Goal: Task Accomplishment & Management: Manage account settings

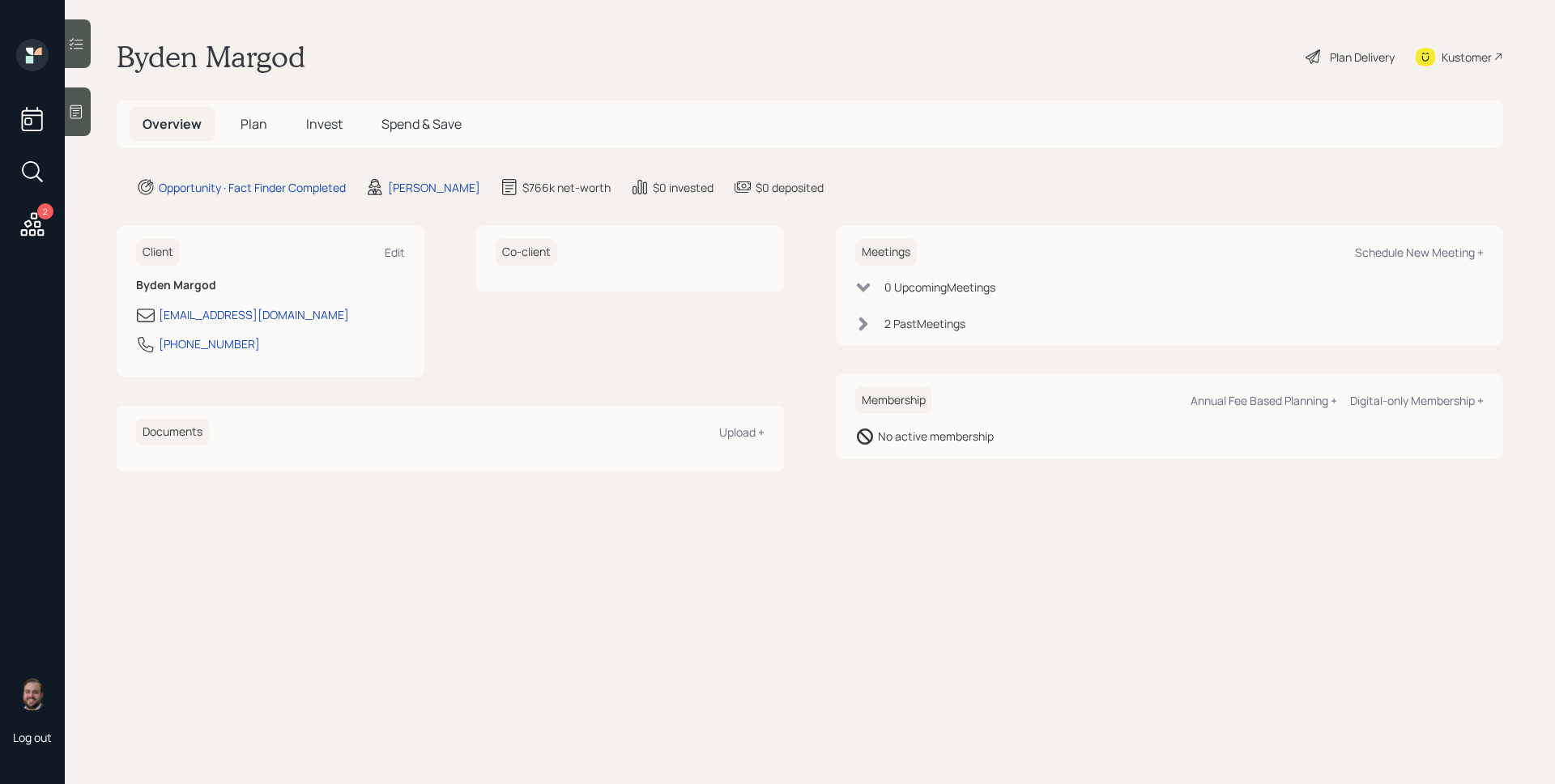
click at [889, 319] on div "2 Past Meeting s" at bounding box center [925, 323] width 81 height 17
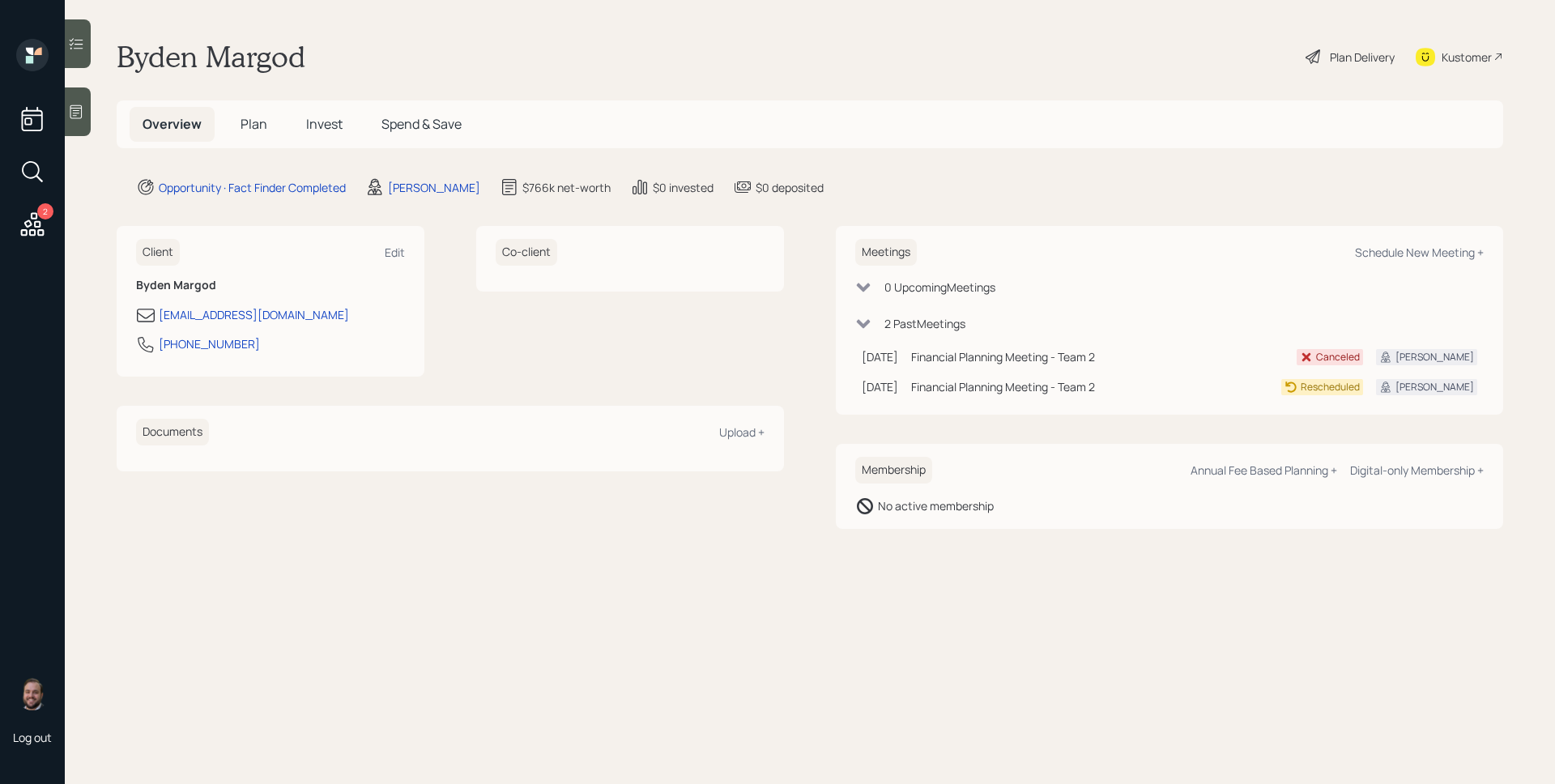
click at [36, 211] on icon at bounding box center [32, 224] width 29 height 29
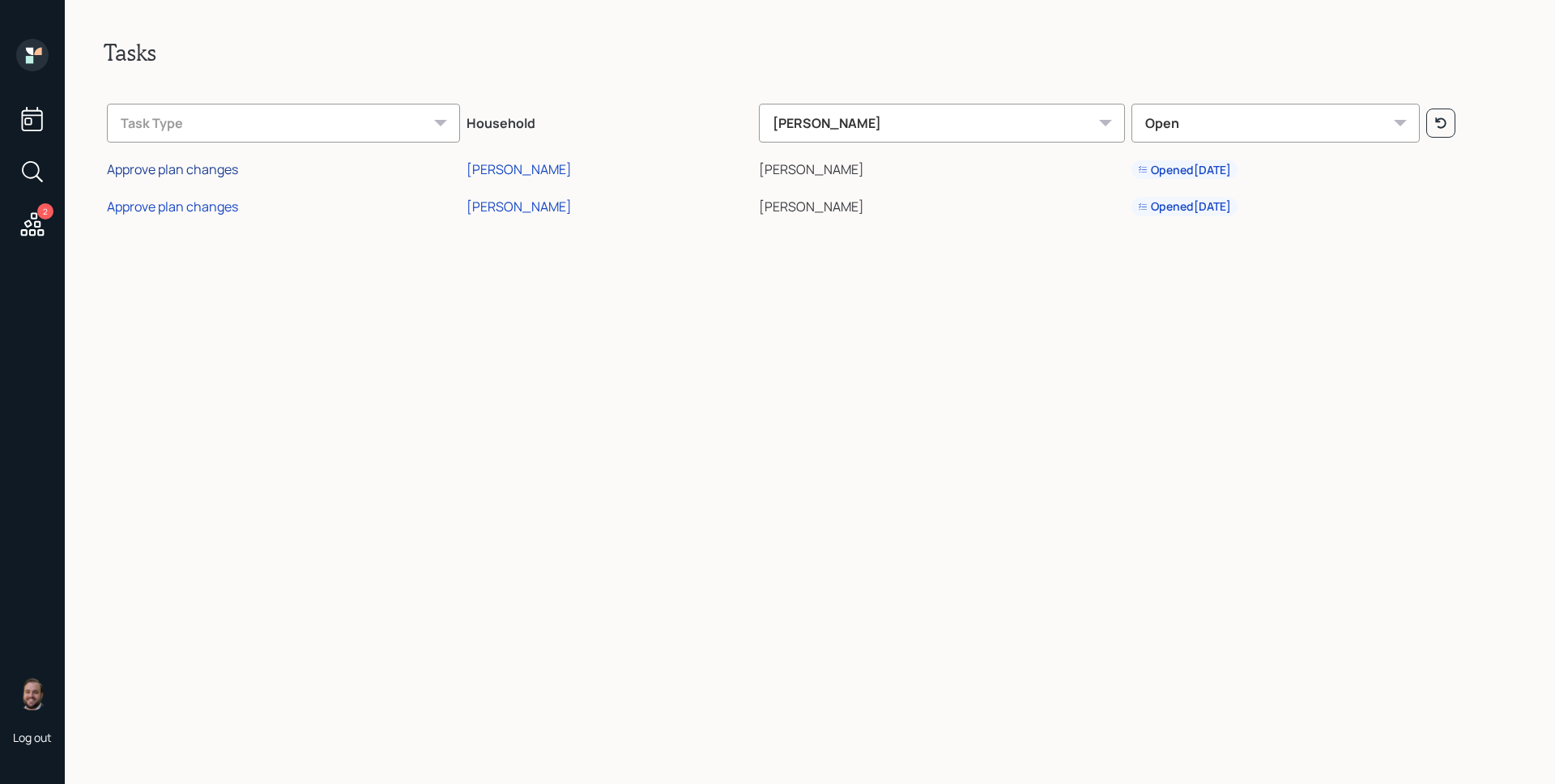
click at [204, 171] on div "Approve plan changes" at bounding box center [172, 169] width 131 height 18
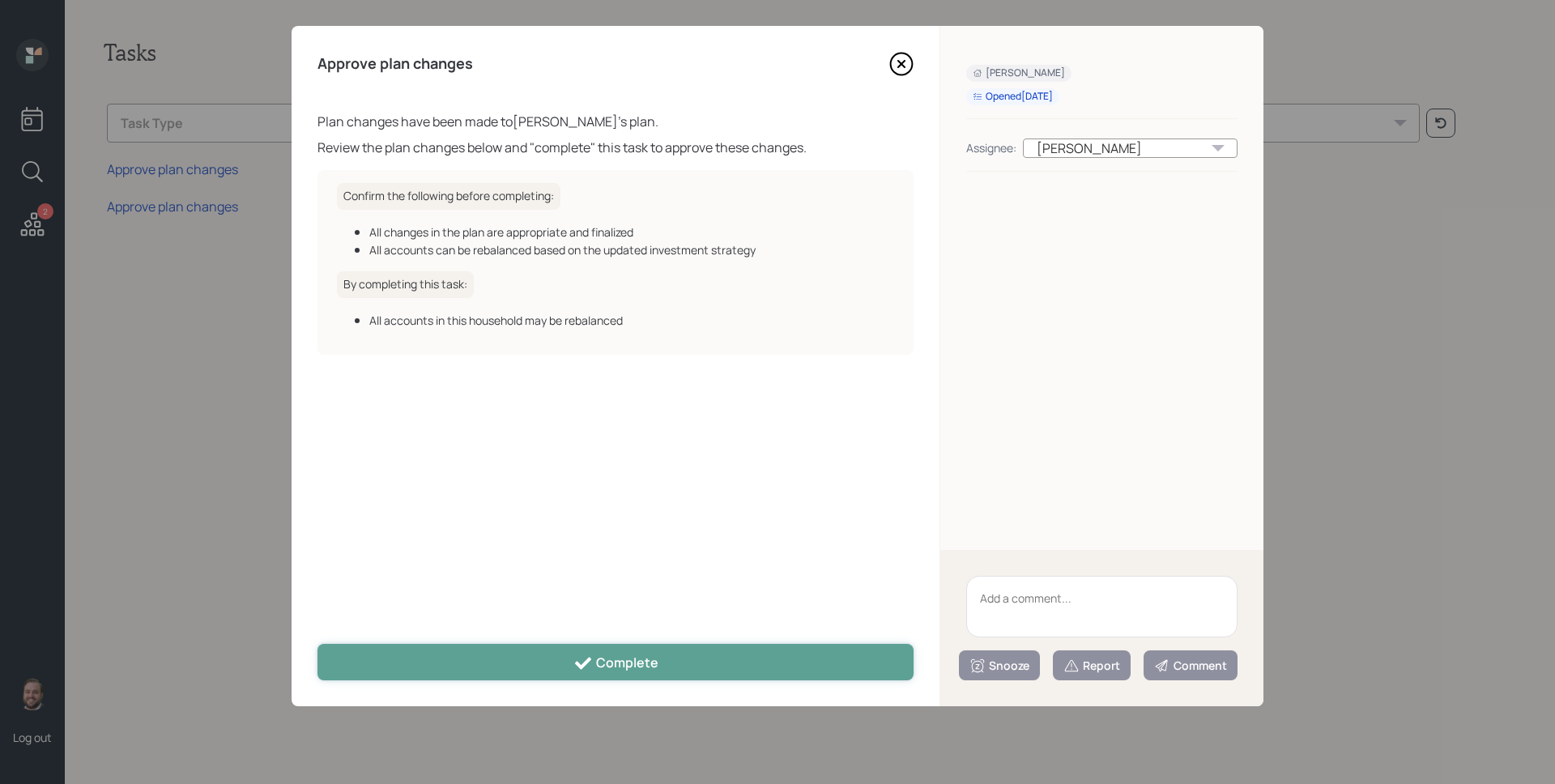
click at [687, 661] on button "Complete" at bounding box center [616, 662] width 596 height 37
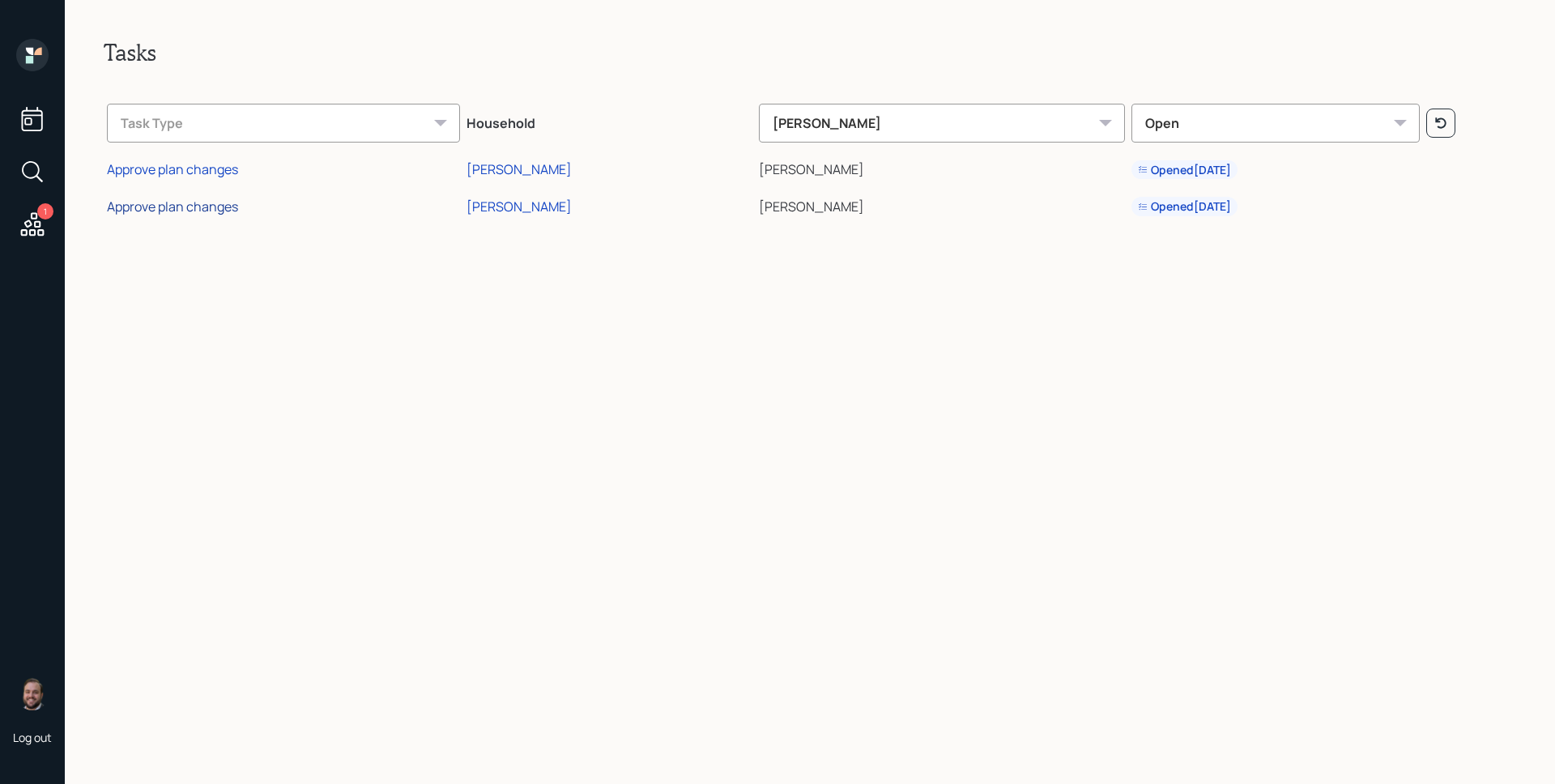
click at [216, 205] on div "Approve plan changes" at bounding box center [172, 206] width 131 height 18
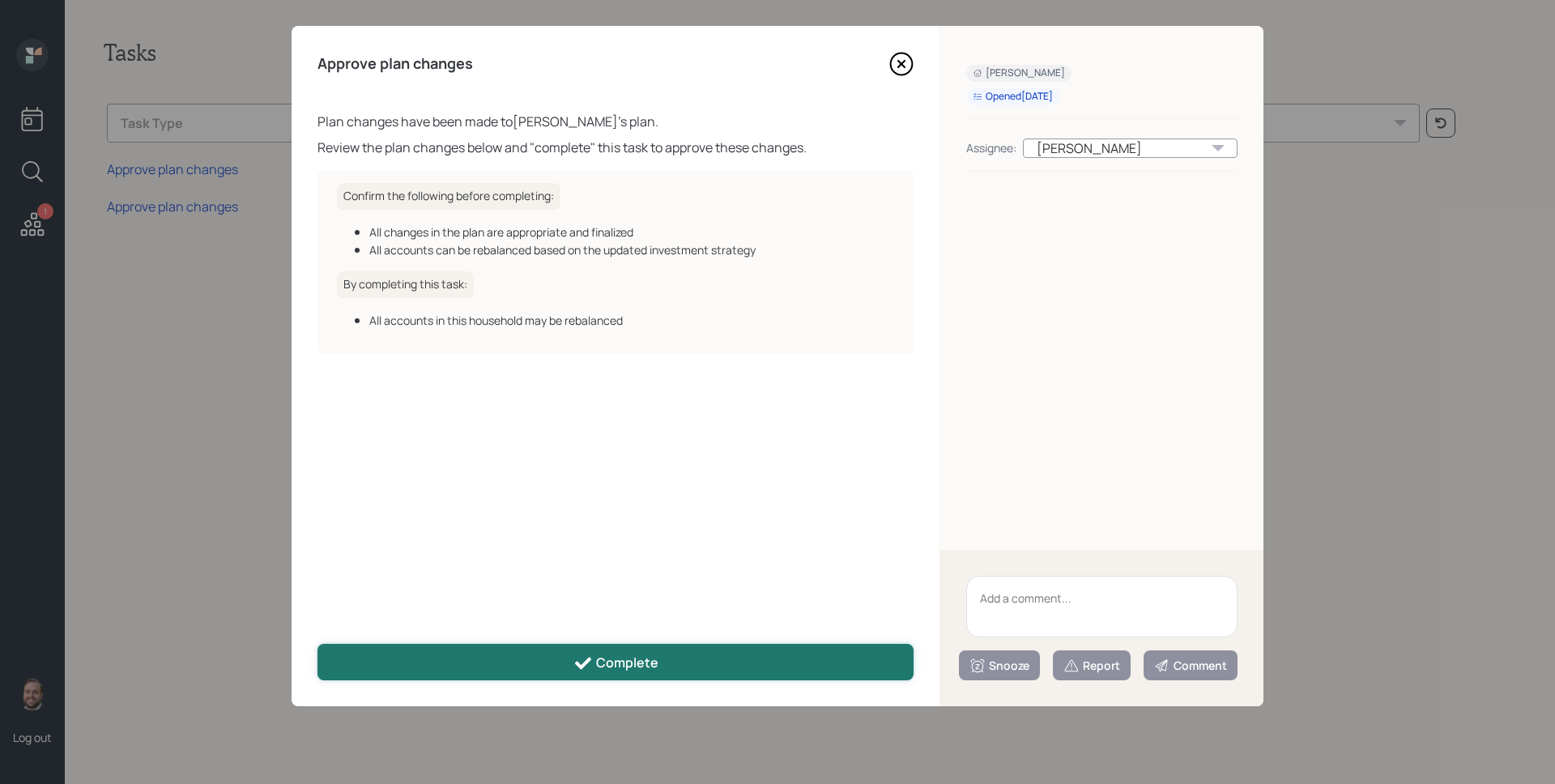
click at [652, 656] on div "Complete" at bounding box center [616, 663] width 85 height 20
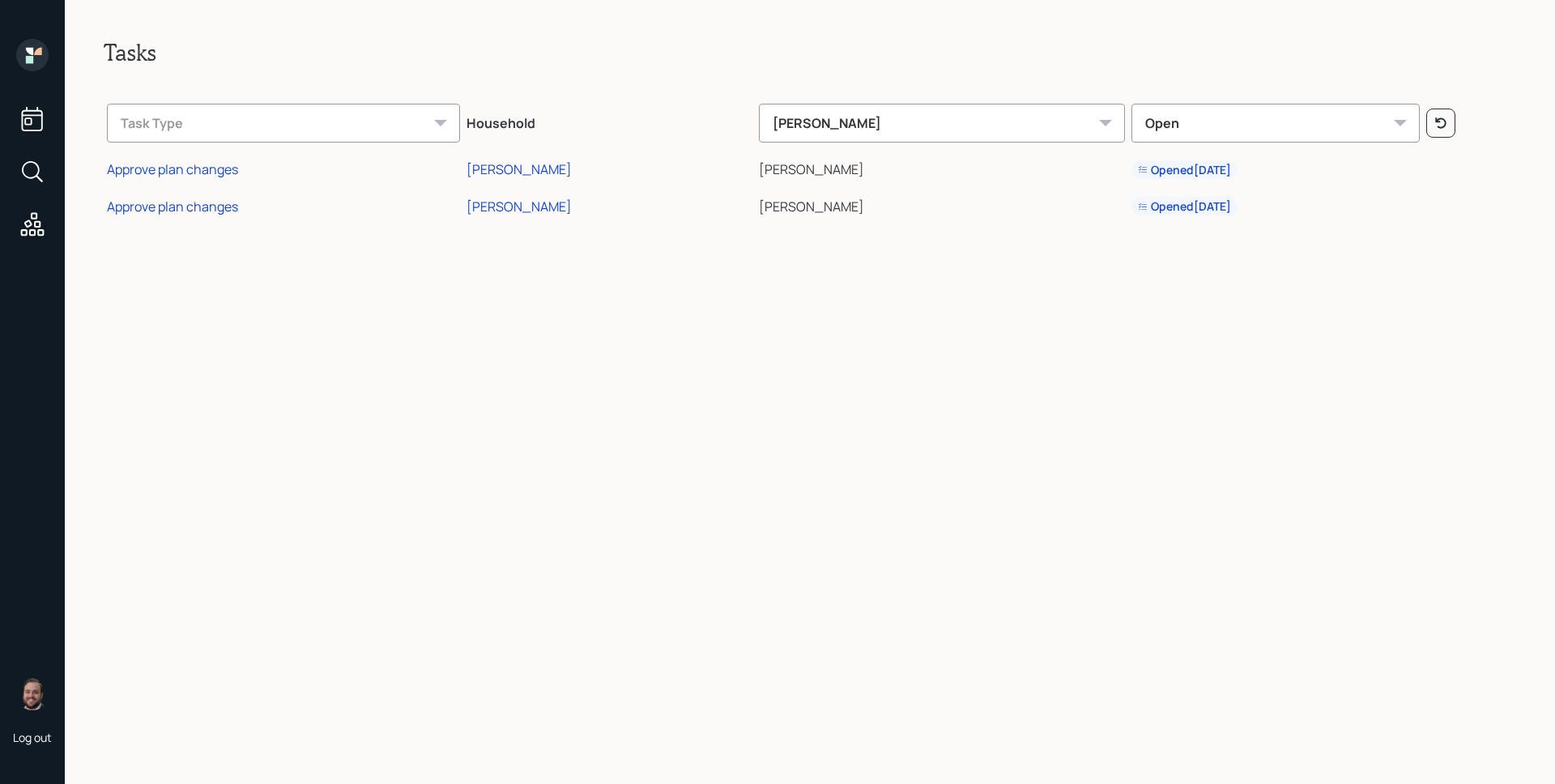
click at [37, 53] on icon at bounding box center [38, 52] width 8 height 8
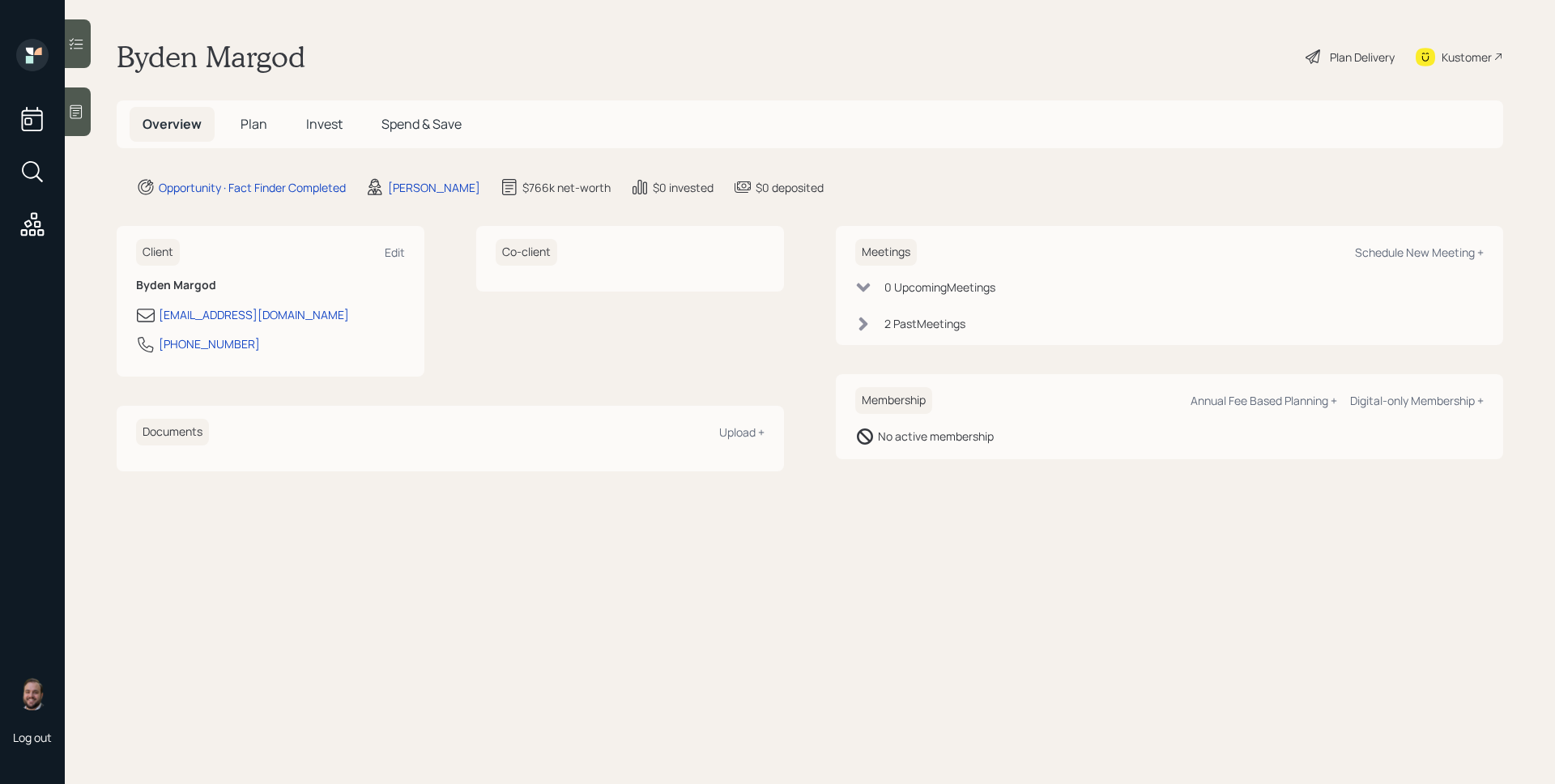
click at [88, 104] on div at bounding box center [77, 111] width 26 height 48
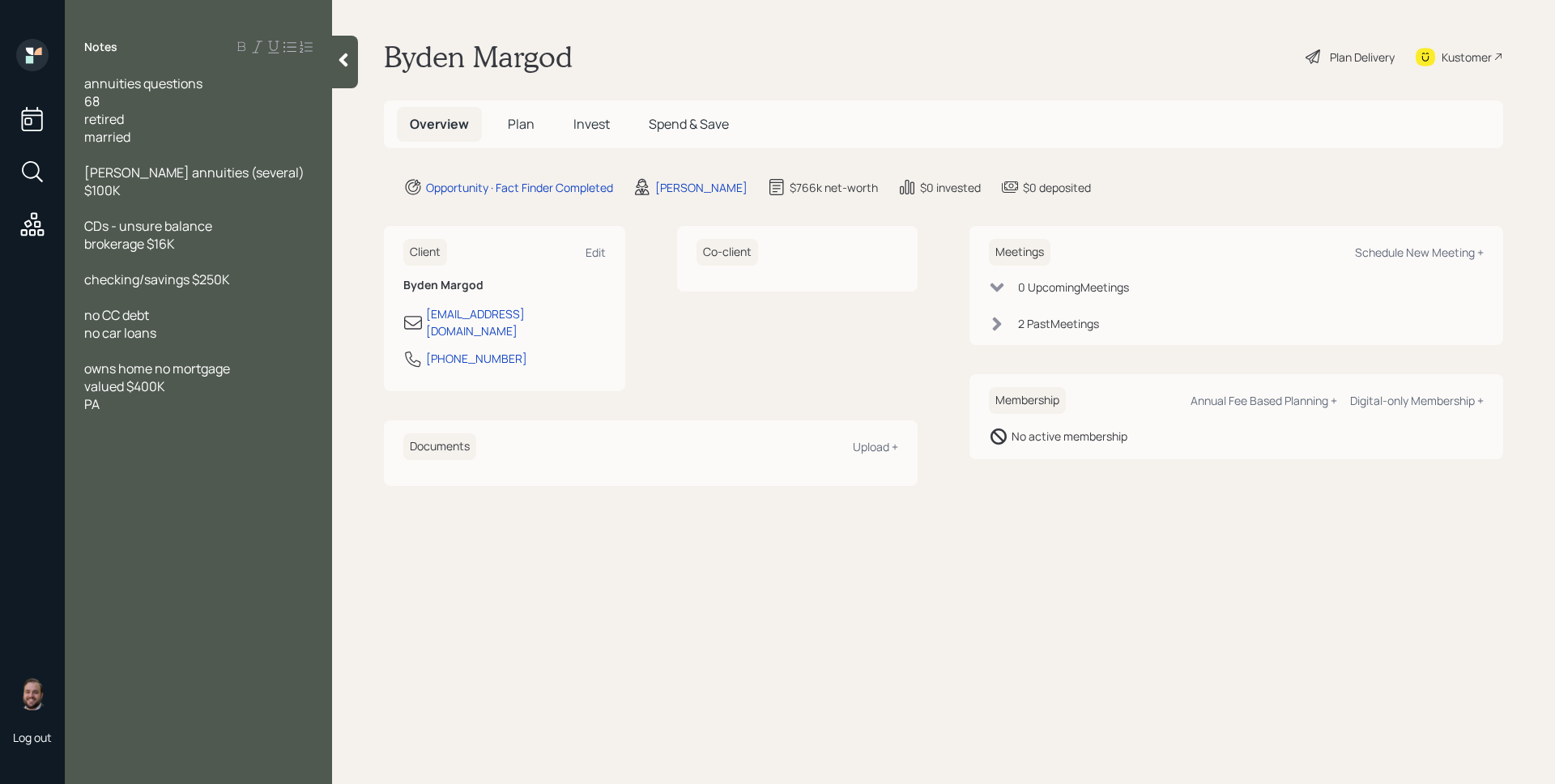
click at [1385, 237] on div "Meetings Schedule New Meeting + 0 Upcoming Meeting s 2 Past Meeting s" at bounding box center [1236, 286] width 533 height 119
click at [1392, 249] on div "Schedule New Meeting +" at bounding box center [1419, 253] width 129 height 15
select select "d946c976-65aa-4529-ac9d-02c4f1114fc0"
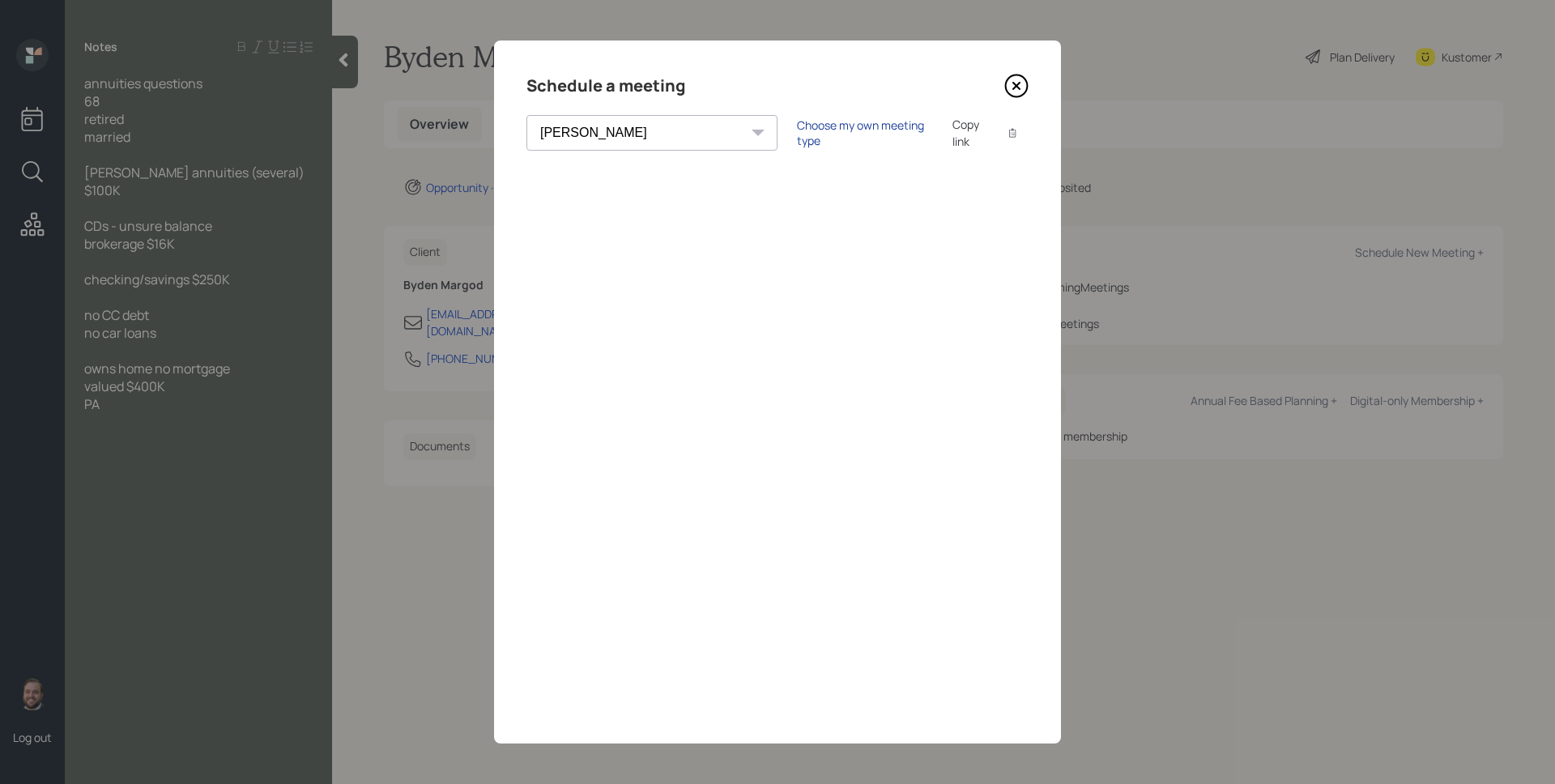
click at [796, 131] on div "Choose my own meeting type" at bounding box center [865, 132] width 136 height 31
click at [1015, 83] on icon at bounding box center [1017, 86] width 25 height 25
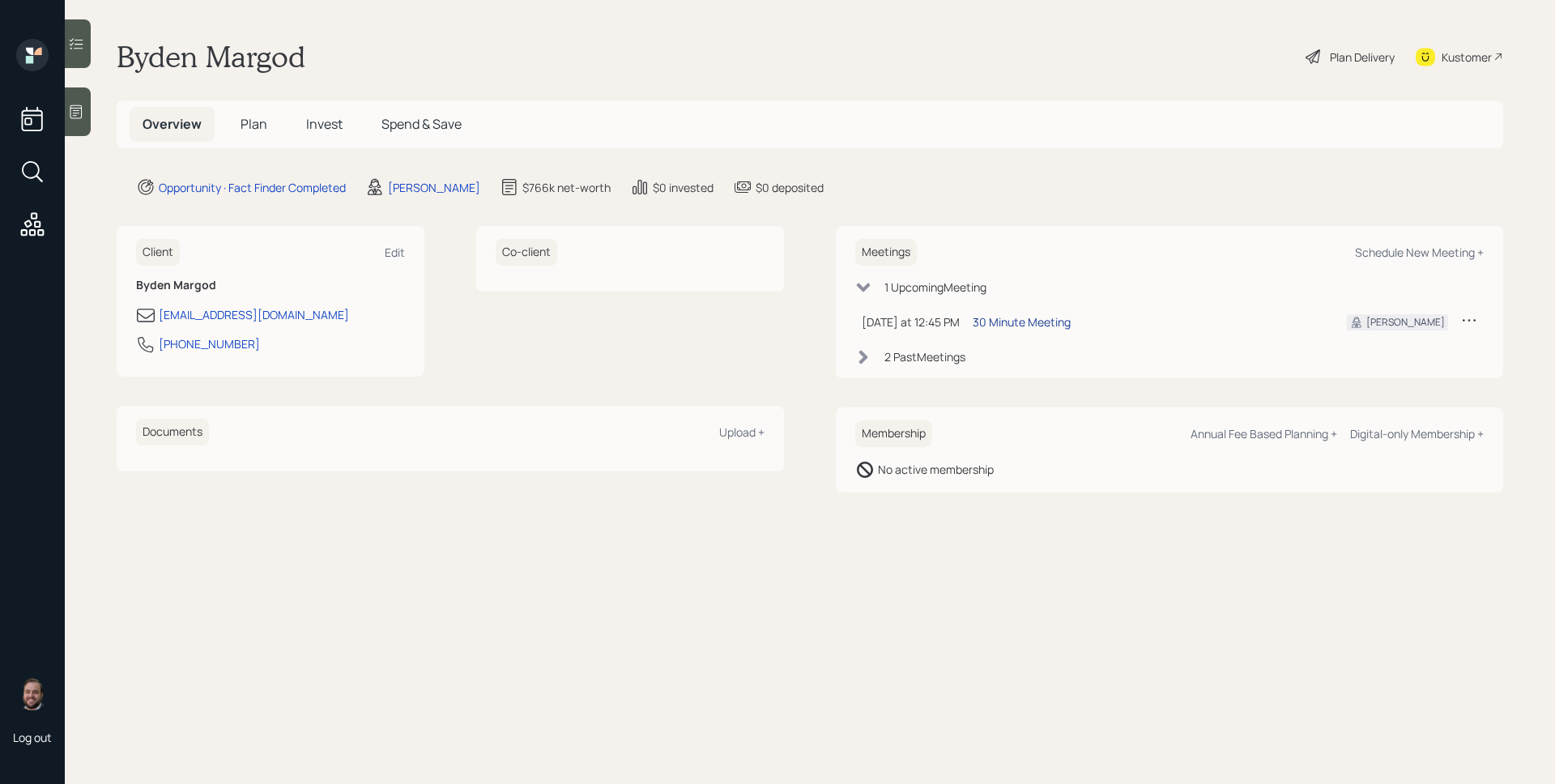
click at [1014, 318] on div "30 Minute Meeting" at bounding box center [1022, 322] width 98 height 17
click at [623, 35] on main "Byden Margod Plan Delivery Kustomer Overview Plan Invest Spend & Save Opportuni…" at bounding box center [809, 392] width 1490 height 784
click at [864, 58] on div "Byden Margod Plan Delivery Kustomer" at bounding box center [810, 57] width 1387 height 36
click at [75, 108] on icon at bounding box center [76, 112] width 12 height 14
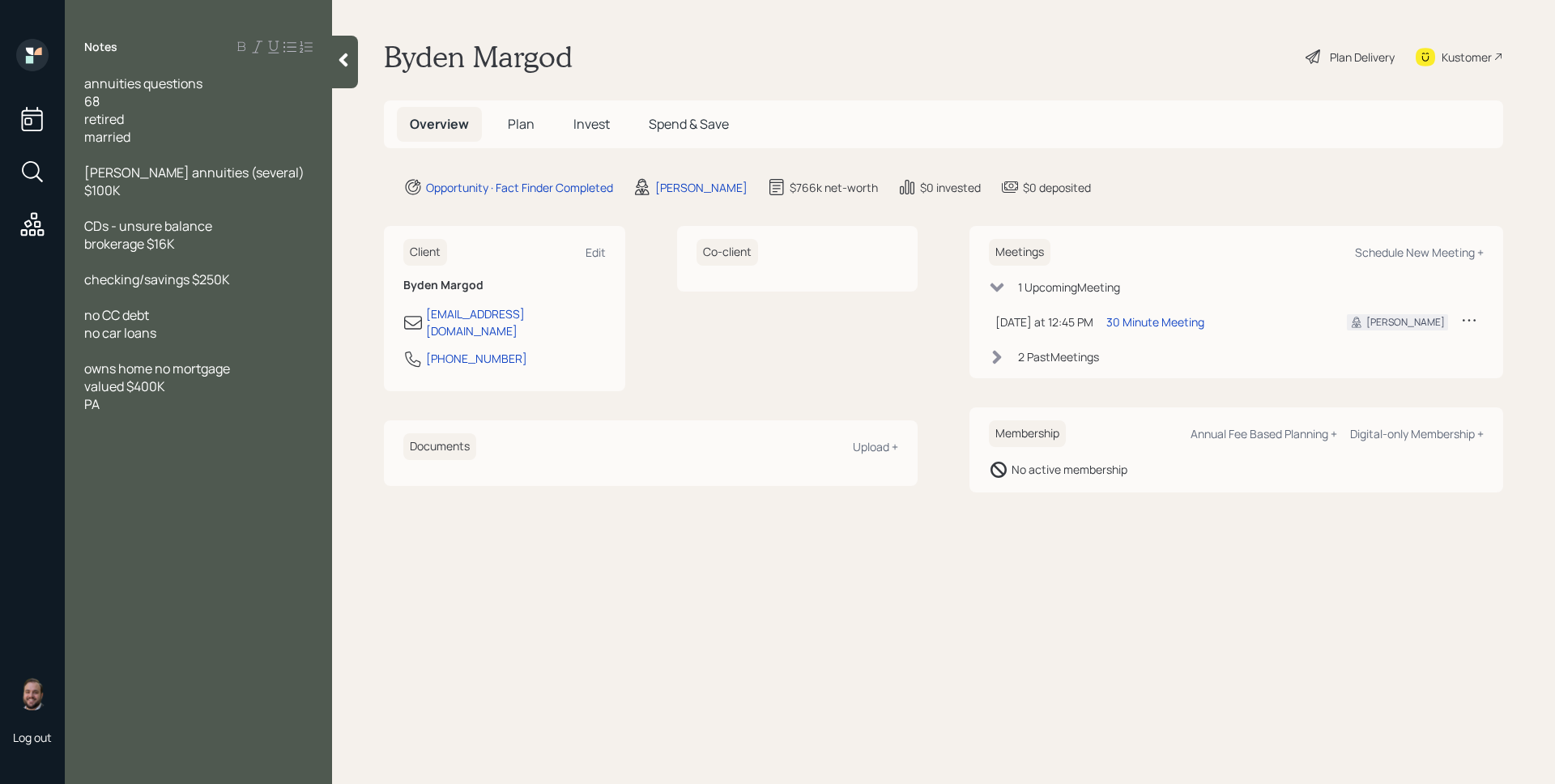
click at [802, 641] on main "Byden Margod Plan Delivery Kustomer Overview Plan Invest Spend & Save Opportuni…" at bounding box center [943, 392] width 1223 height 784
click at [1118, 168] on main "Byden Margod Plan Delivery Kustomer Overview Plan Invest Spend & Save Opportuni…" at bounding box center [943, 392] width 1223 height 784
click at [527, 121] on span "Plan" at bounding box center [521, 124] width 26 height 18
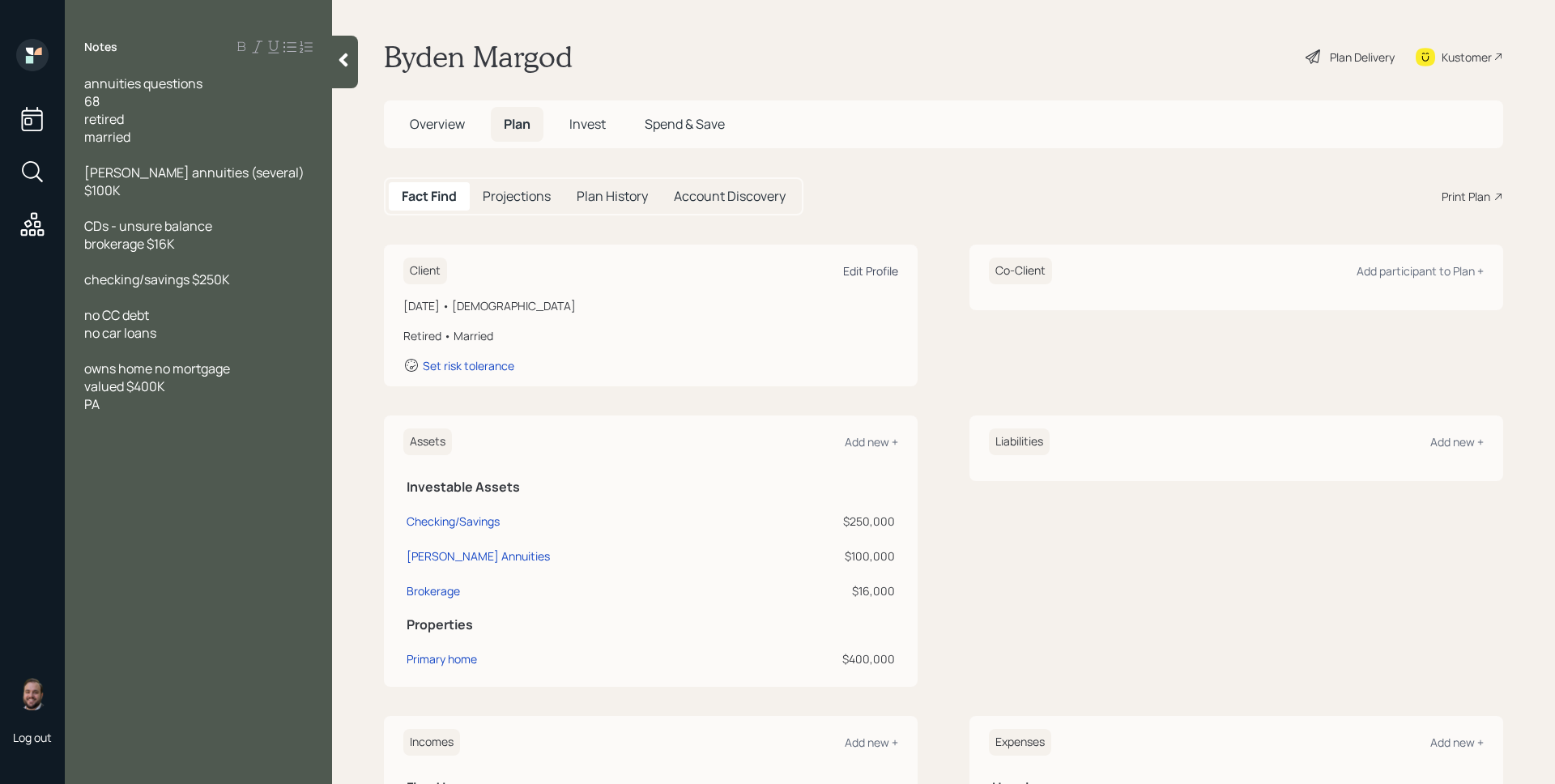
click at [876, 276] on div "Edit Profile" at bounding box center [870, 270] width 55 height 15
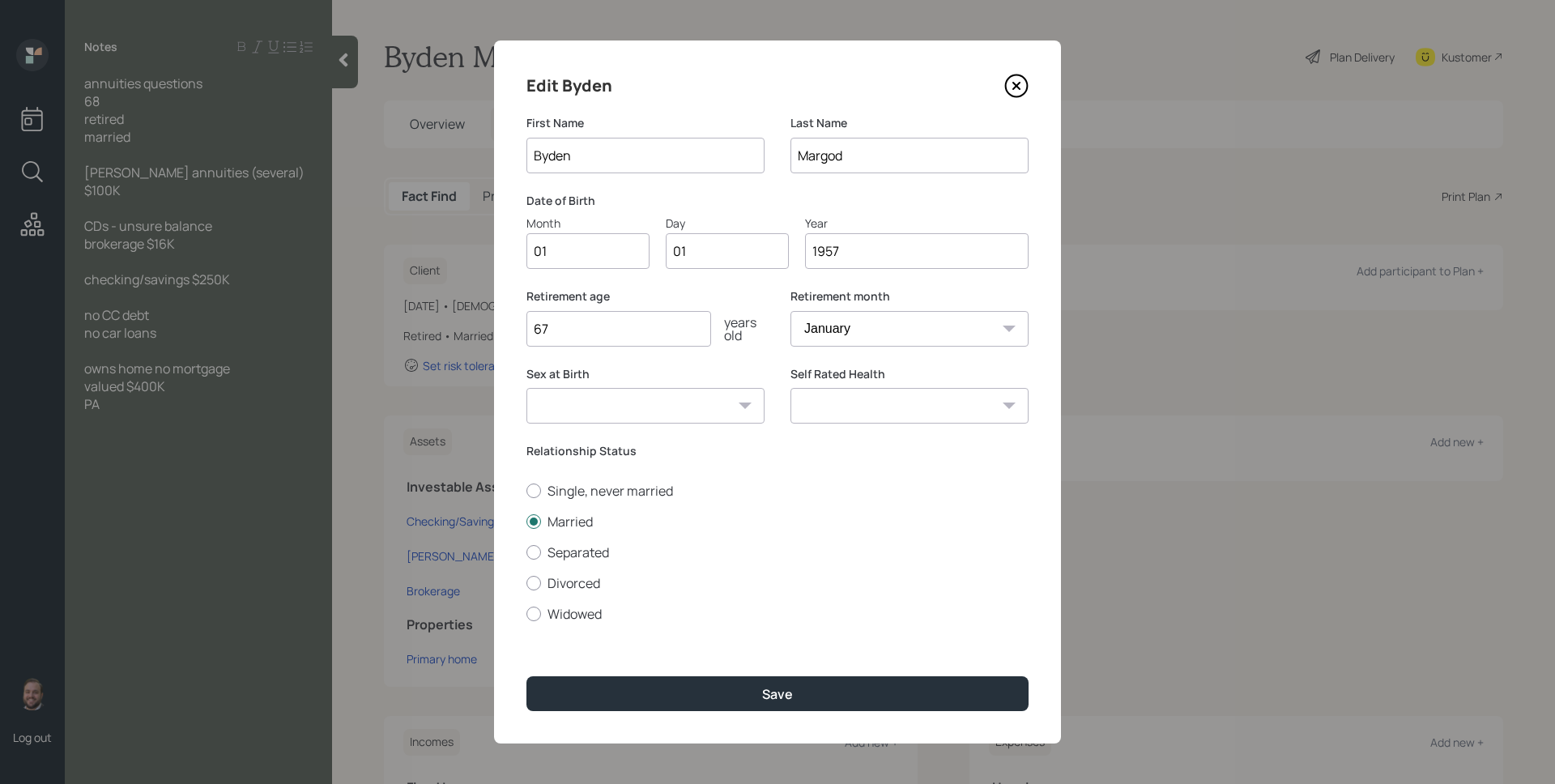
click at [615, 253] on input "01" at bounding box center [587, 252] width 123 height 36
type input "12"
type input "0"
type input "16"
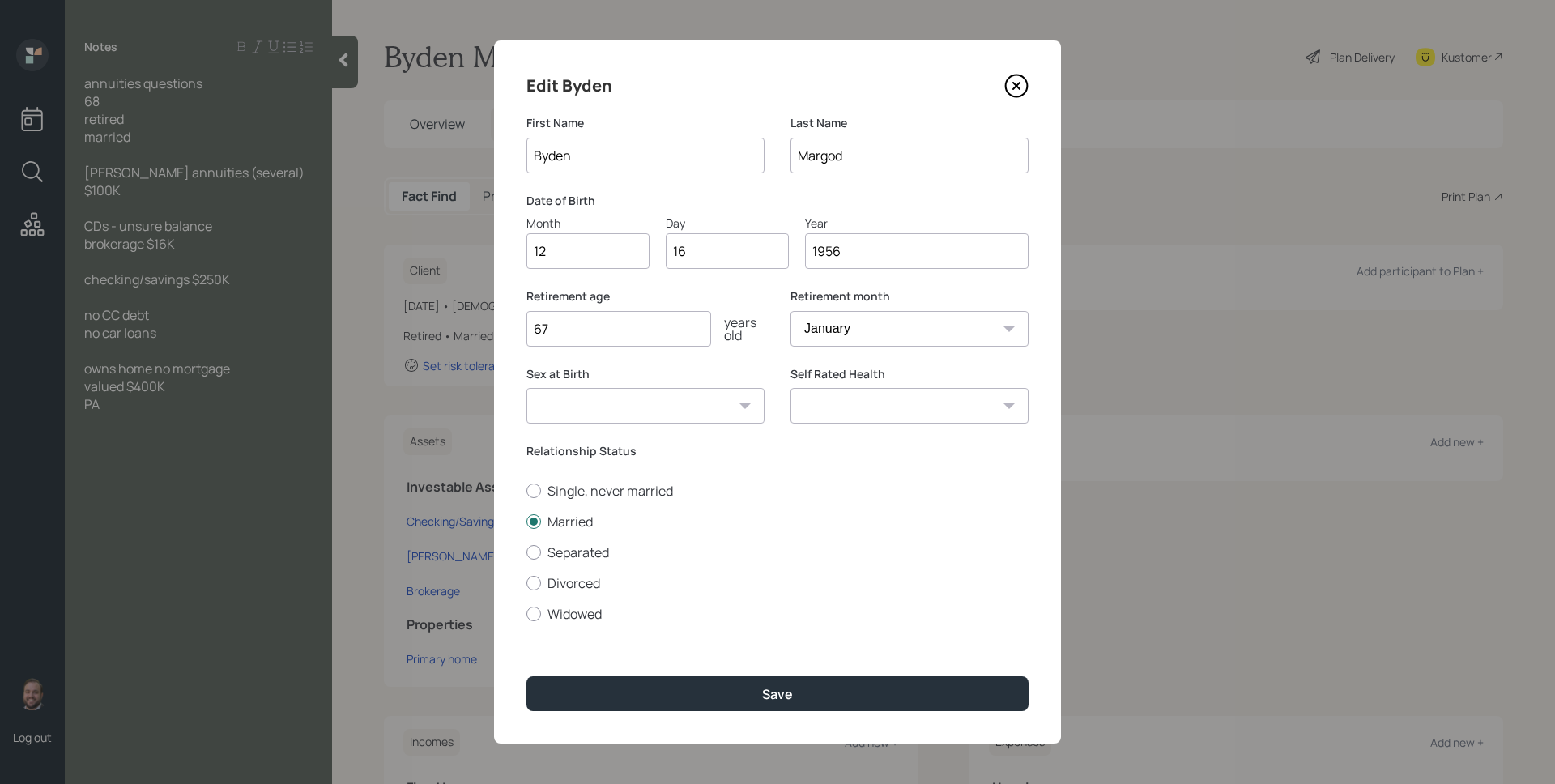
type input "1956"
click at [848, 323] on select "January February March April May June July August September October November De…" at bounding box center [910, 329] width 238 height 36
drag, startPoint x: 605, startPoint y: 334, endPoint x: 539, endPoint y: 322, distance: 67.1
click at [539, 322] on input "67" at bounding box center [618, 329] width 184 height 36
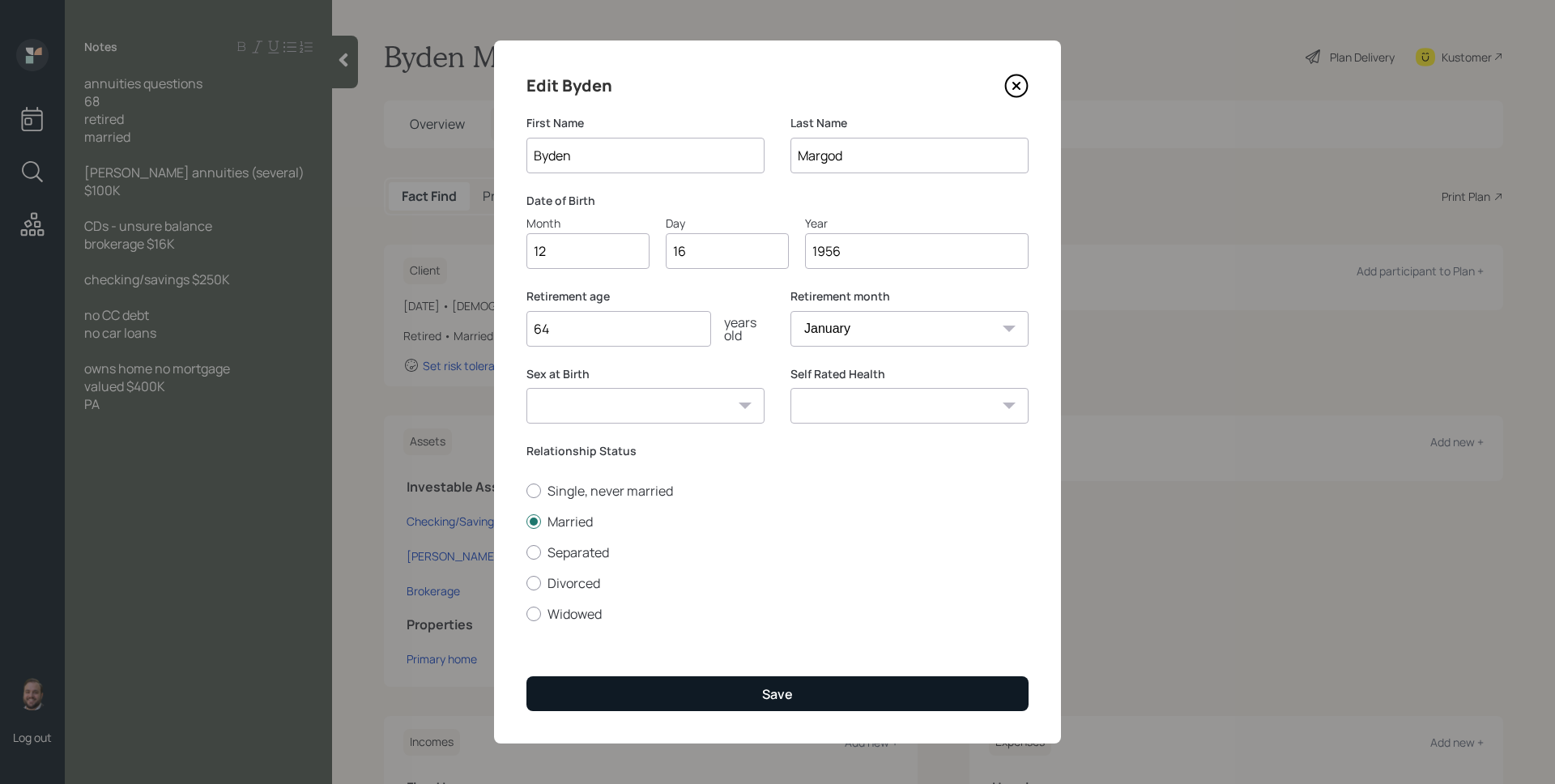
type input "64"
click at [746, 688] on button "Save" at bounding box center [777, 693] width 502 height 35
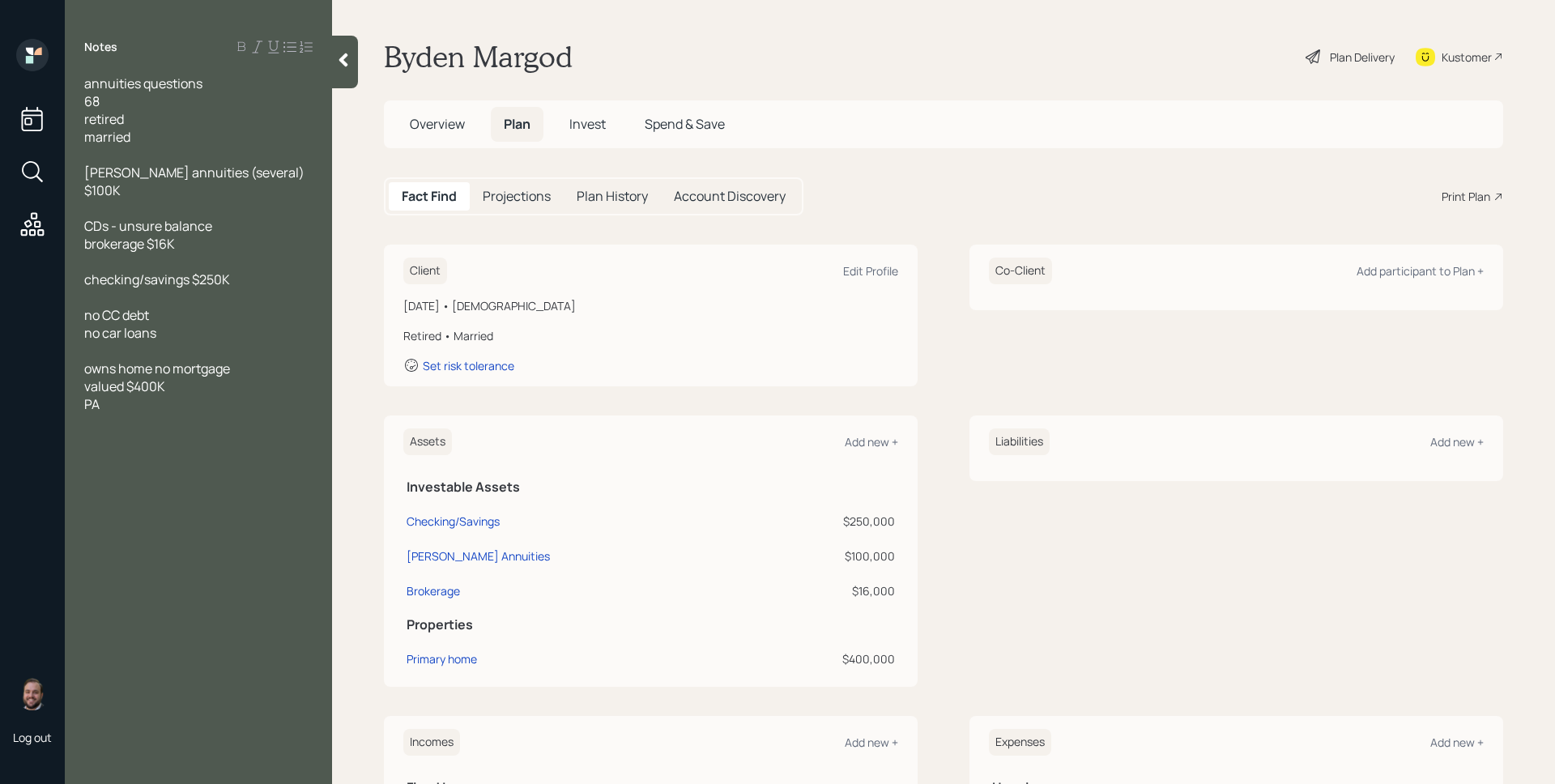
click at [1330, 59] on div "Plan Delivery" at bounding box center [1362, 57] width 64 height 17
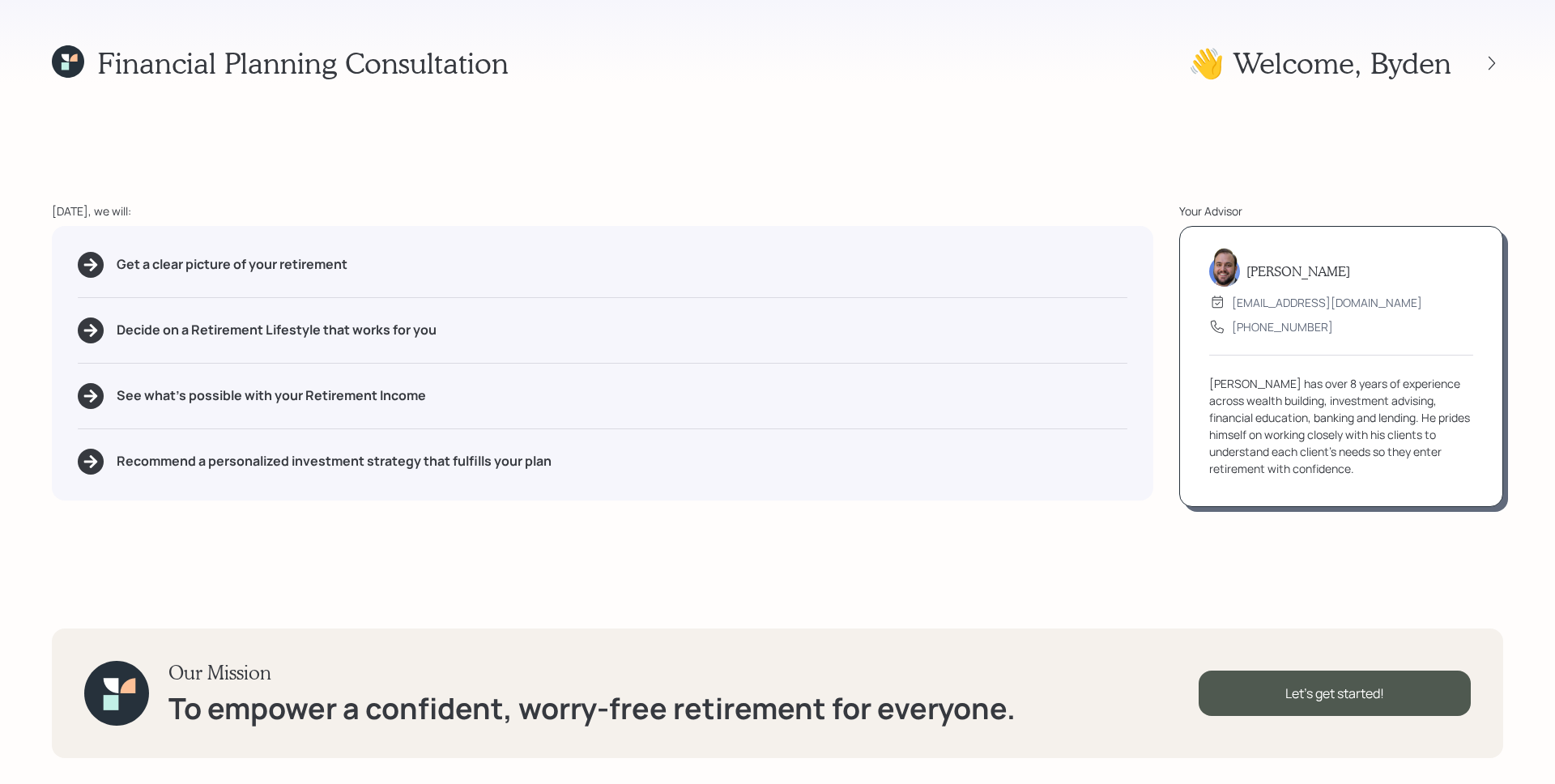
click at [887, 335] on div "Decide on a Retirement Lifestyle that works for you" at bounding box center [603, 330] width 1050 height 26
click at [492, 63] on h1 "Financial Planning Consultation" at bounding box center [303, 62] width 411 height 35
click at [1381, 703] on div "Let's get started!" at bounding box center [1335, 693] width 272 height 45
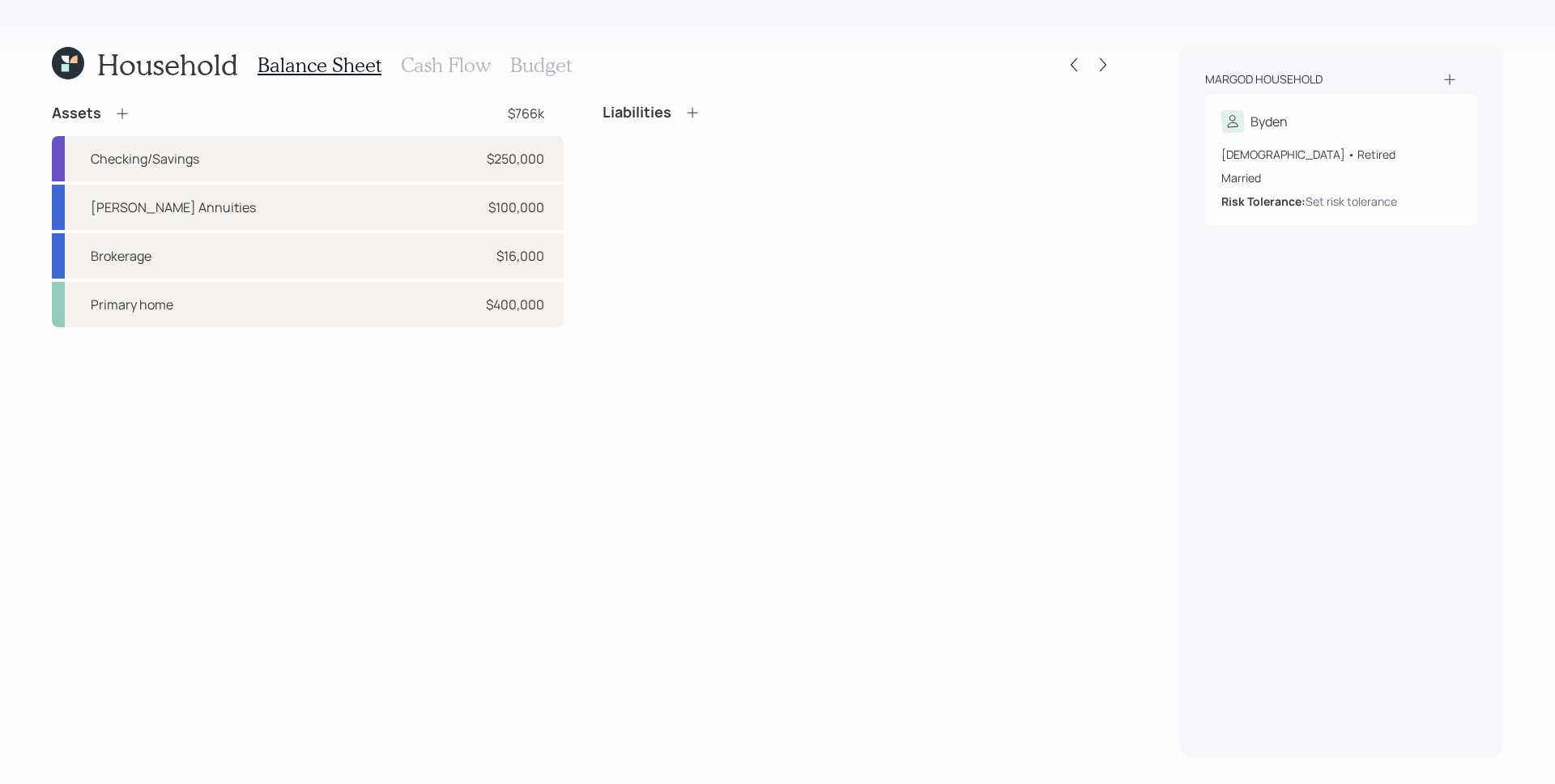
drag, startPoint x: 667, startPoint y: 342, endPoint x: 660, endPoint y: 314, distance: 28.9
click at [667, 342] on div "Assets $766k Checking/Savings $250,000 [PERSON_NAME] Annuities $100,000 Brokera…" at bounding box center [583, 431] width 1062 height 654
click at [481, 284] on div "Primary home $400,000" at bounding box center [307, 305] width 512 height 45
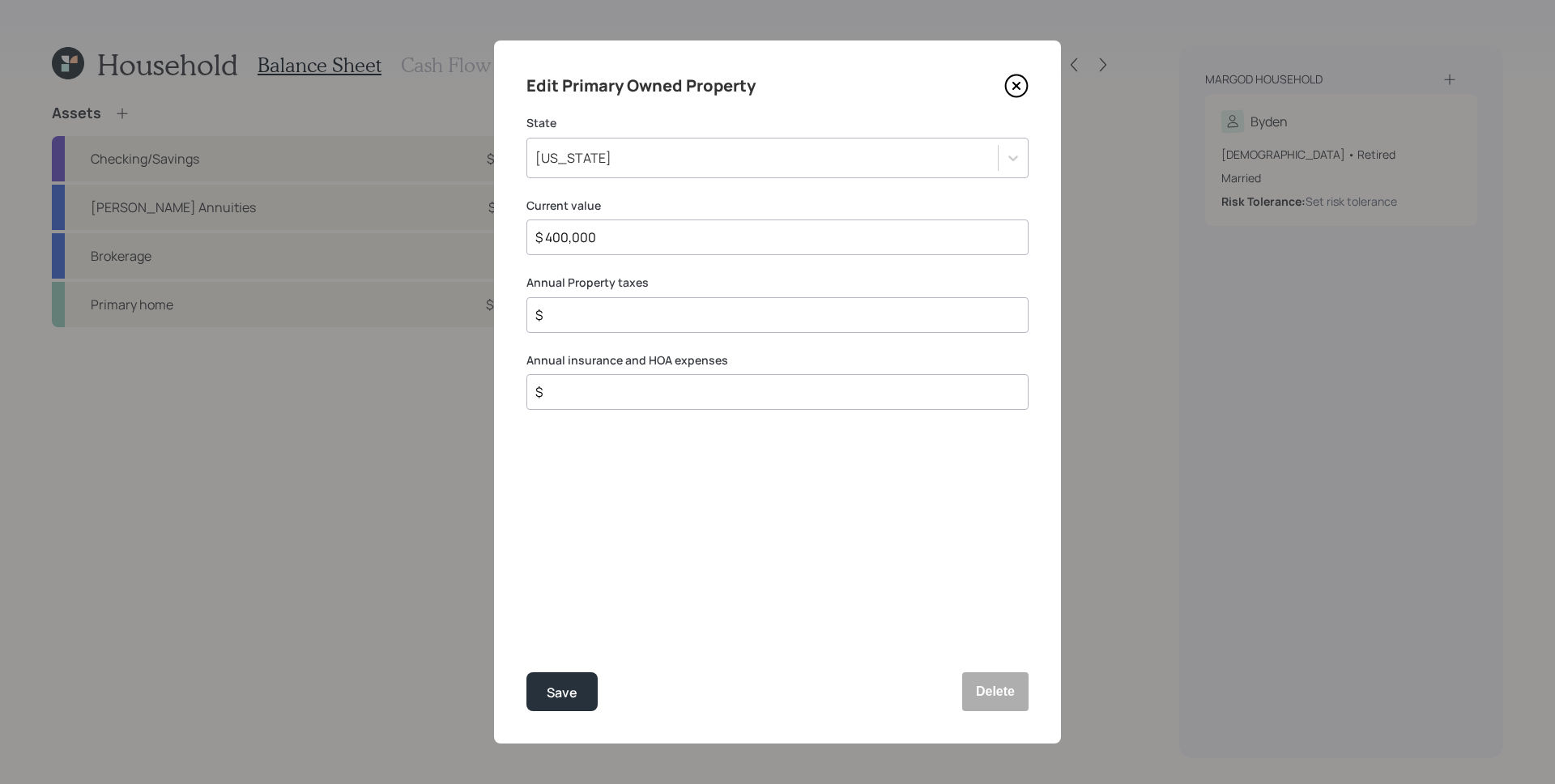
click at [613, 331] on div "$" at bounding box center [777, 315] width 502 height 36
click at [616, 322] on input "$" at bounding box center [771, 315] width 475 height 20
click at [615, 317] on input "$" at bounding box center [771, 315] width 475 height 20
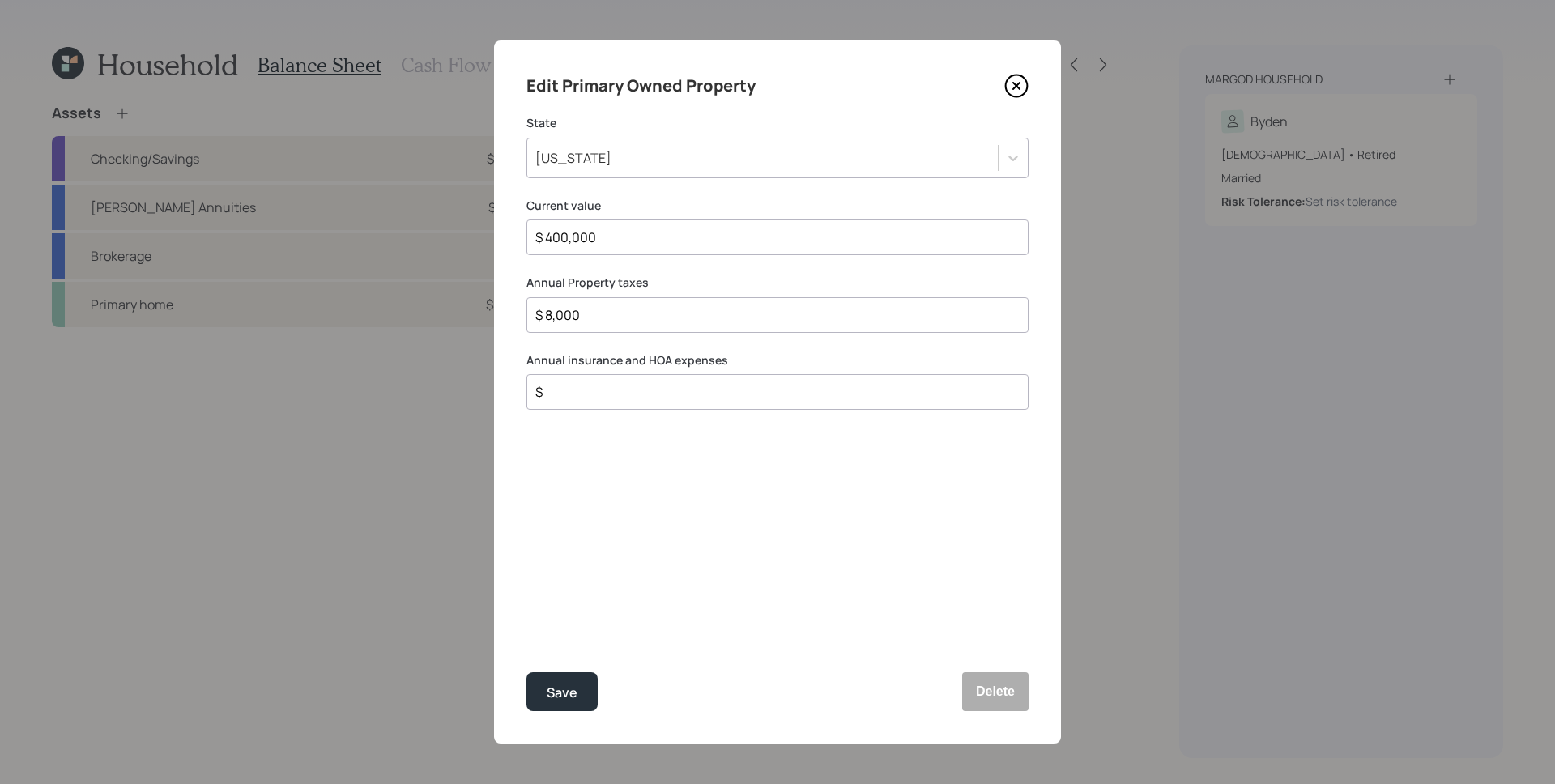
type input "$ 8,000"
click at [629, 387] on input "$" at bounding box center [771, 392] width 475 height 20
type input "$ 2,000"
click at [526, 672] on button "Save" at bounding box center [561, 691] width 71 height 39
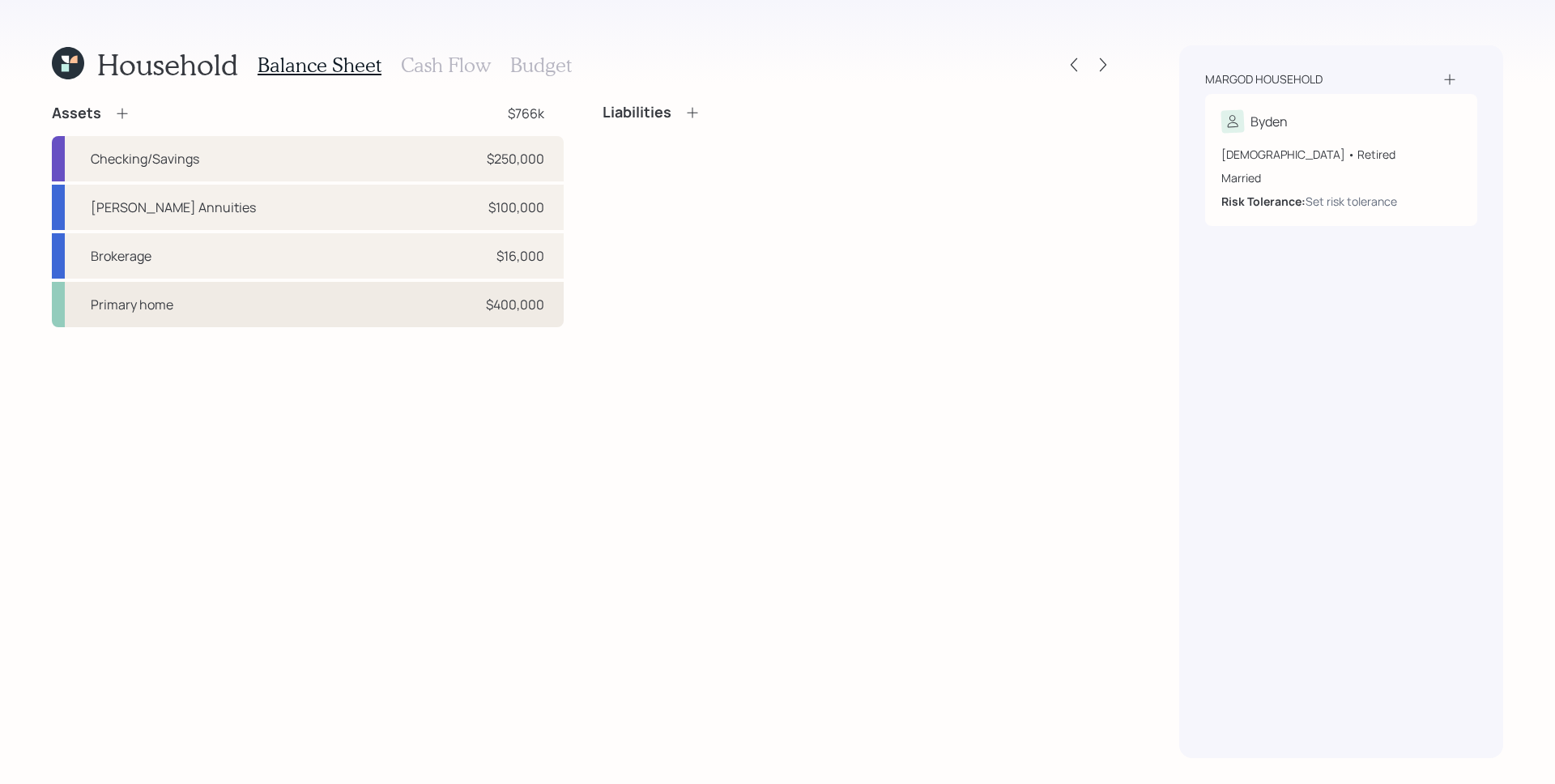
click at [543, 311] on div "$400,000" at bounding box center [515, 305] width 59 height 20
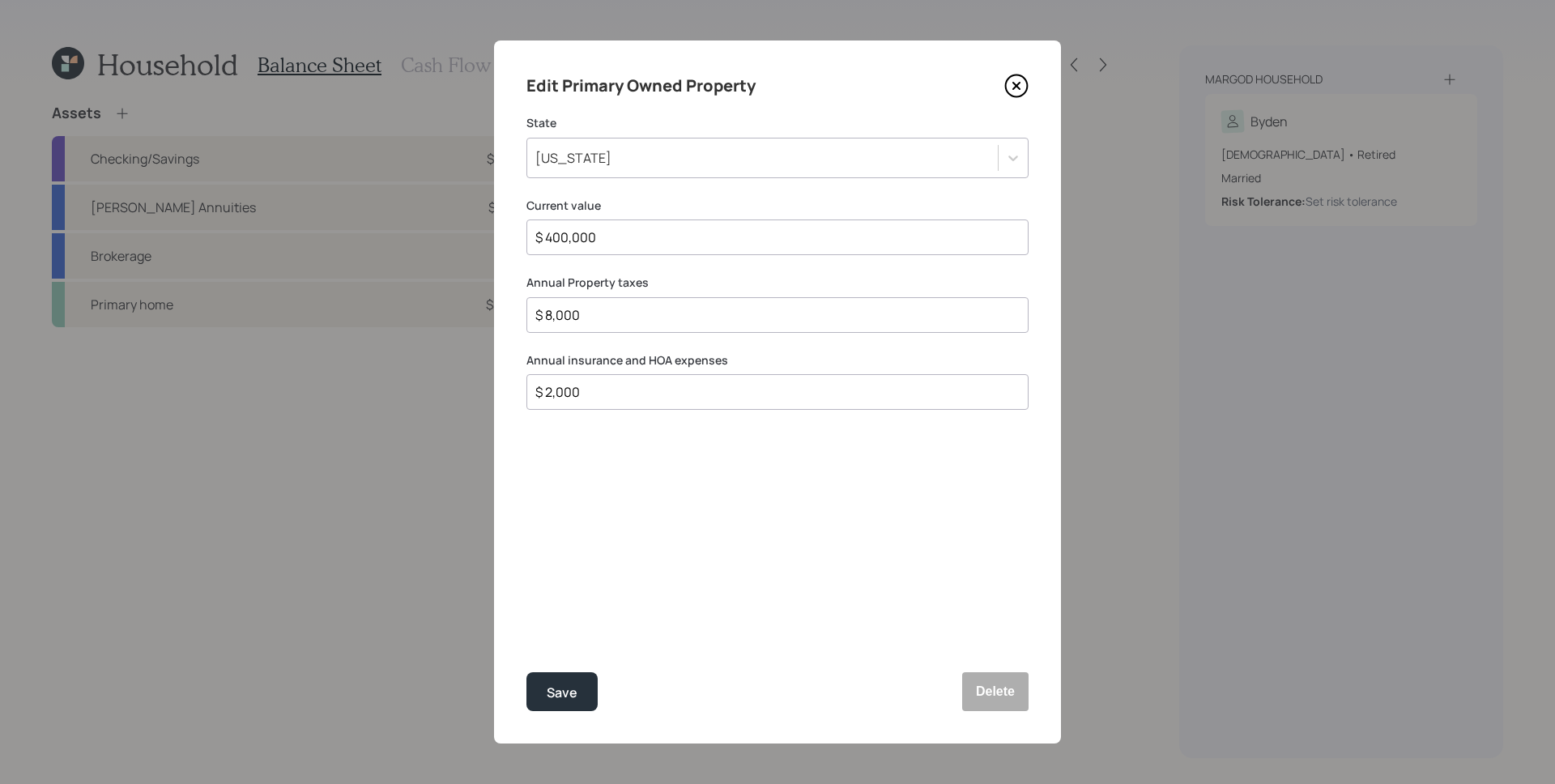
click at [620, 386] on input "$ 2,000" at bounding box center [771, 392] width 475 height 20
click at [618, 386] on input "$ 2,000" at bounding box center [771, 392] width 475 height 20
type input "$ 2,300"
click at [526, 672] on button "Save" at bounding box center [561, 691] width 71 height 39
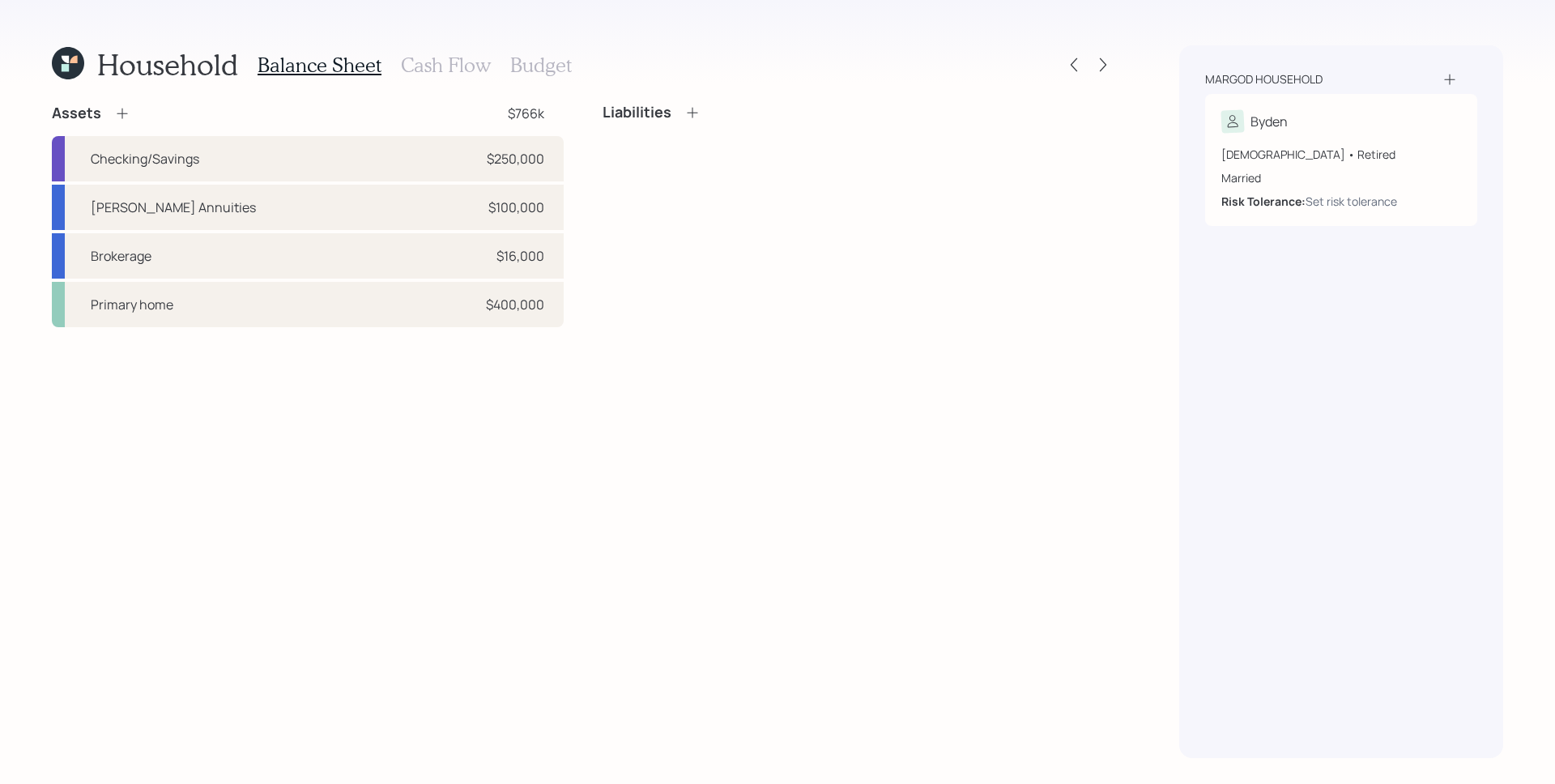
click at [1449, 72] on icon at bounding box center [1449, 78] width 16 height 16
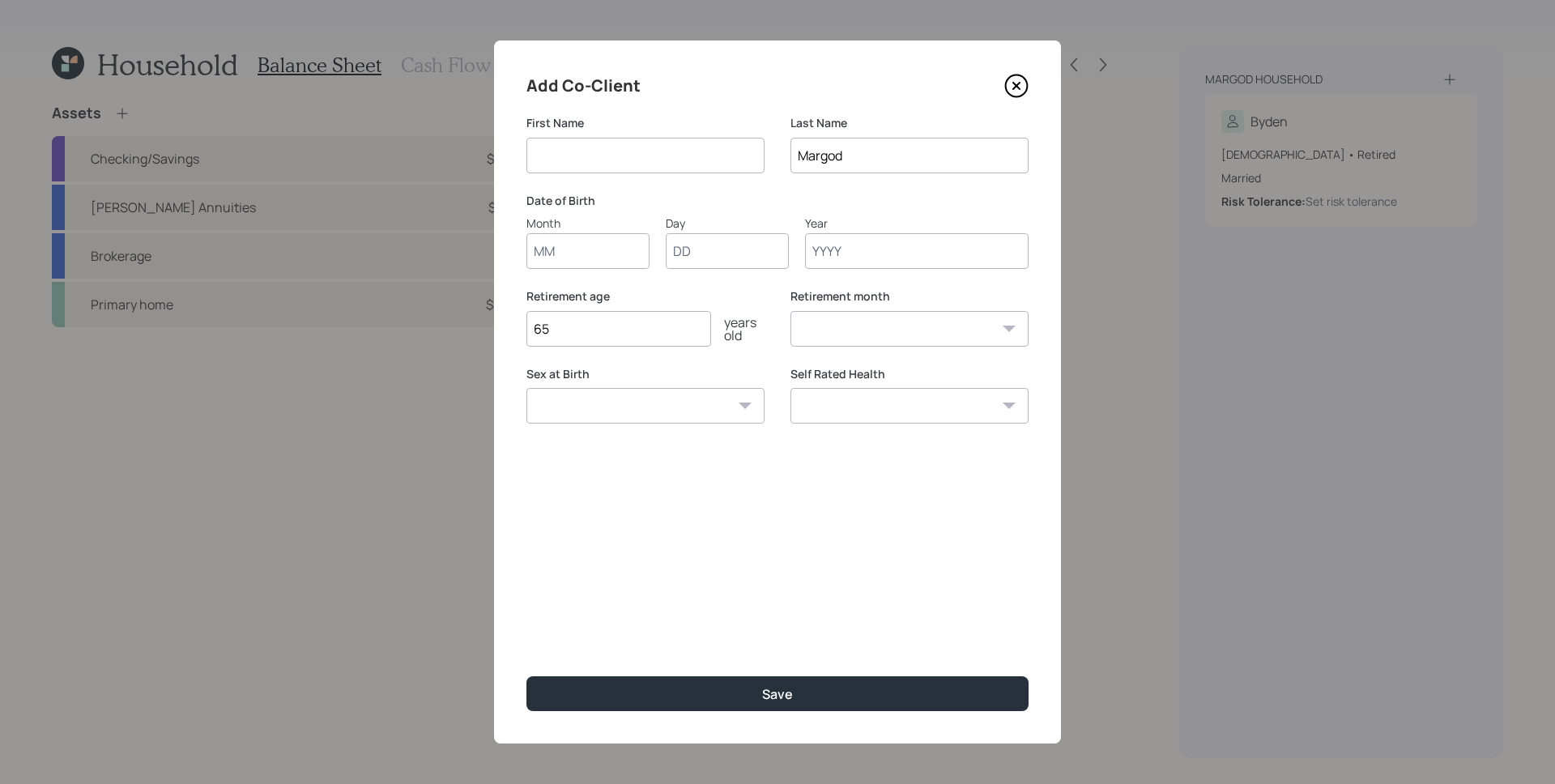
click at [841, 217] on div "Date of Birth Month Day Year" at bounding box center [777, 231] width 502 height 77
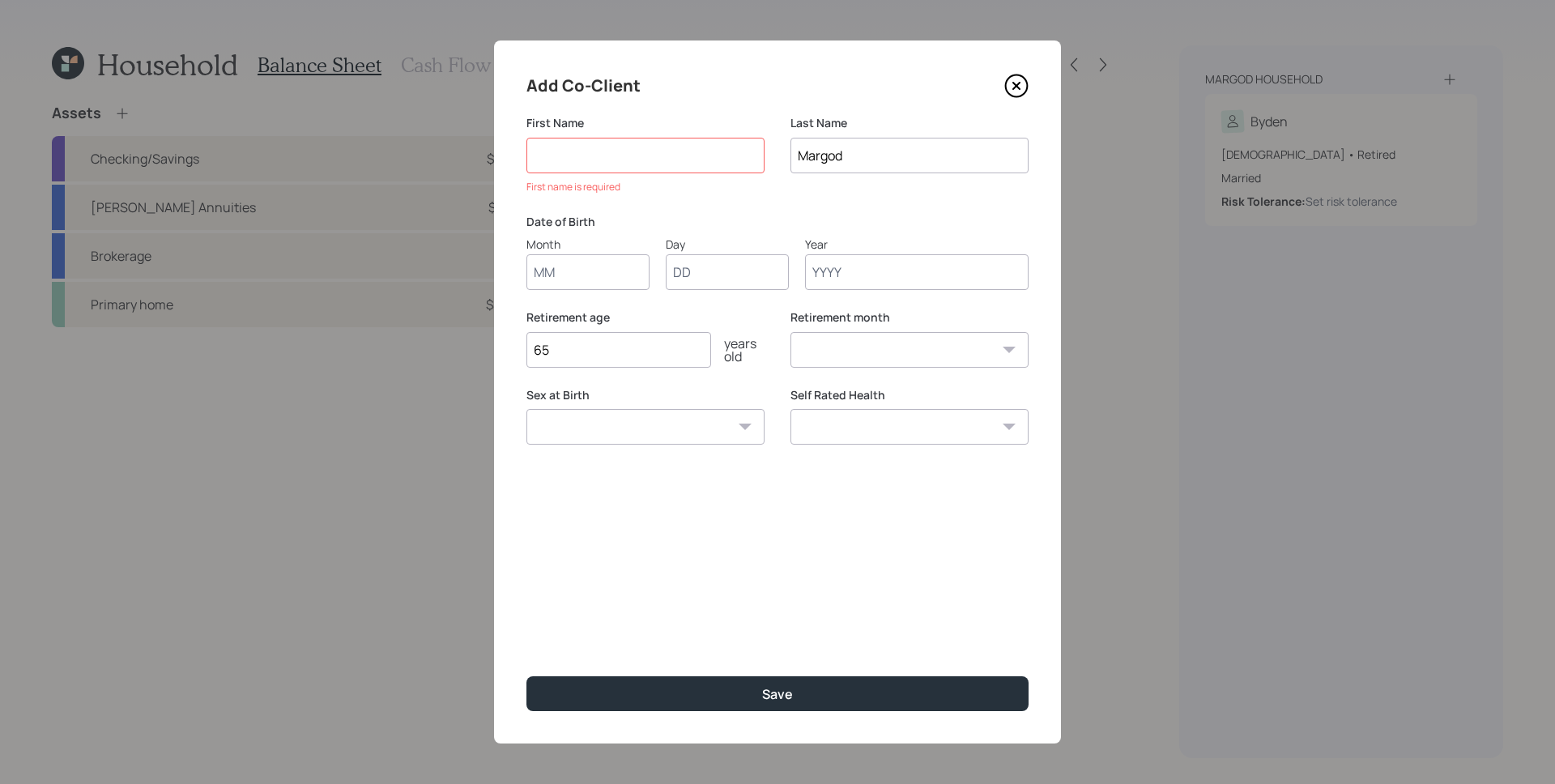
click at [624, 157] on input at bounding box center [645, 156] width 238 height 36
click at [1022, 82] on icon at bounding box center [1017, 86] width 25 height 25
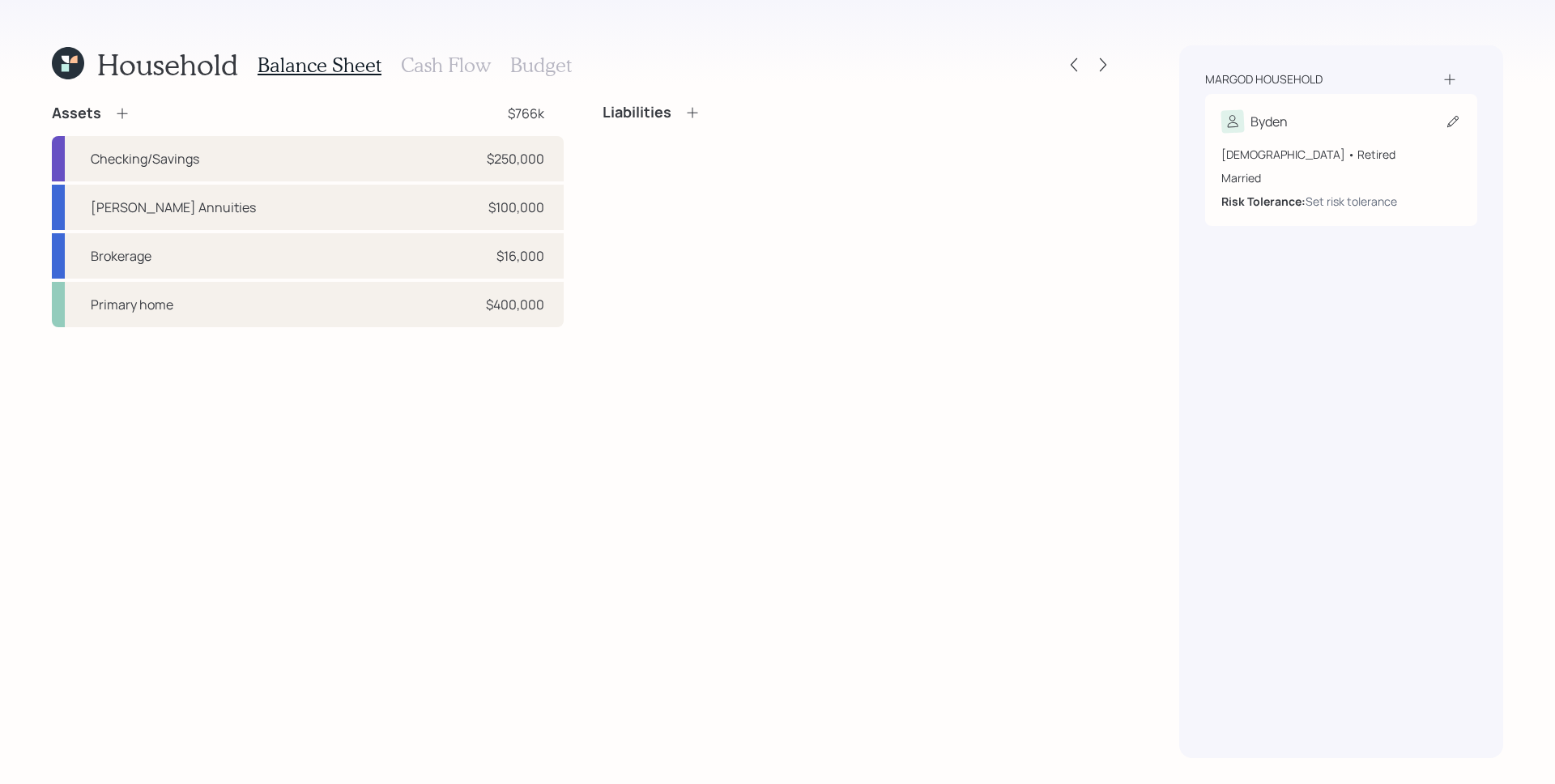
click at [1292, 175] on div "Married" at bounding box center [1340, 178] width 239 height 17
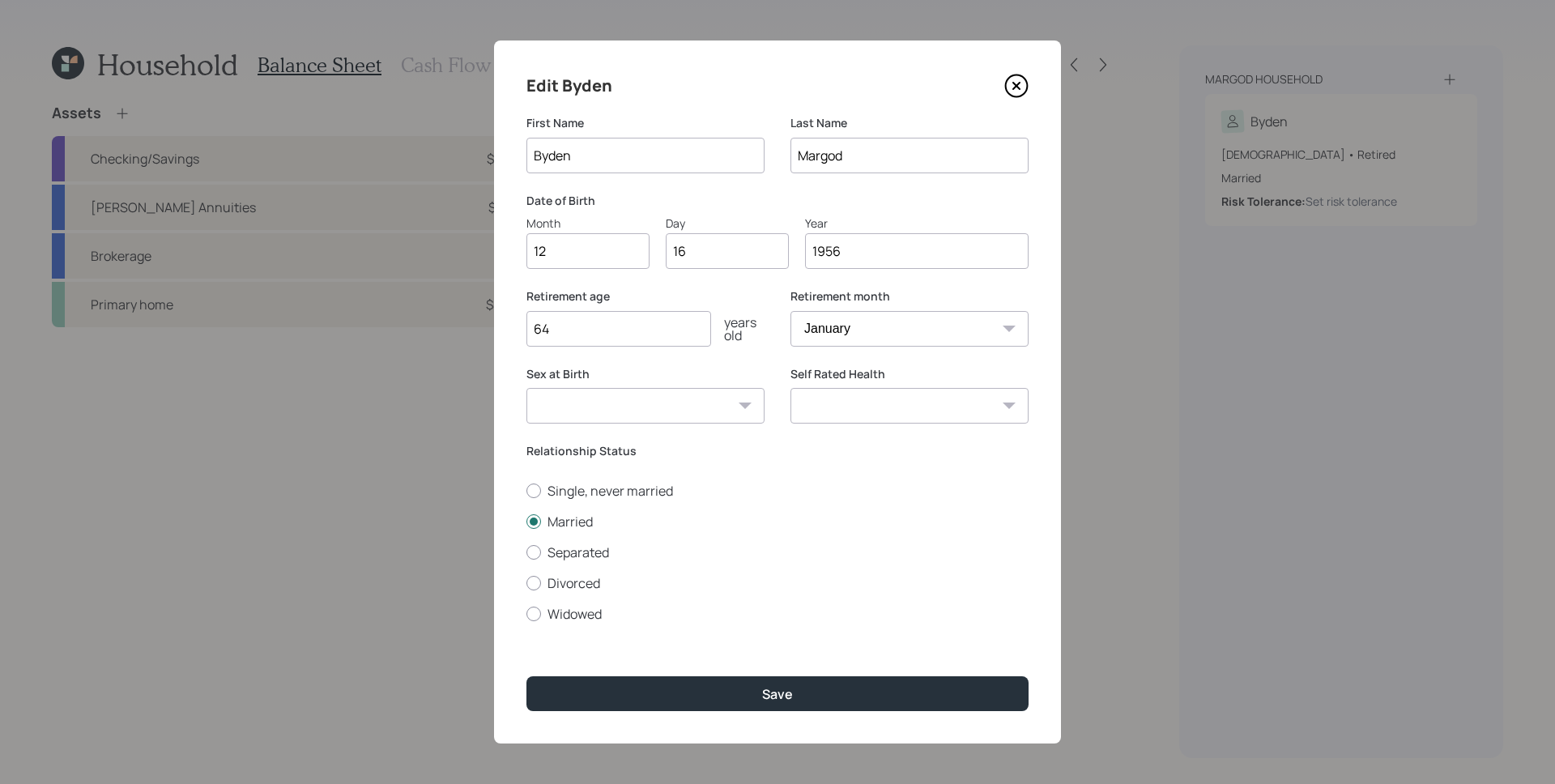
click at [586, 160] on input "Byden" at bounding box center [645, 156] width 238 height 36
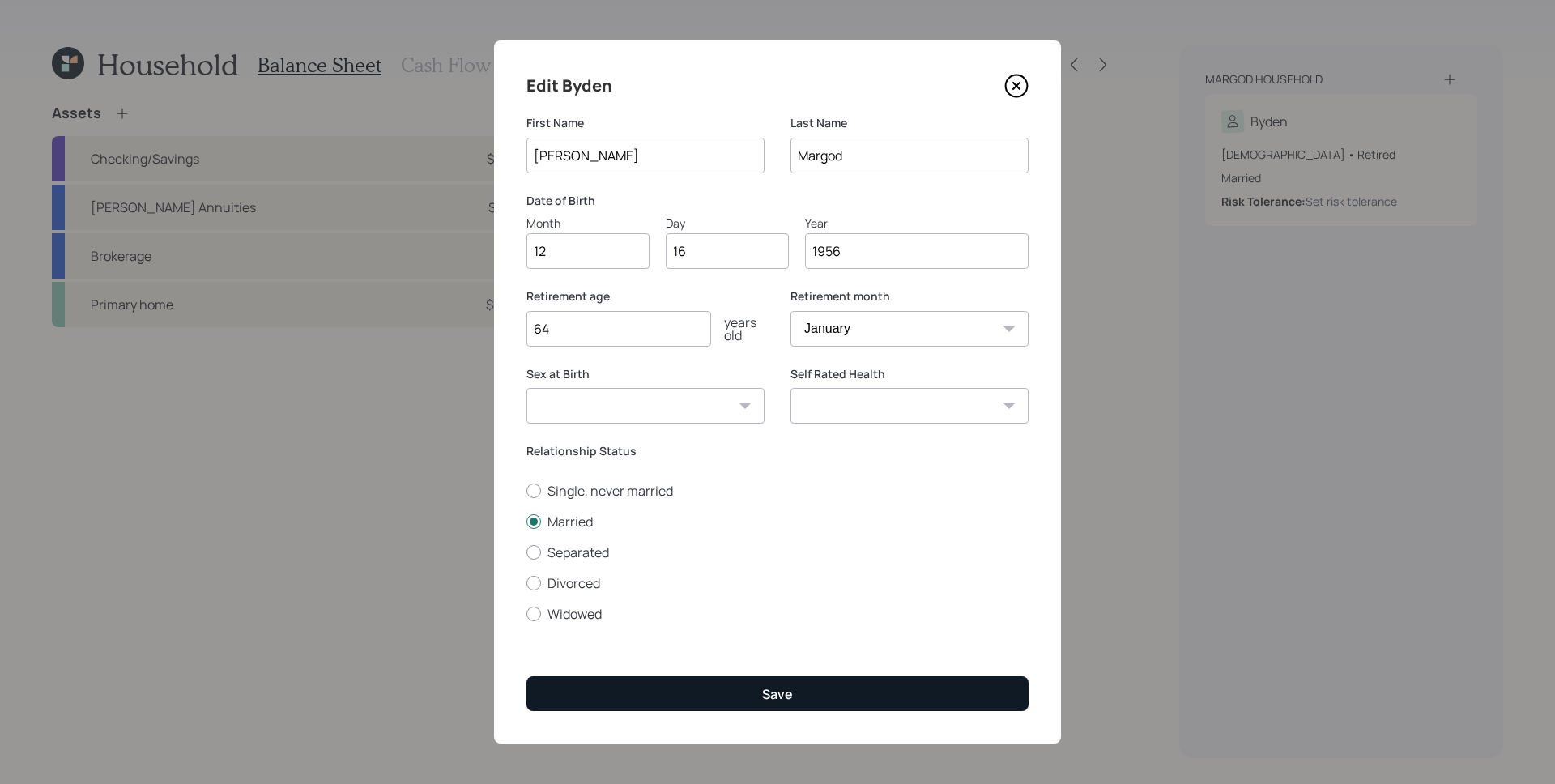
type input "[PERSON_NAME]"
click at [754, 695] on button "Save" at bounding box center [777, 693] width 502 height 35
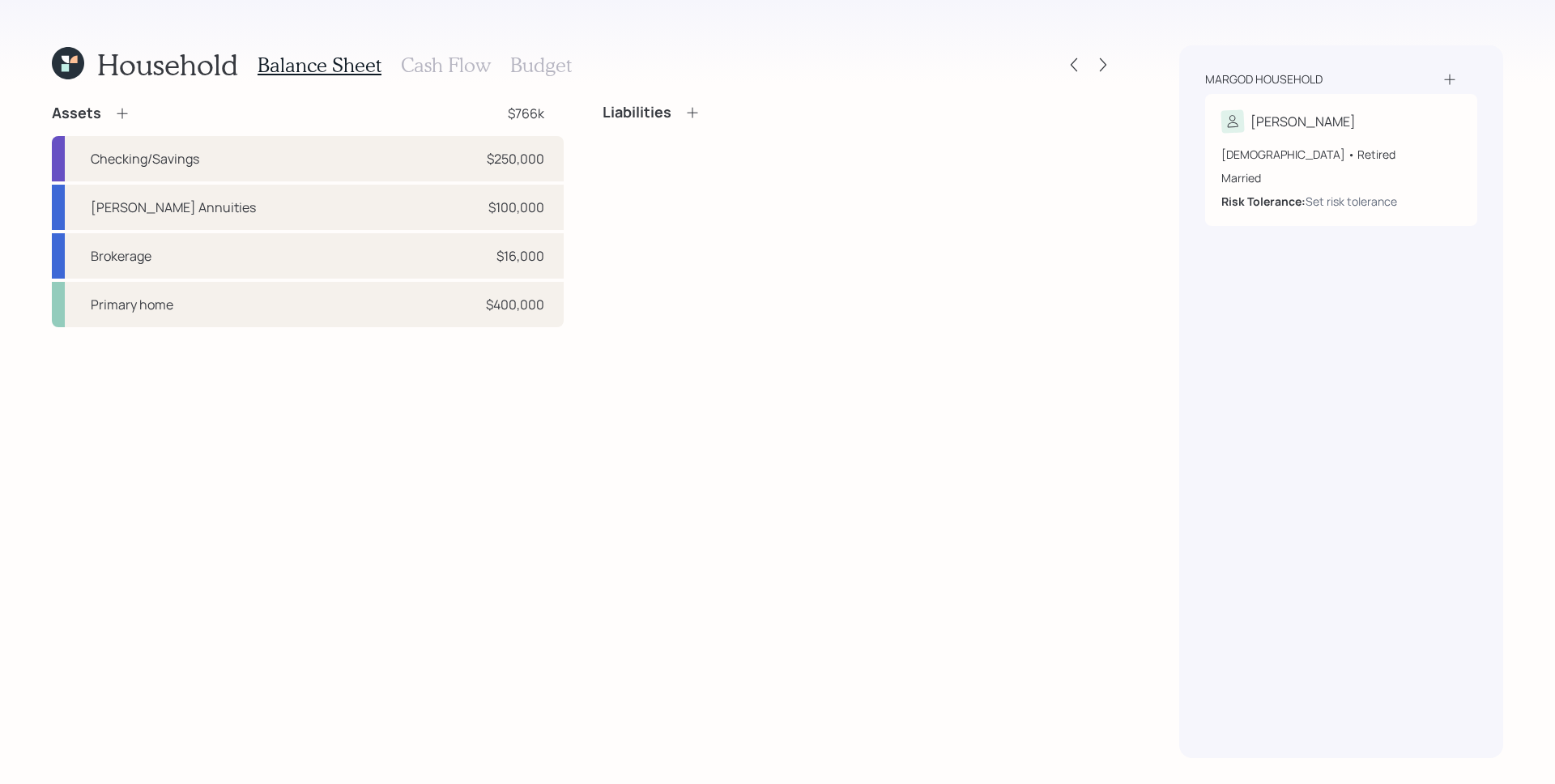
click at [1452, 67] on div "Margod household [PERSON_NAME] [DEMOGRAPHIC_DATA] • Retired Married Risk Tolera…" at bounding box center [1340, 401] width 323 height 712
click at [1443, 75] on icon at bounding box center [1449, 78] width 16 height 16
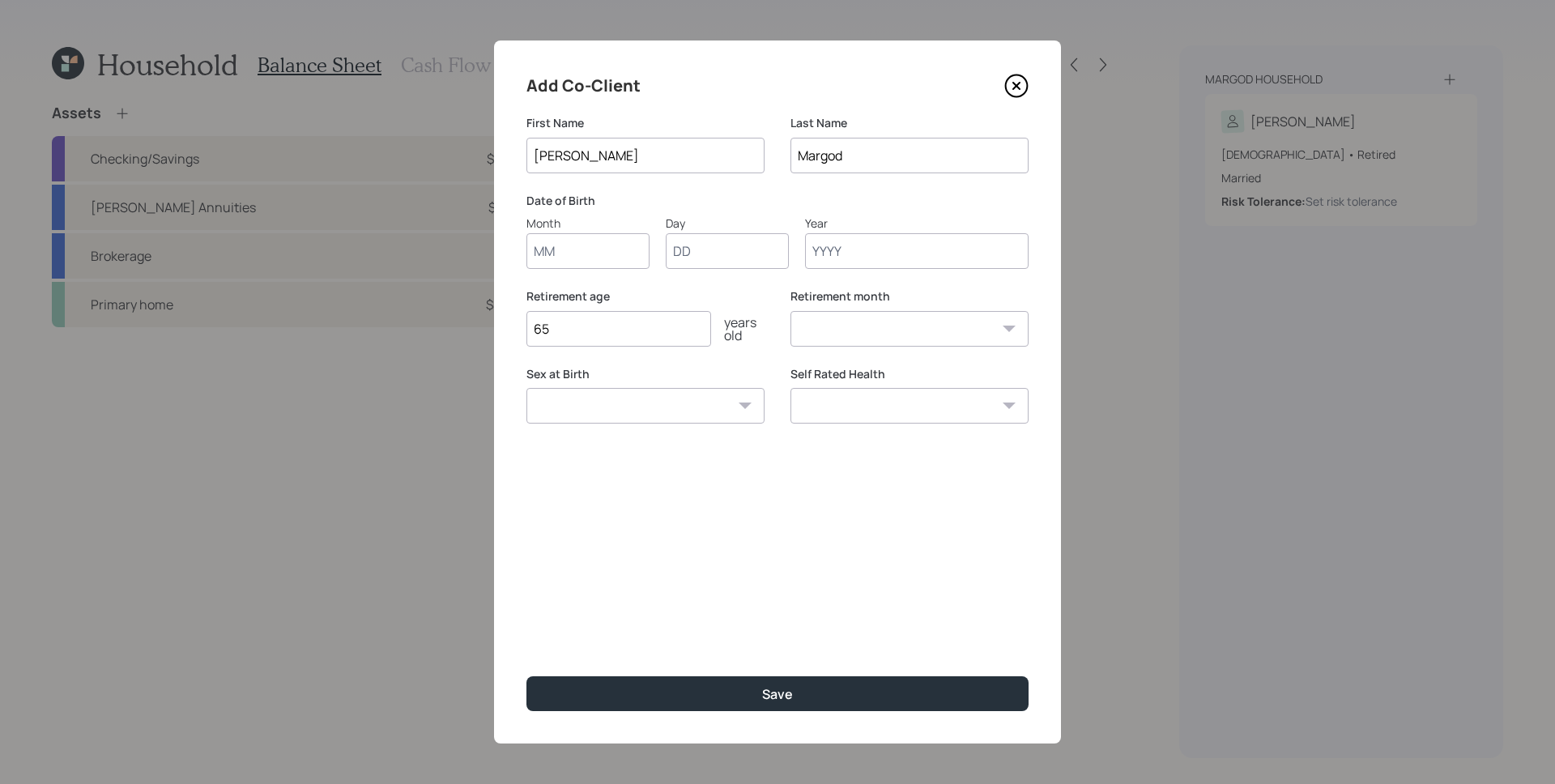
type input "[PERSON_NAME]"
click at [860, 205] on label "Date of Birth" at bounding box center [777, 200] width 502 height 16
click at [566, 262] on input "Month" at bounding box center [587, 252] width 123 height 36
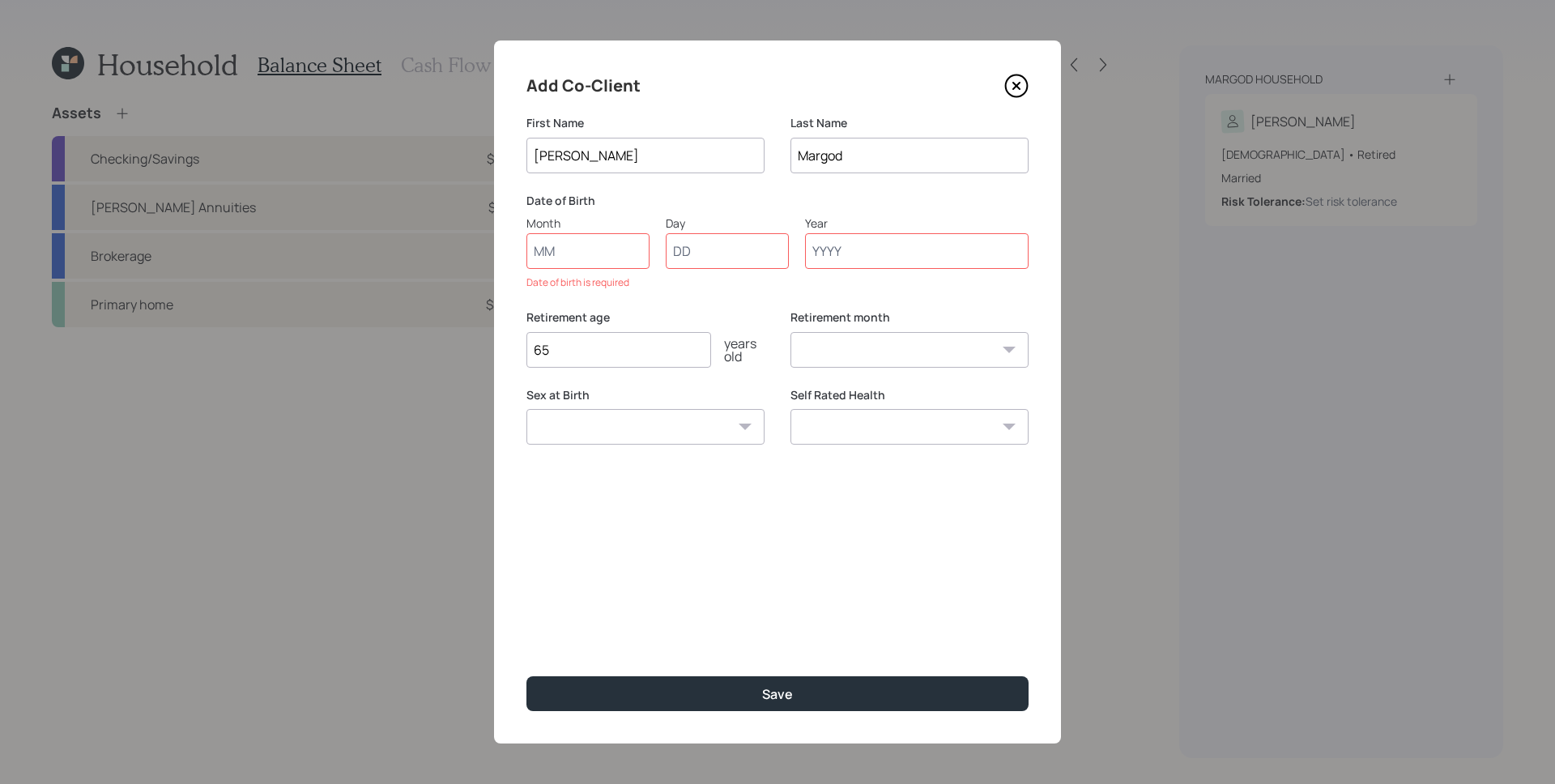
drag, startPoint x: 898, startPoint y: 162, endPoint x: 772, endPoint y: 151, distance: 126.5
click at [772, 151] on div "First Name [PERSON_NAME] Last Name Margod" at bounding box center [777, 154] width 502 height 78
type input "[PERSON_NAME]"
click at [578, 257] on input "Month" at bounding box center [587, 252] width 123 height 36
click at [587, 250] on input "Month" at bounding box center [587, 252] width 123 height 36
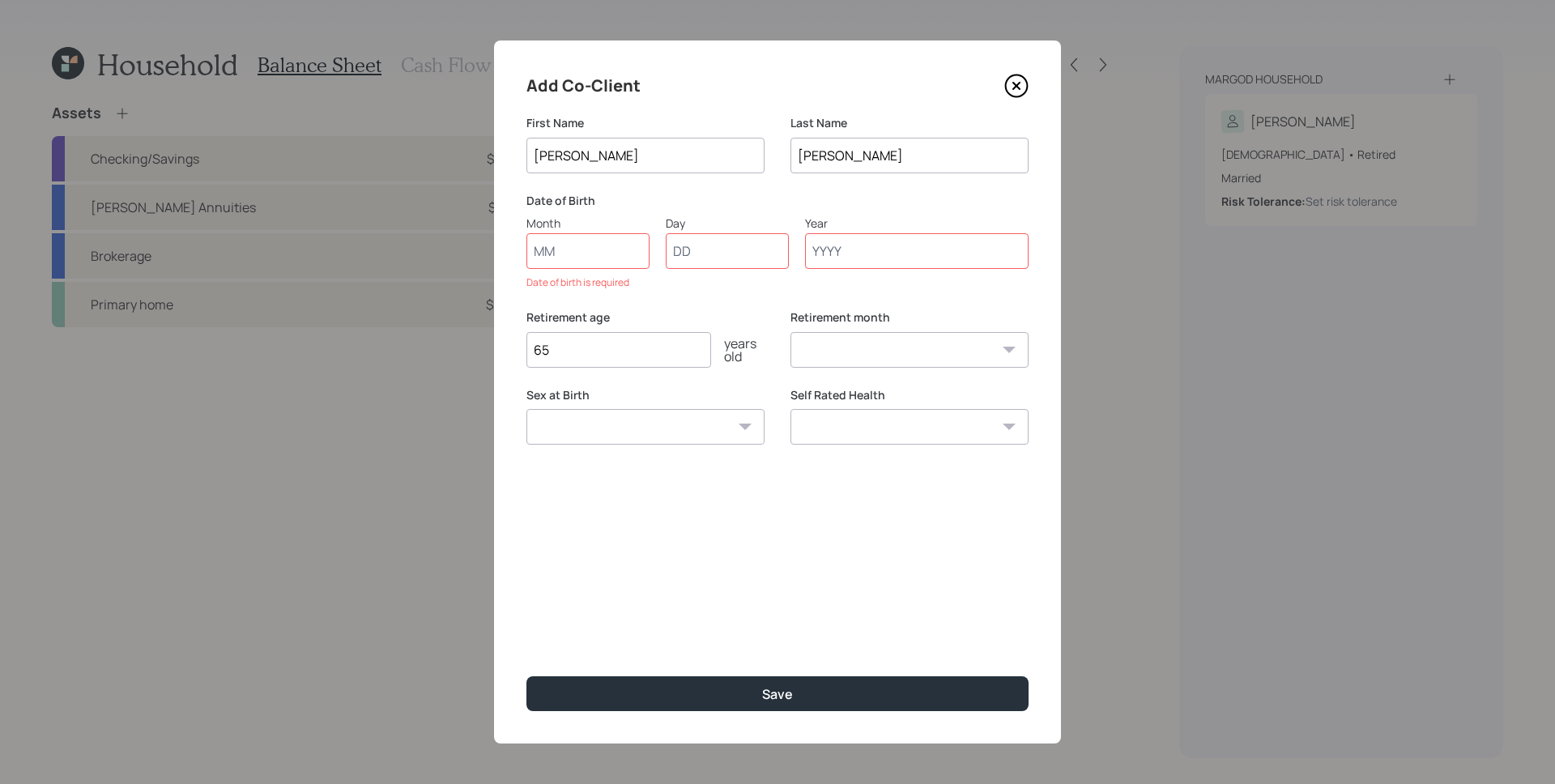
click at [587, 250] on input "Month" at bounding box center [587, 252] width 123 height 36
type input "11"
type input "21"
type input "1951"
select select "11"
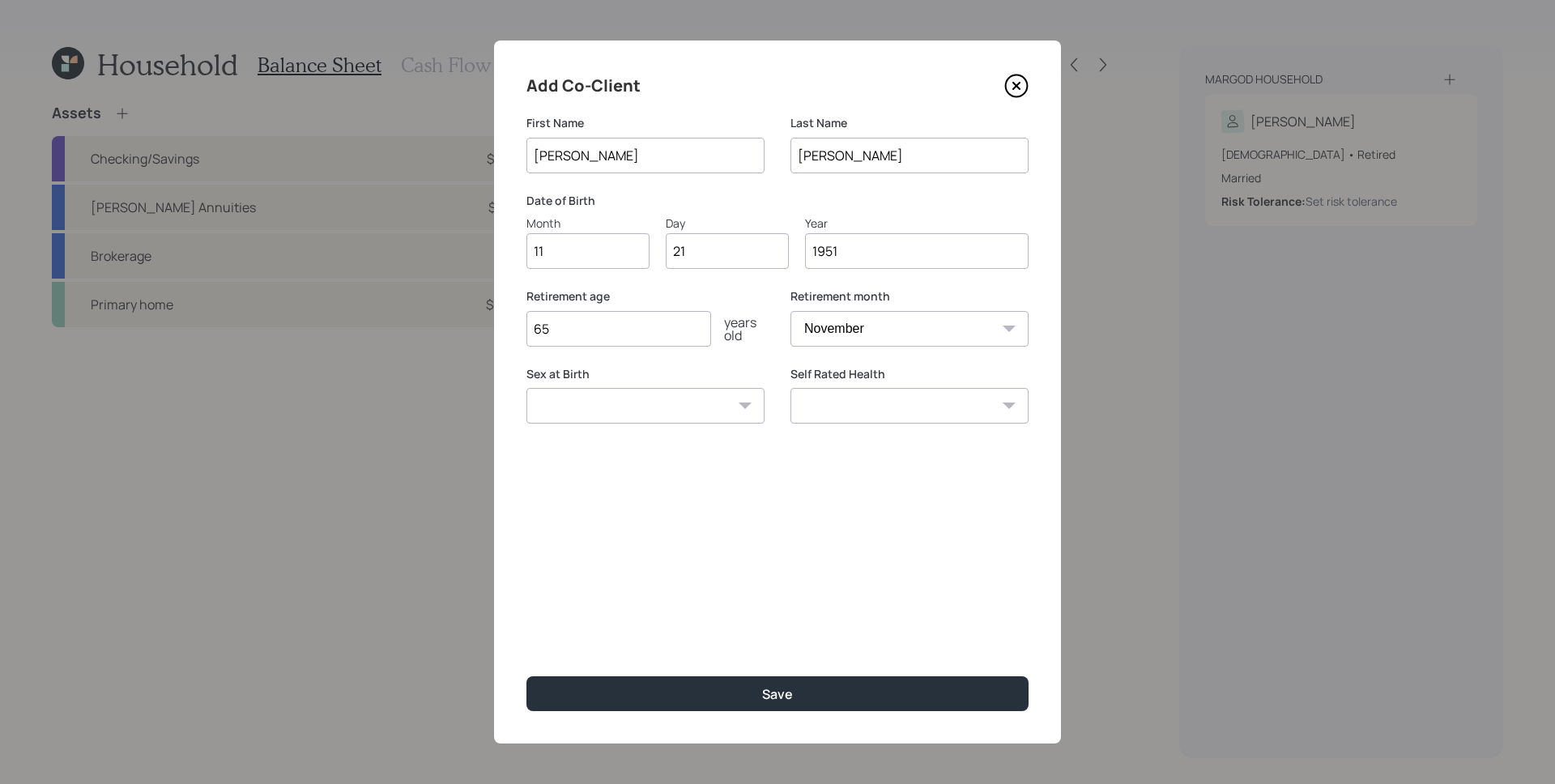
type input "1951"
click at [635, 339] on input "65" at bounding box center [618, 329] width 184 height 36
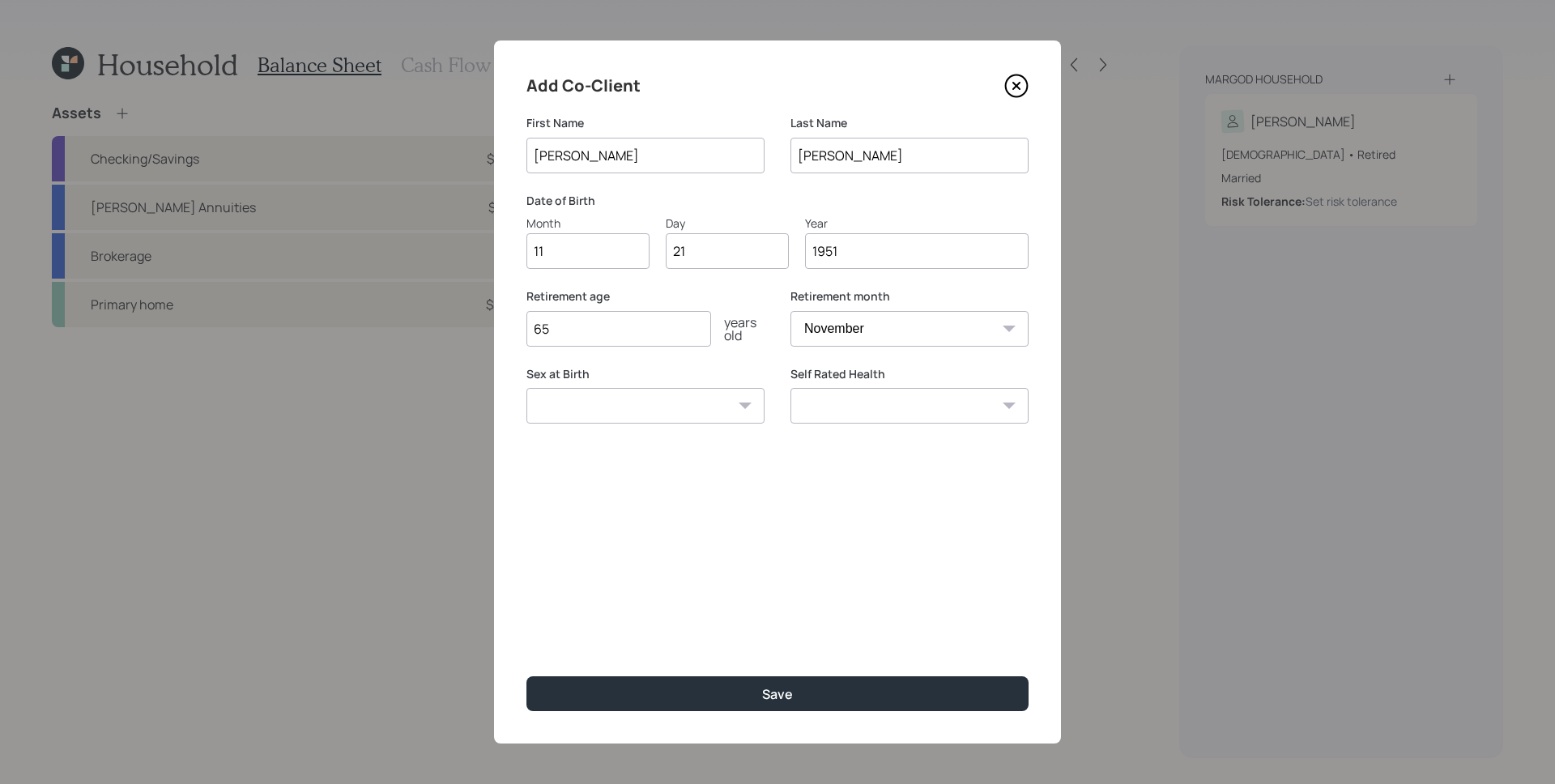
click at [635, 339] on input "65" at bounding box center [618, 329] width 184 height 36
click at [707, 255] on input "21" at bounding box center [727, 252] width 123 height 36
type input "24"
click at [730, 285] on div "Add Co-Client First Name [PERSON_NAME] Last Name [PERSON_NAME] Date of Birth Mo…" at bounding box center [777, 392] width 567 height 703
click at [677, 322] on input "65" at bounding box center [618, 329] width 184 height 36
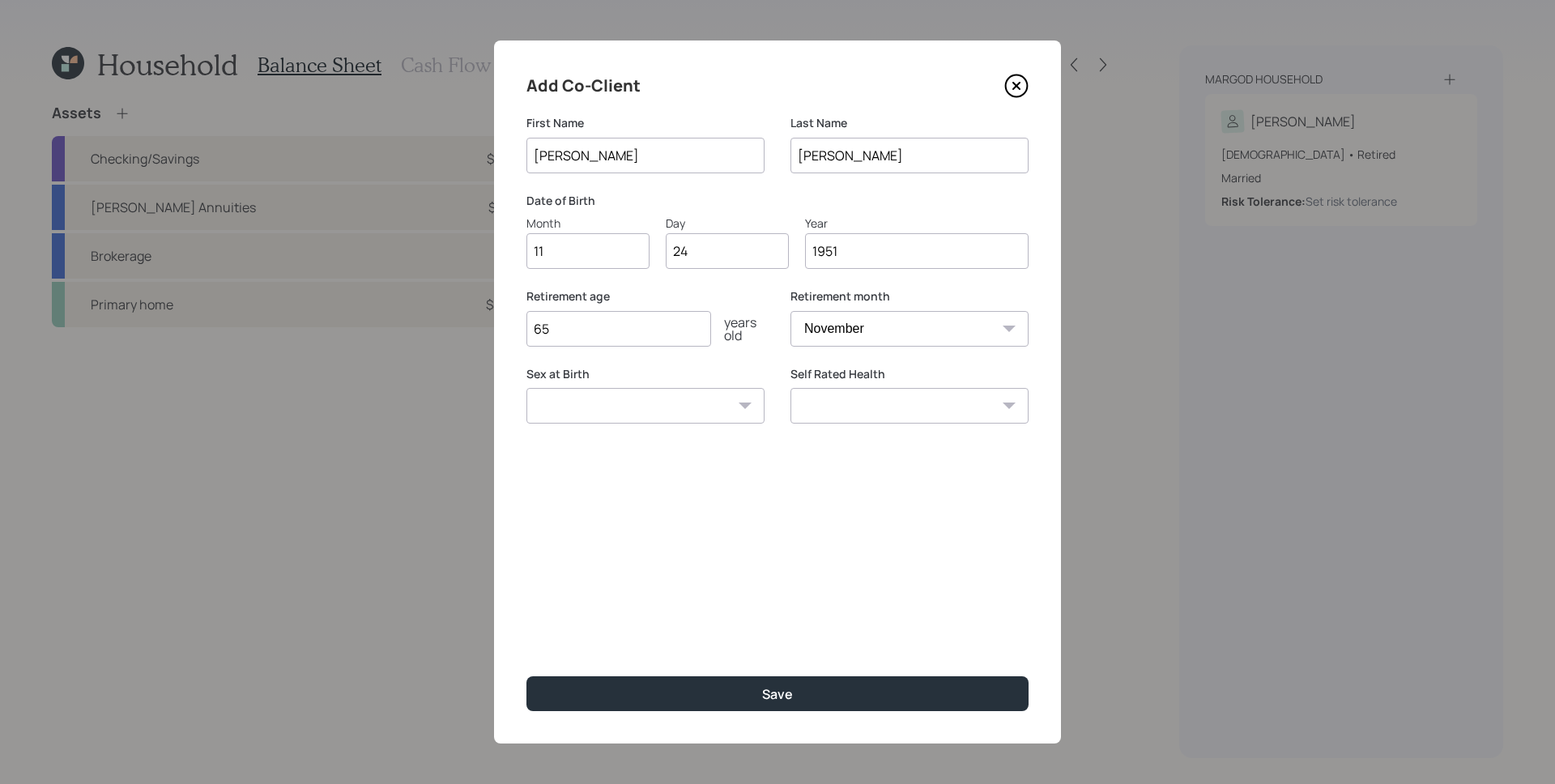
click at [677, 322] on input "65" at bounding box center [618, 329] width 184 height 36
type input "6"
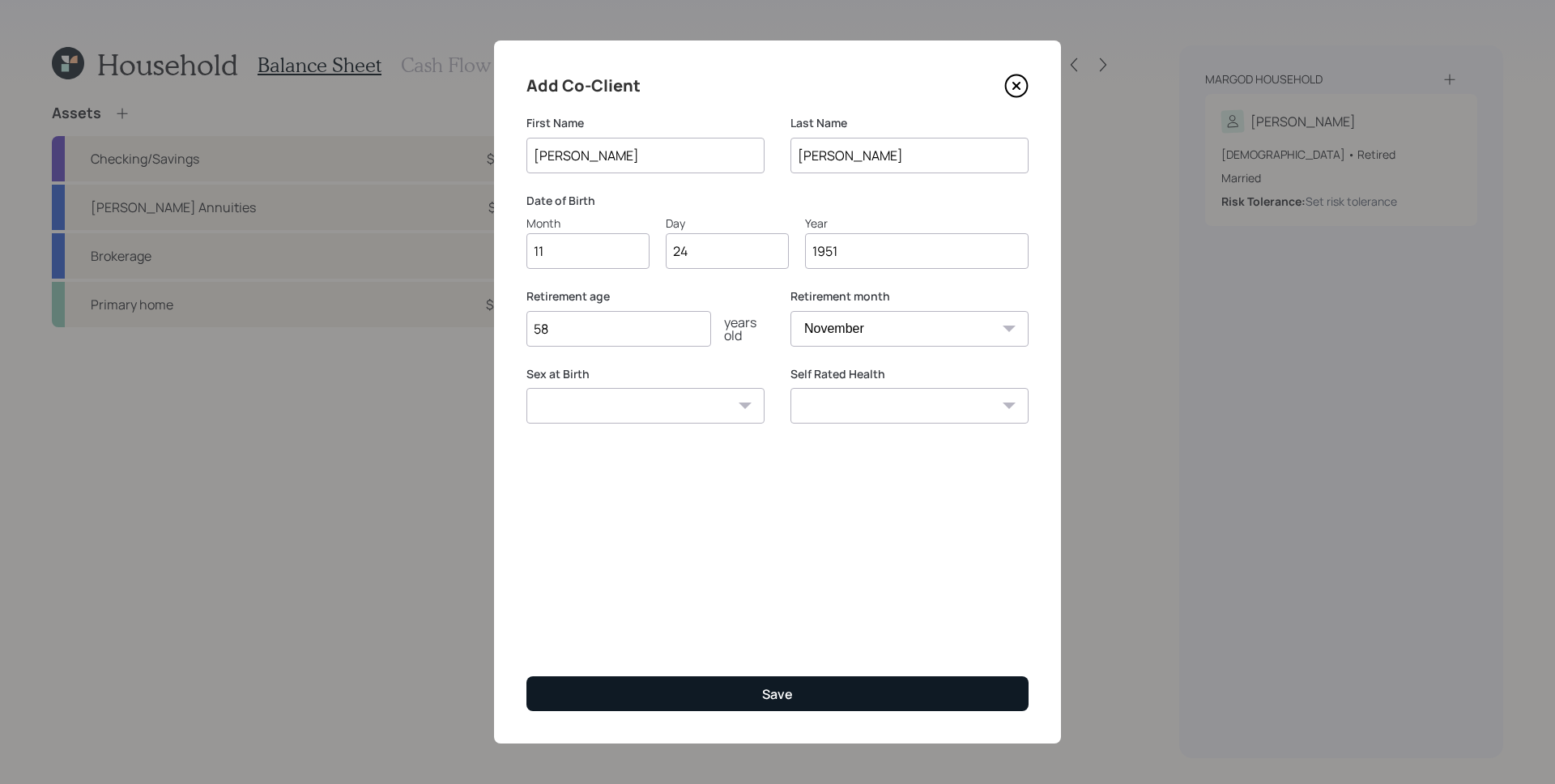
type input "58"
click at [815, 704] on button "Save" at bounding box center [777, 693] width 502 height 35
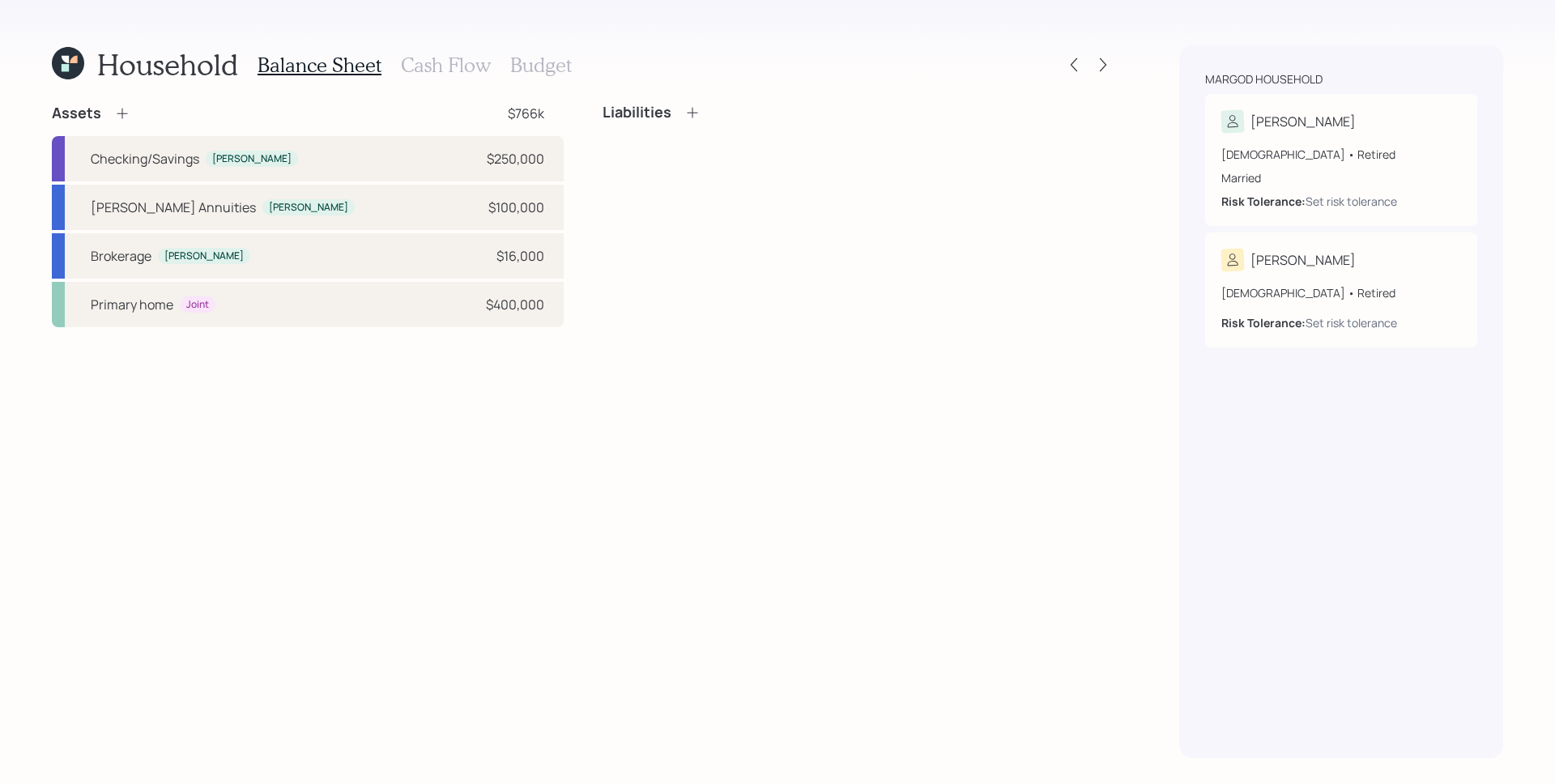
click at [1338, 133] on div "[DEMOGRAPHIC_DATA] • Retired Married Risk Tolerance: Set risk tolerance" at bounding box center [1340, 170] width 239 height 77
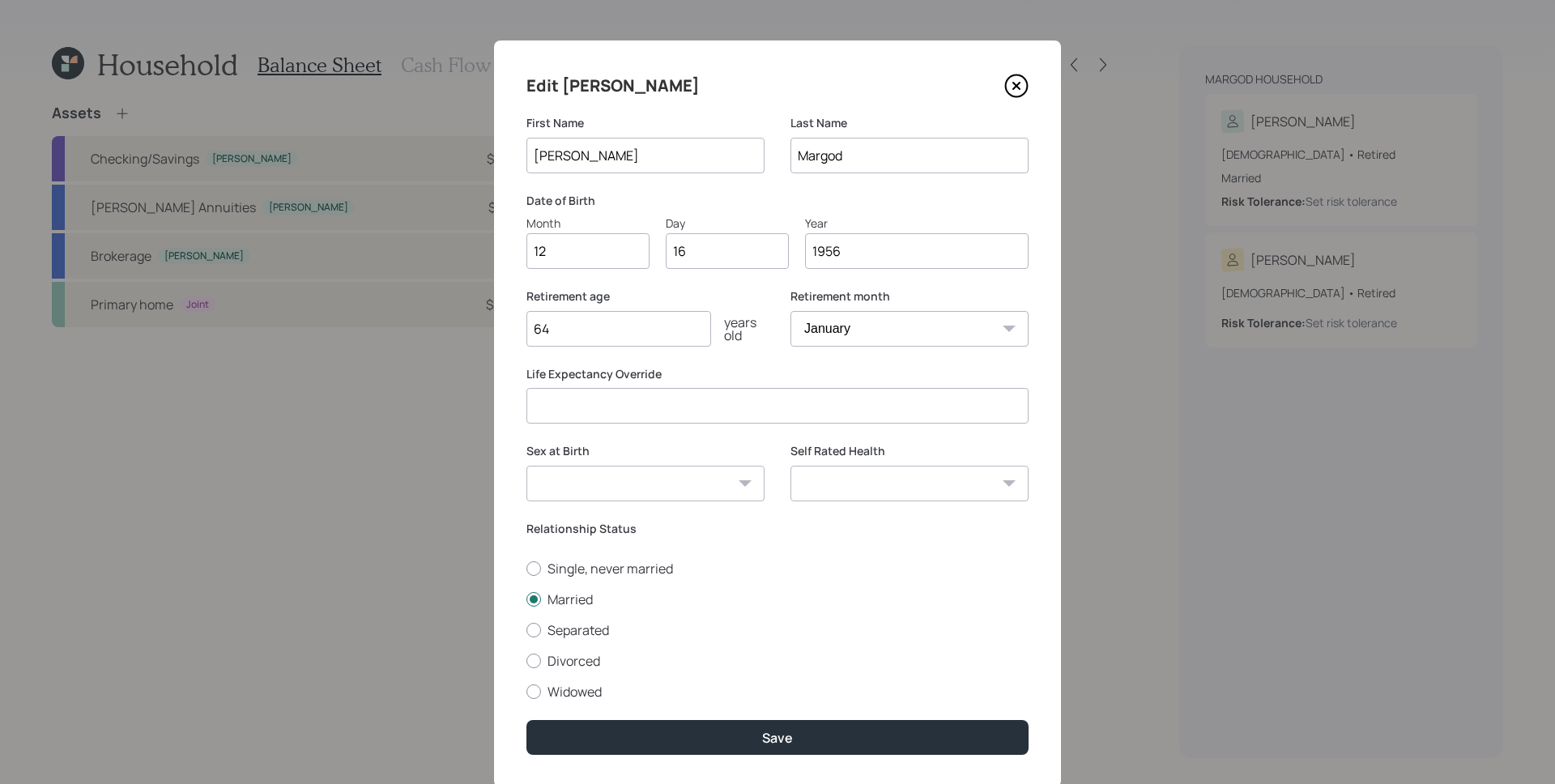
drag, startPoint x: 879, startPoint y: 162, endPoint x: 787, endPoint y: 152, distance: 92.5
click at [791, 152] on input "Margod" at bounding box center [910, 156] width 238 height 36
type input "[PERSON_NAME]"
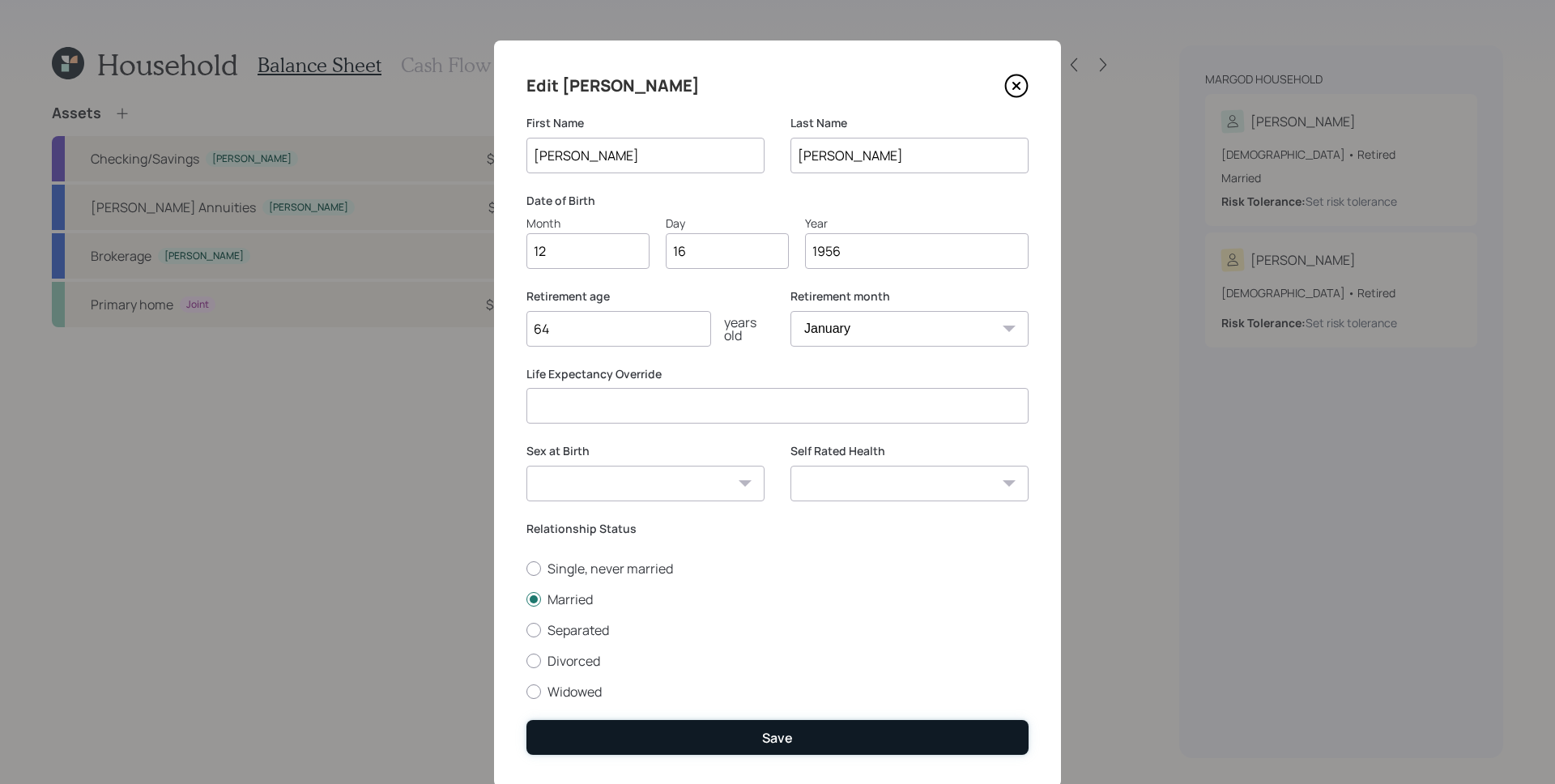
click at [749, 734] on button "Save" at bounding box center [777, 737] width 502 height 35
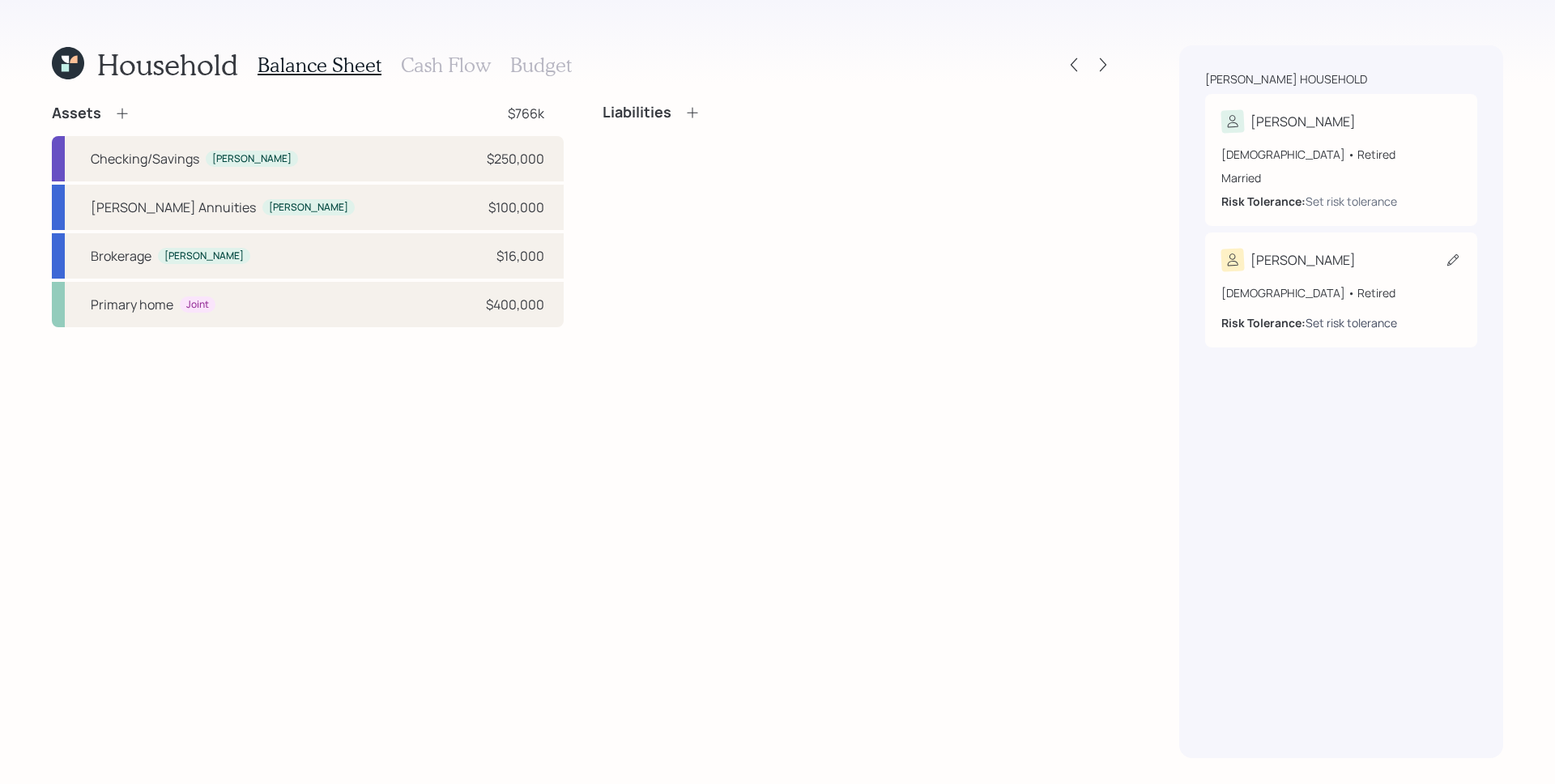
click at [1348, 318] on div "Set risk tolerance" at bounding box center [1351, 322] width 92 height 17
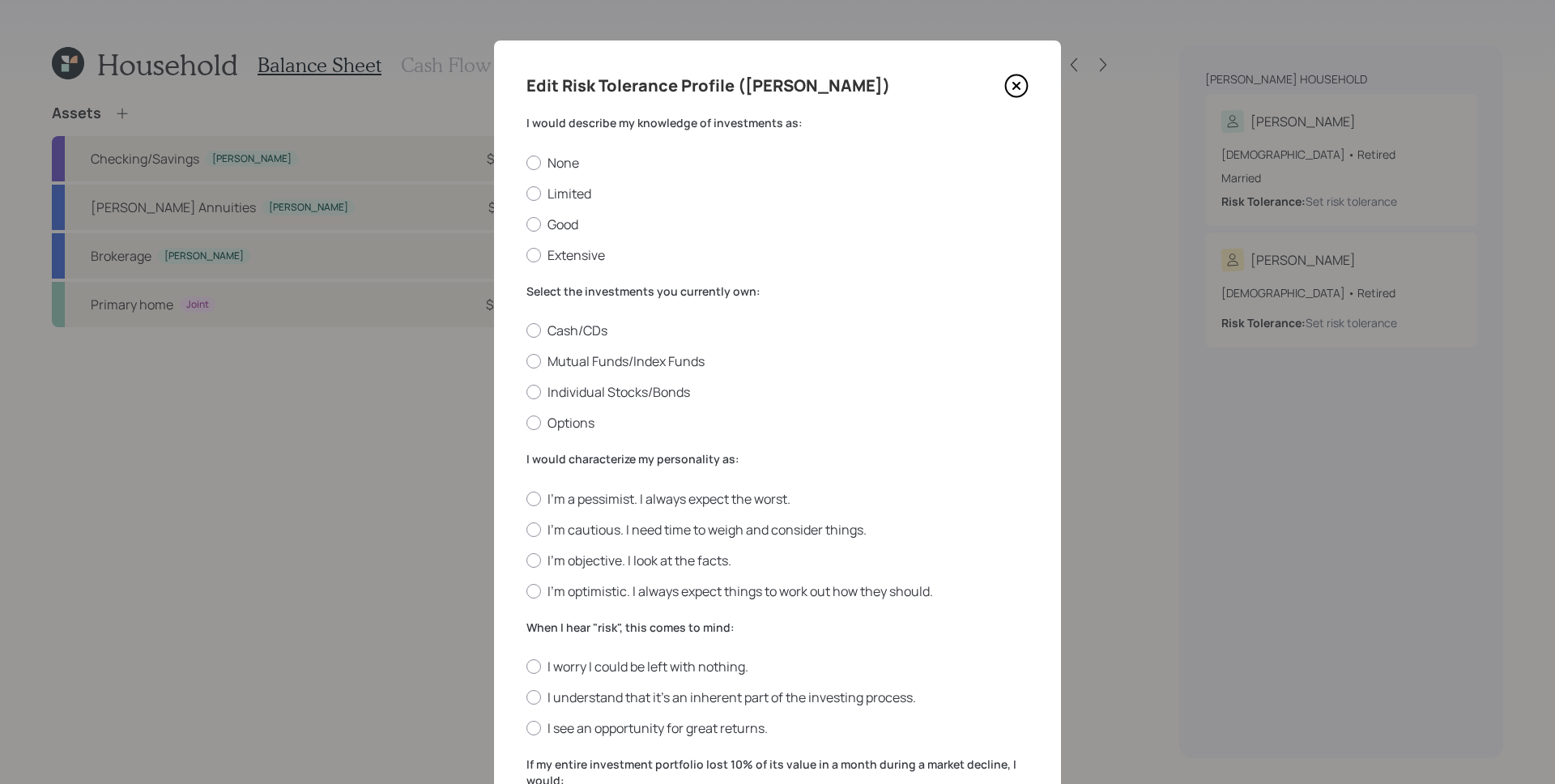
click at [993, 85] on div "Edit Risk Tolerance Profile ([PERSON_NAME])" at bounding box center [777, 85] width 502 height 26
click at [1007, 86] on icon at bounding box center [1017, 86] width 25 height 25
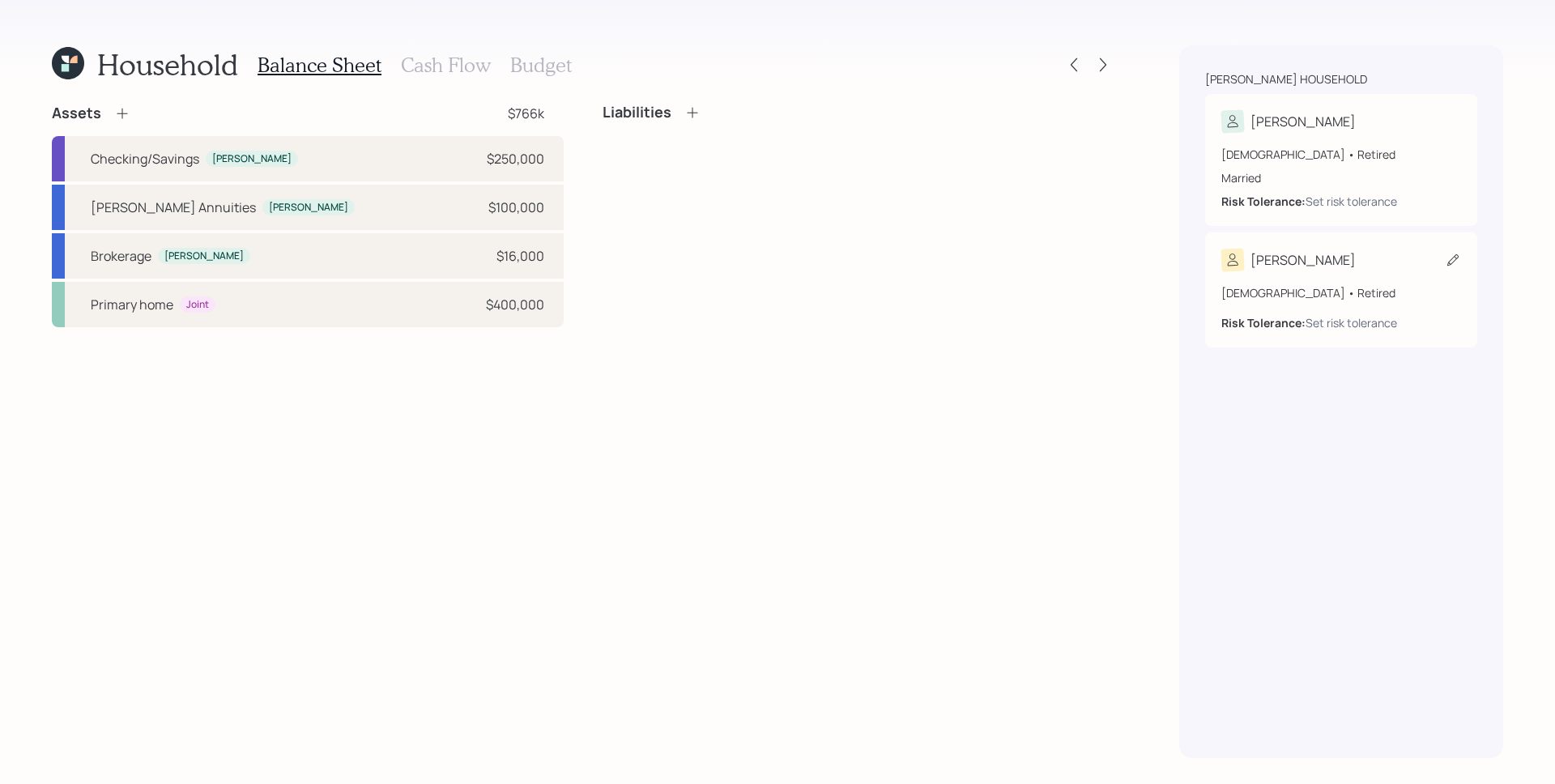
click at [1325, 267] on div "[PERSON_NAME]" at bounding box center [1340, 260] width 239 height 23
select select "11"
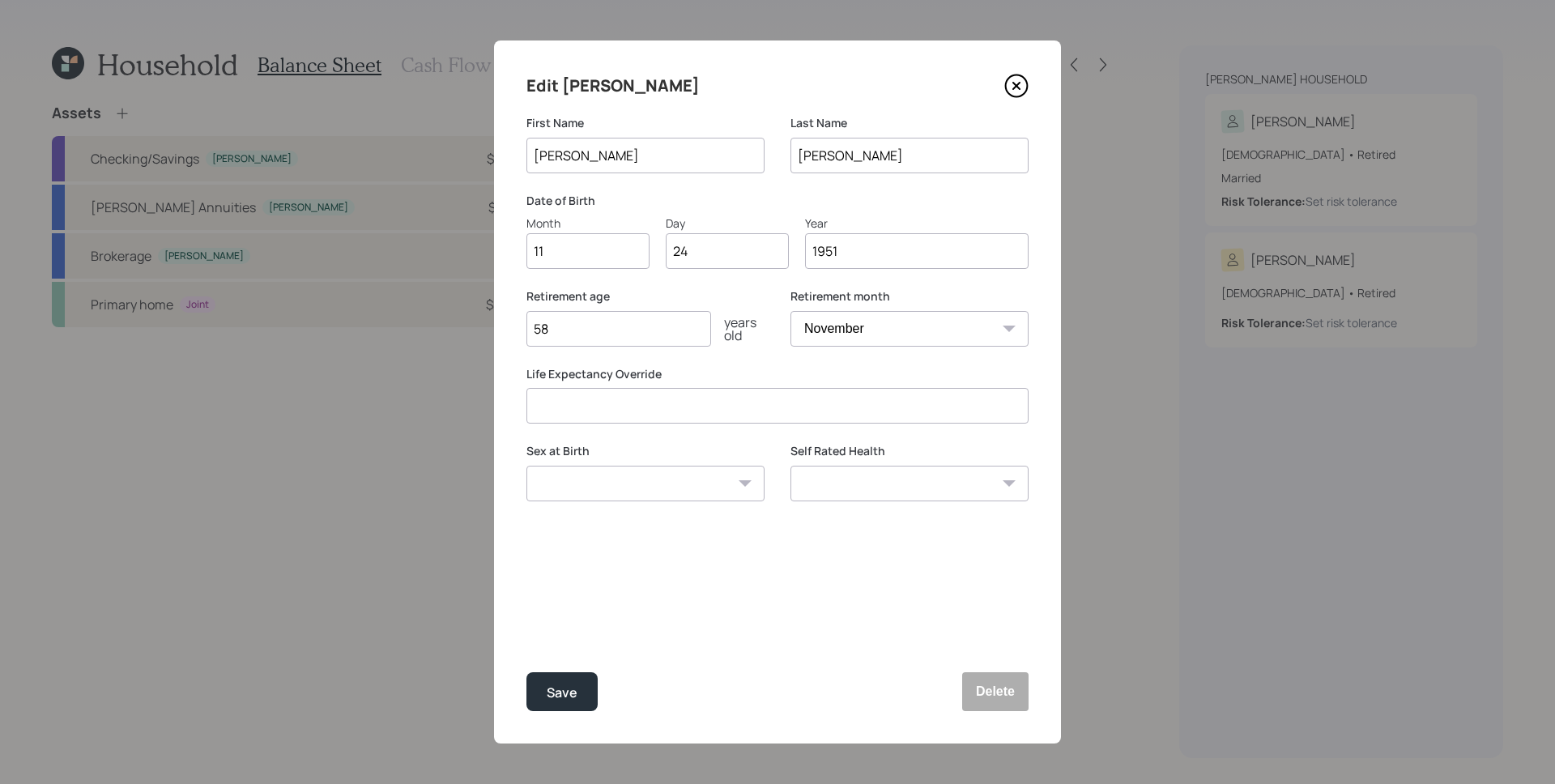
click at [1019, 91] on icon at bounding box center [1017, 86] width 25 height 25
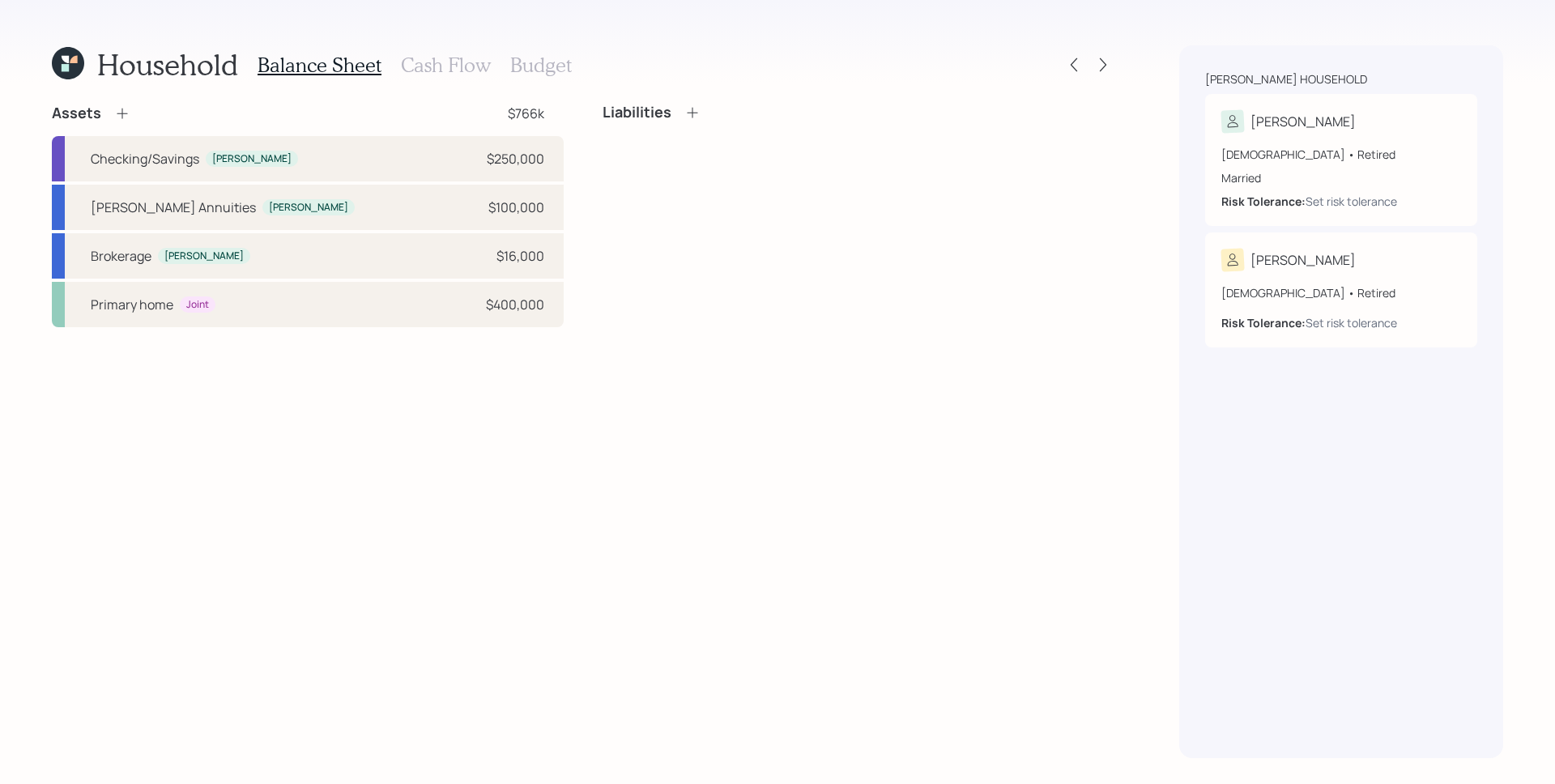
click at [443, 75] on h3 "Cash Flow" at bounding box center [446, 65] width 90 height 24
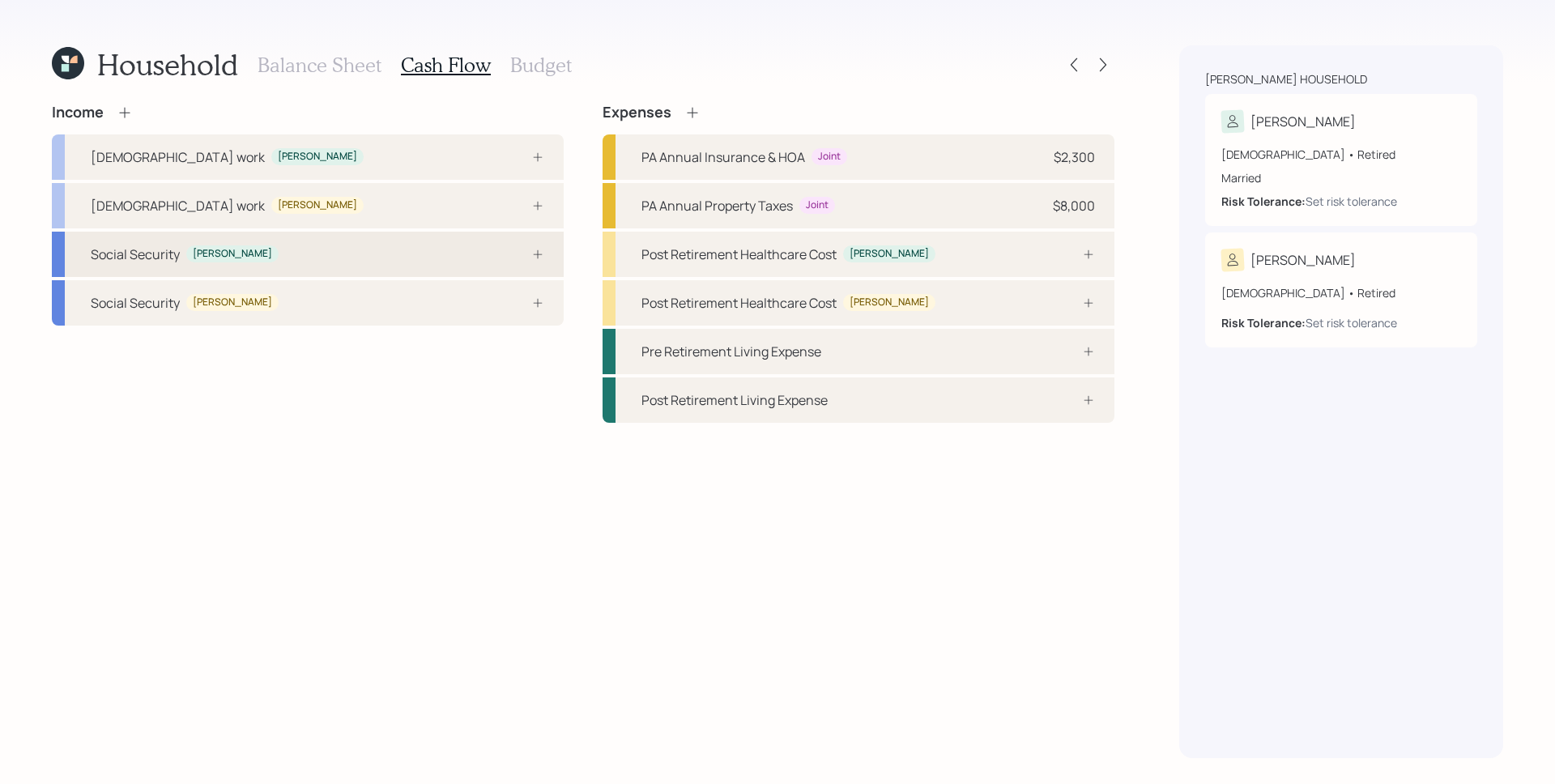
click at [331, 253] on div "Social Security [PERSON_NAME]" at bounding box center [307, 254] width 512 height 45
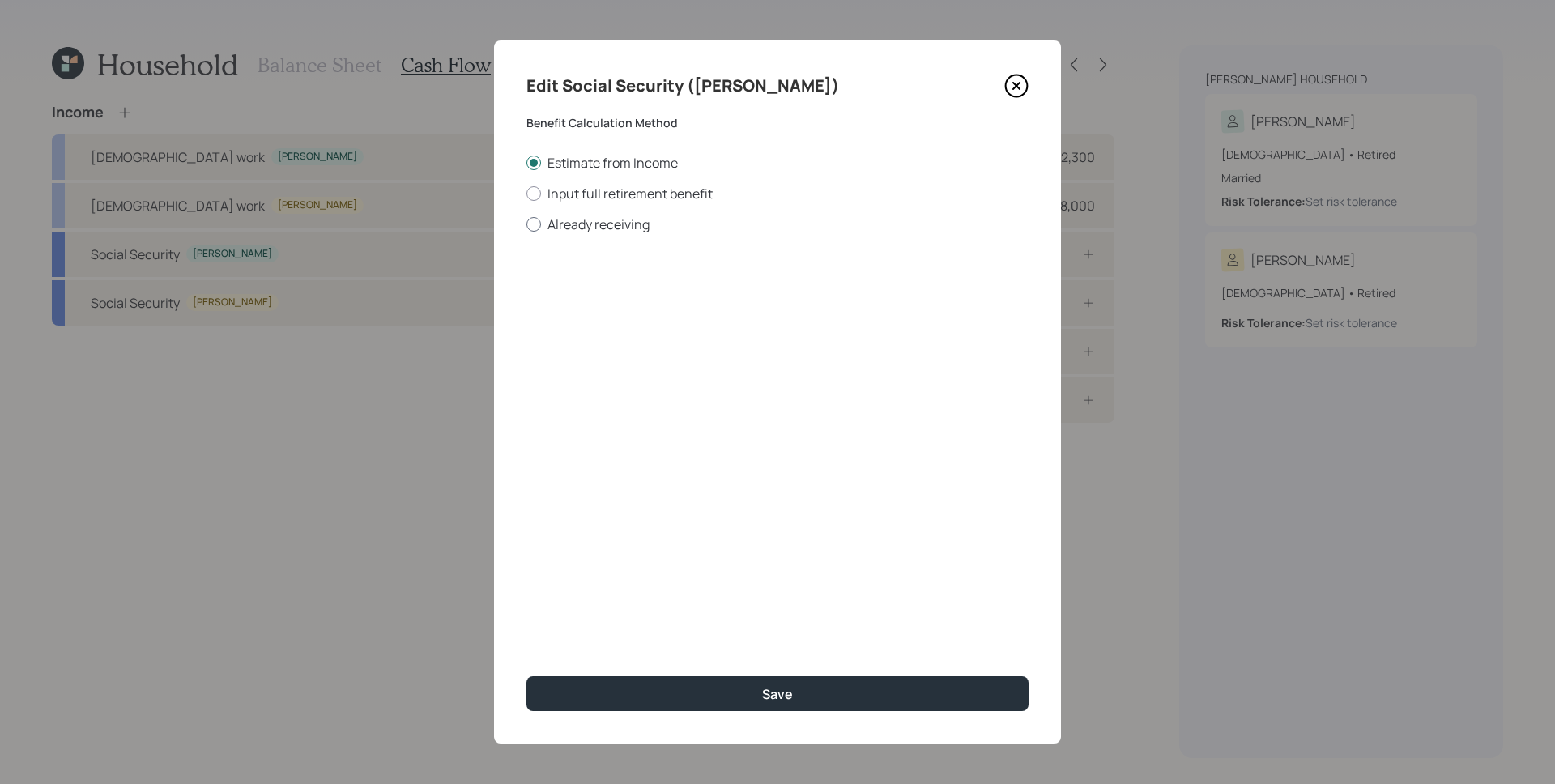
click at [554, 231] on label "Already receiving" at bounding box center [777, 224] width 502 height 18
click at [526, 224] on input "Already receiving" at bounding box center [526, 223] width 1 height 1
radio input "true"
click at [600, 294] on input "$" at bounding box center [777, 292] width 502 height 36
type input "$ 2,000"
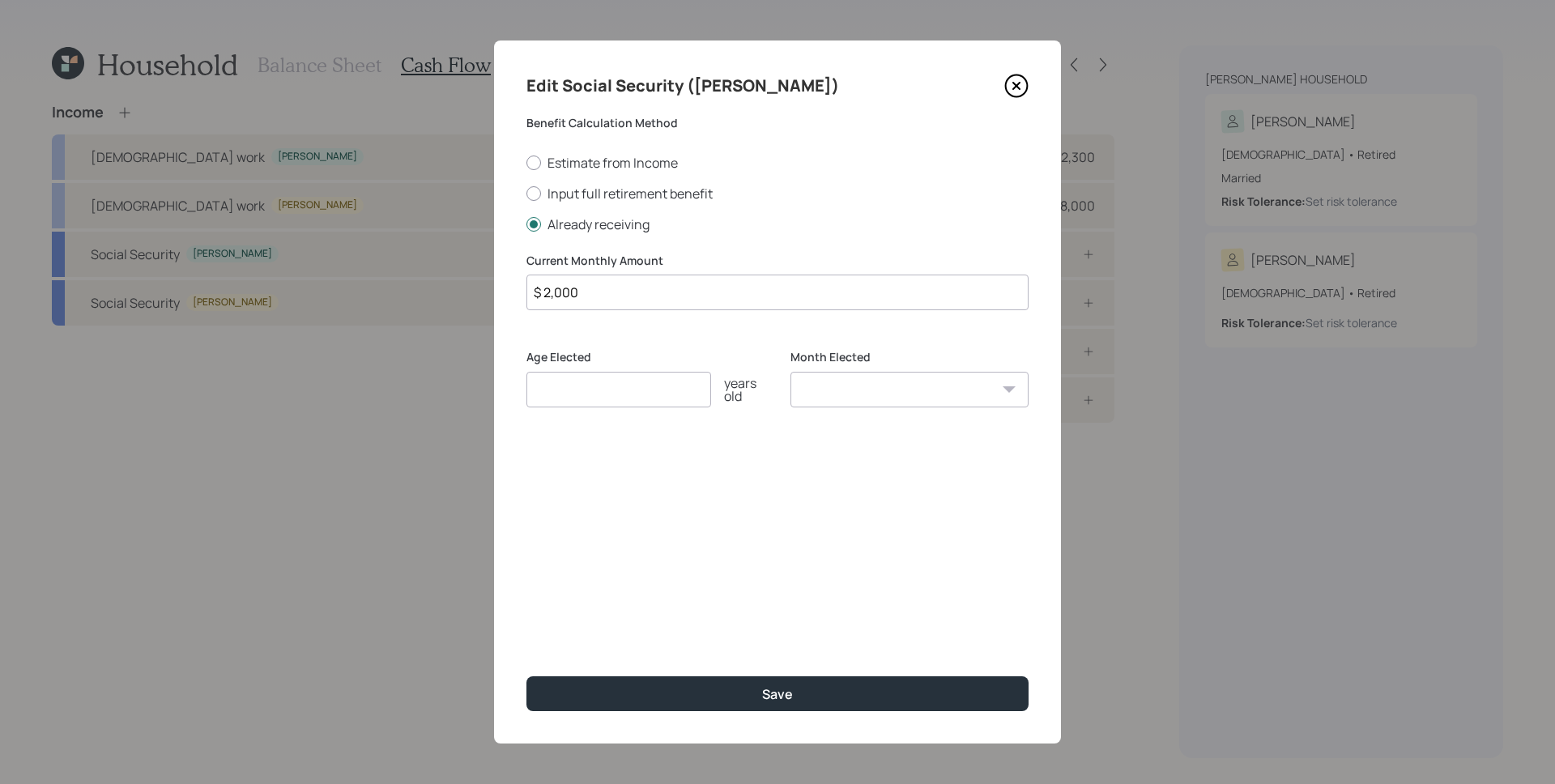
click at [642, 380] on input "number" at bounding box center [618, 390] width 184 height 36
type input "67"
select select "1"
click at [791, 372] on select "January February March April May June July August September October November De…" at bounding box center [910, 390] width 238 height 36
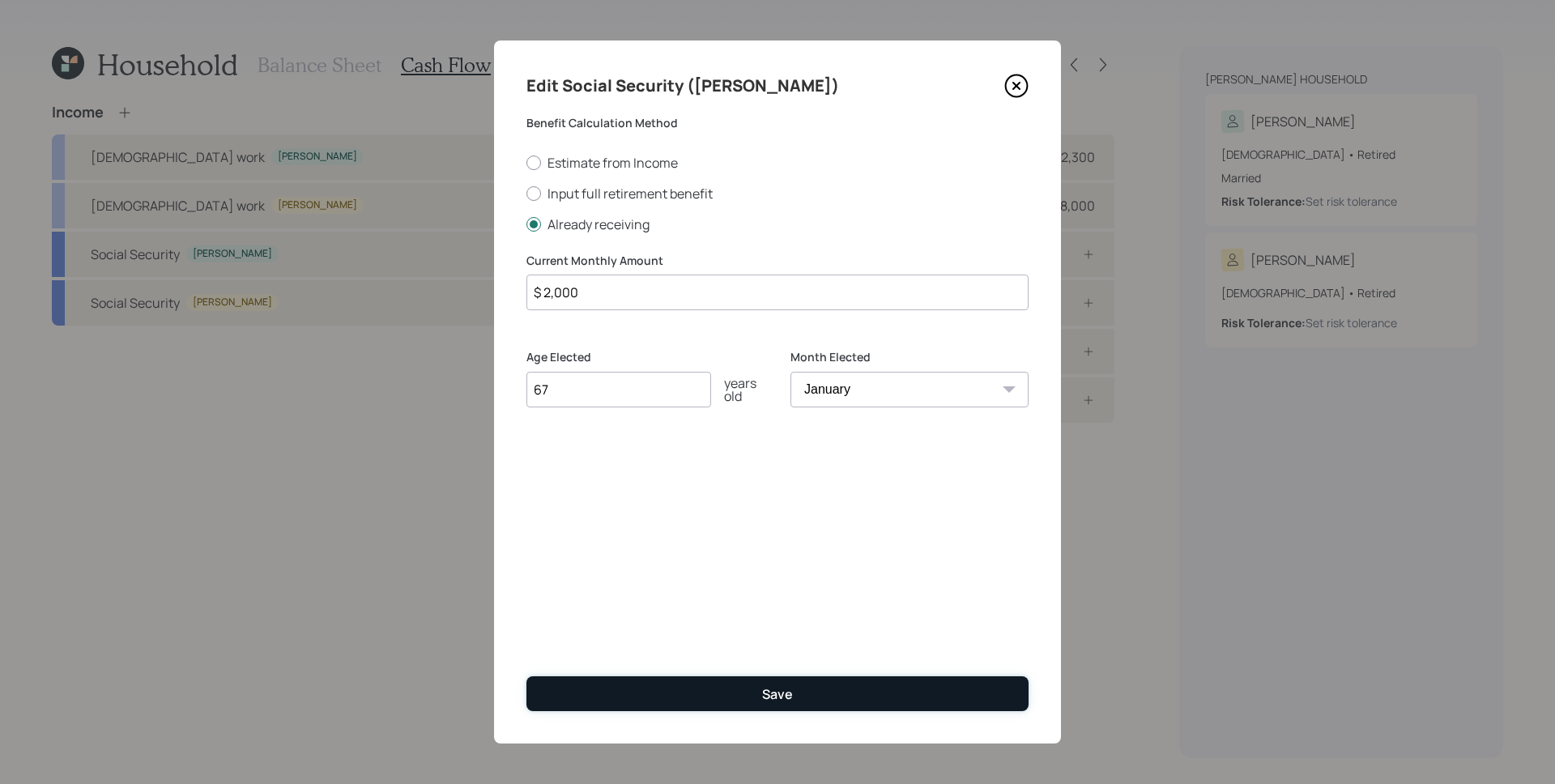
click at [812, 703] on button "Save" at bounding box center [777, 693] width 502 height 35
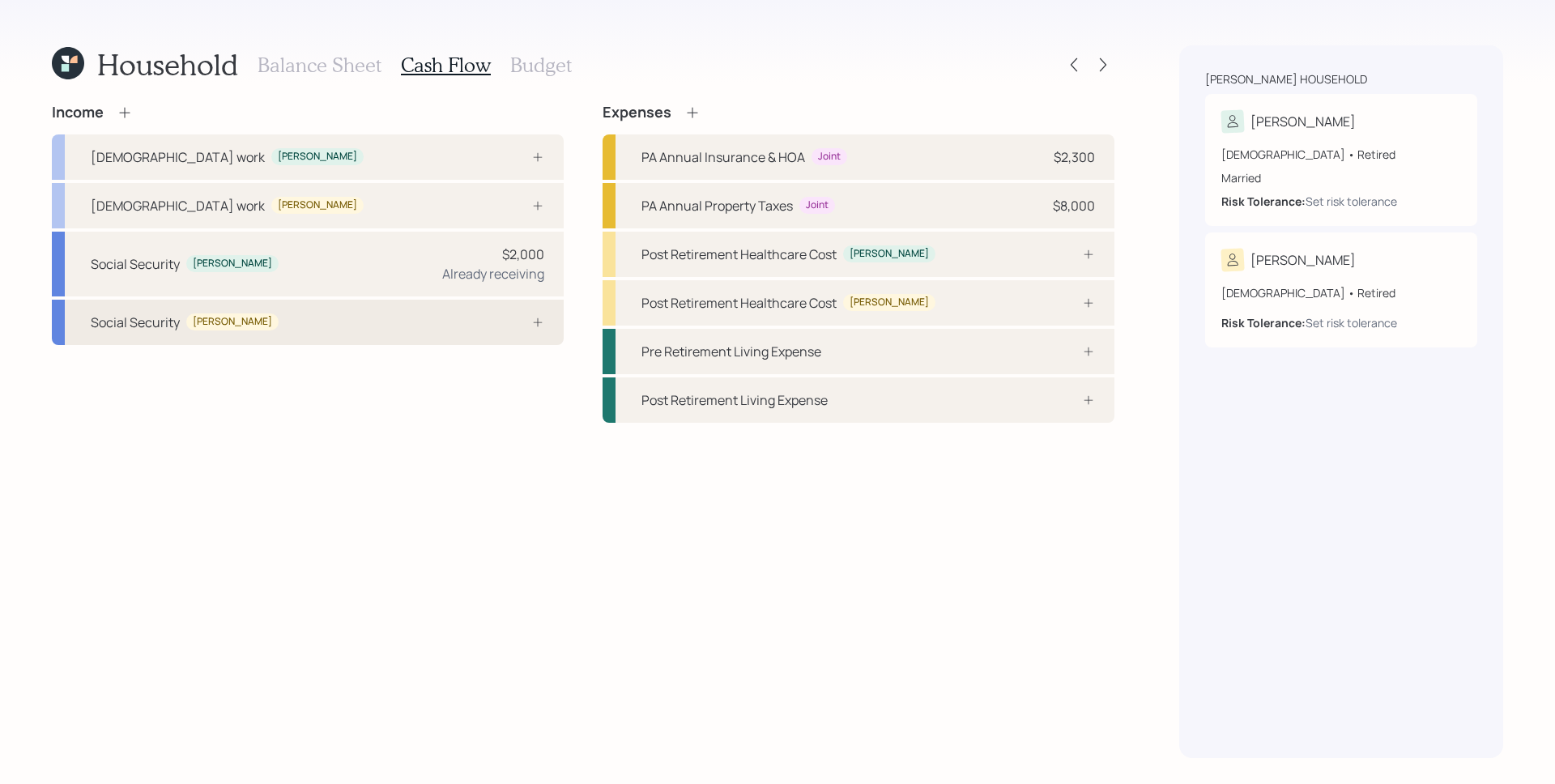
click at [480, 313] on div "Social Security [PERSON_NAME]" at bounding box center [307, 322] width 512 height 45
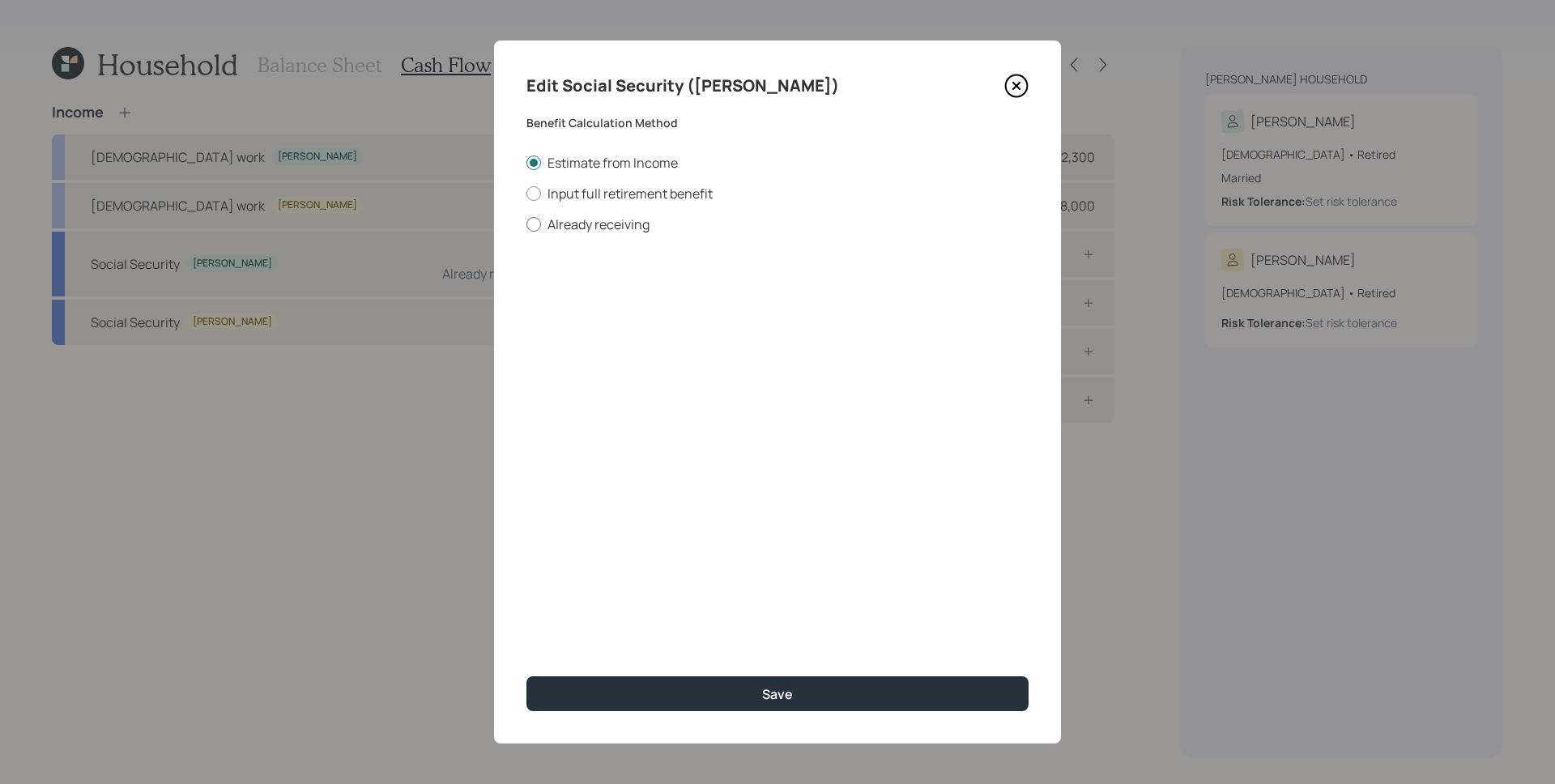
click at [603, 222] on label "Already receiving" at bounding box center [777, 224] width 502 height 18
click at [526, 223] on input "Already receiving" at bounding box center [526, 223] width 1 height 1
radio input "true"
click at [633, 301] on input "$" at bounding box center [777, 292] width 502 height 36
type input "$ 2,300"
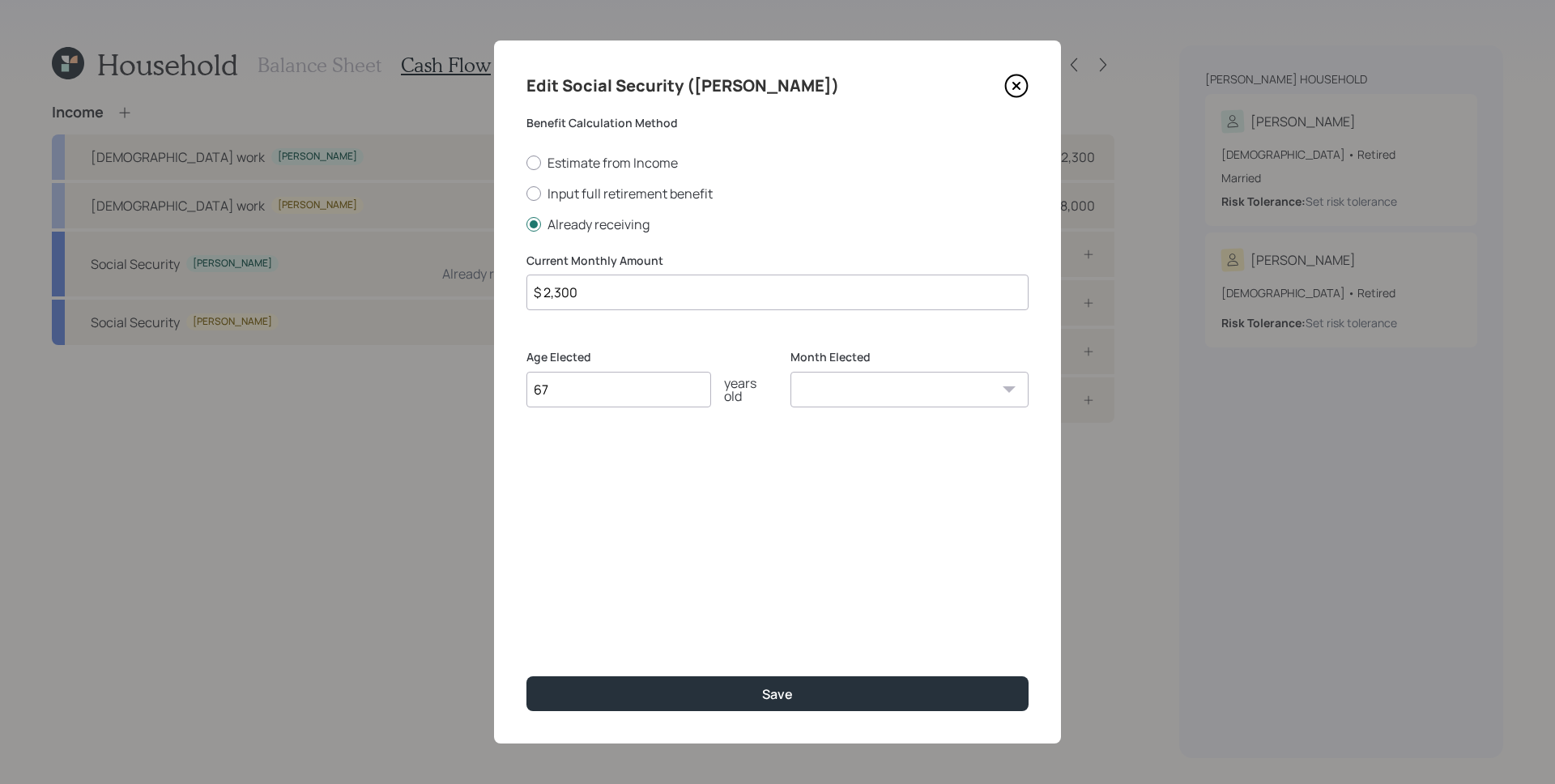
type input "67"
select select "1"
click at [791, 372] on select "January February March April May June July August September October November De…" at bounding box center [910, 390] width 238 height 36
click at [526, 676] on button "Save" at bounding box center [777, 693] width 502 height 35
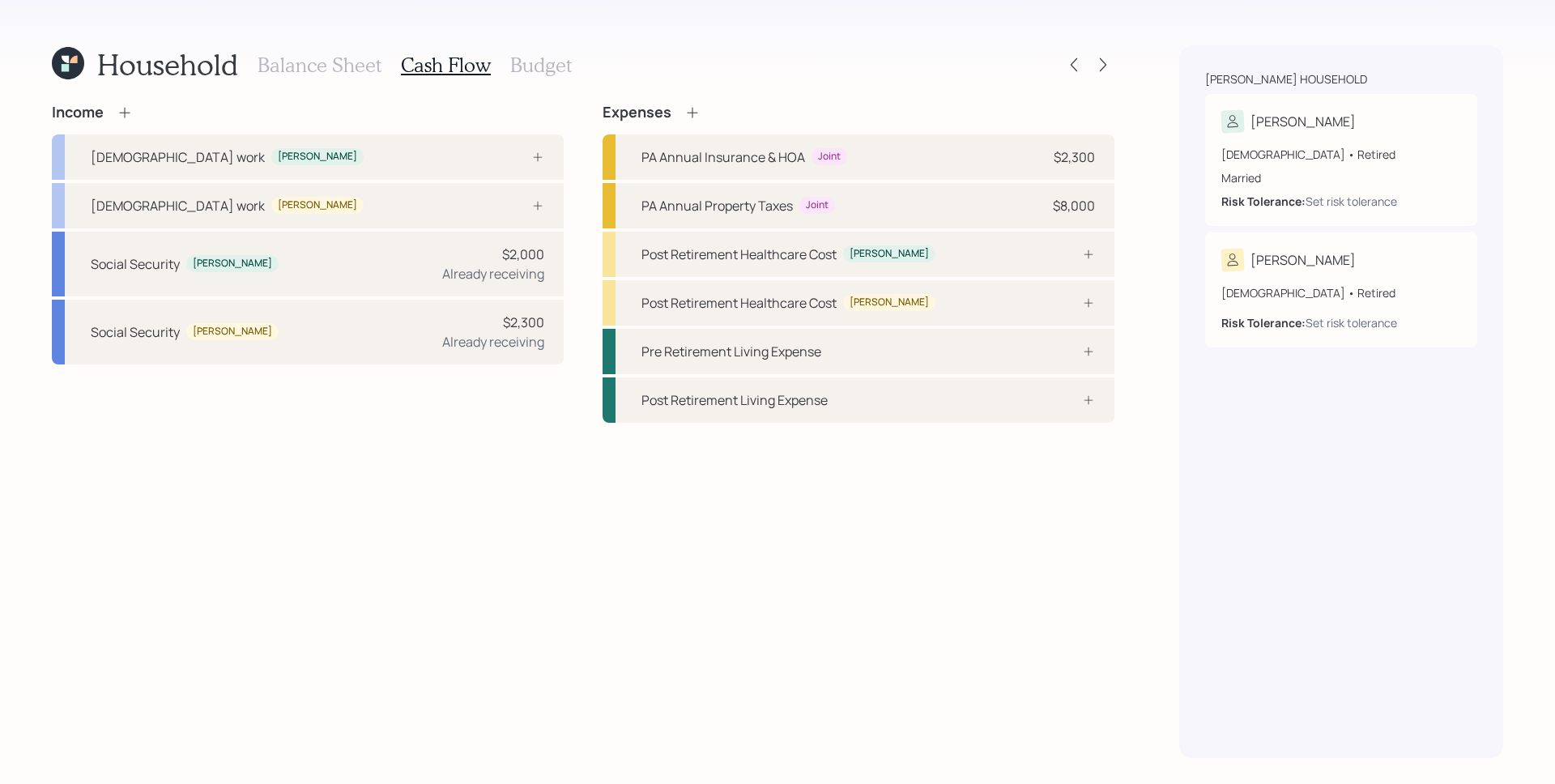
click at [121, 115] on icon at bounding box center [124, 112] width 16 height 16
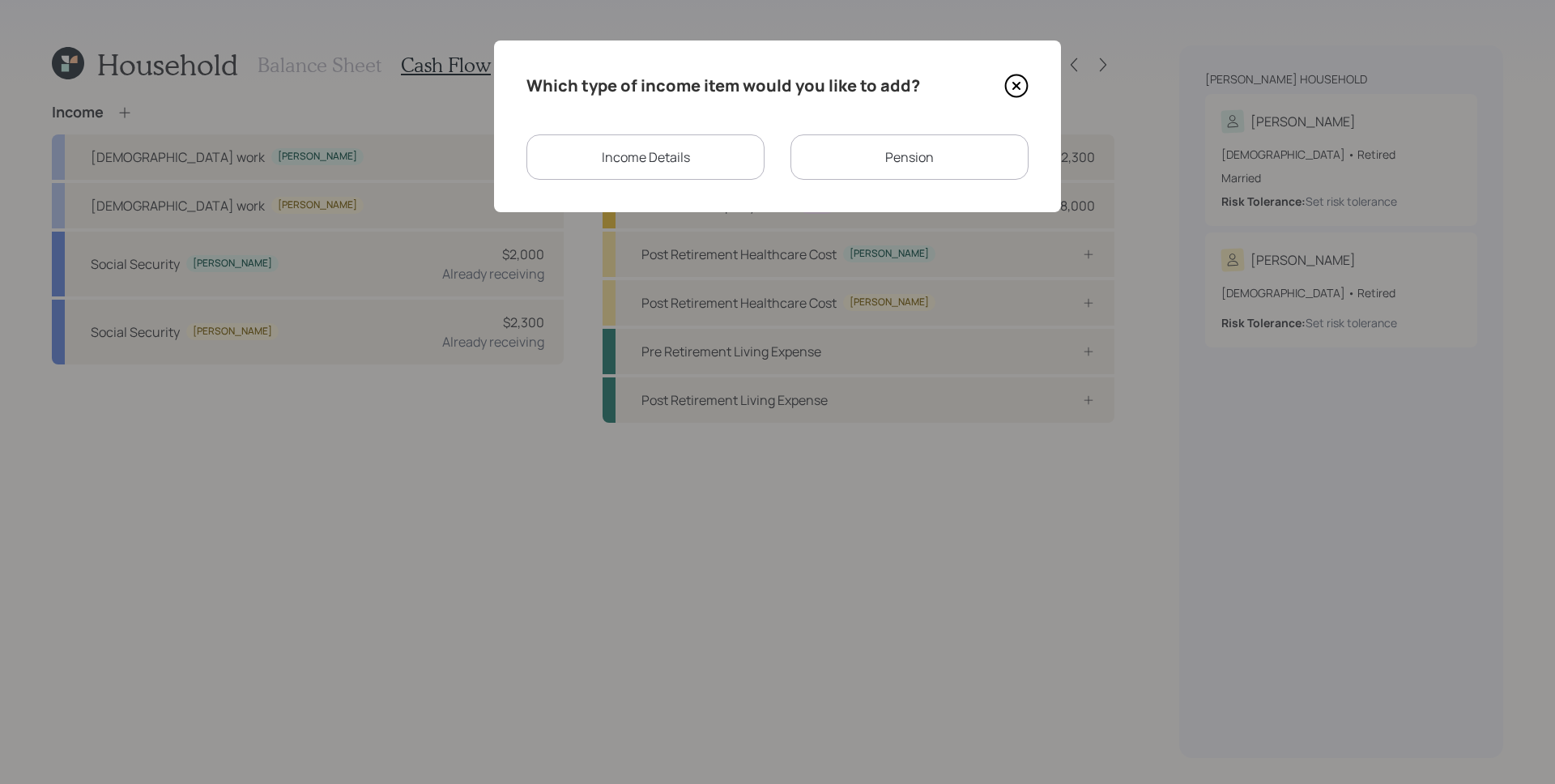
click at [891, 161] on div "Pension" at bounding box center [910, 157] width 238 height 45
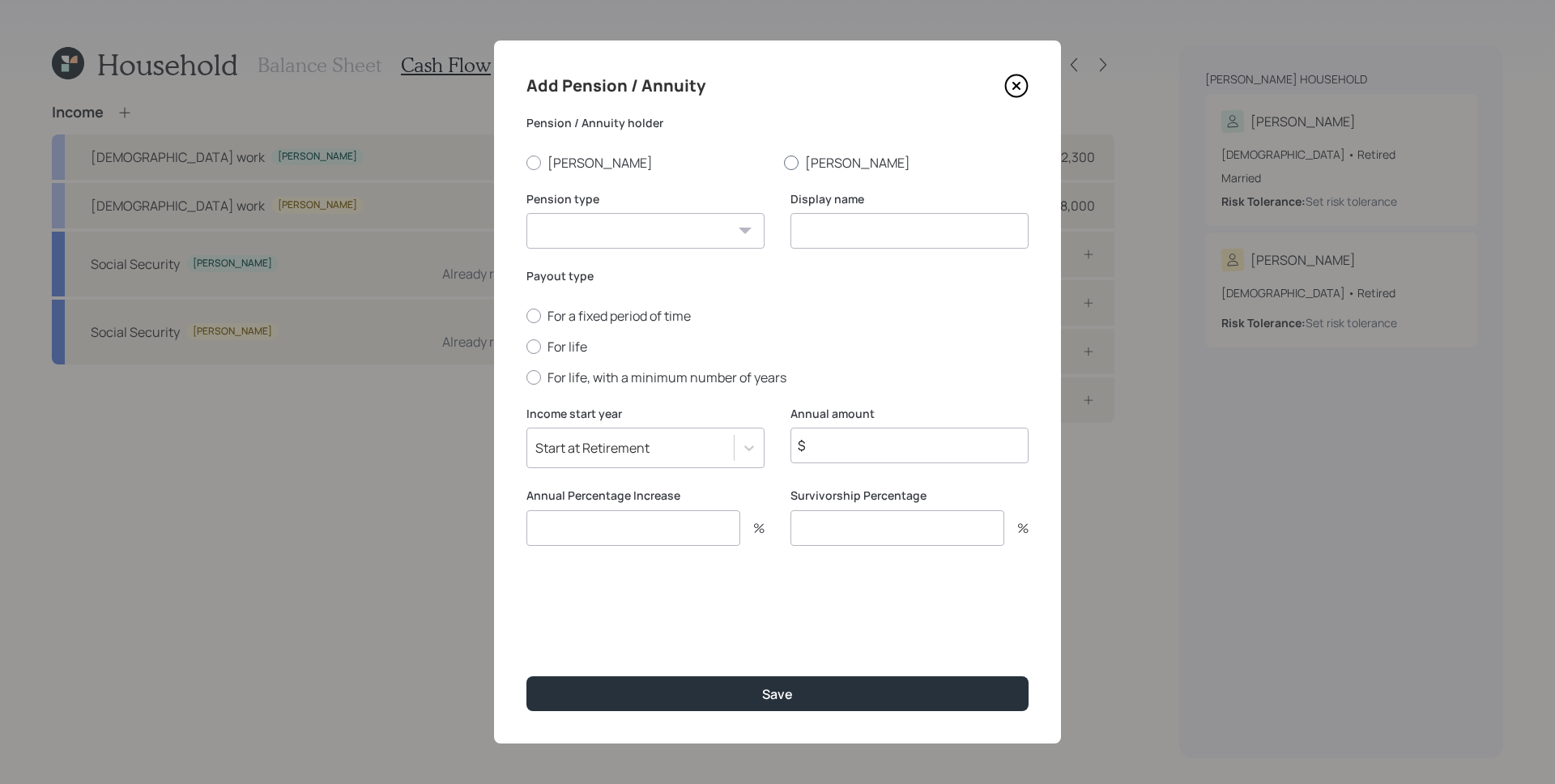
click at [820, 165] on label "[PERSON_NAME]" at bounding box center [906, 163] width 245 height 18
click at [784, 163] on input "[PERSON_NAME]" at bounding box center [783, 162] width 1 height 1
radio input "true"
click at [723, 234] on select "Pension Annuity" at bounding box center [645, 231] width 238 height 36
select select "pension"
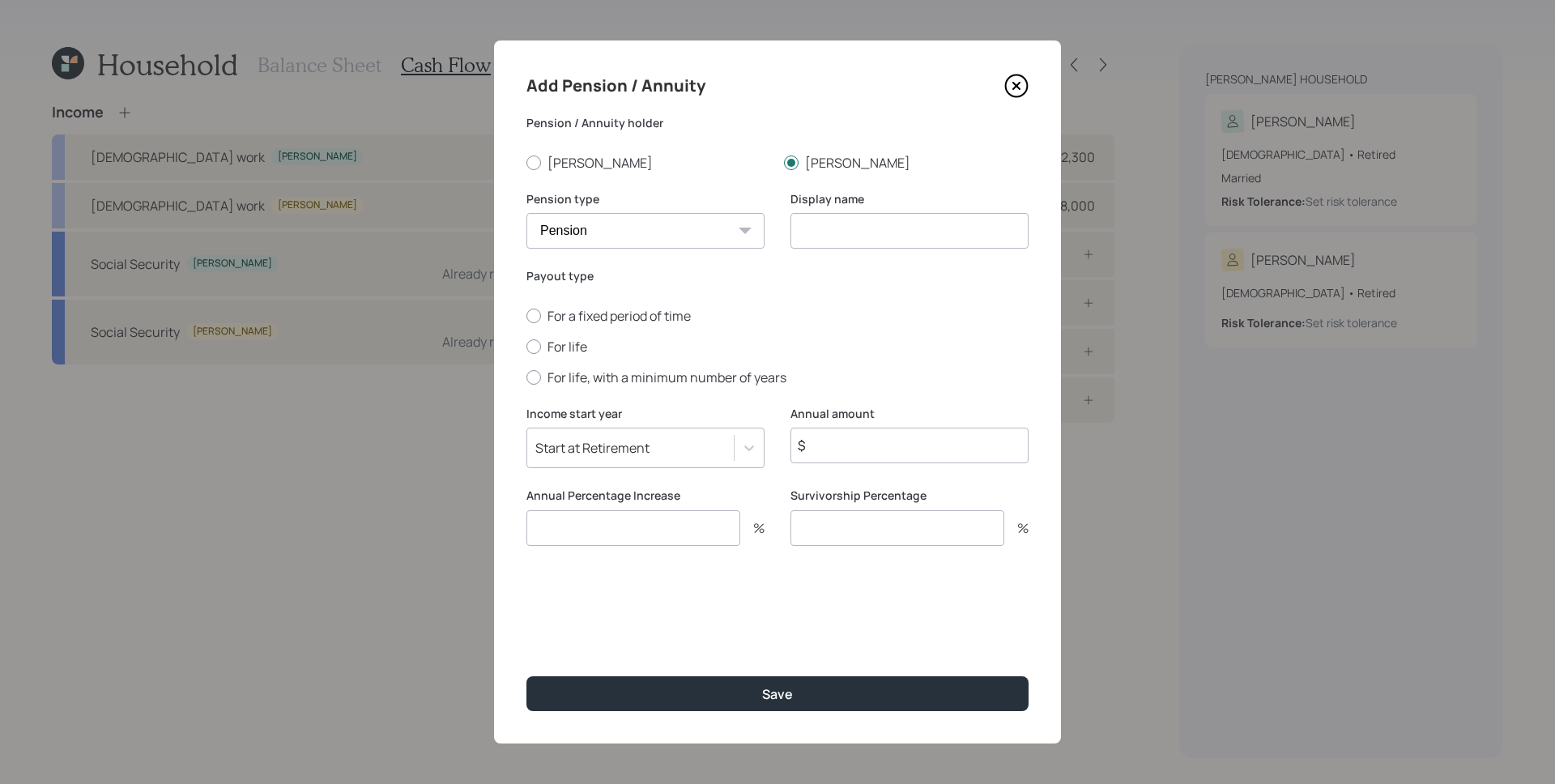
click at [526, 213] on select "Pension Annuity" at bounding box center [645, 231] width 238 height 36
click at [867, 237] on input at bounding box center [910, 231] width 238 height 36
click at [581, 344] on label "For life" at bounding box center [777, 346] width 502 height 18
click at [526, 346] on input "For life" at bounding box center [526, 346] width 1 height 1
radio input "true"
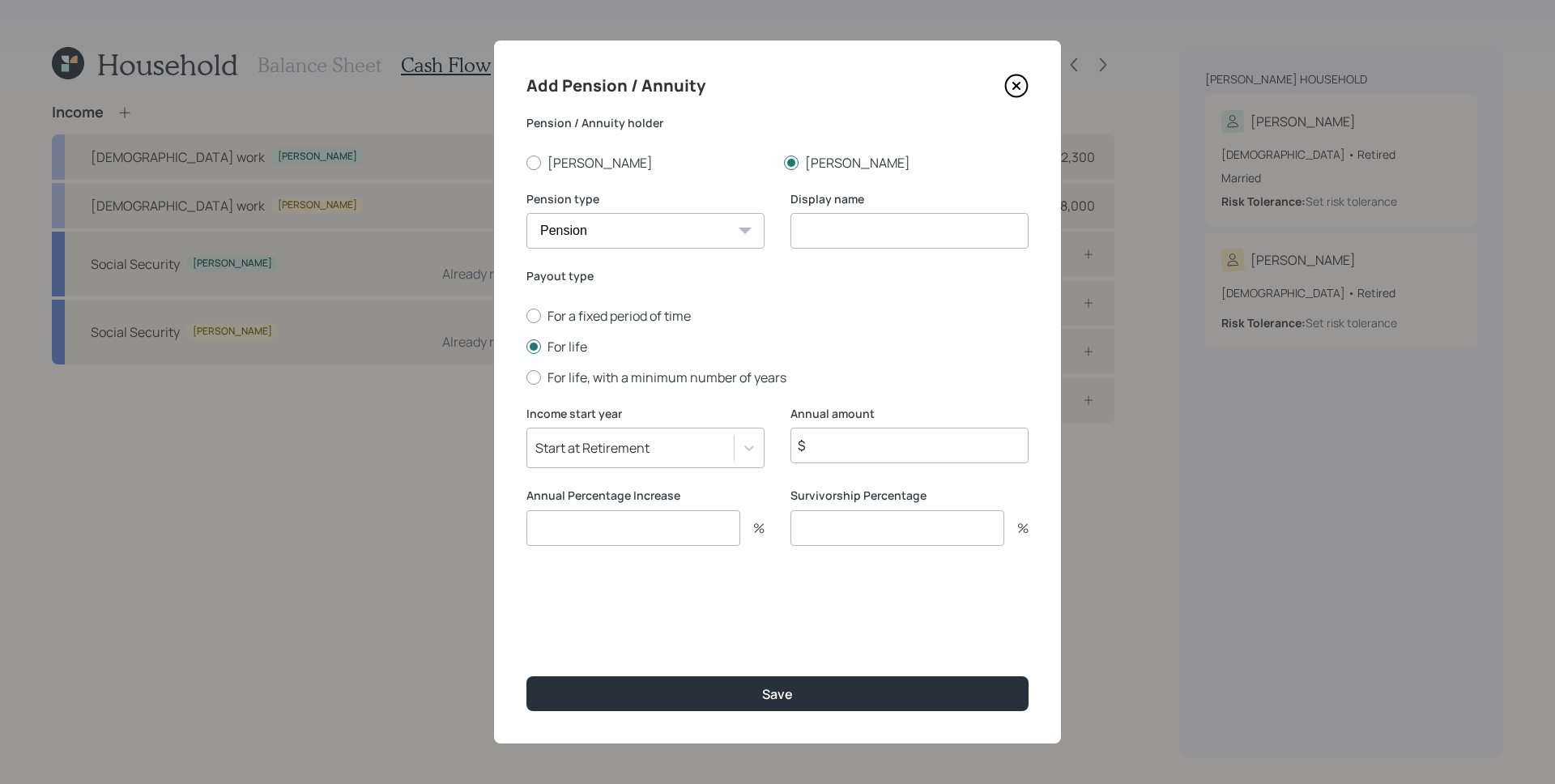
click at [1018, 76] on icon at bounding box center [1016, 86] width 22 height 22
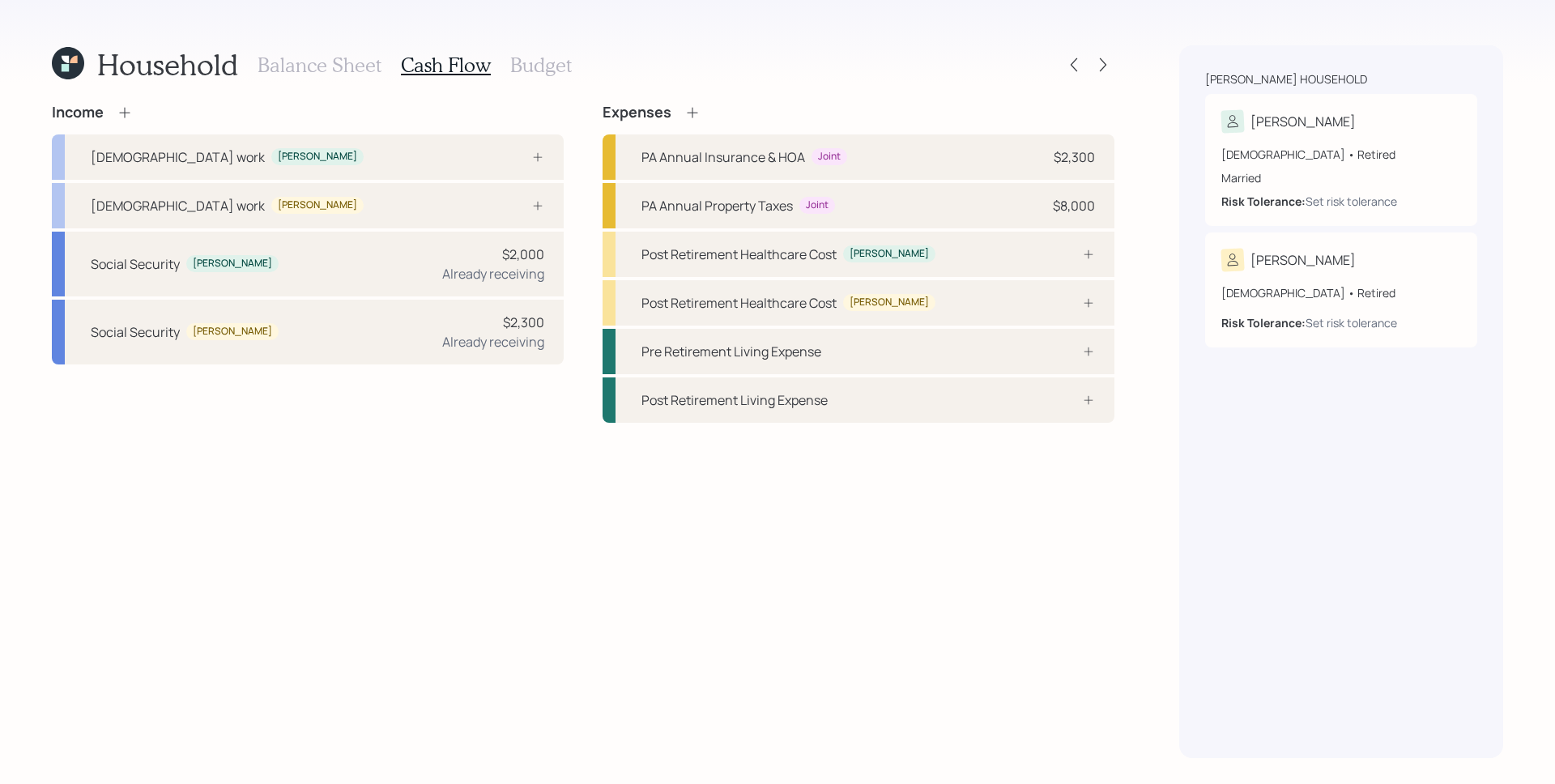
click at [128, 118] on icon at bounding box center [124, 112] width 16 height 16
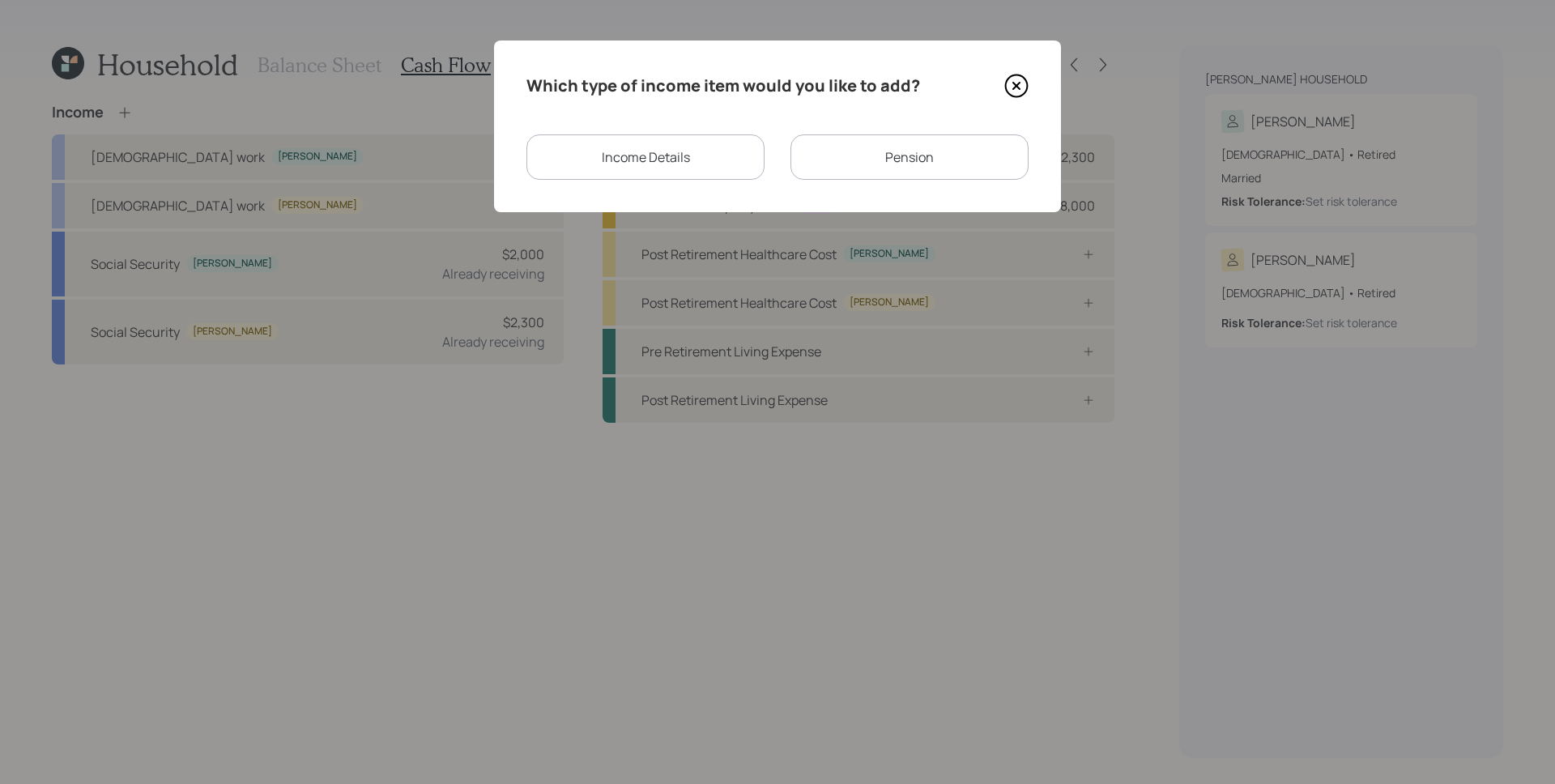
click at [873, 166] on div "Pension" at bounding box center [910, 157] width 238 height 45
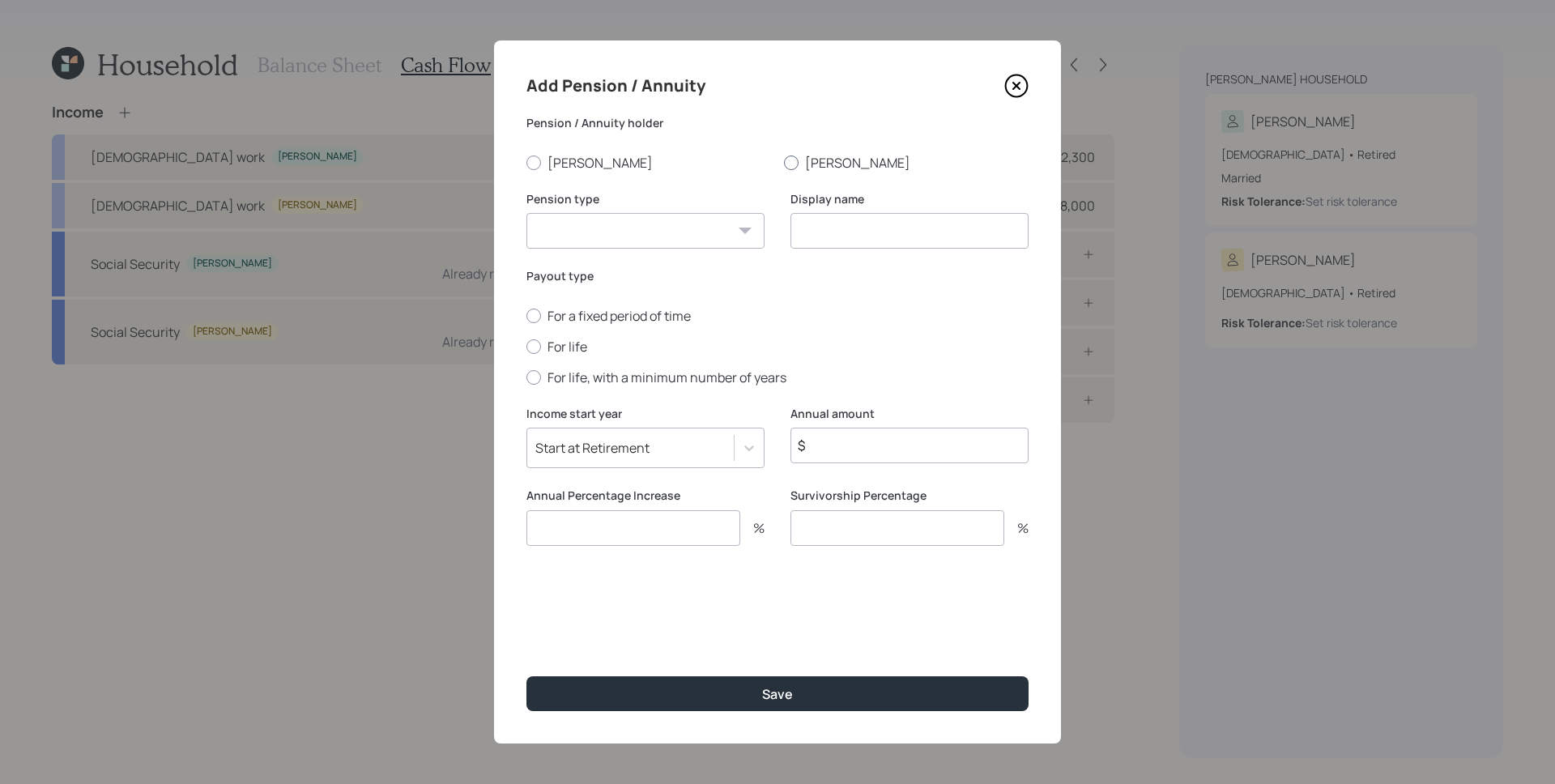
click at [807, 165] on label "[PERSON_NAME]" at bounding box center [906, 163] width 245 height 18
click at [784, 163] on input "[PERSON_NAME]" at bounding box center [783, 162] width 1 height 1
radio input "true"
click at [686, 236] on select "Pension Annuity" at bounding box center [645, 231] width 238 height 36
select select "pension"
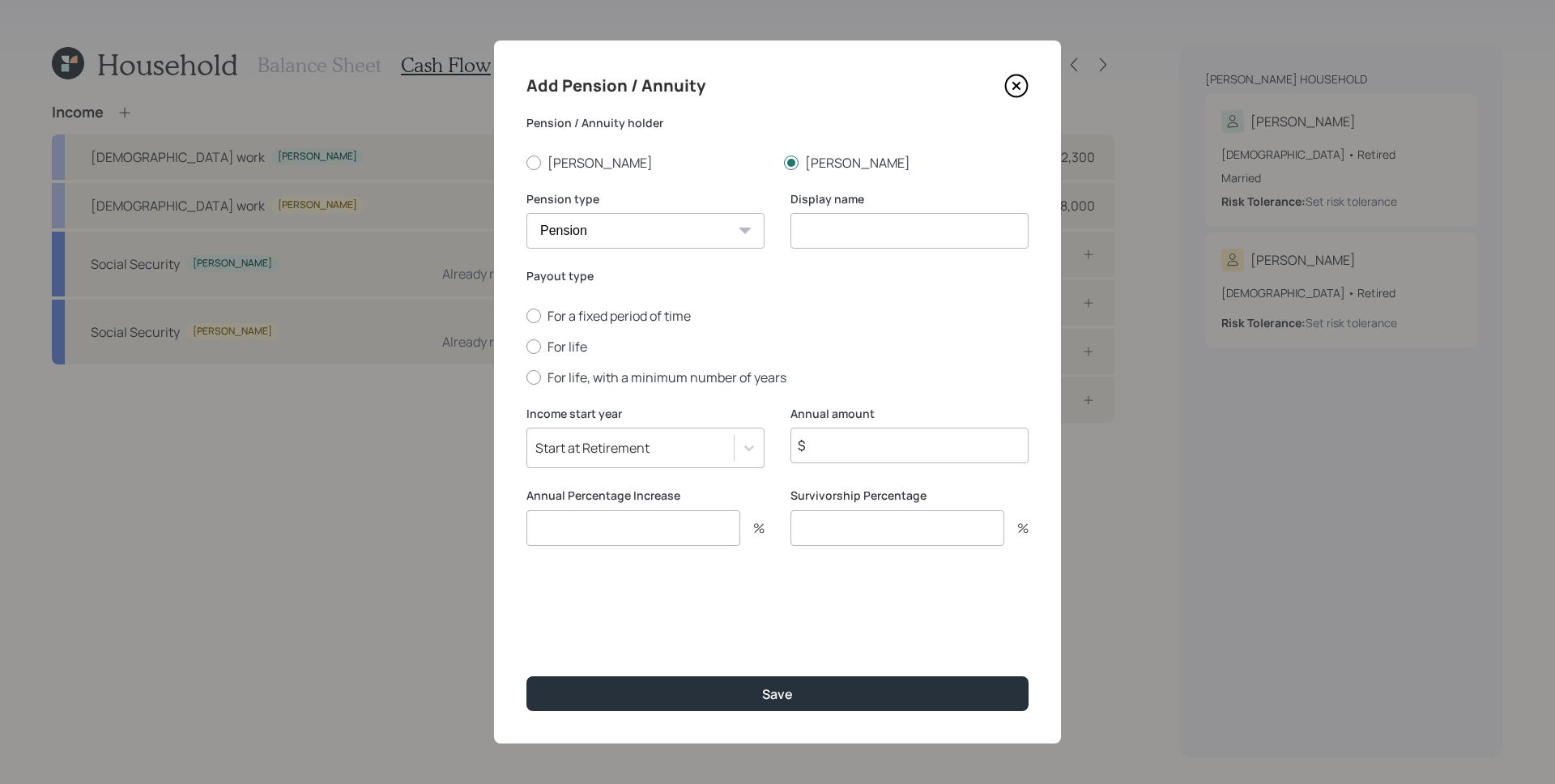
click at [526, 213] on select "Pension Annuity" at bounding box center [645, 231] width 238 height 36
click at [923, 236] on input at bounding box center [910, 231] width 238 height 36
type input "[PERSON_NAME] Pension"
click at [581, 360] on div "For a fixed period of time For life For life, with a minimum number of years" at bounding box center [777, 346] width 502 height 79
click at [577, 349] on label "For life" at bounding box center [777, 346] width 502 height 18
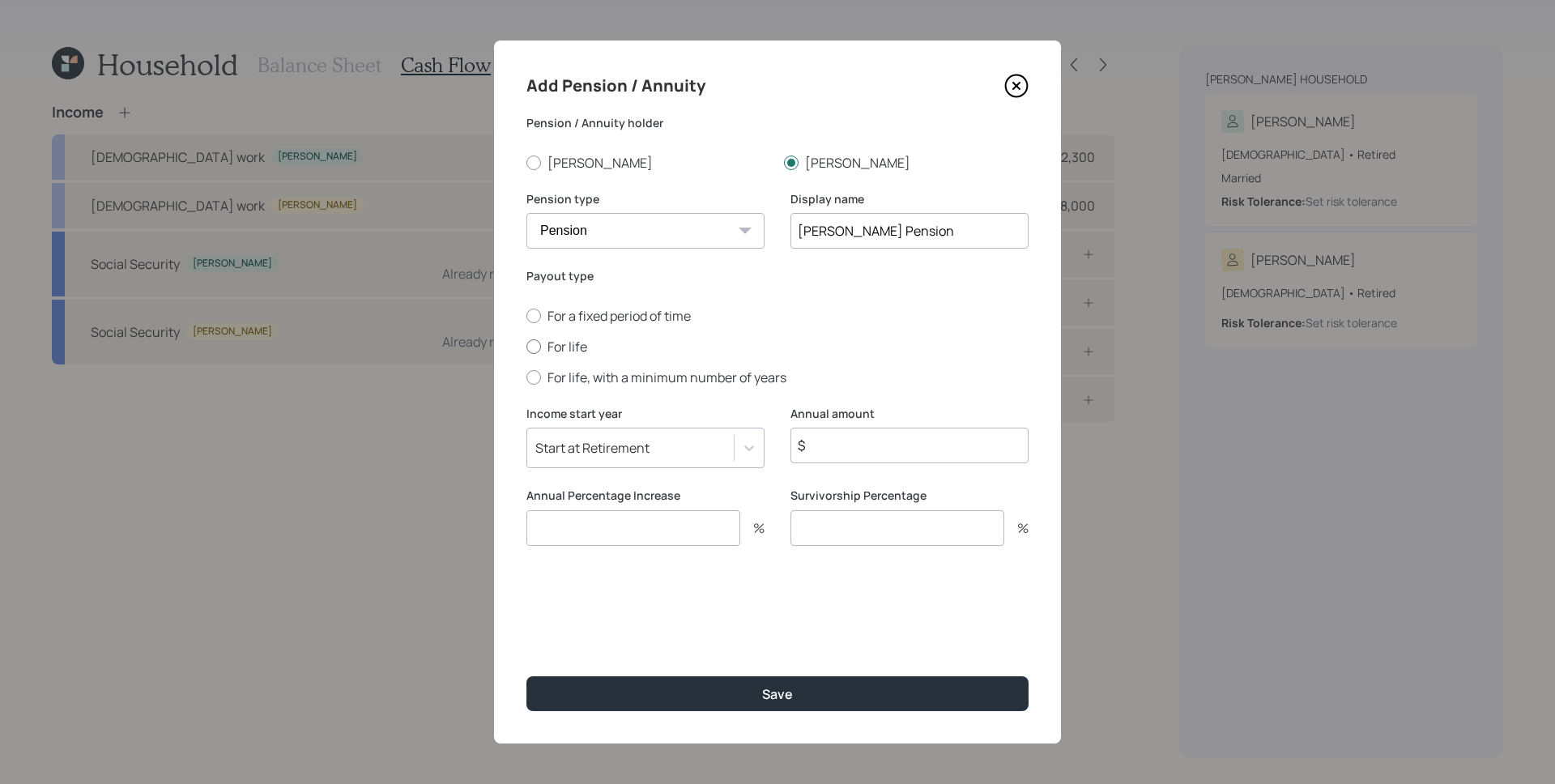
click at [526, 346] on input "For life" at bounding box center [526, 346] width 1 height 1
radio input "true"
click at [881, 442] on input "$" at bounding box center [910, 445] width 238 height 36
type input "$ 32,400"
click at [644, 531] on input "number" at bounding box center [633, 528] width 214 height 36
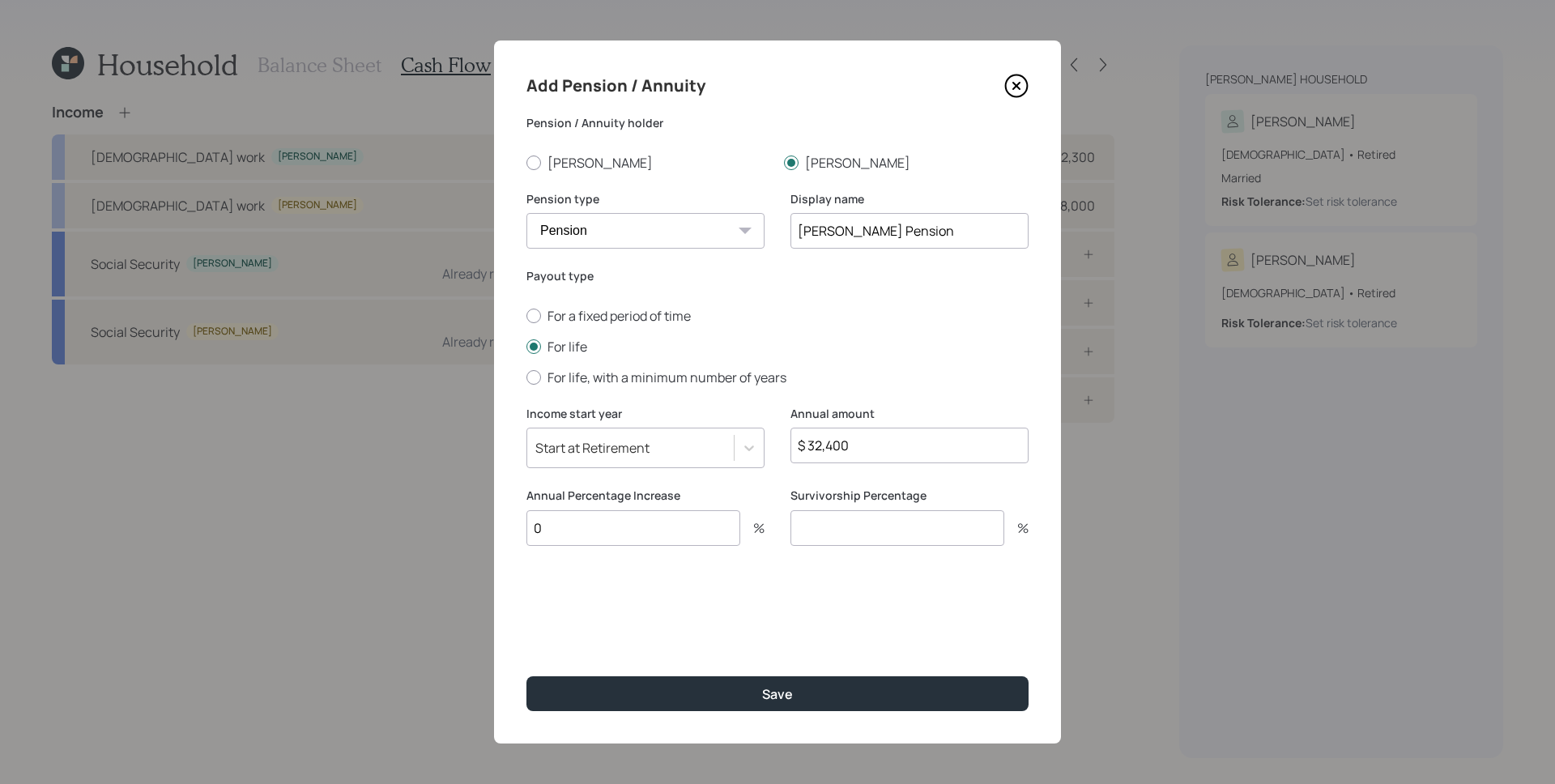
type input "0"
click at [526, 676] on button "Save" at bounding box center [777, 693] width 502 height 35
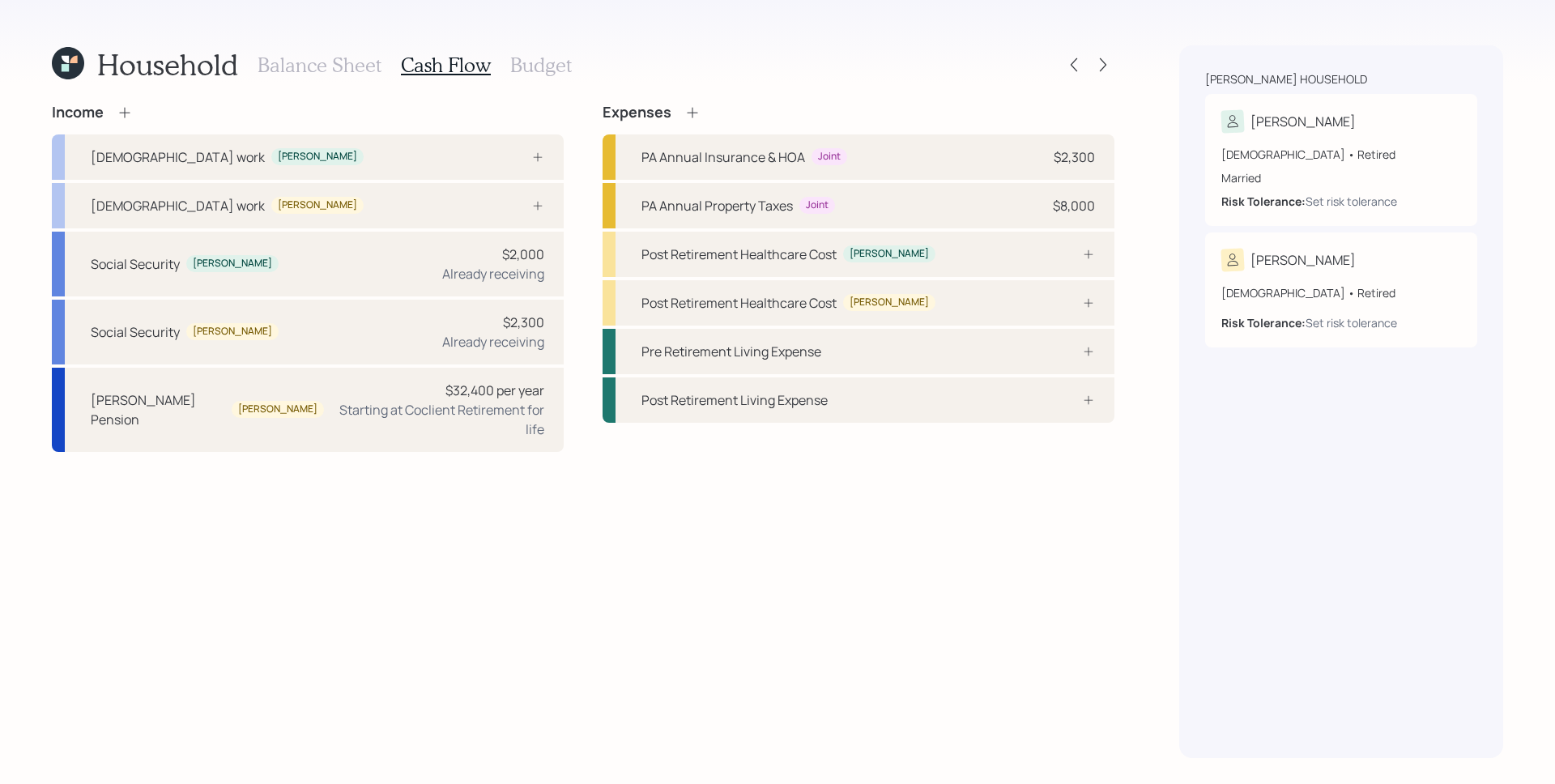
click at [548, 61] on h3 "Budget" at bounding box center [540, 65] width 61 height 24
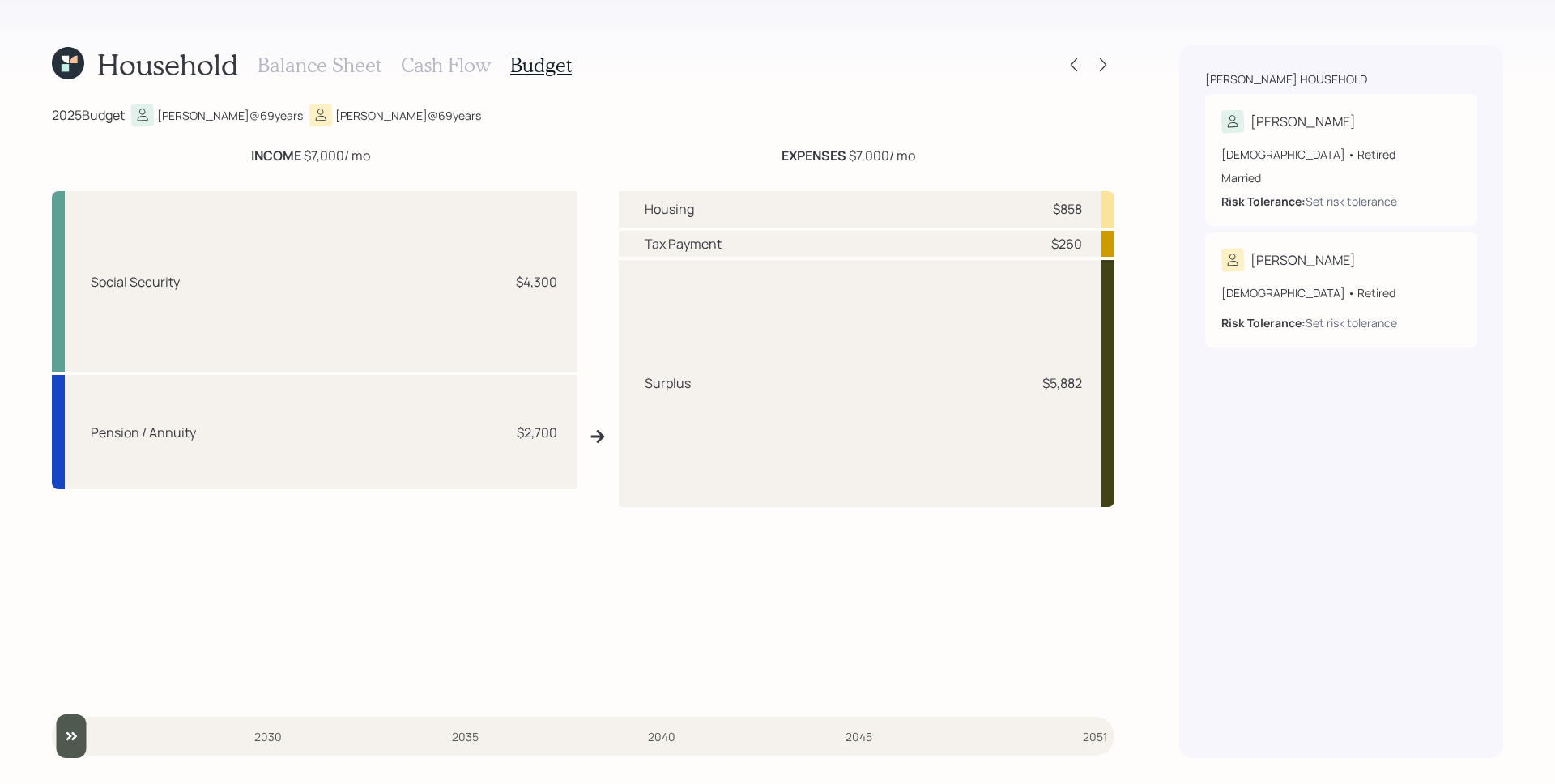
click at [428, 61] on h3 "Cash Flow" at bounding box center [446, 65] width 90 height 24
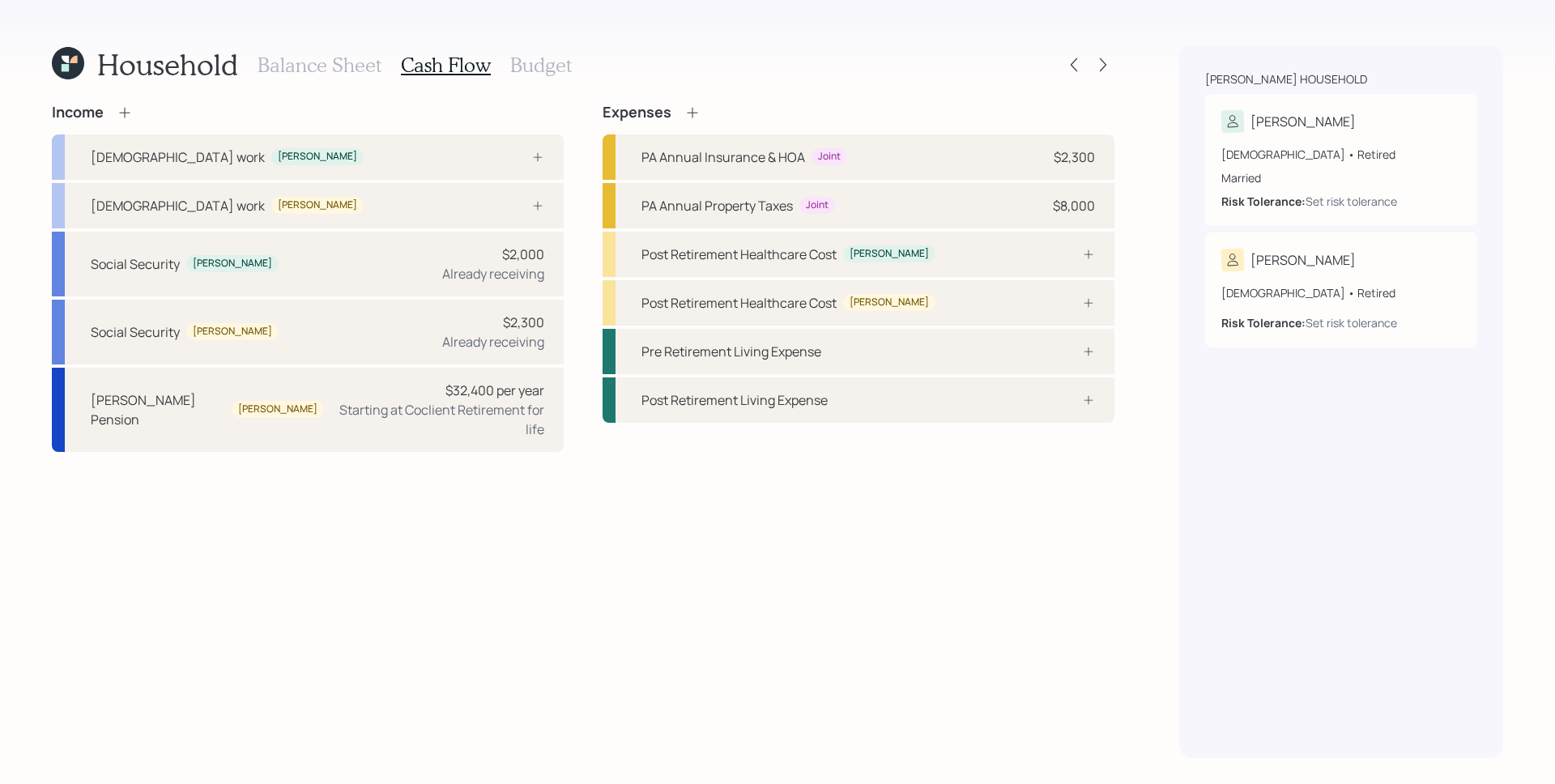
click at [335, 64] on h3 "Balance Sheet" at bounding box center [319, 65] width 124 height 24
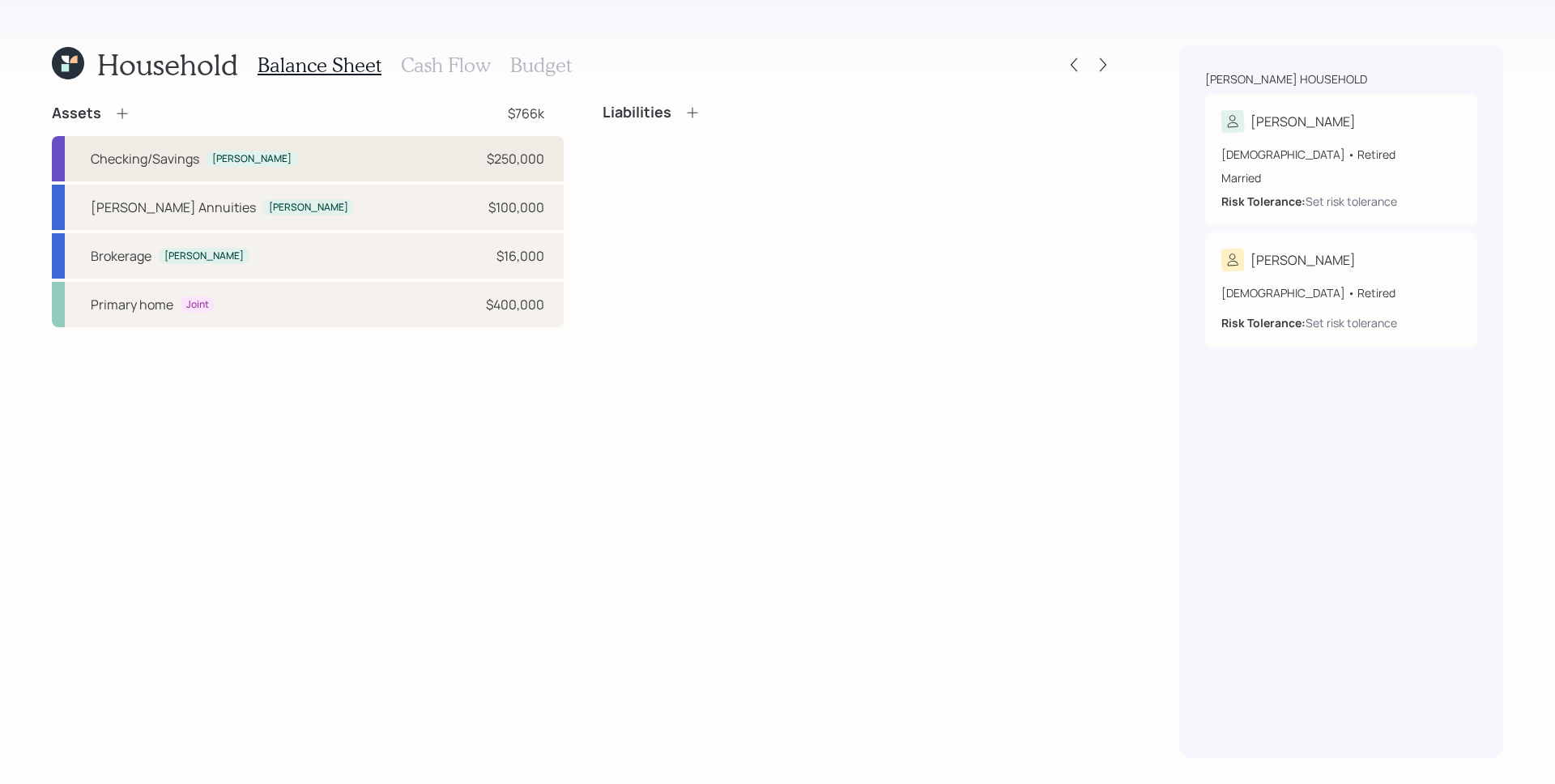
click at [484, 155] on div "Checking/Savings [PERSON_NAME] $250,000" at bounding box center [307, 159] width 512 height 45
select select "cash"
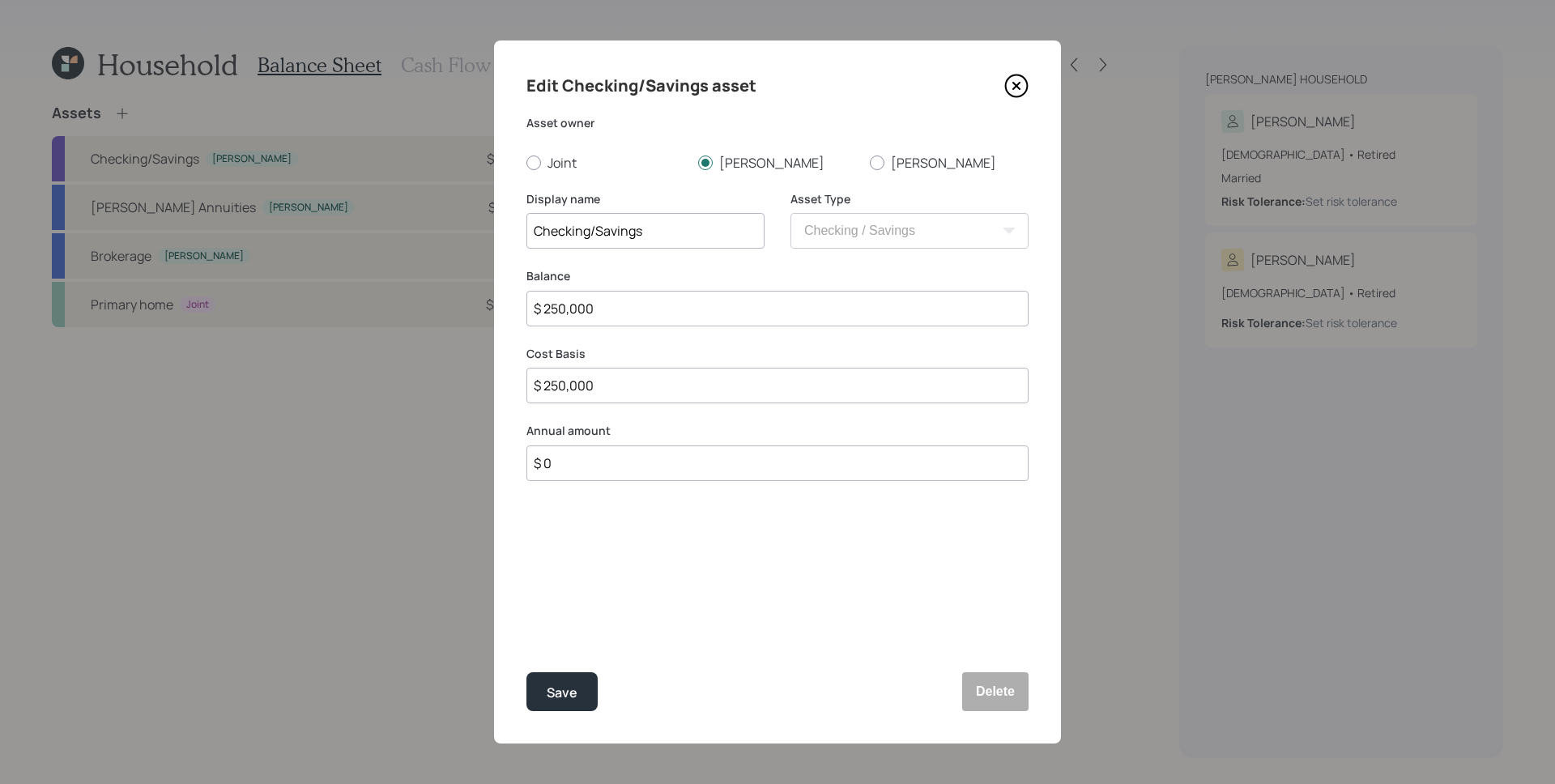
click at [630, 468] on input "$ 0" at bounding box center [777, 463] width 502 height 36
type input "$ 24,000"
click at [526, 672] on button "Save" at bounding box center [561, 691] width 71 height 39
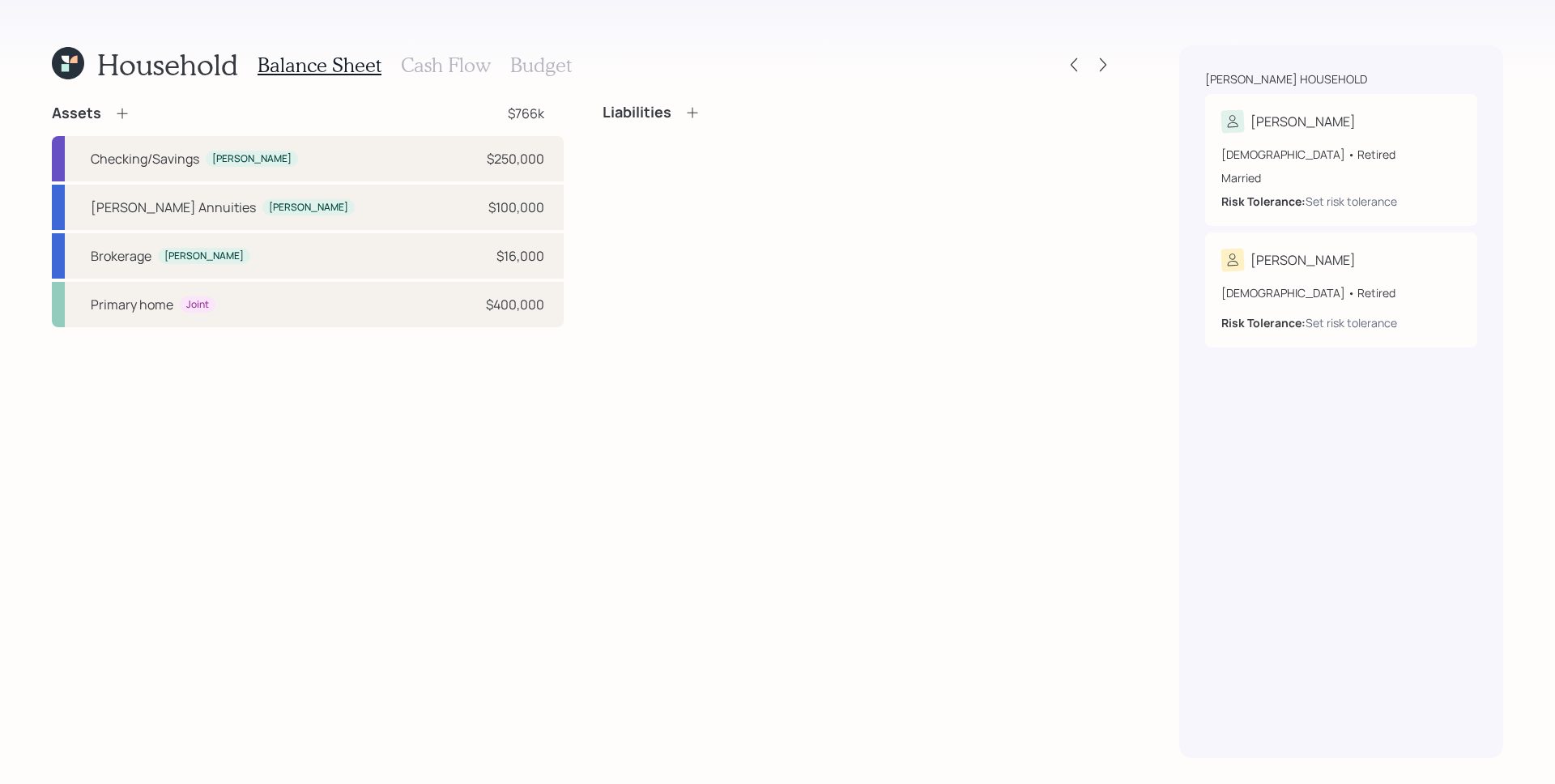
click at [449, 70] on h3 "Cash Flow" at bounding box center [446, 65] width 90 height 24
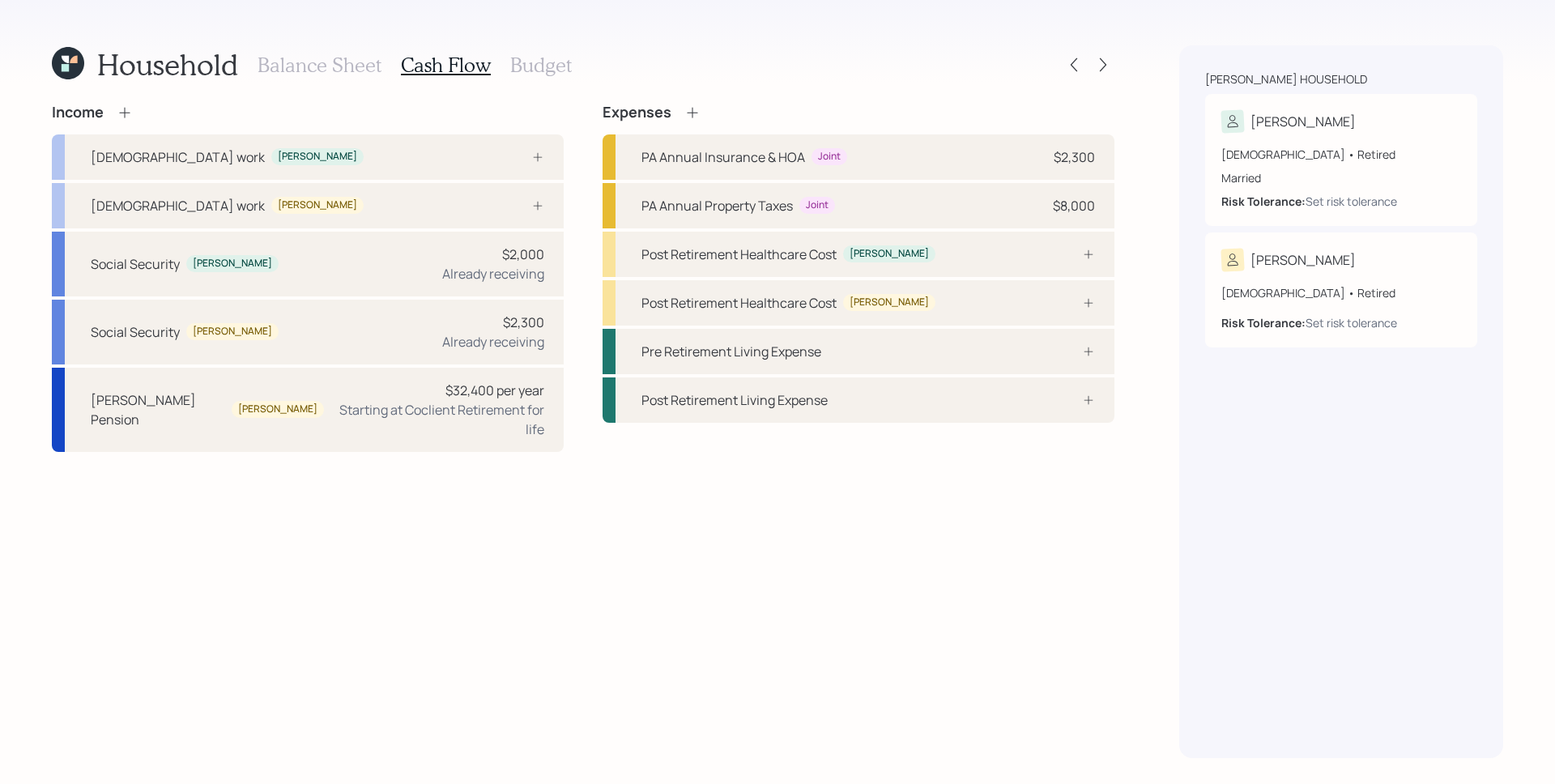
click at [537, 62] on h3 "Budget" at bounding box center [540, 65] width 61 height 24
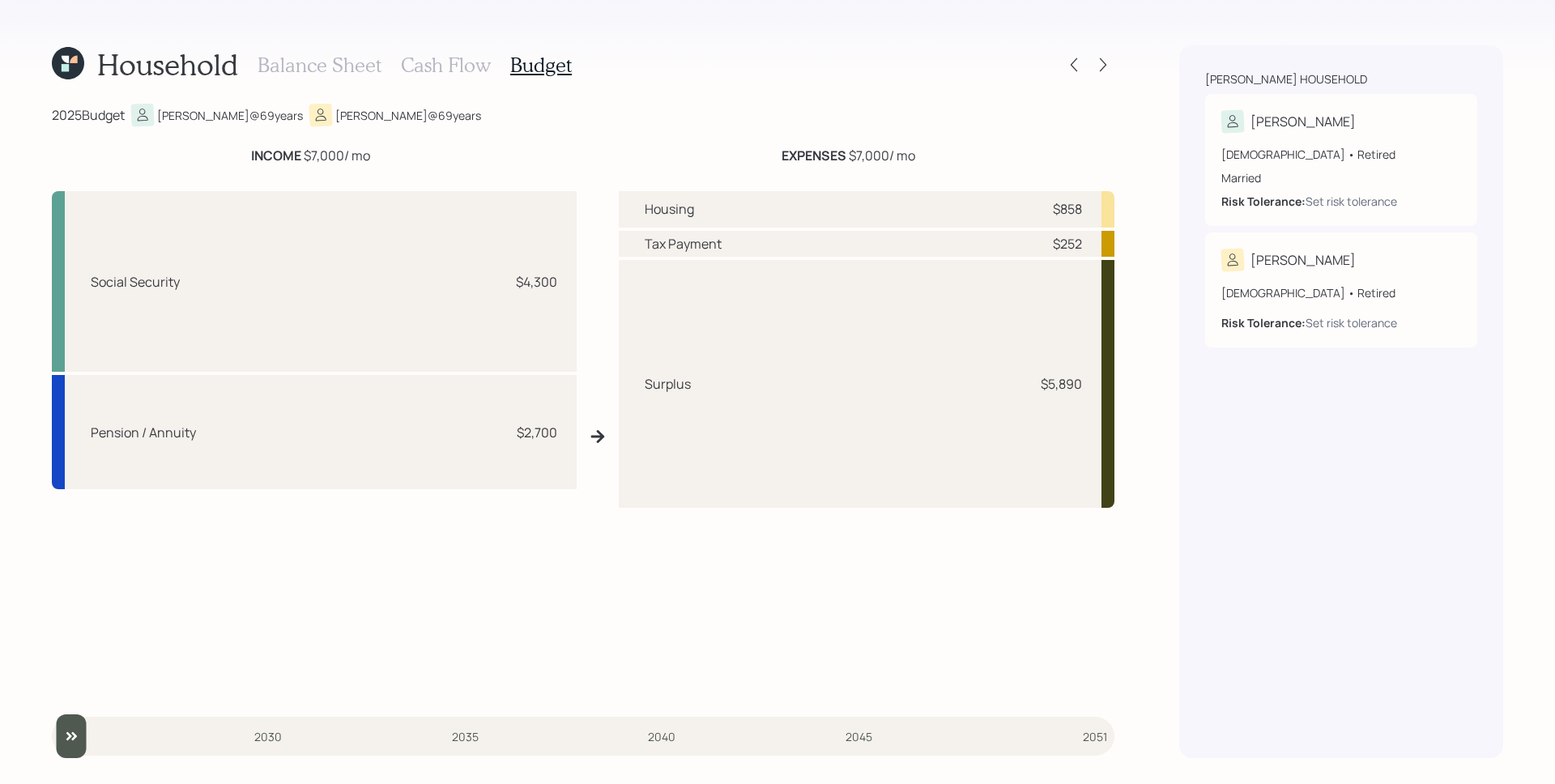
click at [359, 62] on h3 "Balance Sheet" at bounding box center [319, 65] width 124 height 24
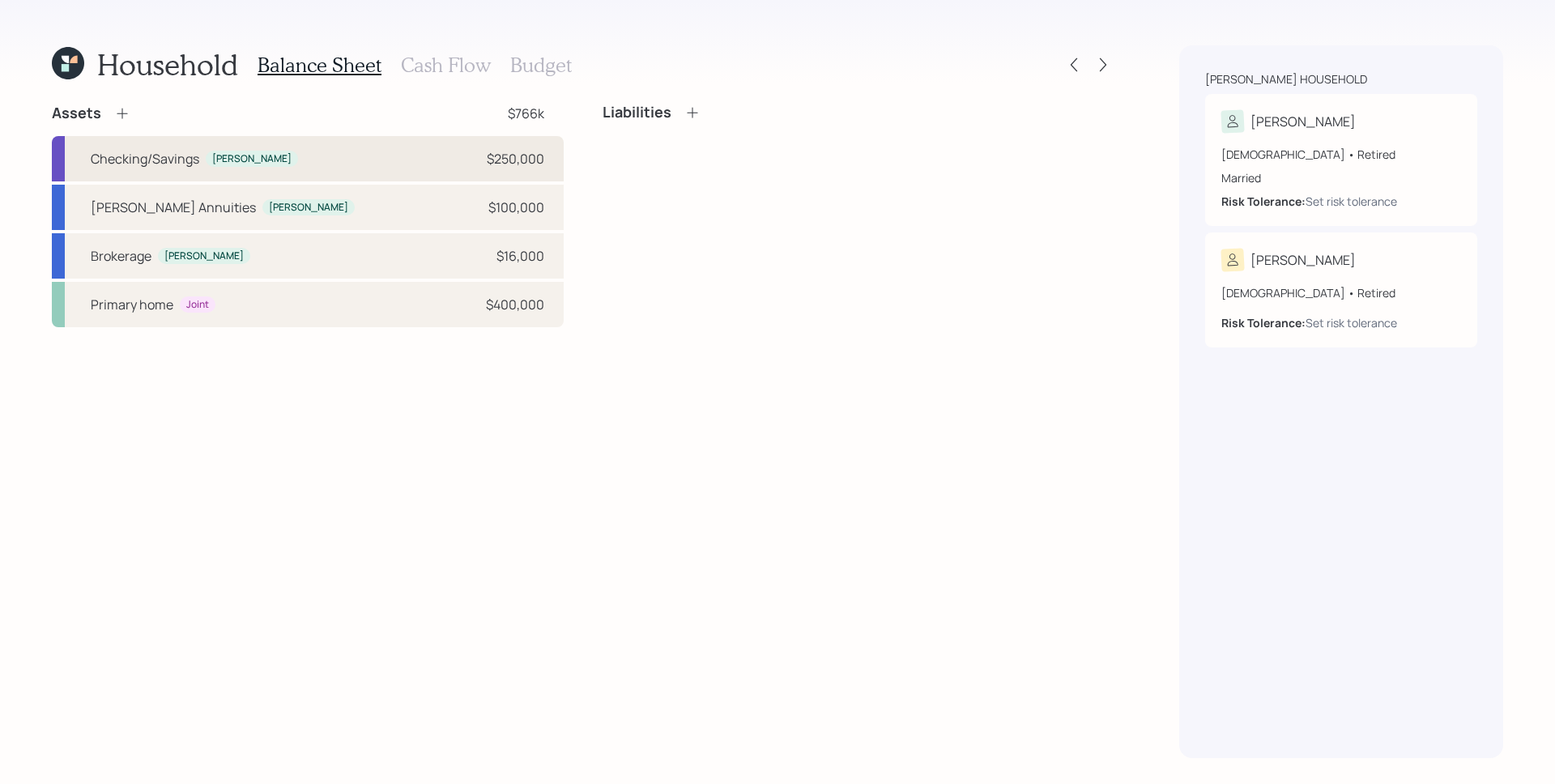
click at [287, 155] on div "Checking/Savings [PERSON_NAME] $250,000" at bounding box center [307, 159] width 512 height 45
select select "cash"
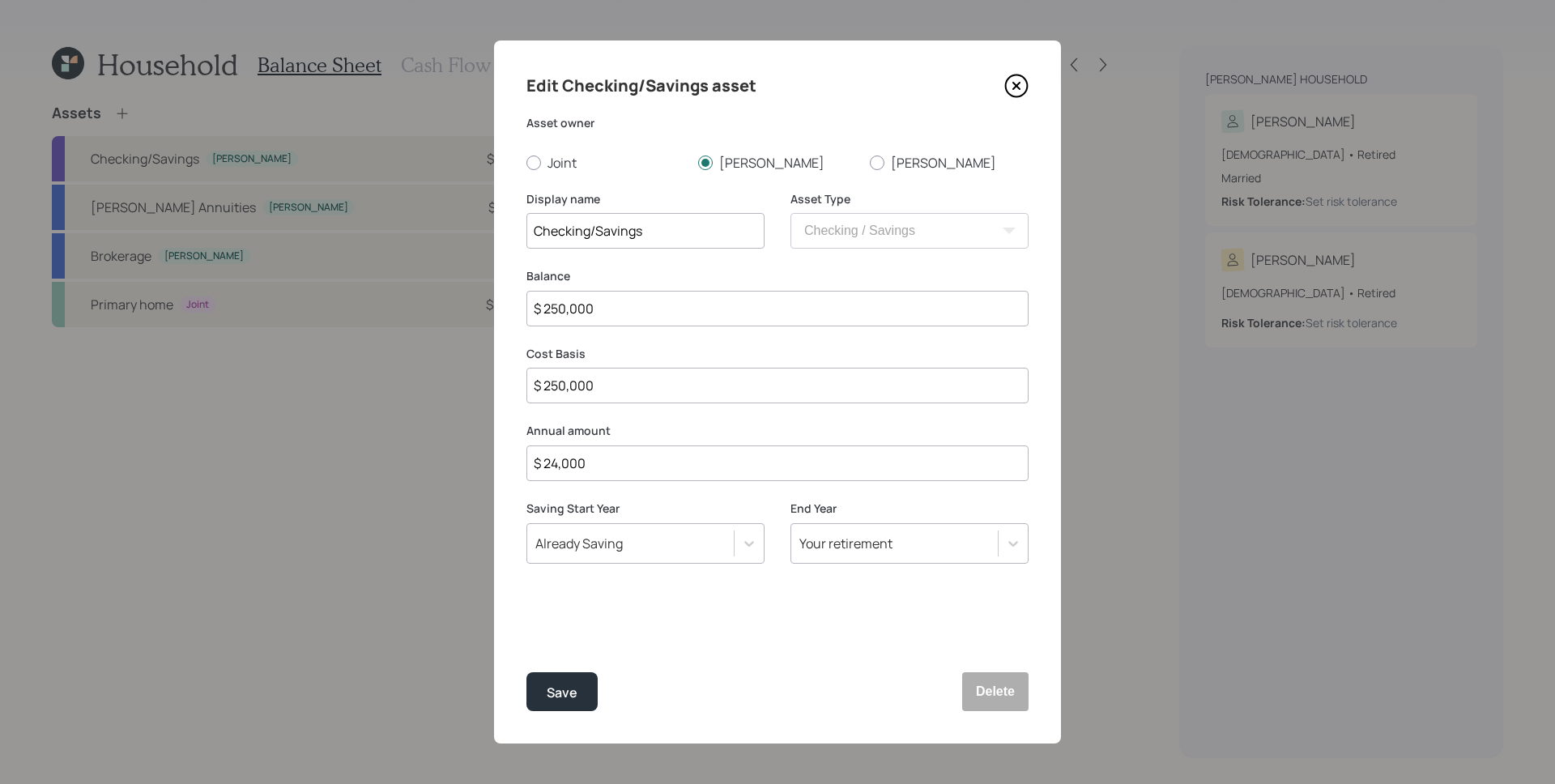
click at [890, 551] on div "Your retirement" at bounding box center [894, 543] width 206 height 27
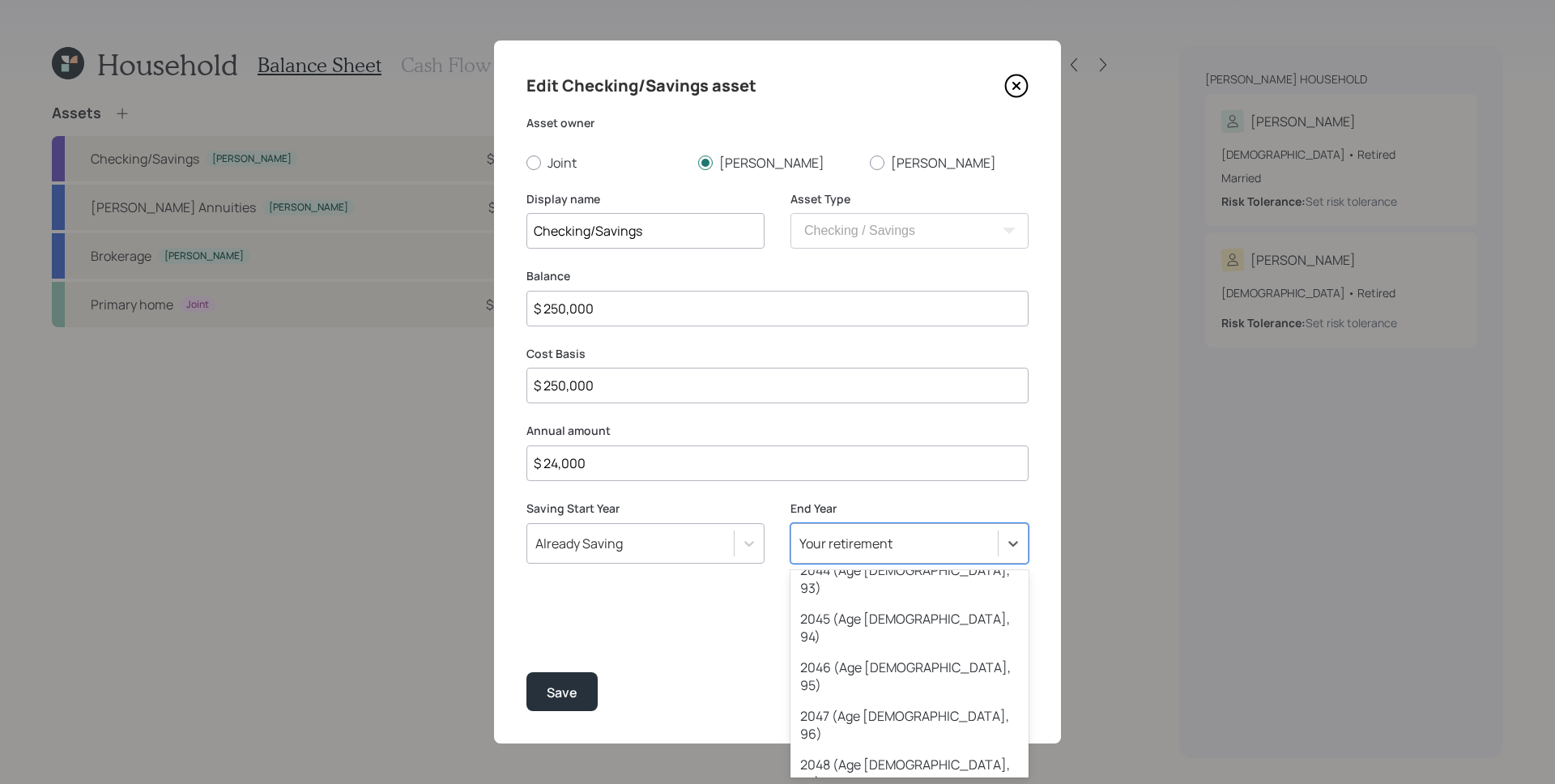
scroll to position [1102, 0]
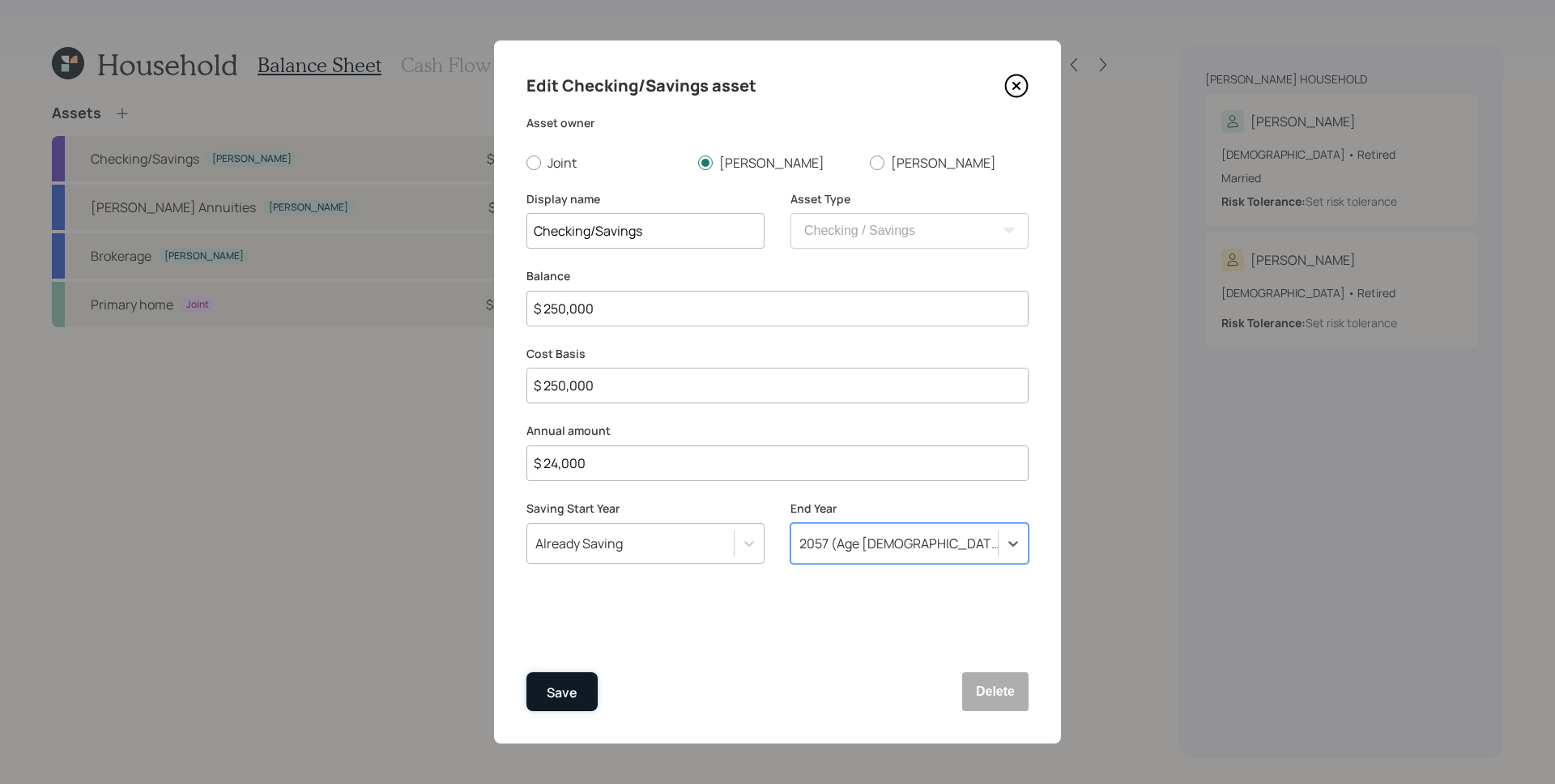
click at [537, 691] on button "Save" at bounding box center [561, 691] width 71 height 39
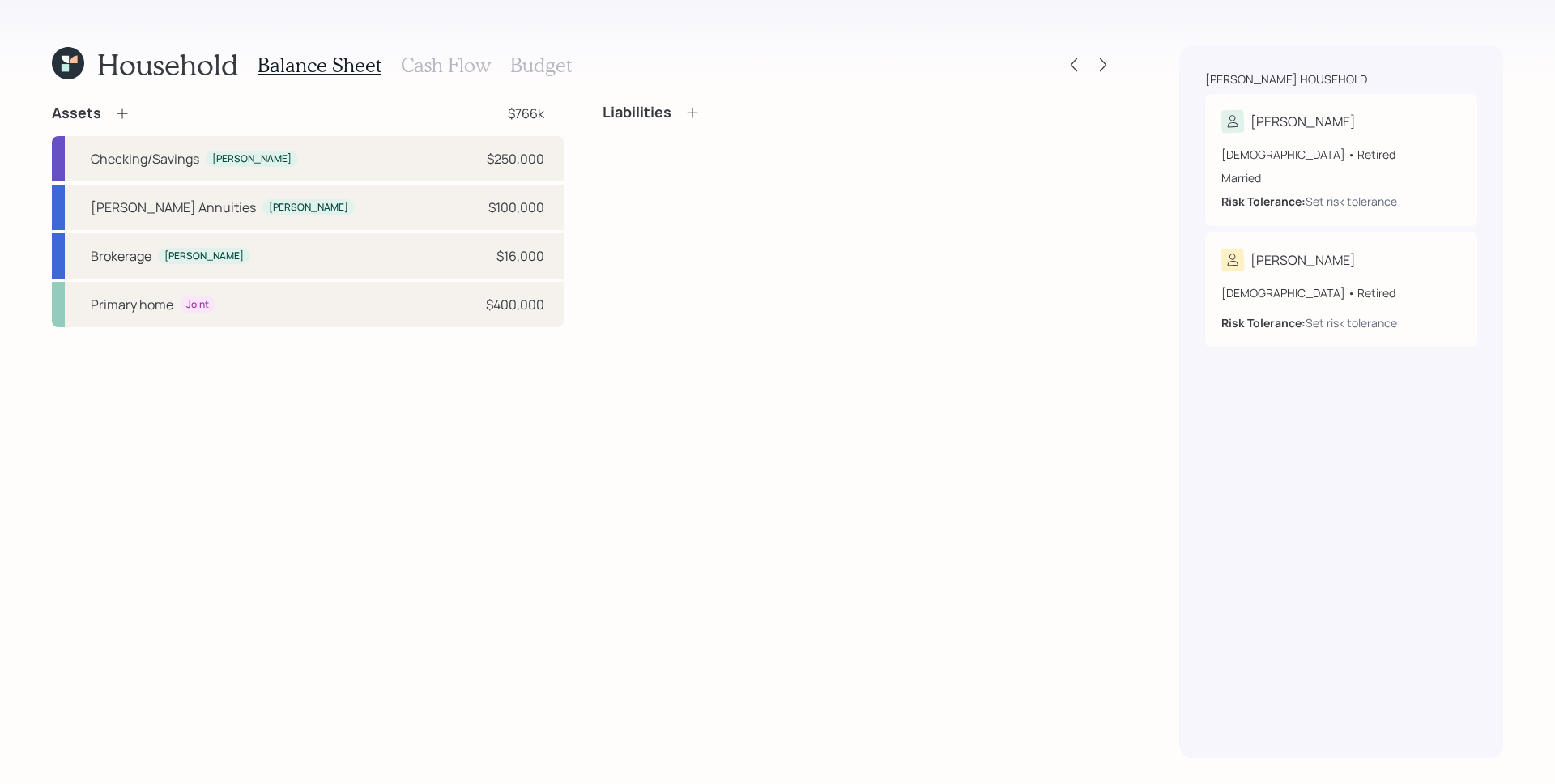
click at [430, 65] on h3 "Cash Flow" at bounding box center [446, 65] width 90 height 24
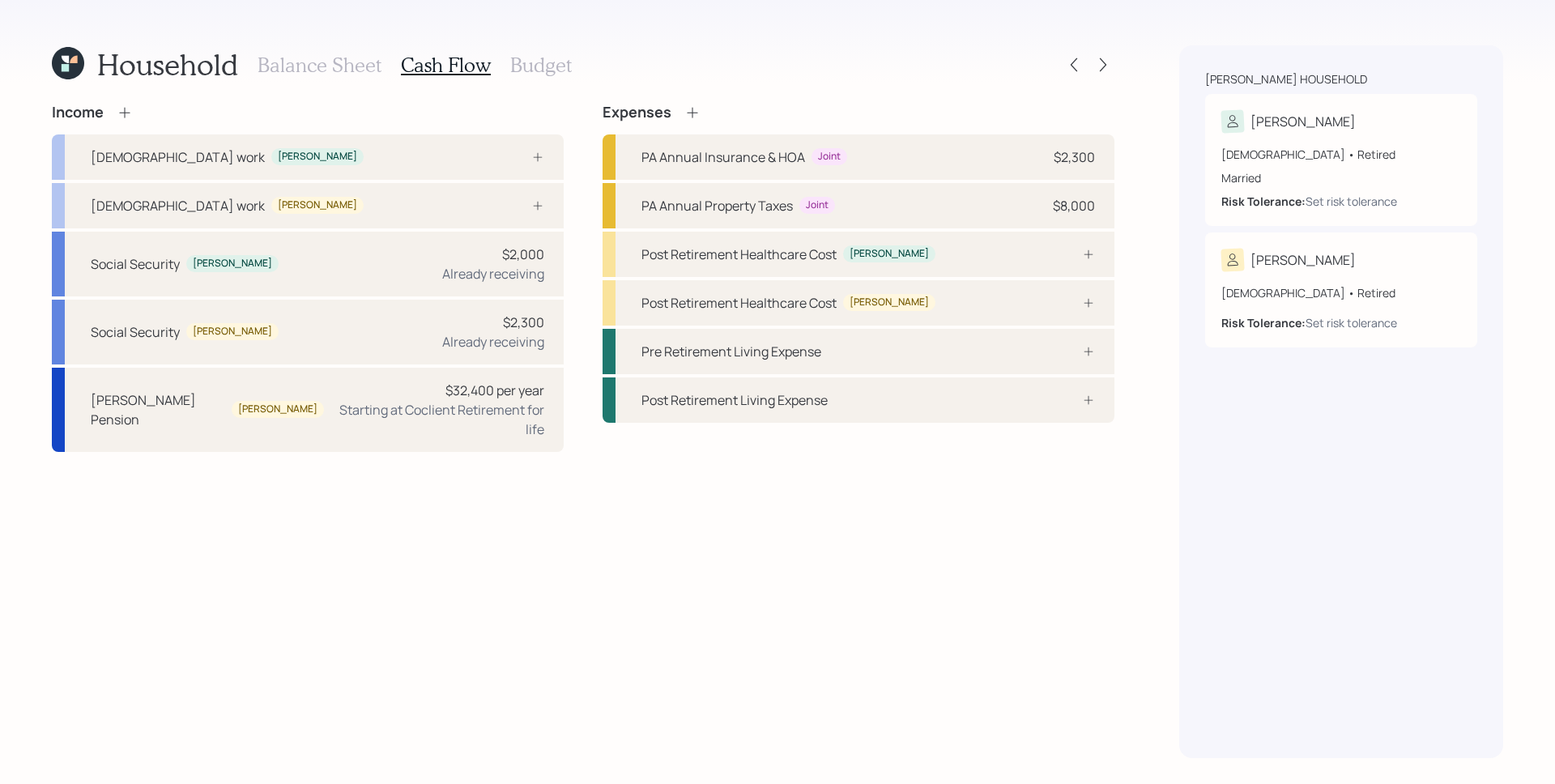
click at [537, 56] on h3 "Budget" at bounding box center [540, 65] width 61 height 24
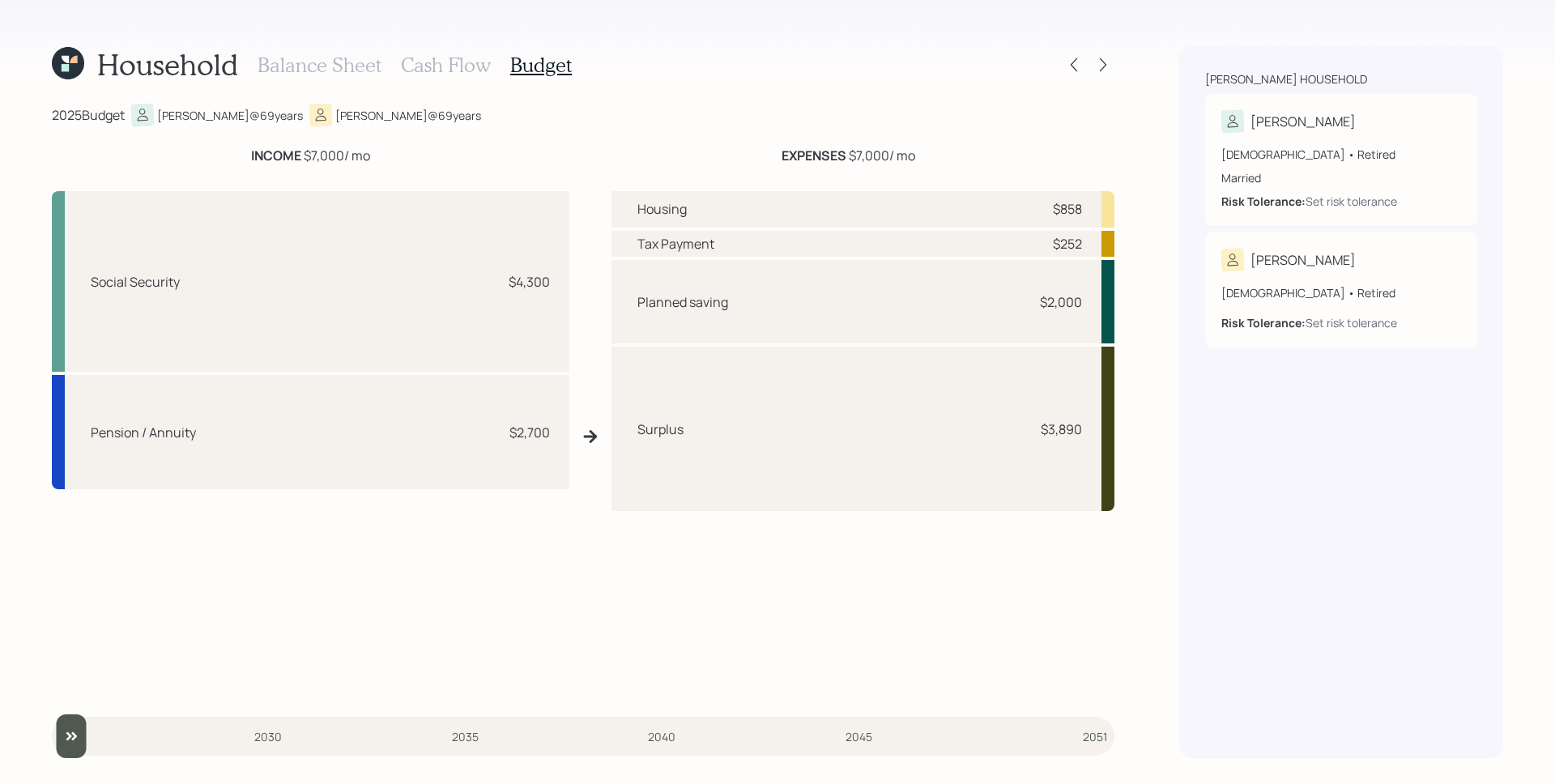
click at [437, 64] on h3 "Cash Flow" at bounding box center [446, 65] width 90 height 24
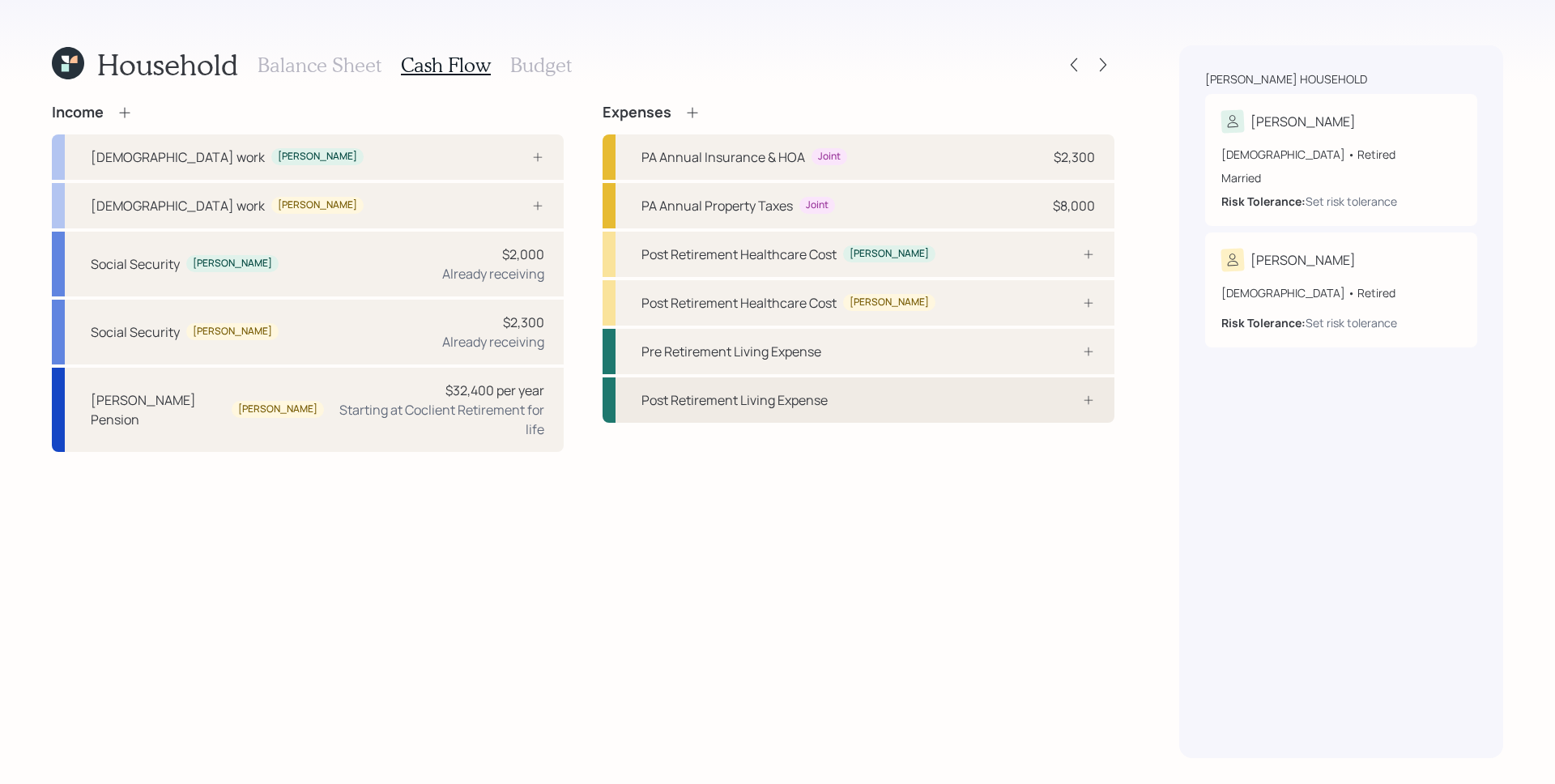
click at [1056, 395] on div at bounding box center [1070, 400] width 48 height 13
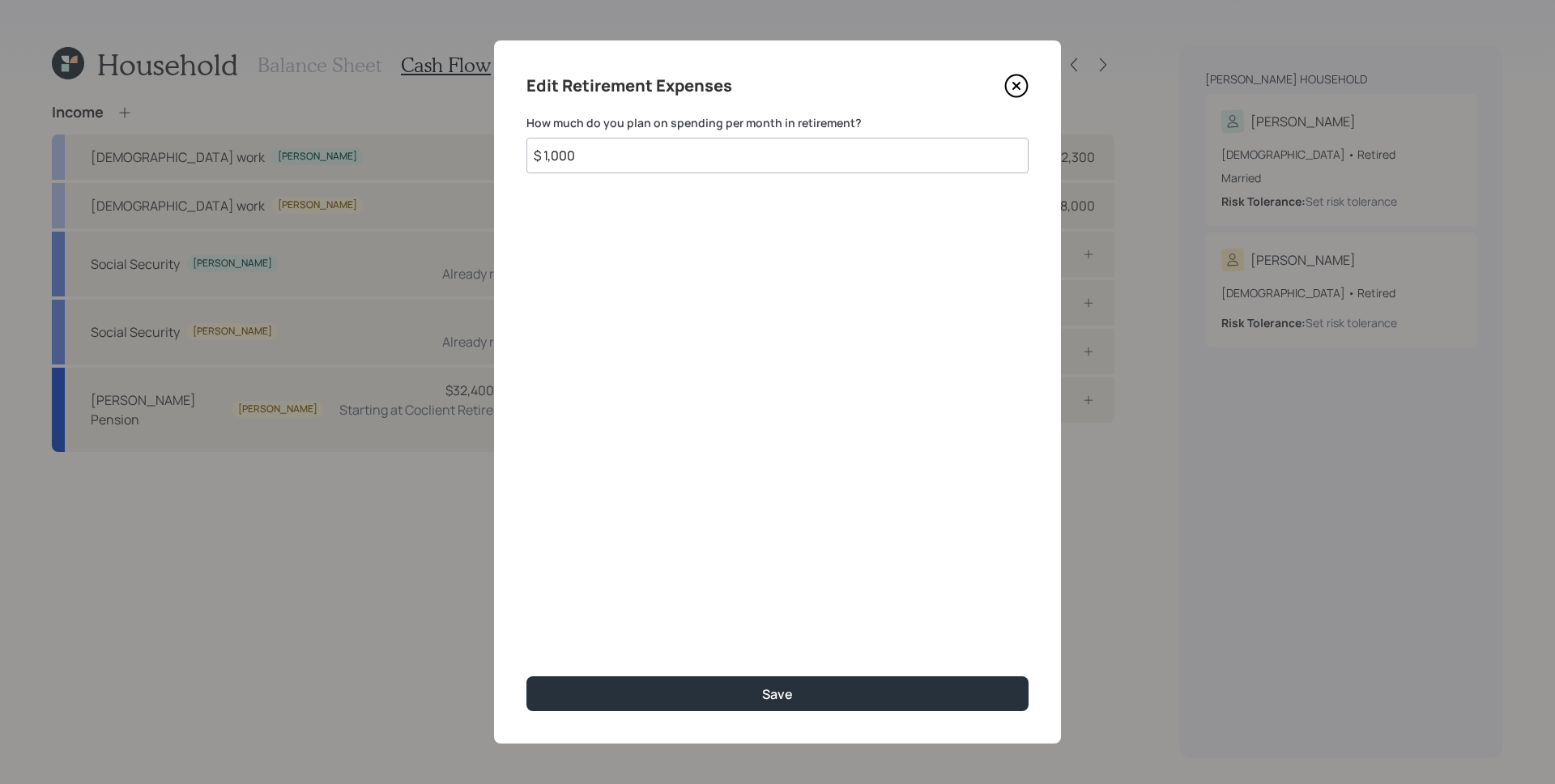
type input "$ 1,000"
click at [526, 676] on button "Save" at bounding box center [777, 693] width 502 height 35
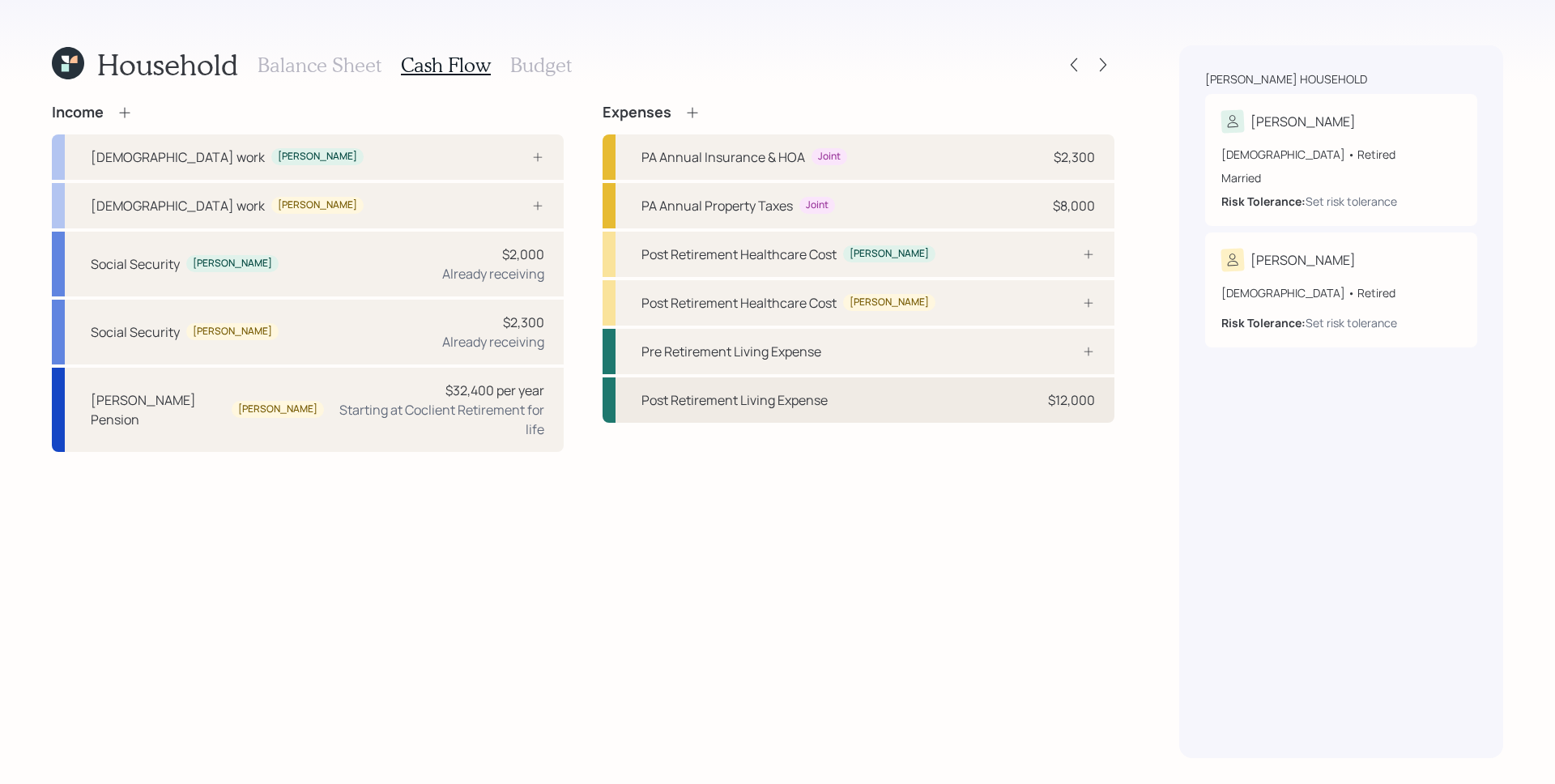
click at [1060, 396] on div "$12,000" at bounding box center [1072, 400] width 47 height 20
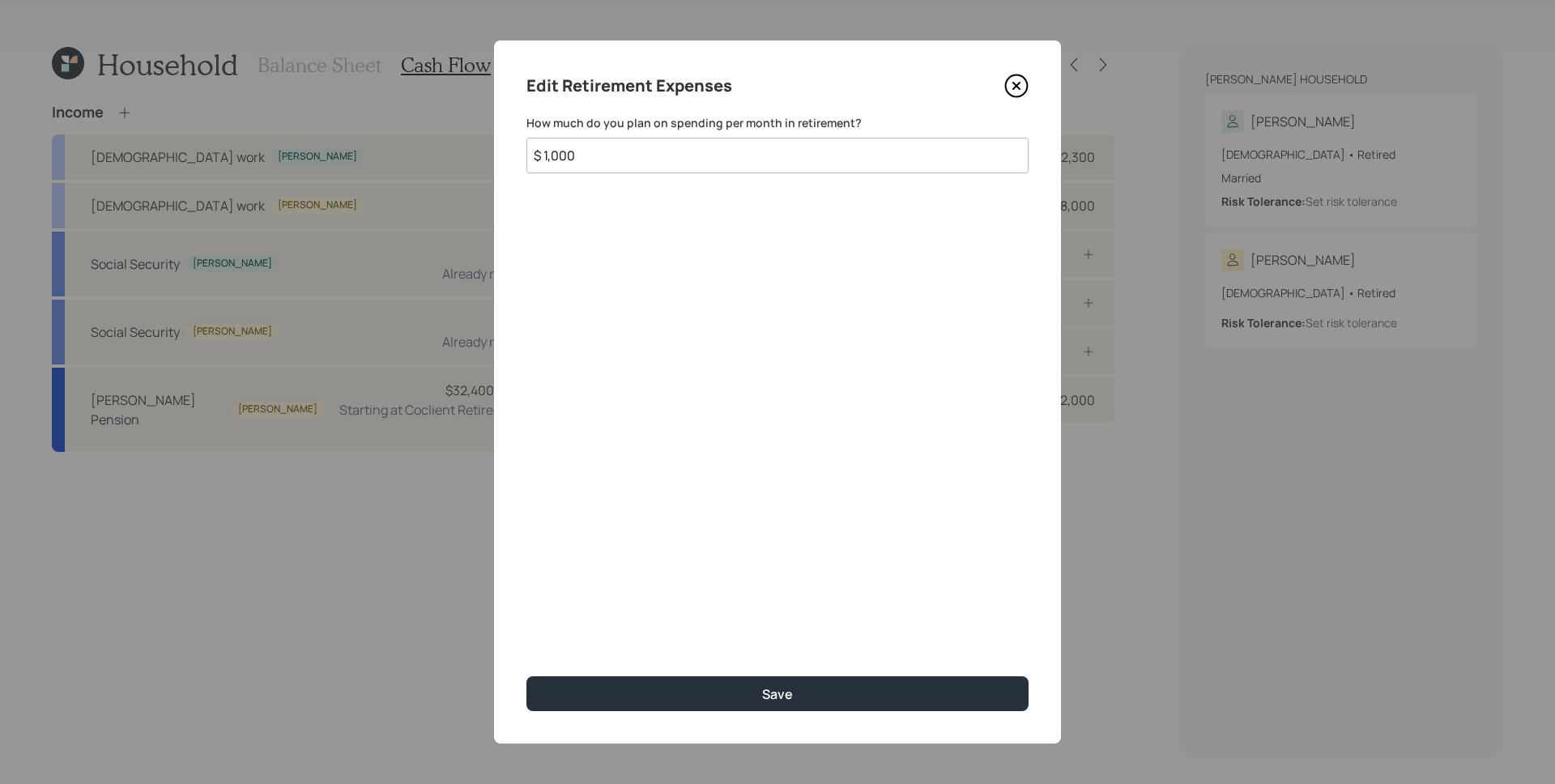
drag, startPoint x: 604, startPoint y: 161, endPoint x: 554, endPoint y: 152, distance: 50.8
click at [554, 152] on input "$ 1,000" at bounding box center [777, 156] width 502 height 36
type input "$ 1,500"
click at [526, 676] on button "Save" at bounding box center [777, 693] width 502 height 35
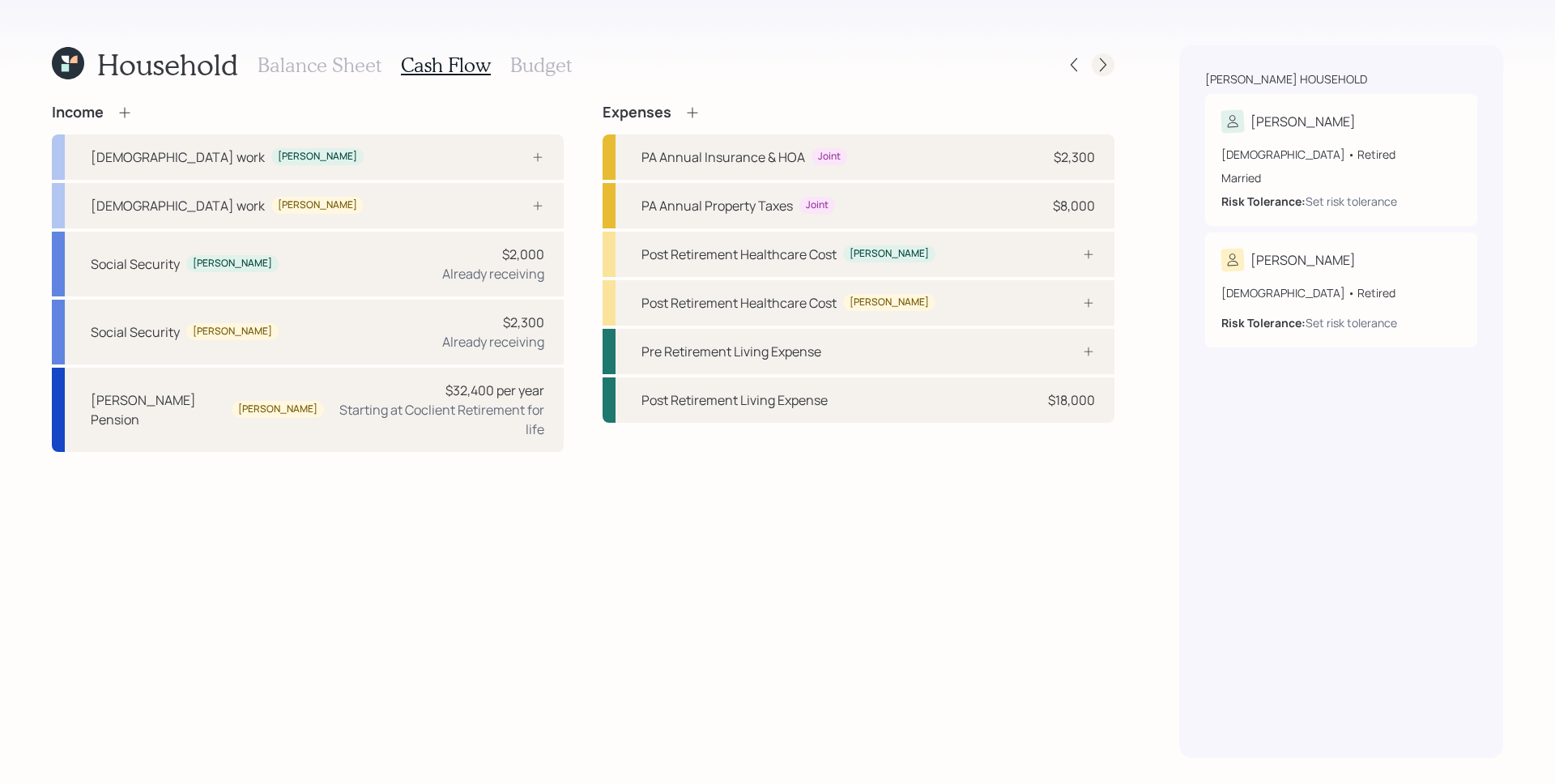
click at [1109, 61] on icon at bounding box center [1102, 64] width 16 height 16
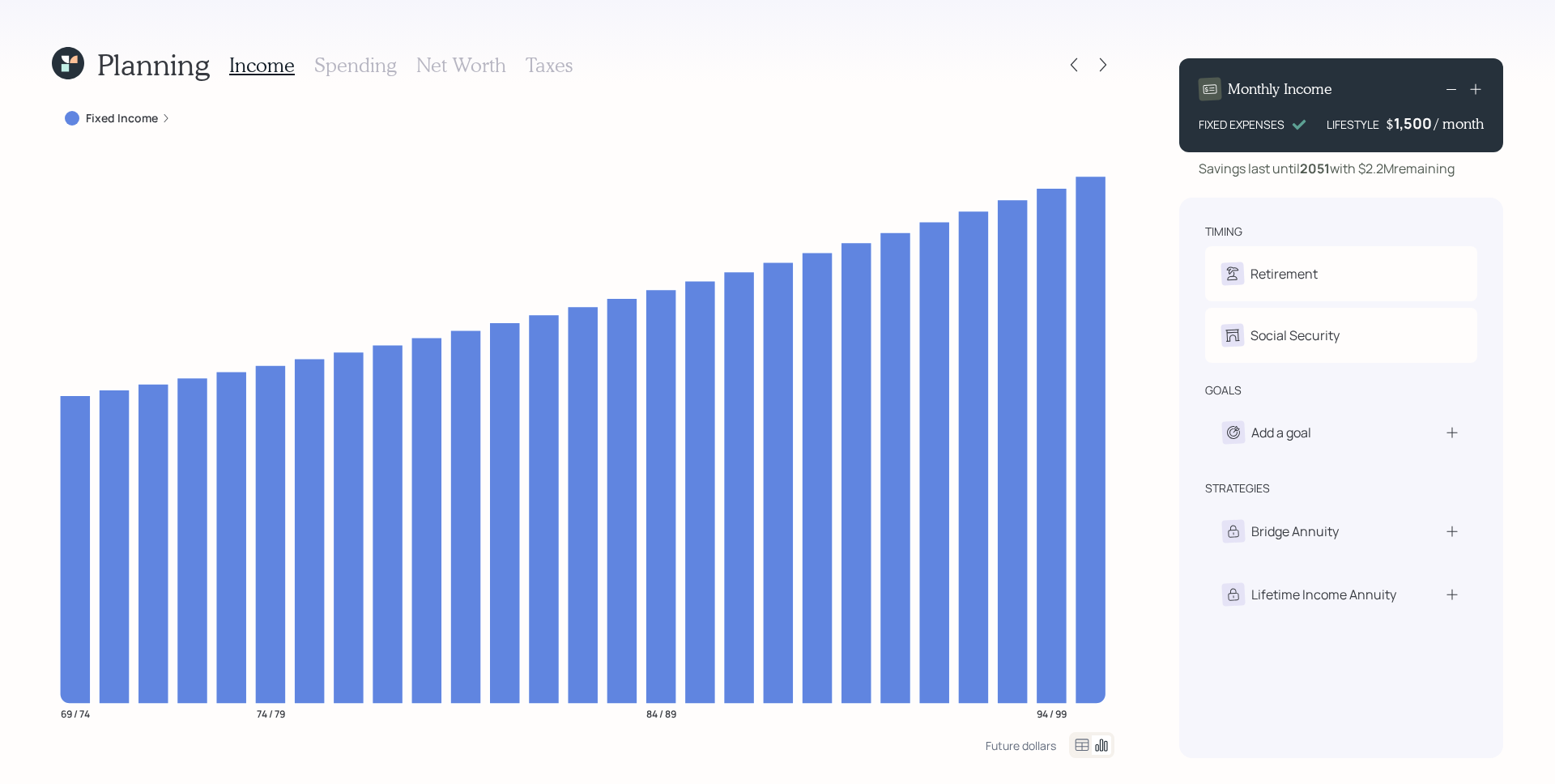
click at [158, 121] on div "Fixed Income" at bounding box center [117, 117] width 106 height 16
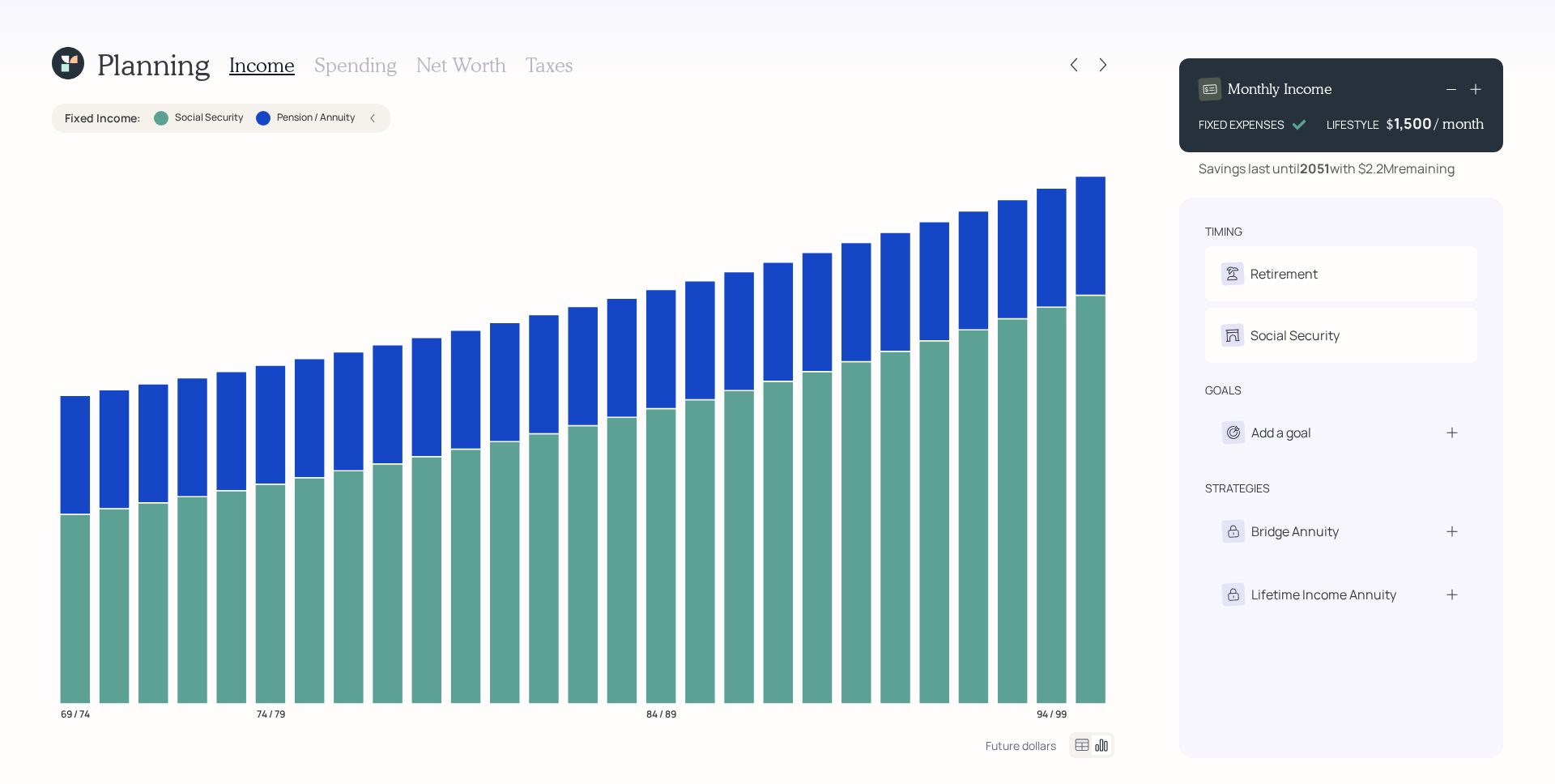
click at [341, 70] on h3 "Spending" at bounding box center [355, 65] width 82 height 24
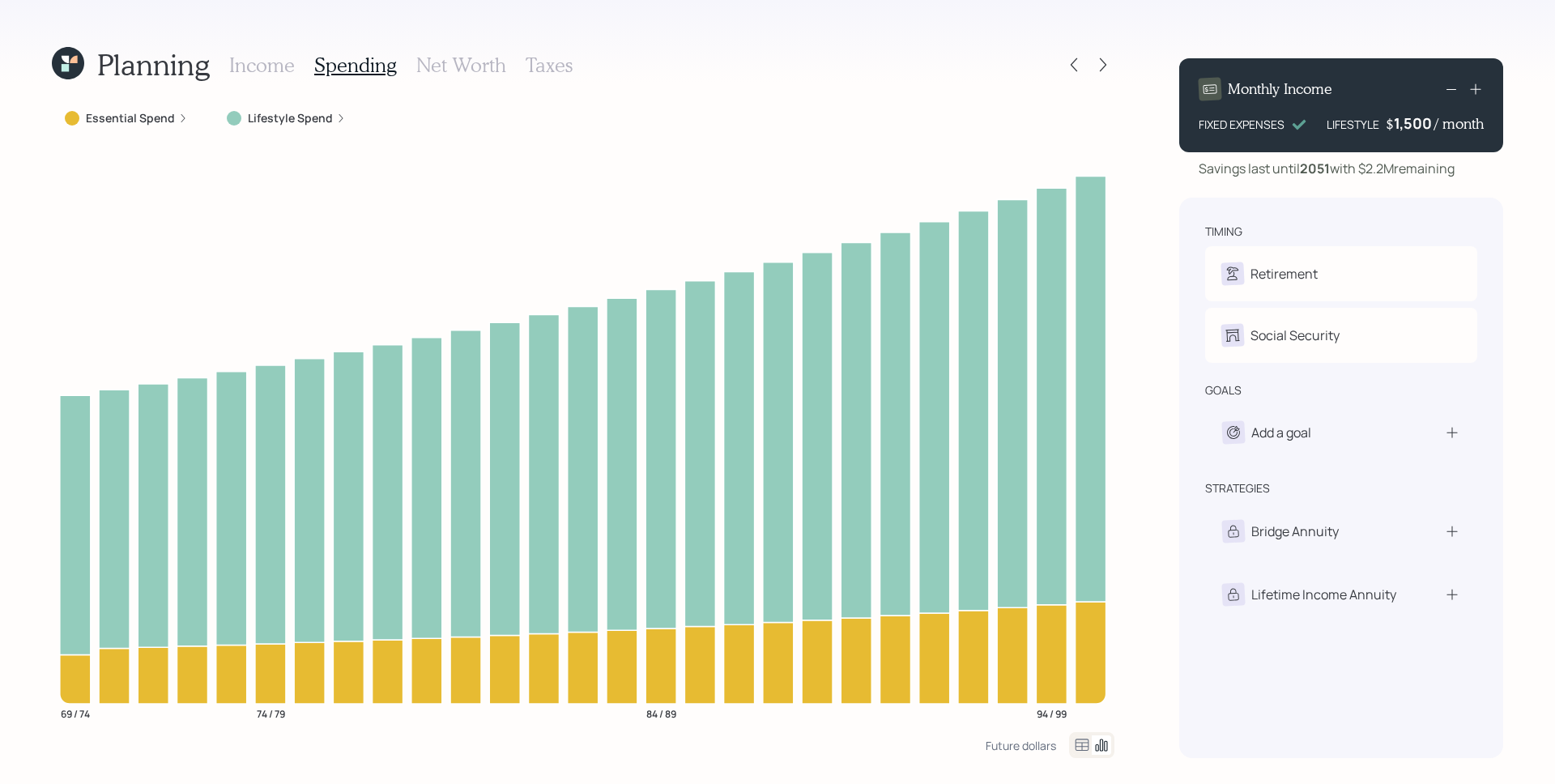
click at [146, 118] on label "Essential Spend" at bounding box center [131, 117] width 89 height 16
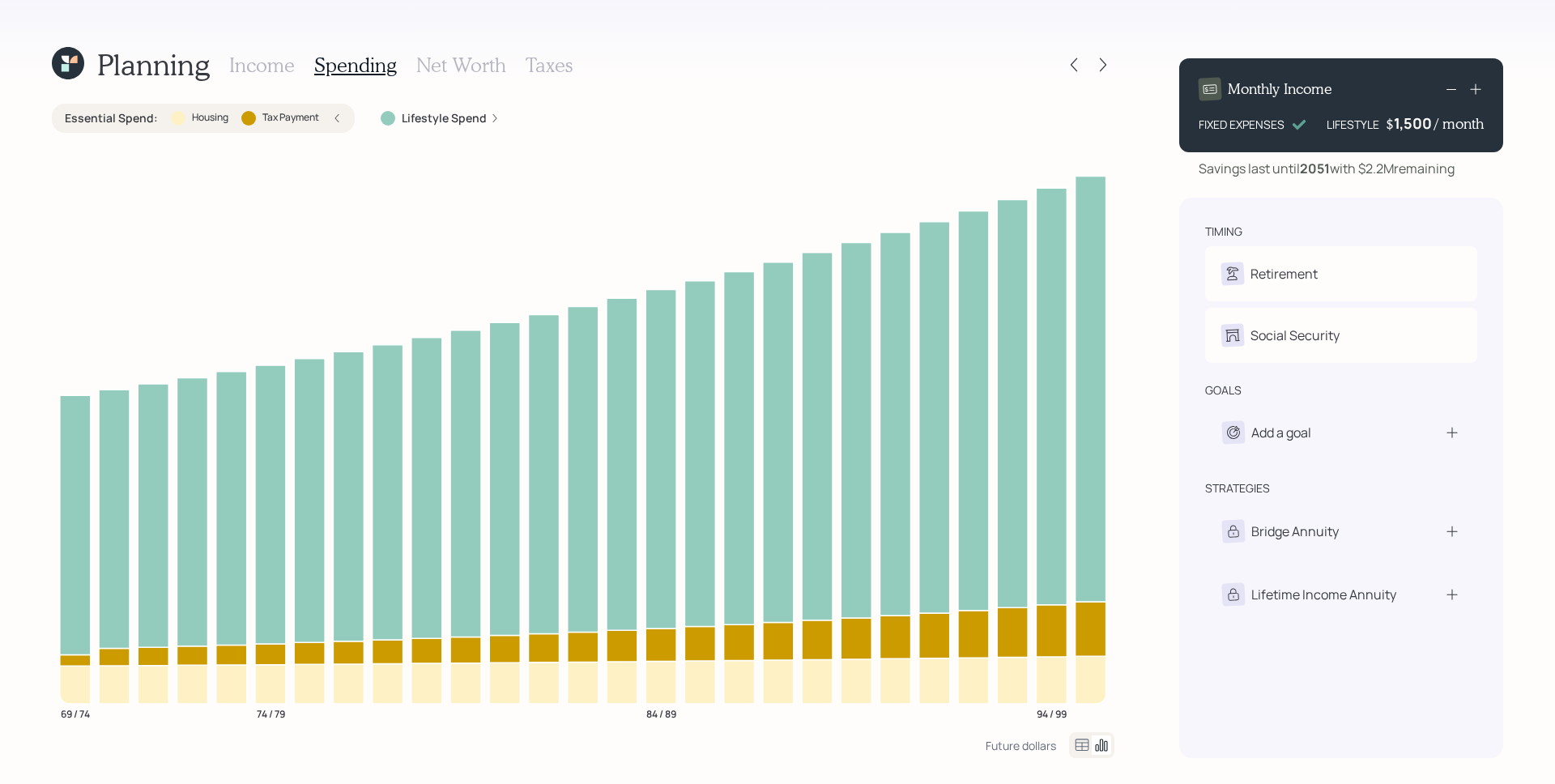
click at [473, 119] on label "Lifestyle Spend" at bounding box center [445, 117] width 85 height 16
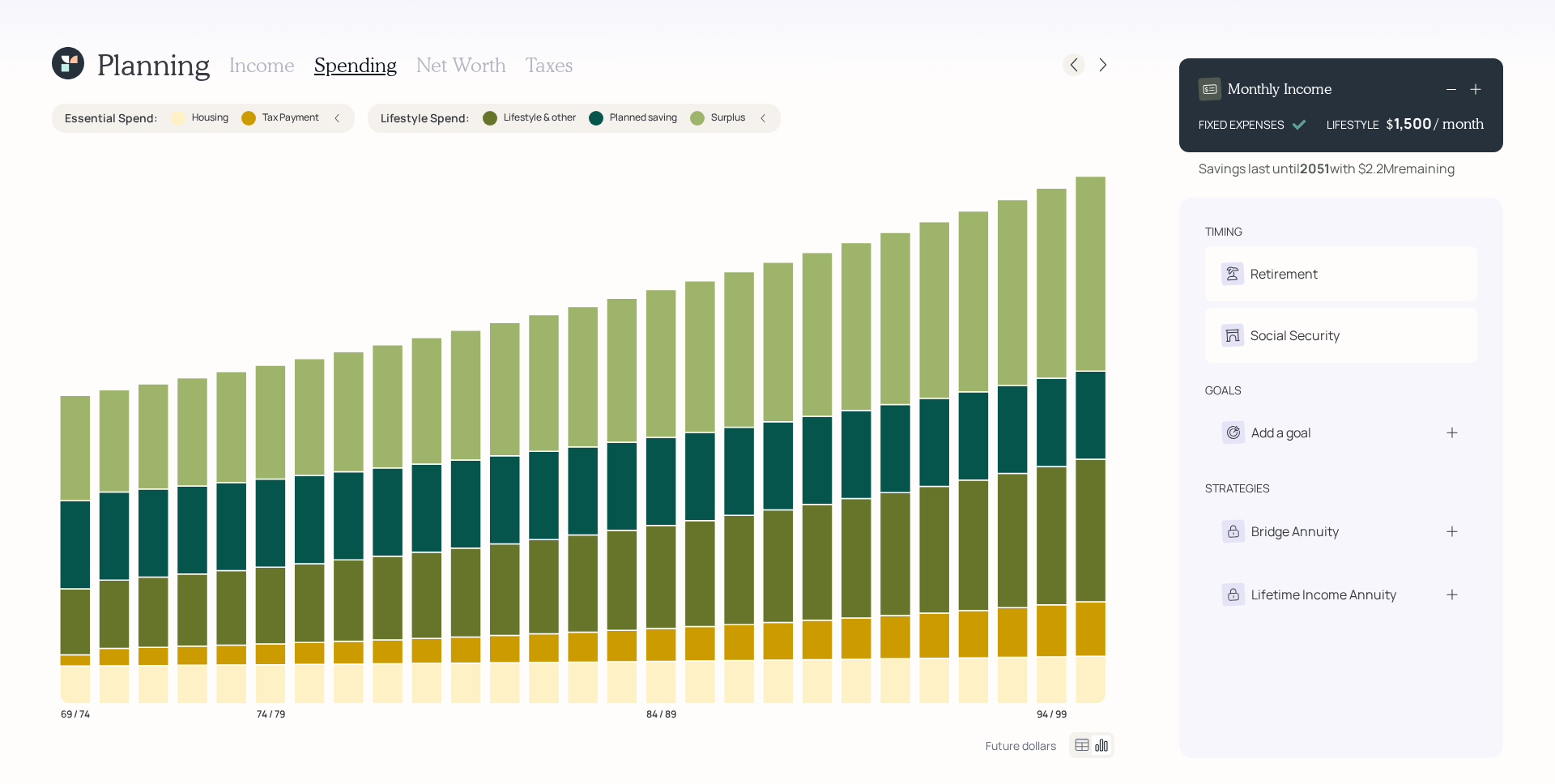
click at [1064, 61] on div at bounding box center [1074, 65] width 23 height 23
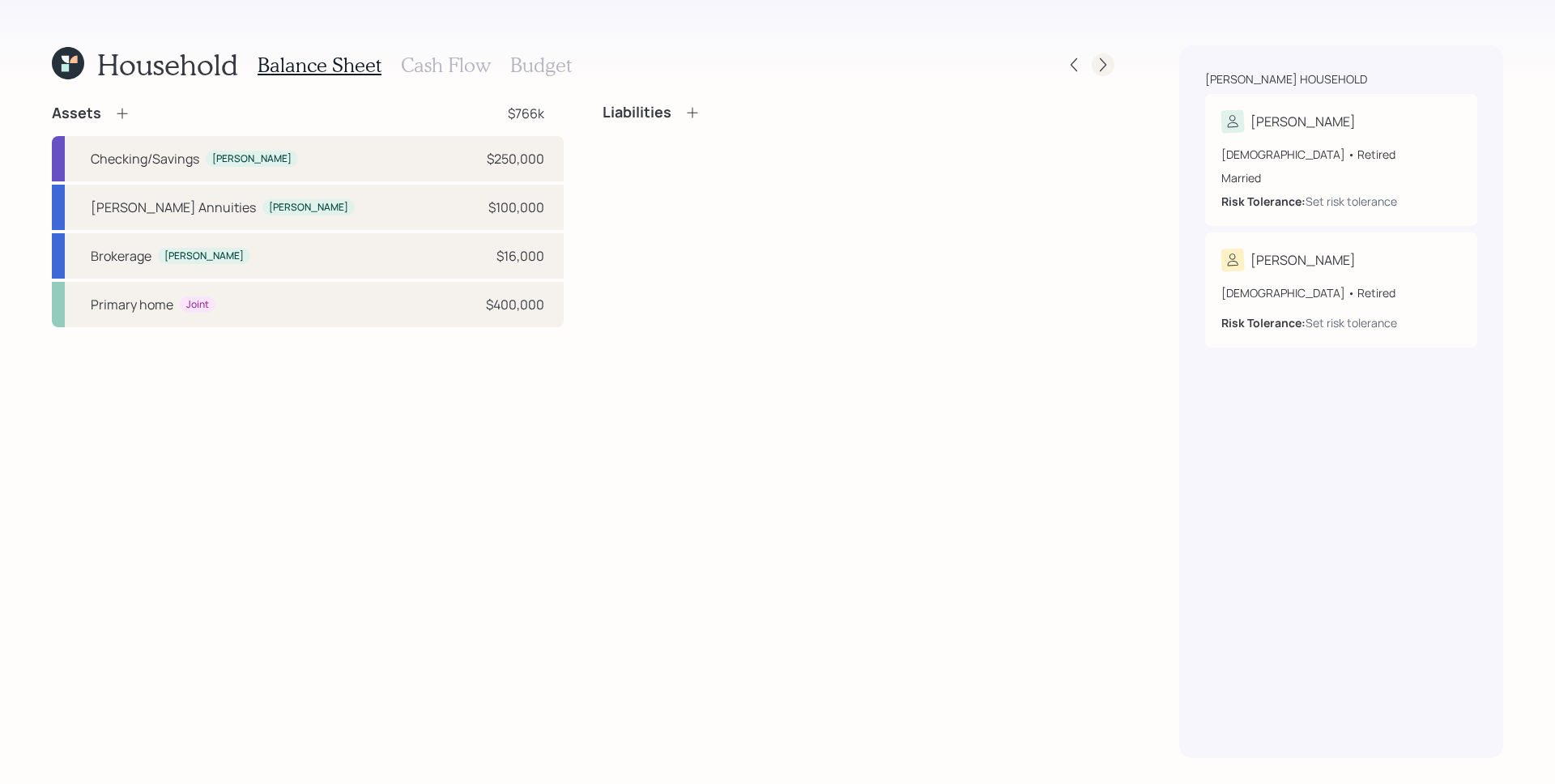
click at [1092, 64] on div at bounding box center [1103, 65] width 23 height 23
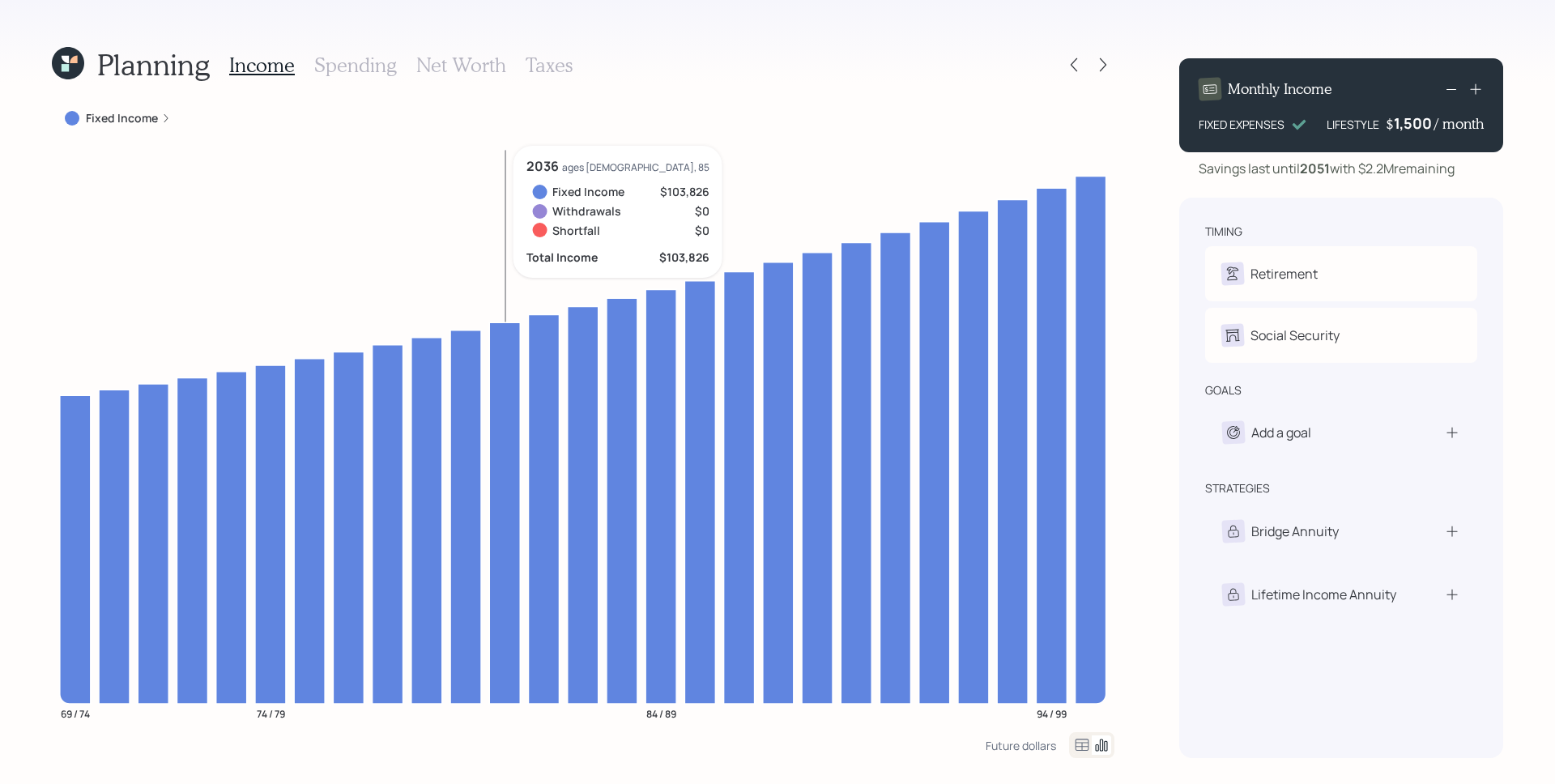
click at [136, 127] on div "Fixed Income" at bounding box center [118, 118] width 132 height 29
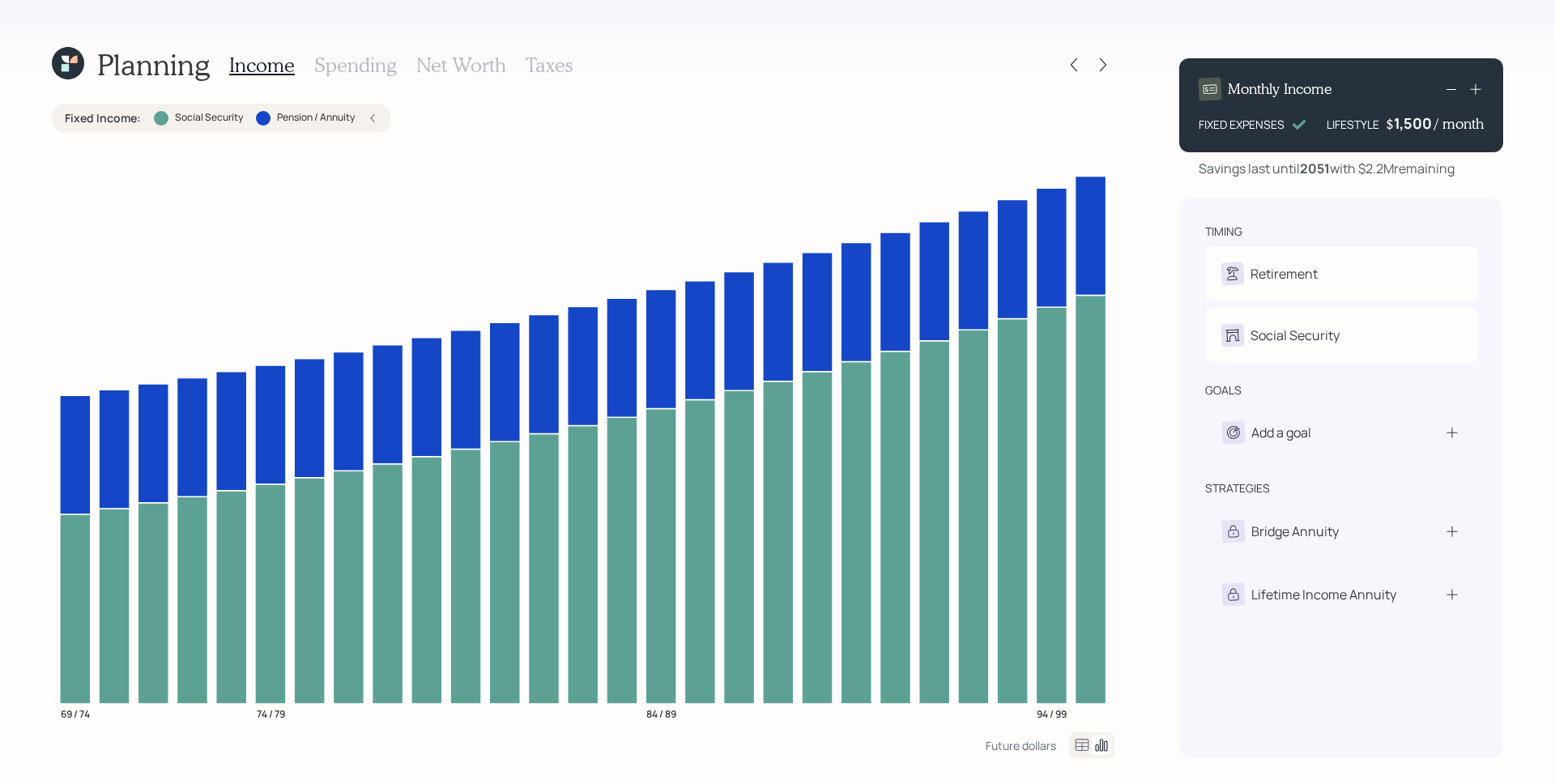
click at [375, 114] on icon at bounding box center [373, 118] width 9 height 9
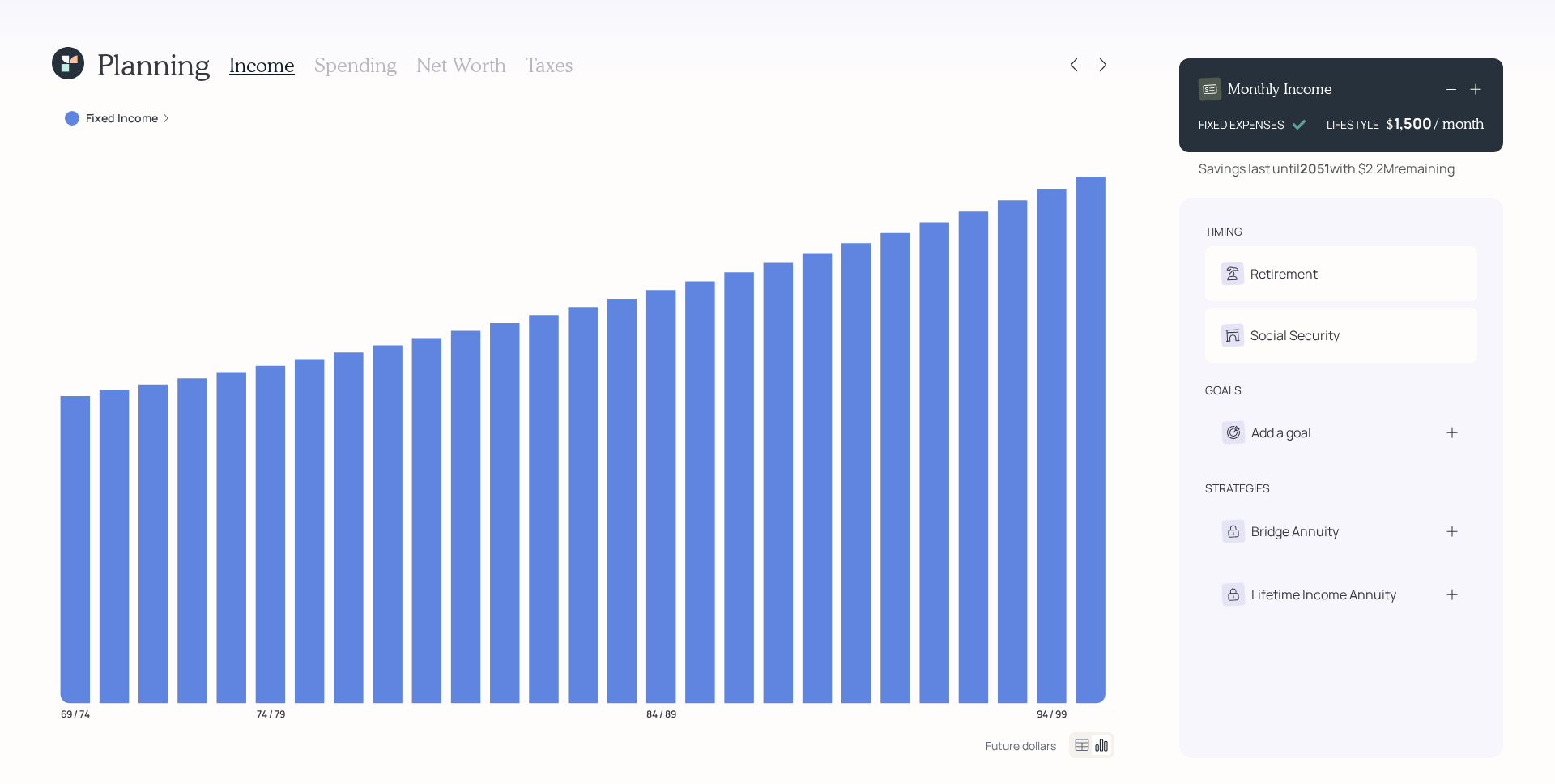
click at [353, 68] on h3 "Spending" at bounding box center [355, 65] width 82 height 24
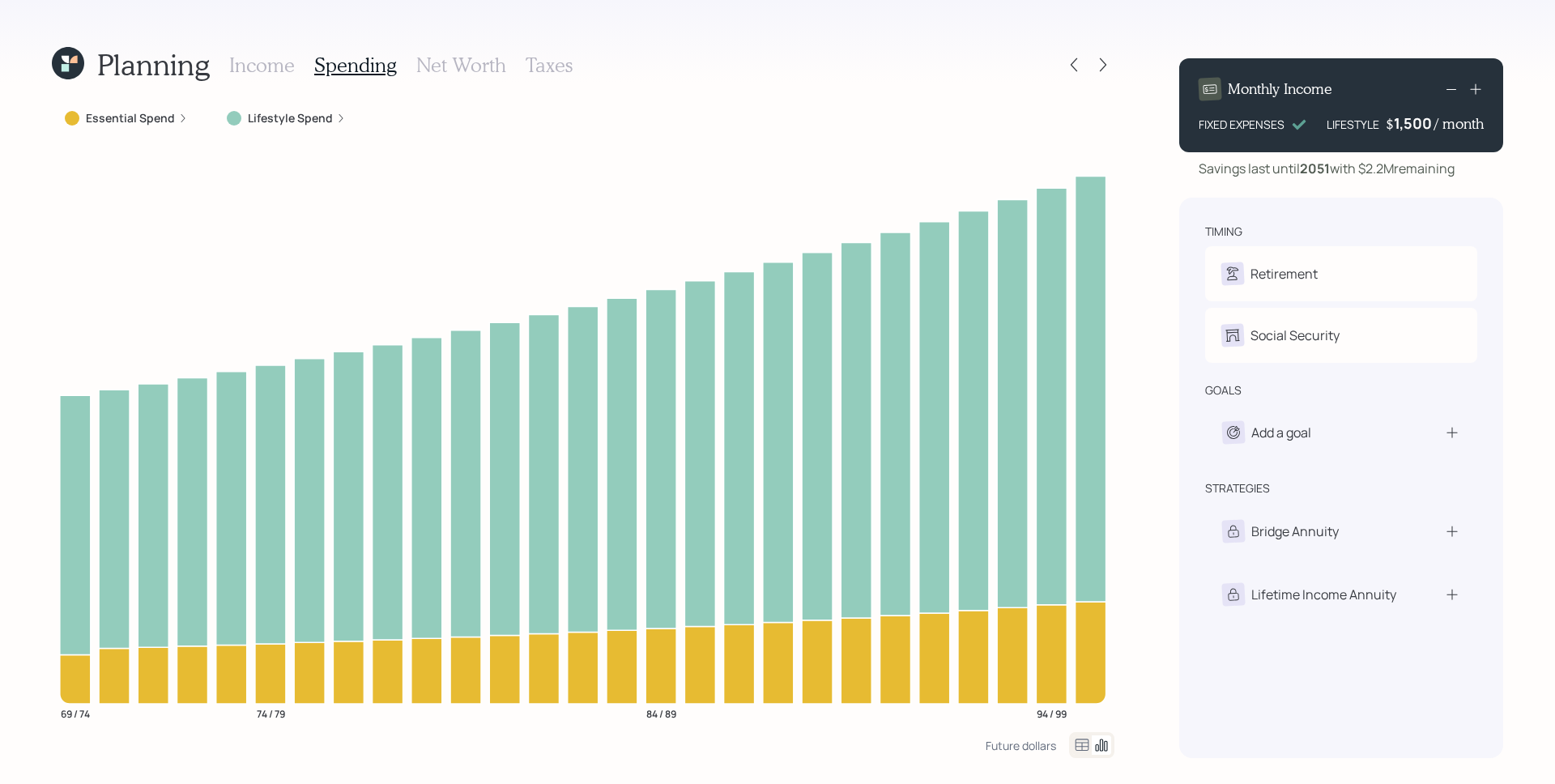
click at [318, 109] on div "Lifestyle Spend" at bounding box center [286, 118] width 145 height 29
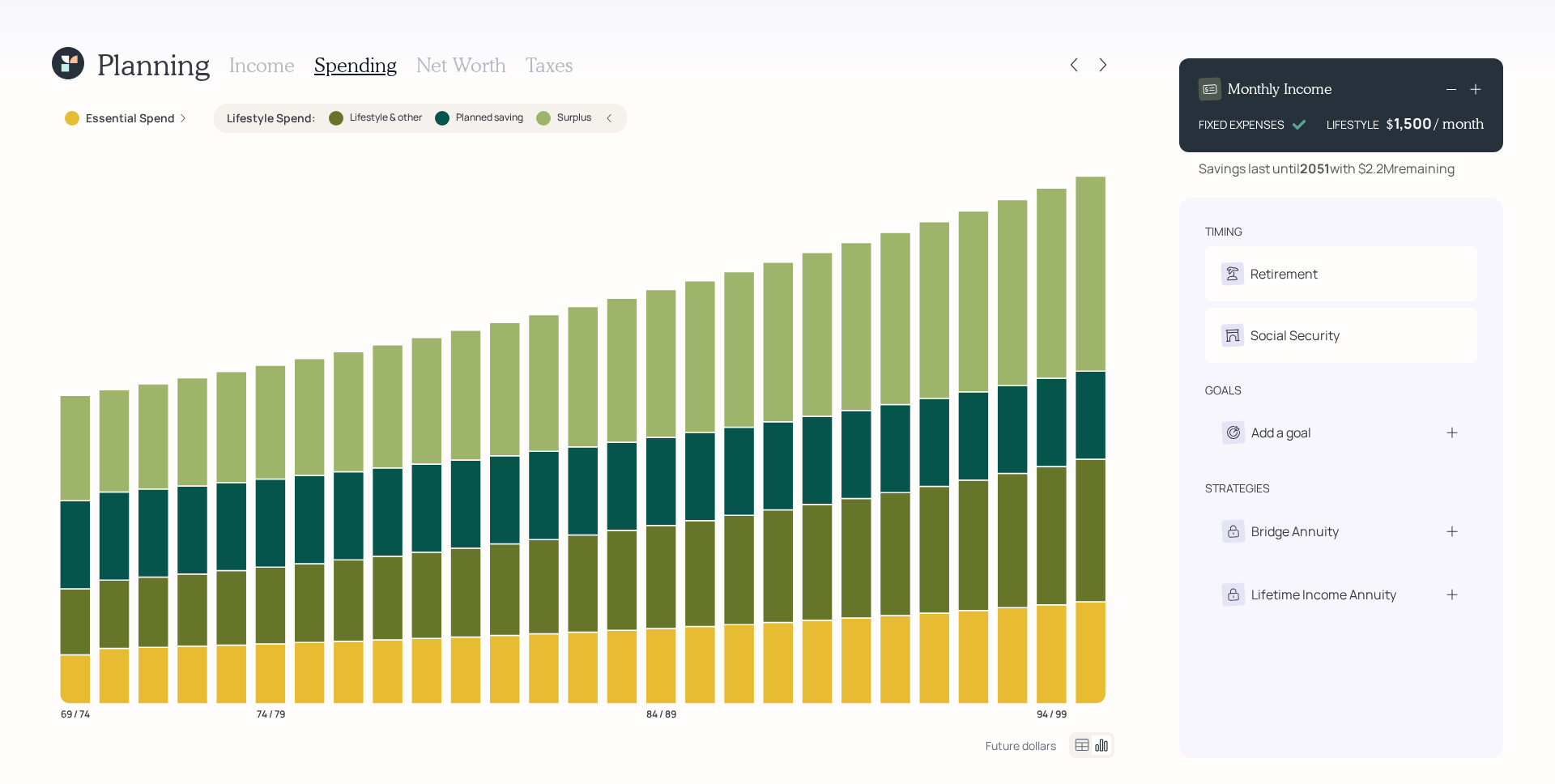
click at [155, 122] on label "Essential Spend" at bounding box center [131, 117] width 89 height 16
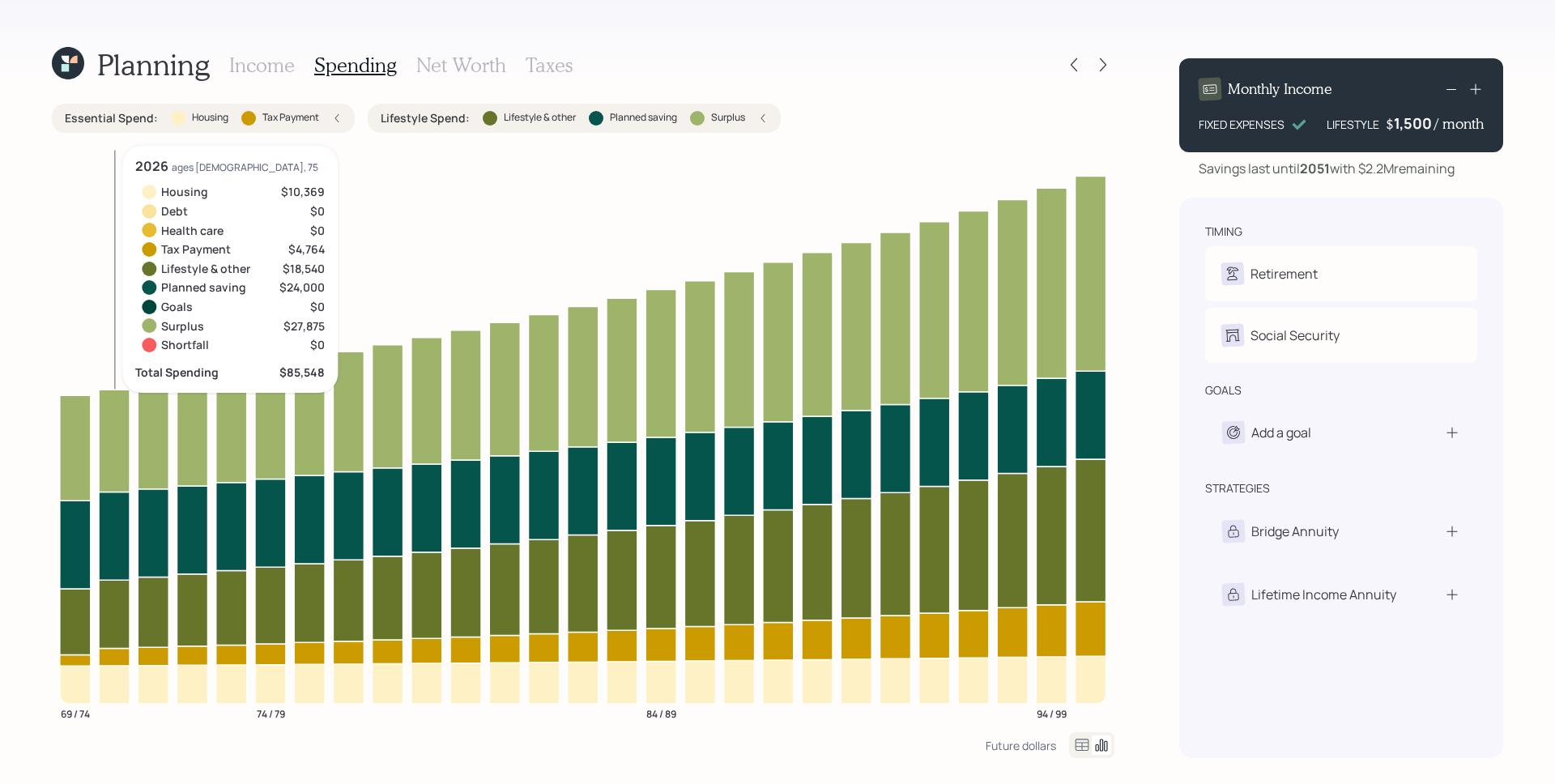
click at [338, 114] on icon at bounding box center [337, 118] width 4 height 9
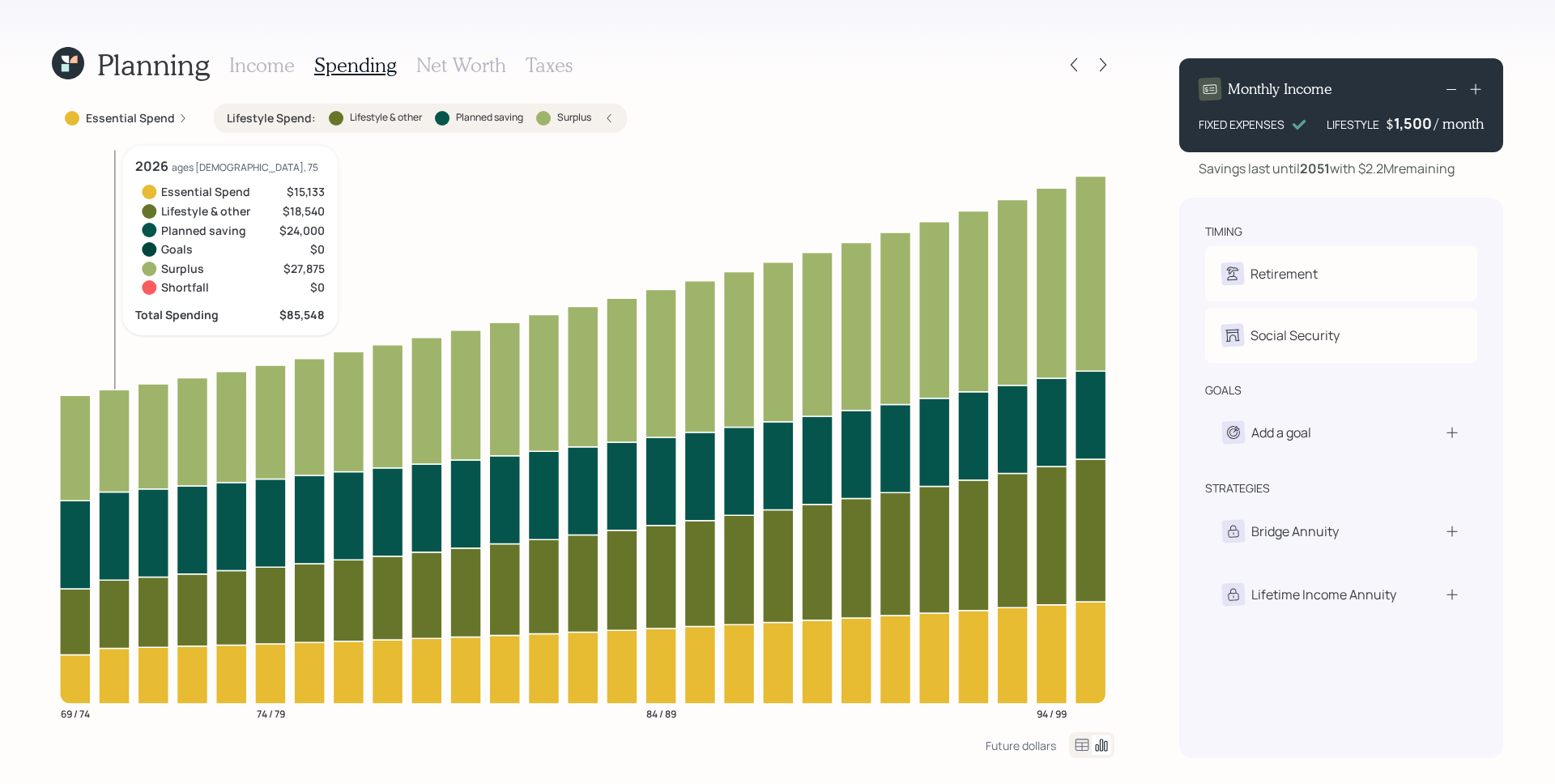
click at [611, 114] on icon at bounding box center [609, 118] width 9 height 9
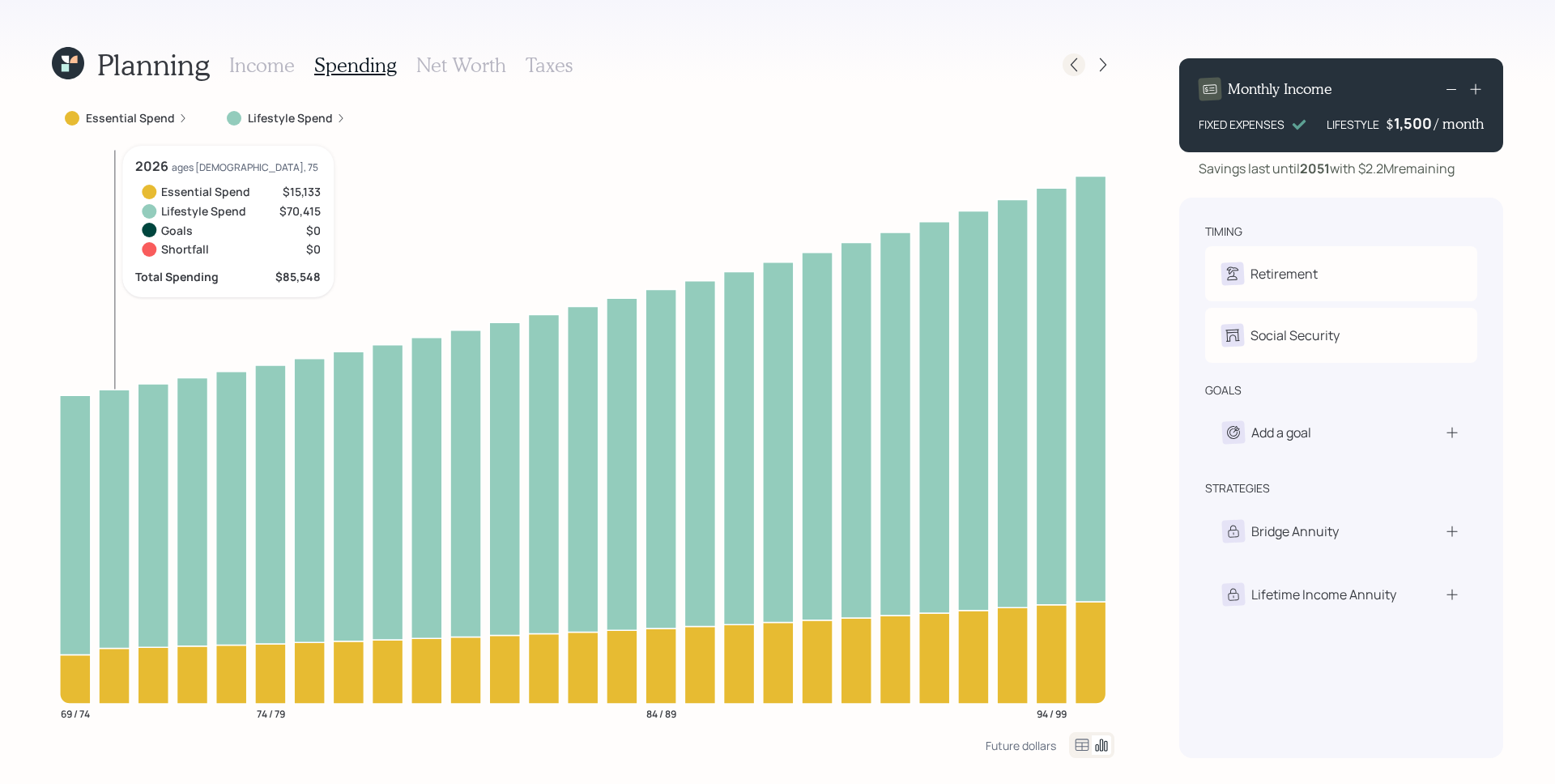
click at [1075, 64] on icon at bounding box center [1074, 64] width 16 height 16
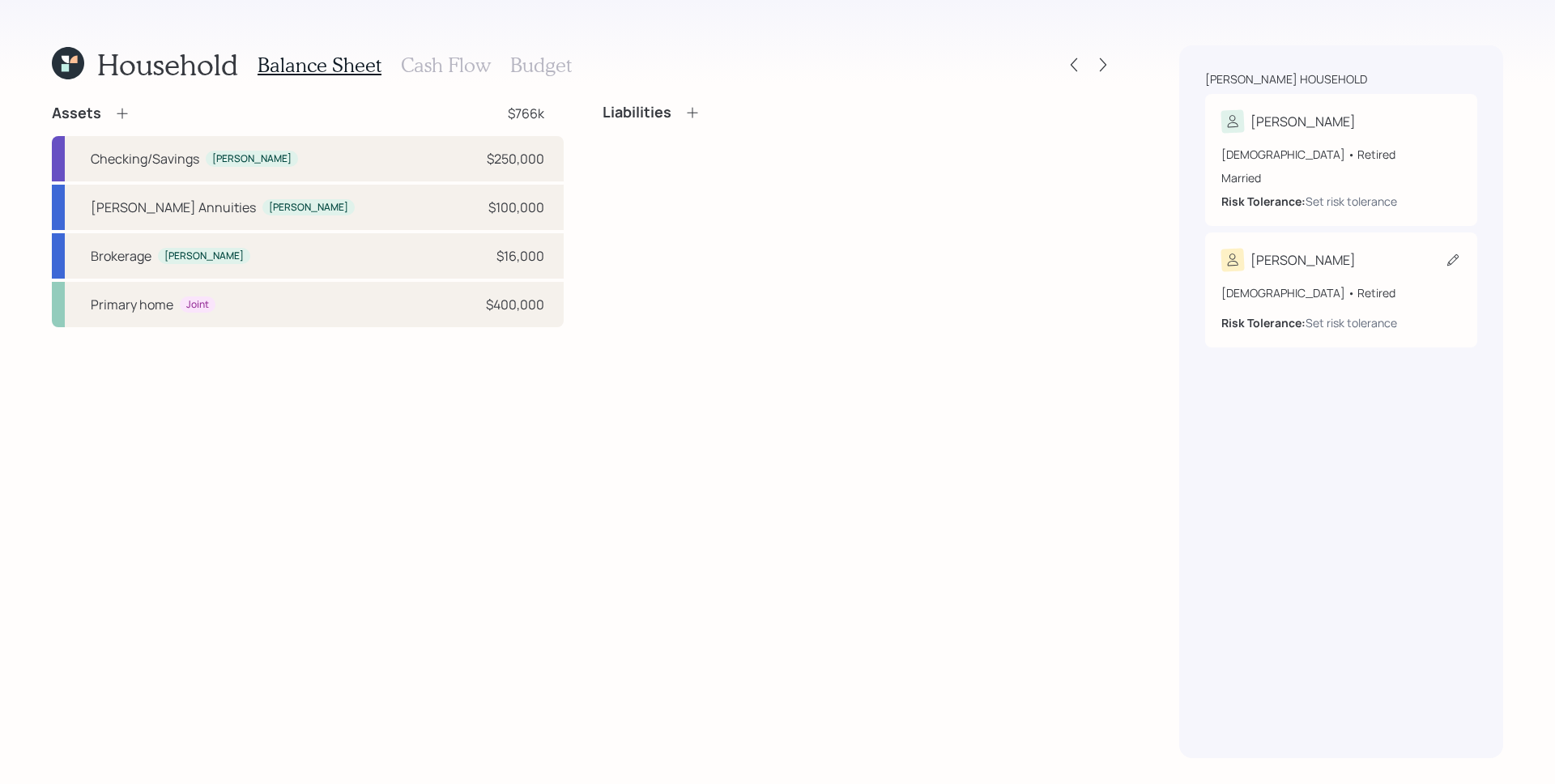
click at [1325, 298] on div "[DEMOGRAPHIC_DATA] • Retired" at bounding box center [1340, 292] width 239 height 17
select select "11"
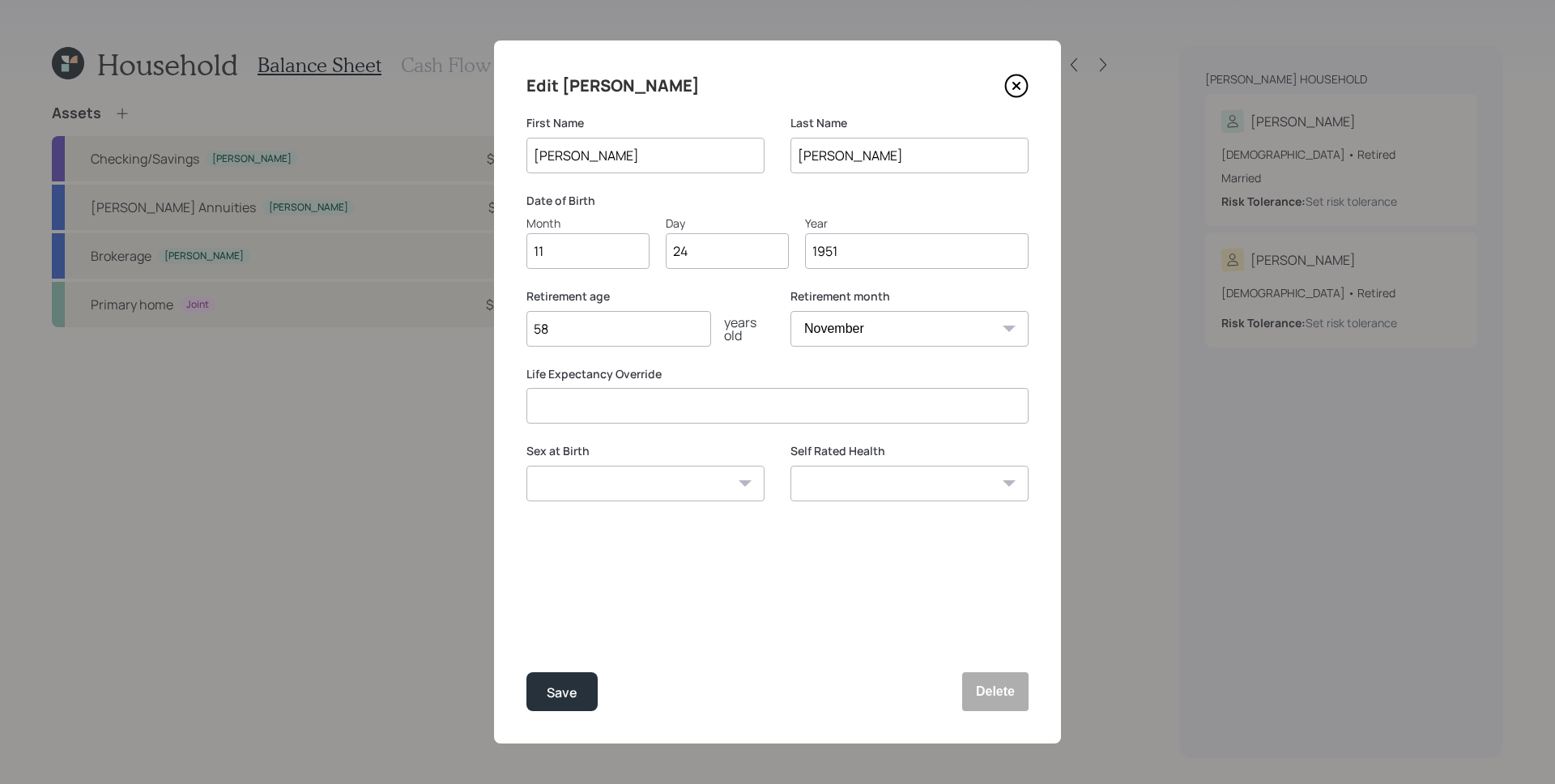
click at [681, 400] on input "number" at bounding box center [777, 406] width 502 height 36
type input "80"
click at [644, 638] on div "Edit [PERSON_NAME] First Name [PERSON_NAME] Last Name [PERSON_NAME] Date of Bir…" at bounding box center [777, 392] width 567 height 703
drag, startPoint x: 562, startPoint y: 701, endPoint x: 571, endPoint y: 693, distance: 12.0
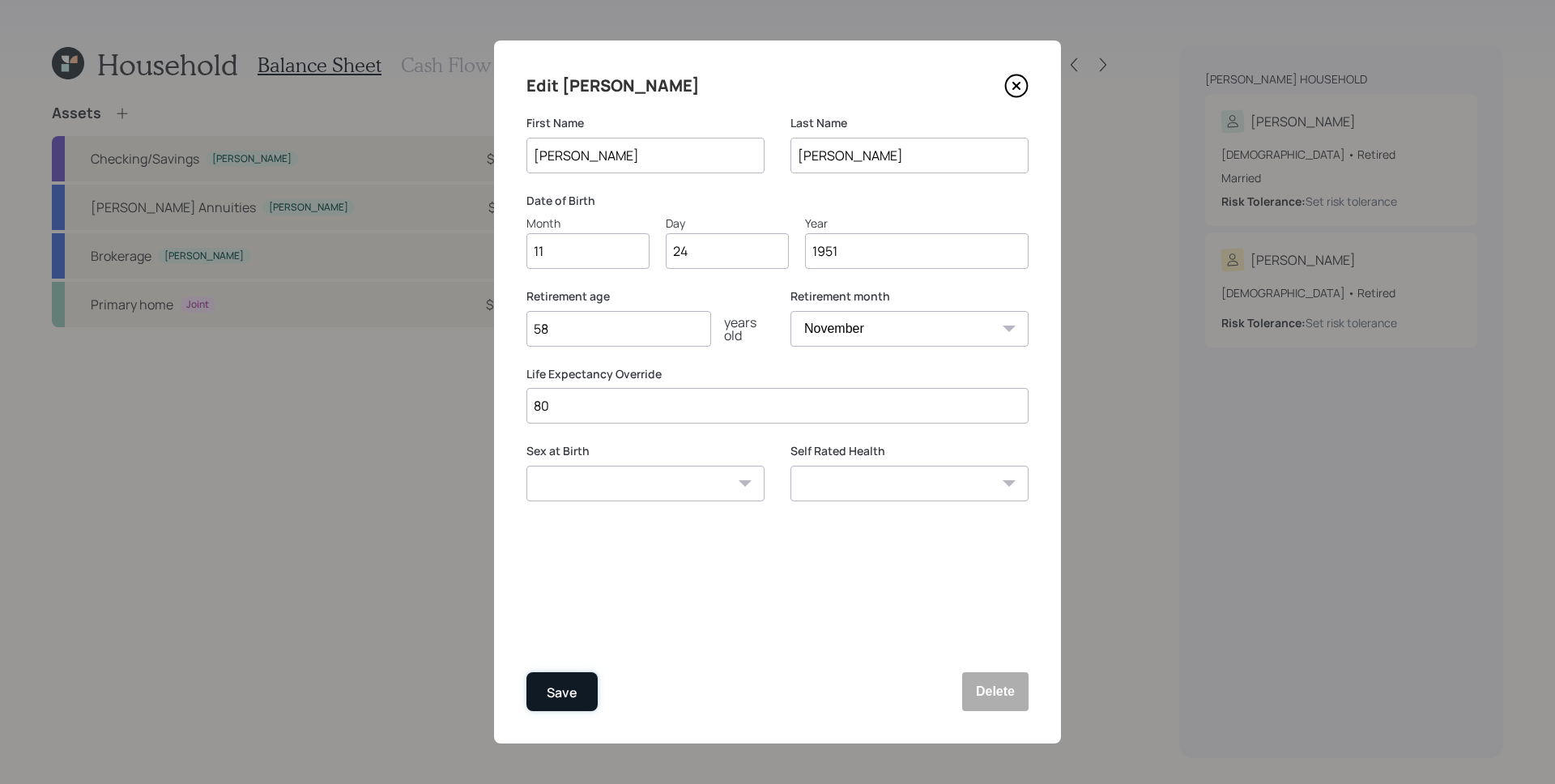
click at [562, 701] on div "Save" at bounding box center [562, 692] width 31 height 22
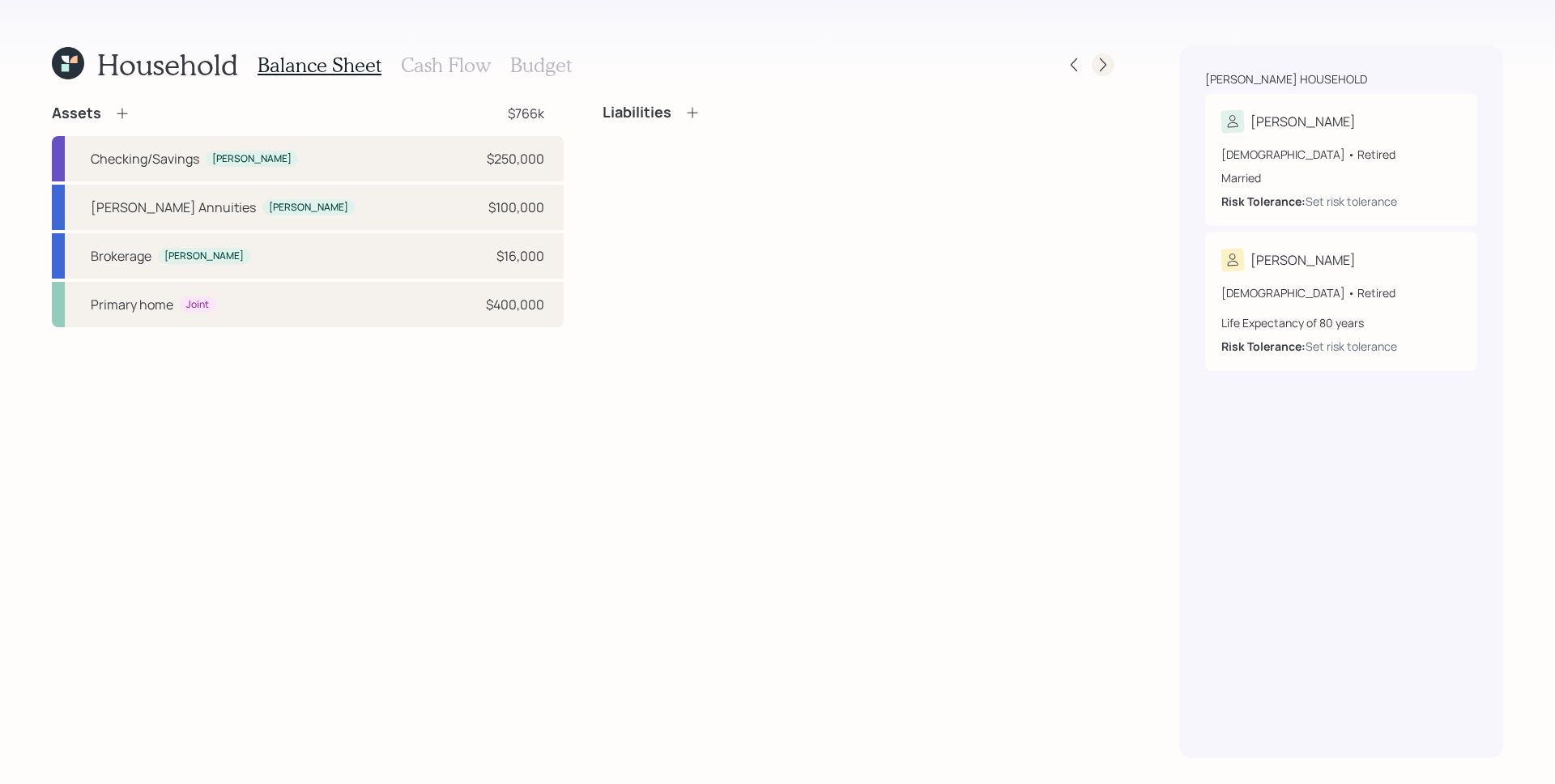
click at [1103, 65] on icon at bounding box center [1102, 64] width 16 height 16
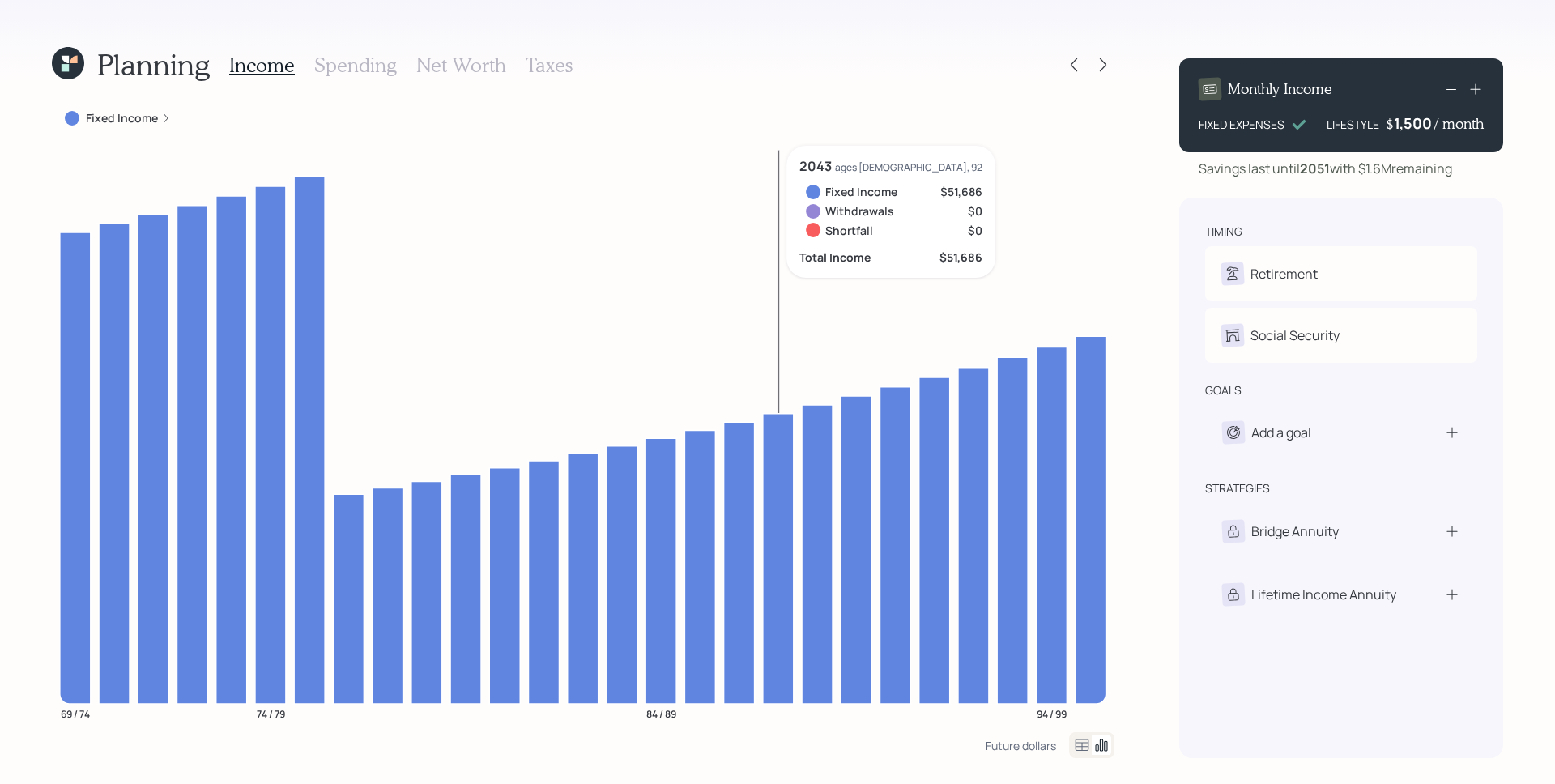
click at [155, 120] on label "Fixed Income" at bounding box center [122, 117] width 72 height 16
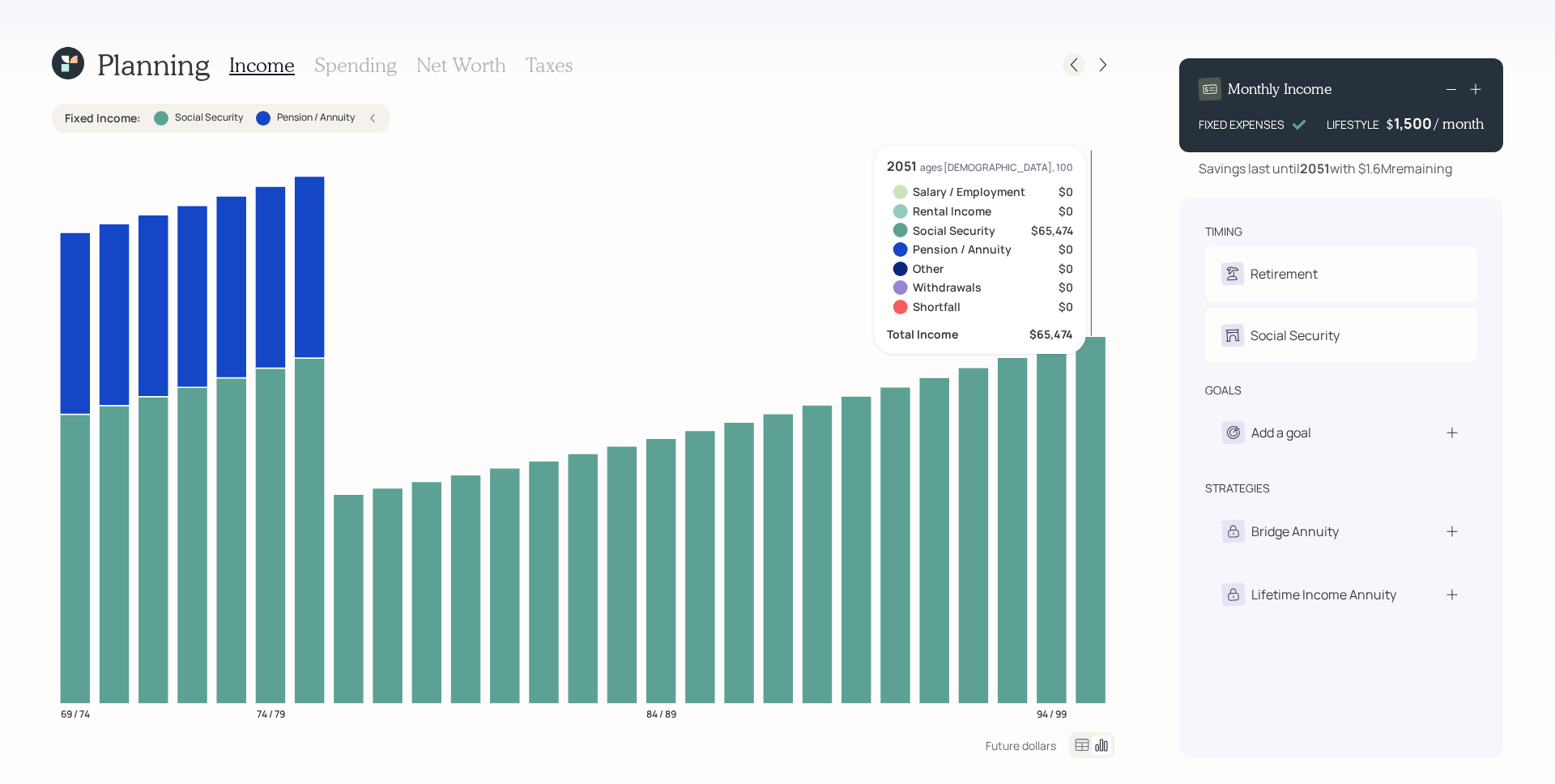
click at [1072, 58] on icon at bounding box center [1074, 64] width 16 height 16
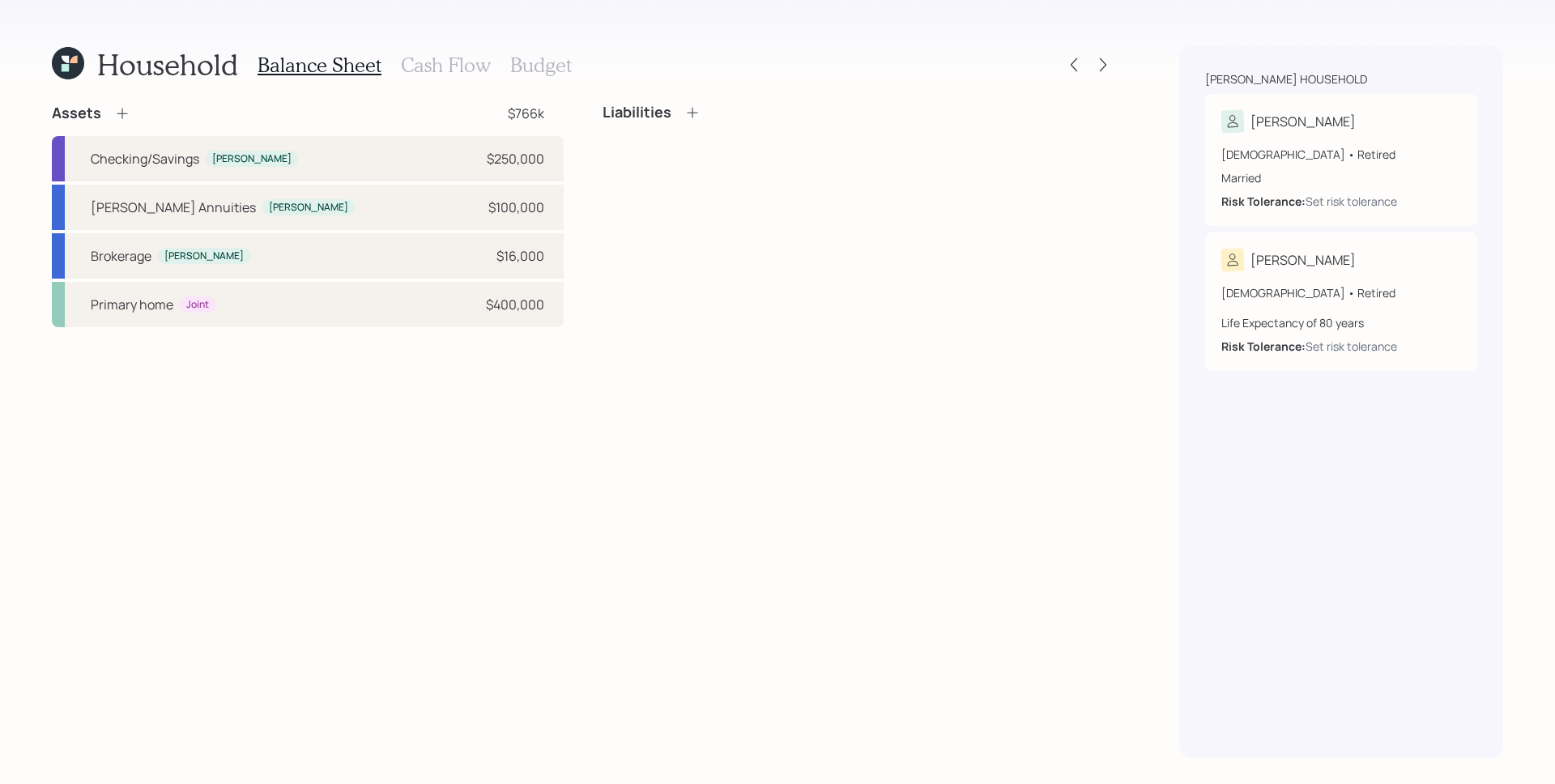
click at [467, 58] on h3 "Cash Flow" at bounding box center [446, 65] width 90 height 24
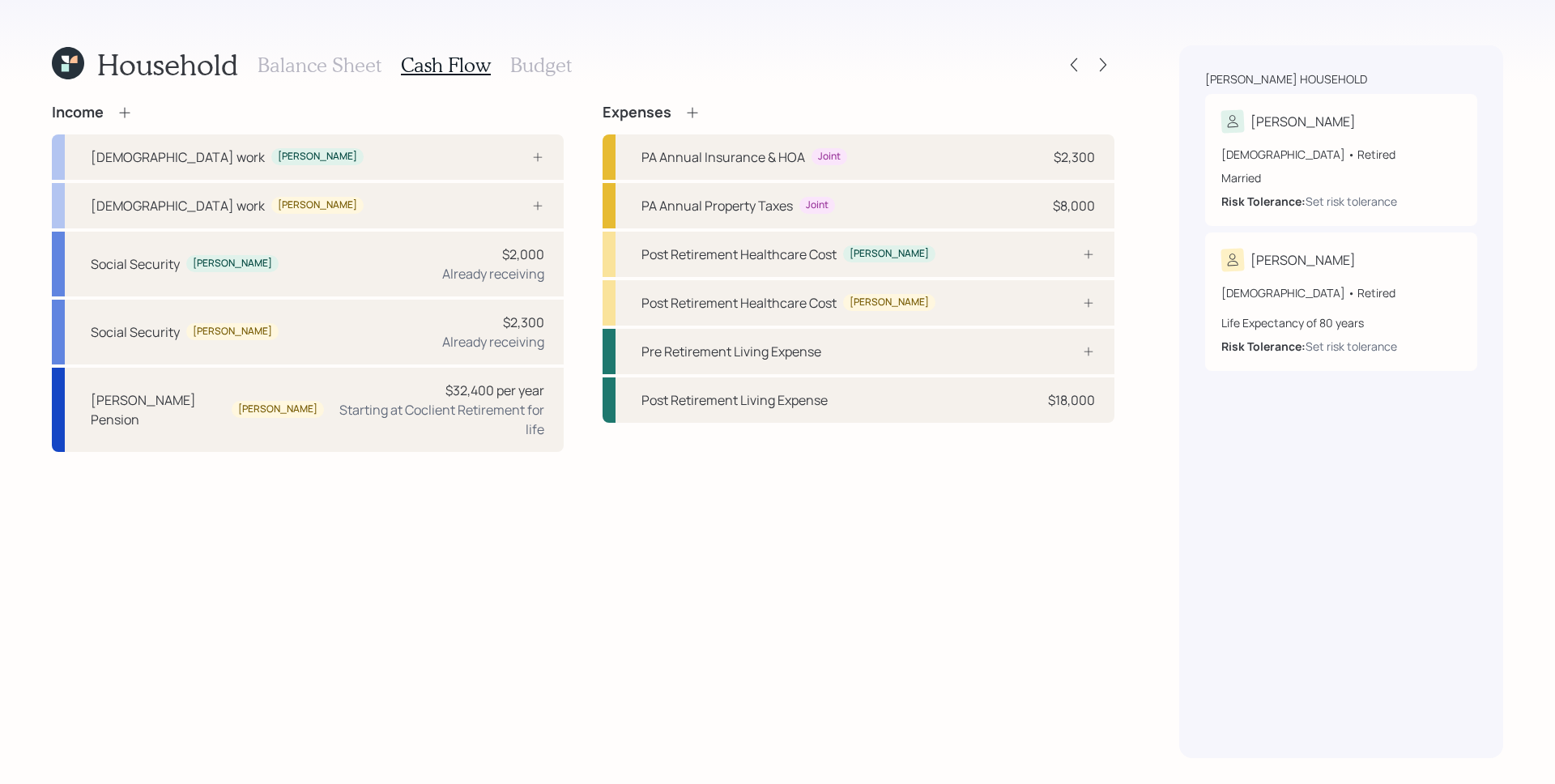
click at [1122, 81] on div "Household Balance Sheet Cash Flow Budget Income [DEMOGRAPHIC_DATA] work [PERSON…" at bounding box center [778, 392] width 1555 height 784
click at [1100, 59] on icon at bounding box center [1103, 65] width 7 height 14
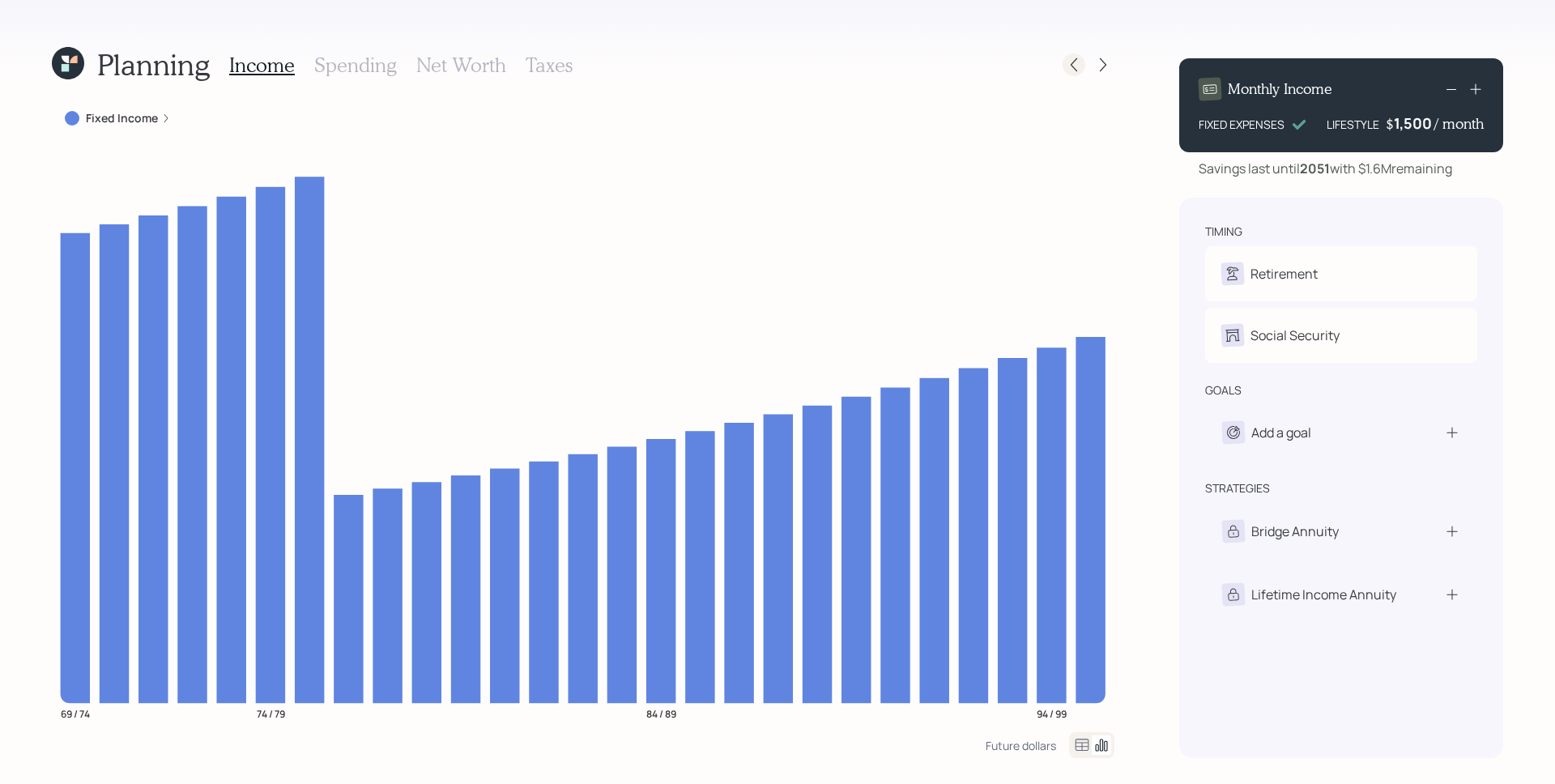
click at [1068, 60] on icon at bounding box center [1074, 64] width 16 height 16
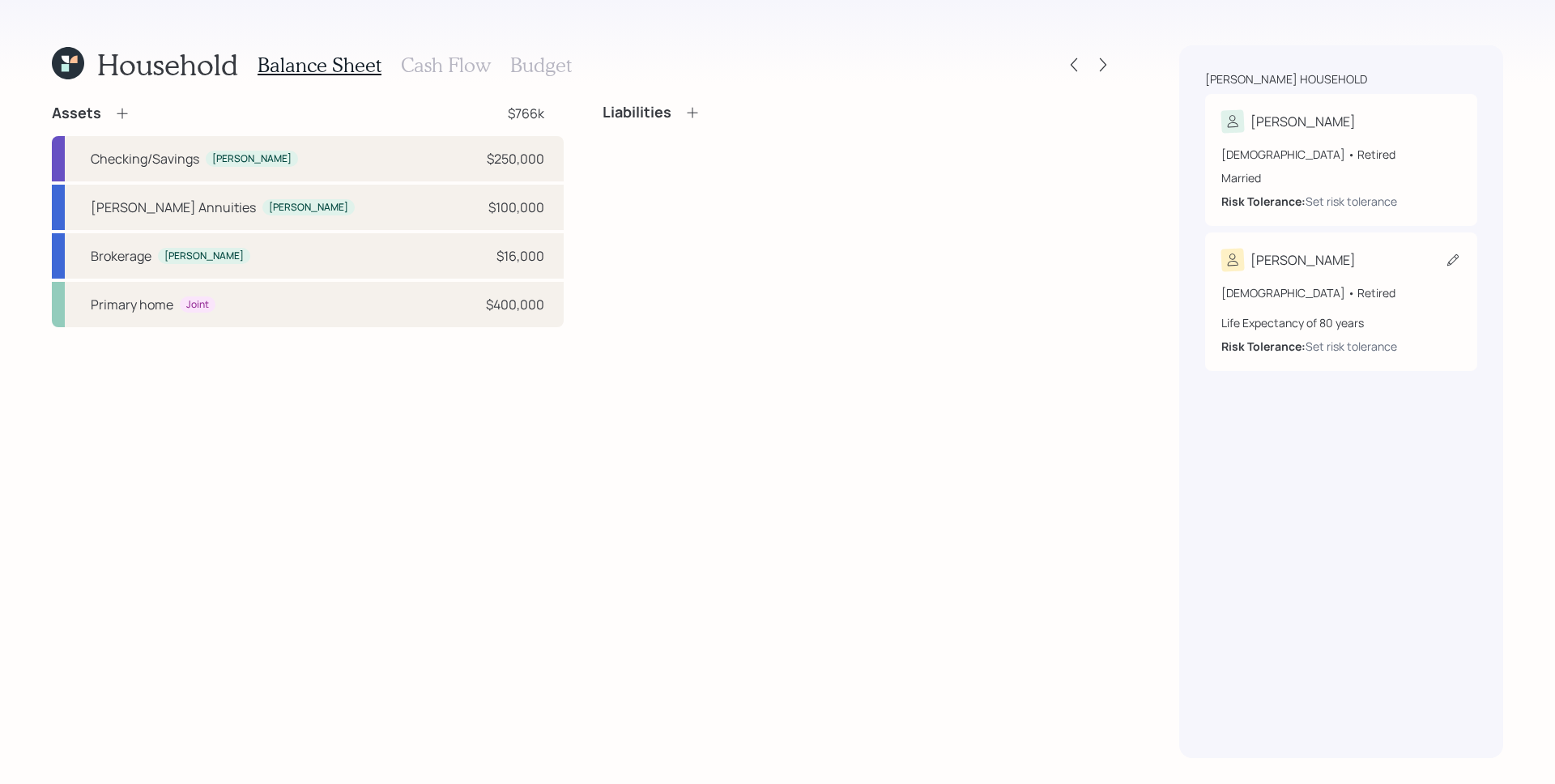
click at [1333, 269] on div "[PERSON_NAME]" at bounding box center [1340, 260] width 239 height 23
select select "11"
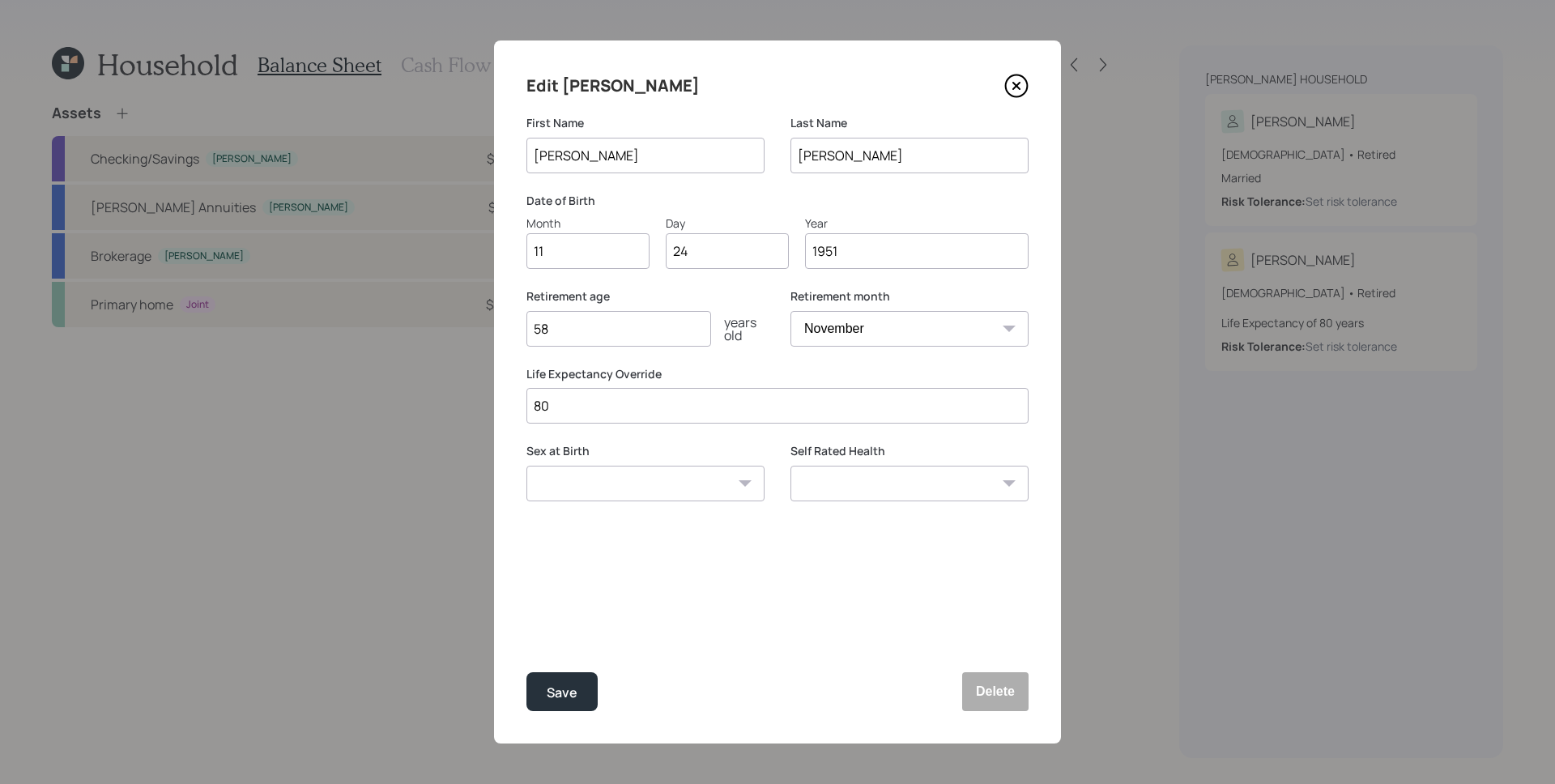
click at [616, 410] on input "80" at bounding box center [777, 406] width 502 height 36
type input "8"
drag, startPoint x: 704, startPoint y: 544, endPoint x: 629, endPoint y: 655, distance: 134.0
click at [704, 544] on div "Edit [PERSON_NAME] First Name [PERSON_NAME] Last Name [PERSON_NAME] Date of Bir…" at bounding box center [777, 392] width 567 height 703
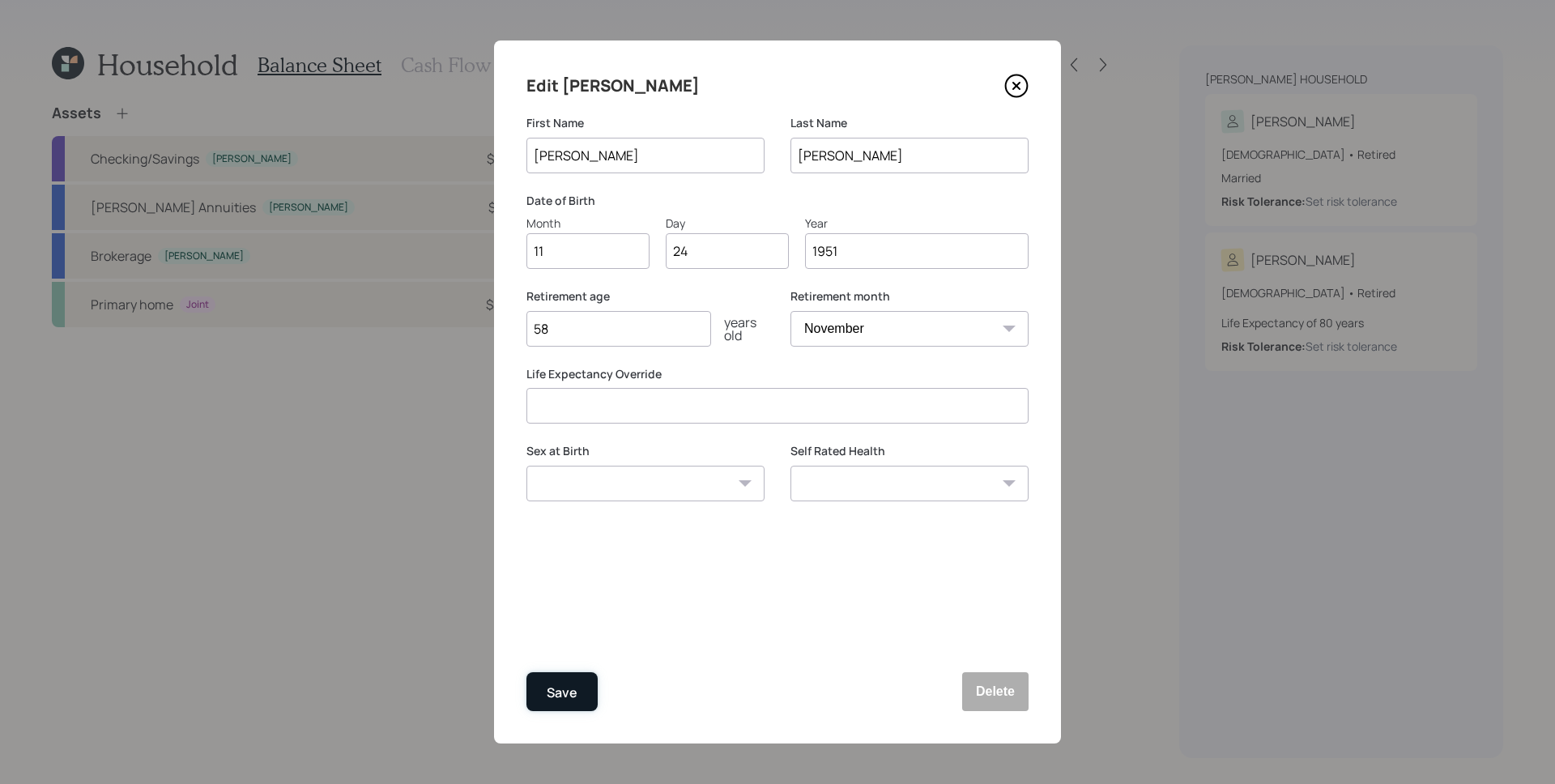
click at [568, 691] on div "Save" at bounding box center [562, 692] width 31 height 22
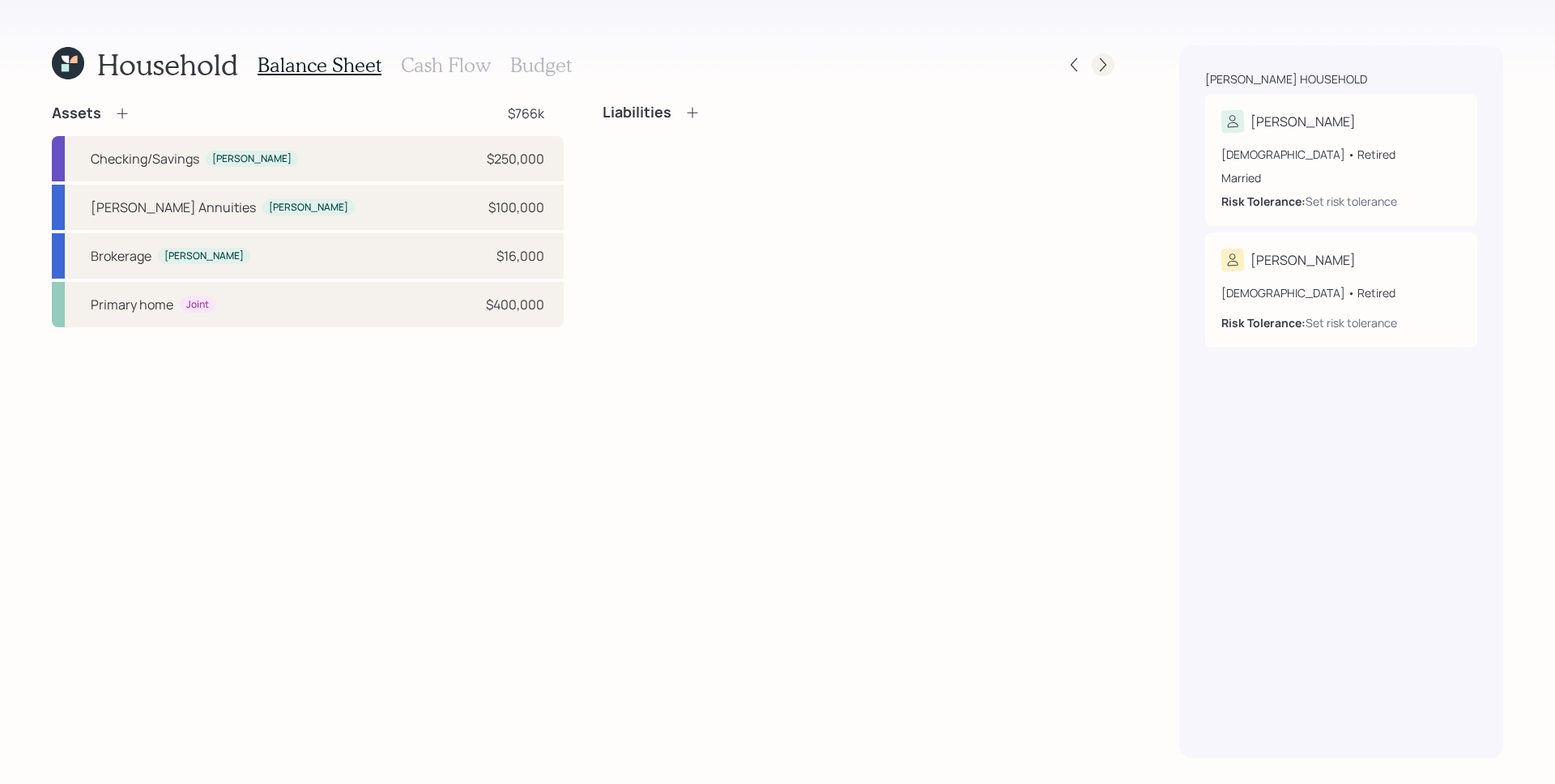
click at [1106, 61] on icon at bounding box center [1102, 64] width 16 height 16
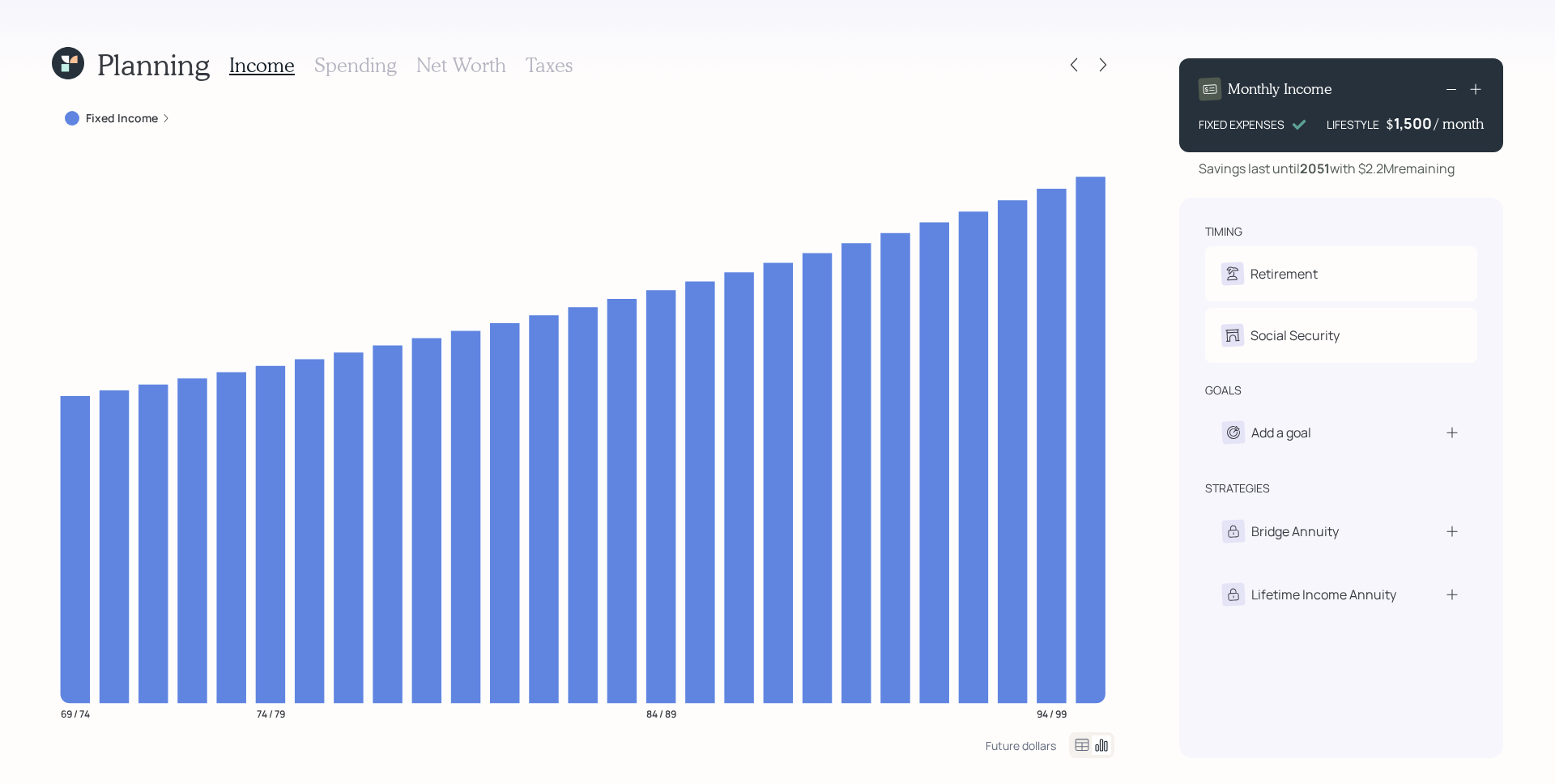
click at [66, 64] on icon at bounding box center [65, 68] width 8 height 8
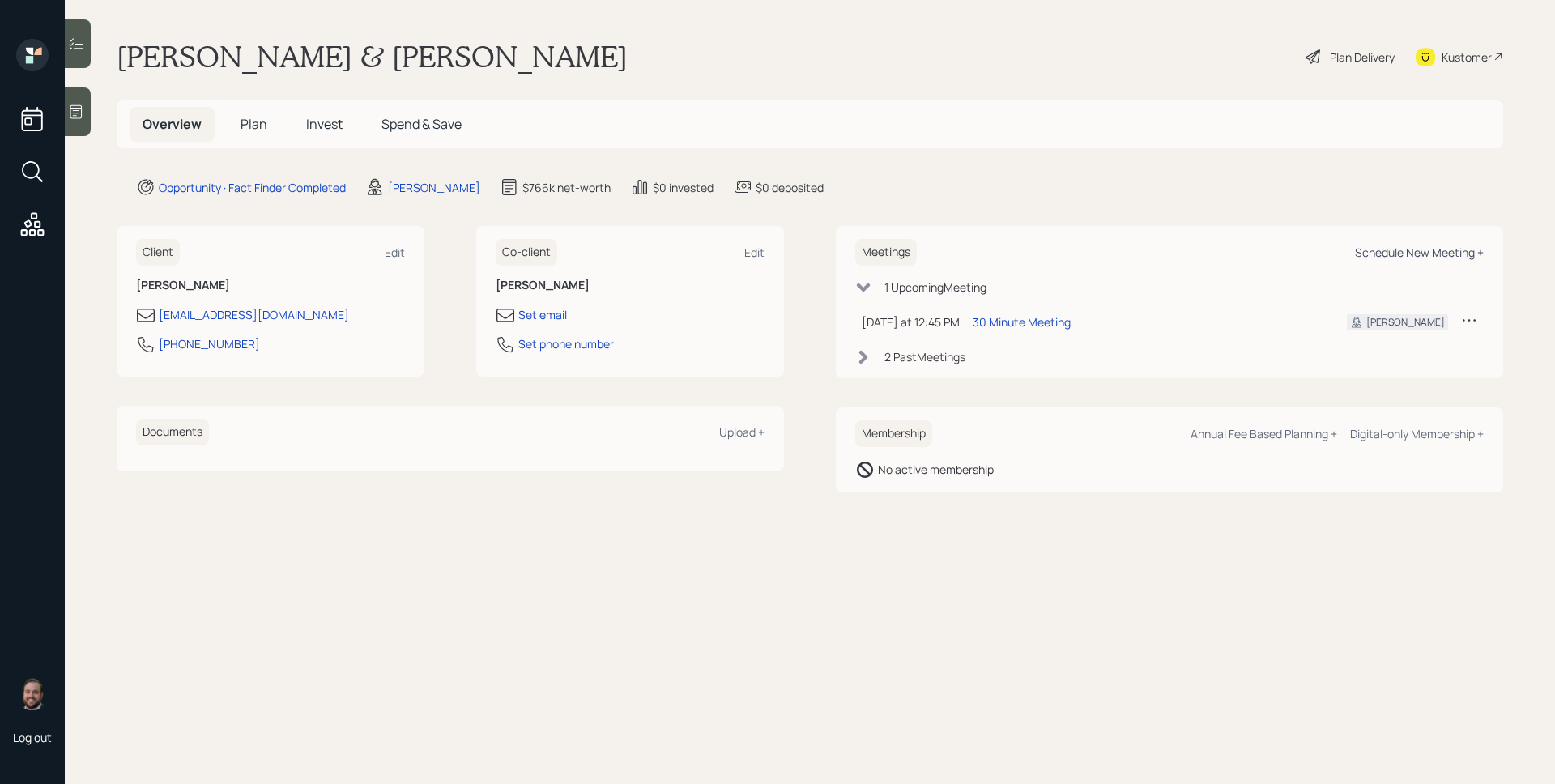
click at [1430, 251] on div "Schedule New Meeting +" at bounding box center [1419, 253] width 129 height 15
select select "d946c976-65aa-4529-ac9d-02c4f1114fc0"
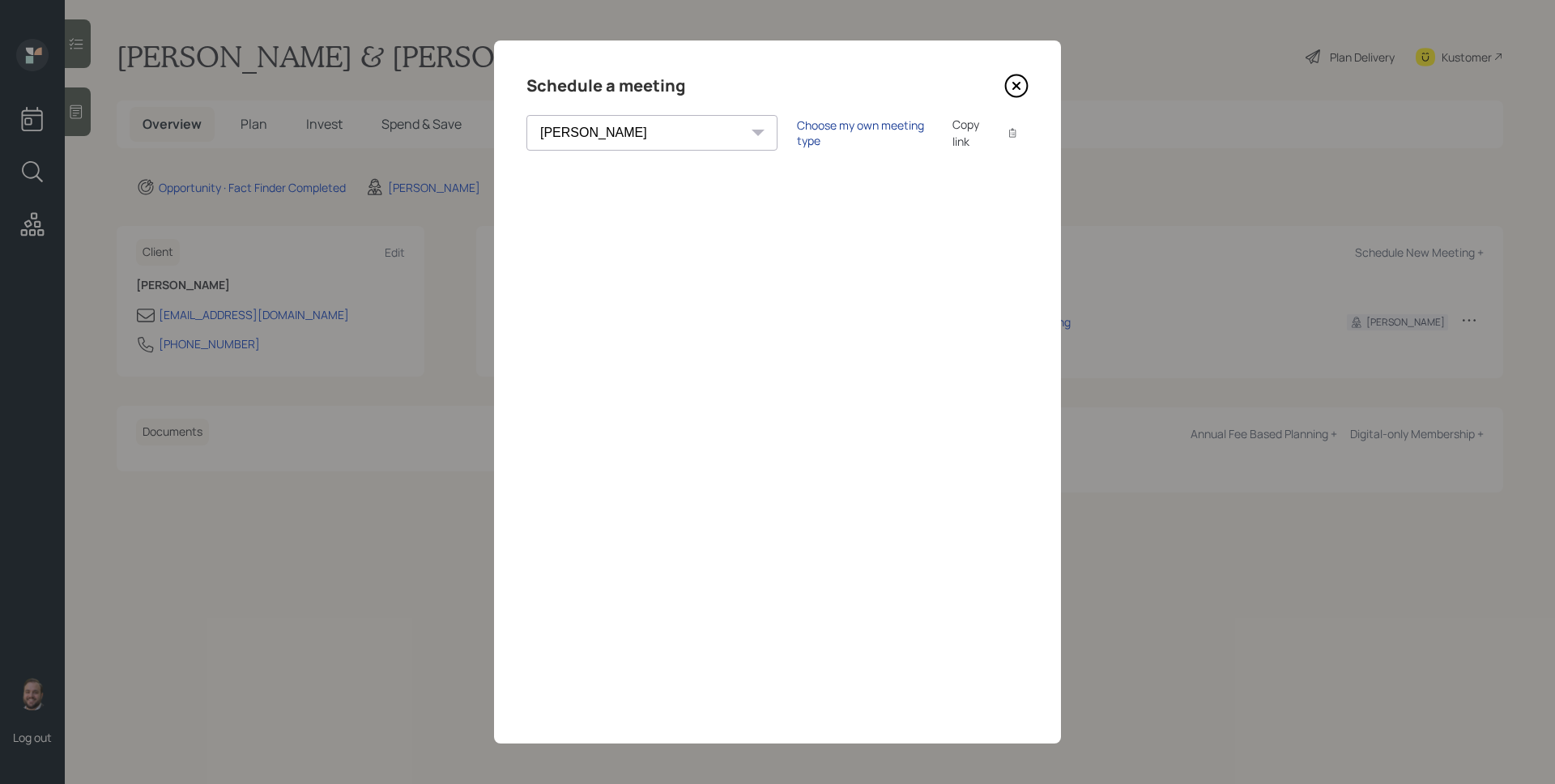
click at [832, 133] on div "Choose my own meeting type" at bounding box center [865, 132] width 136 height 31
click at [1023, 87] on icon at bounding box center [1017, 86] width 25 height 25
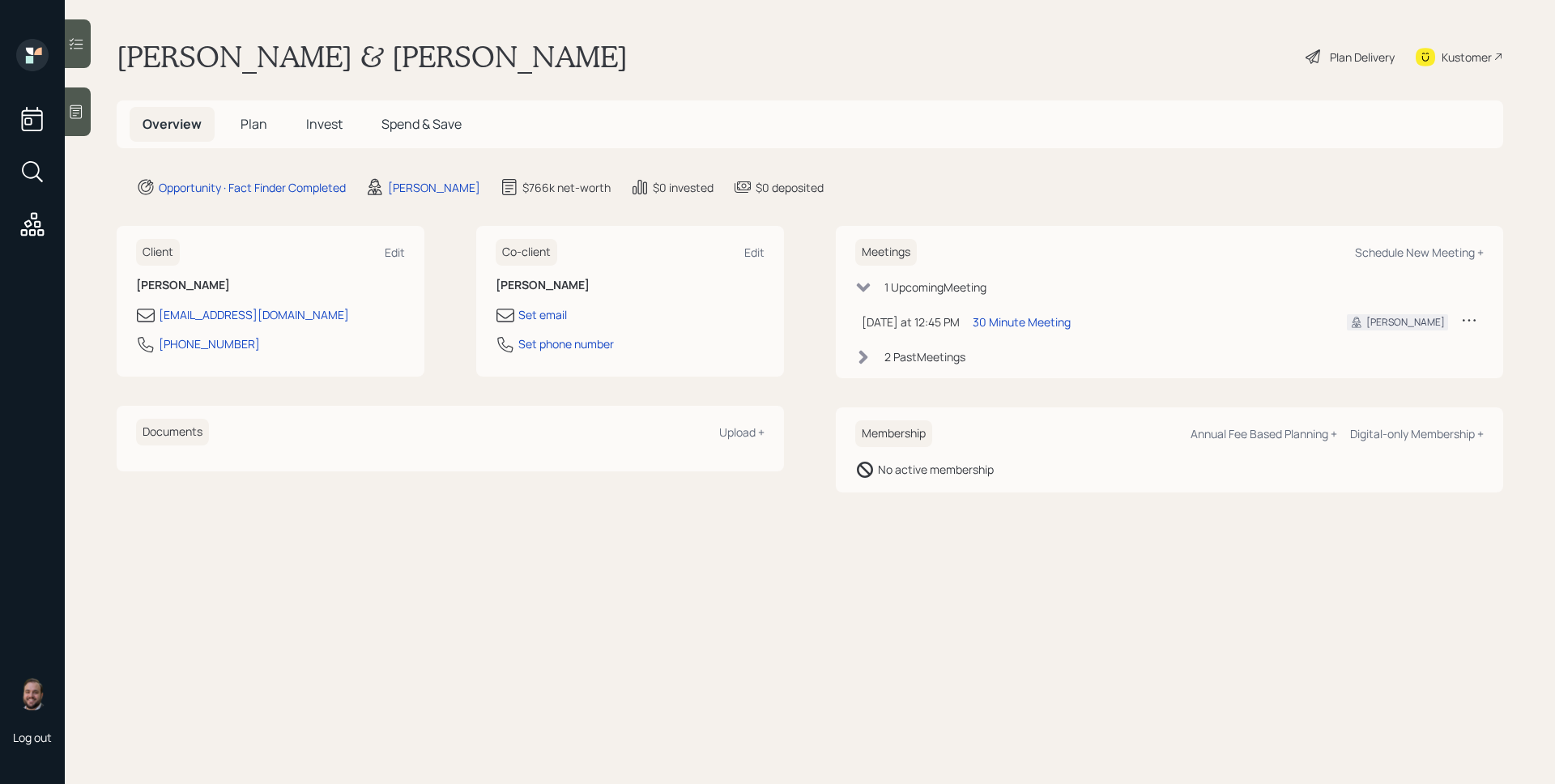
click at [767, 702] on main "[PERSON_NAME] & [PERSON_NAME] Plan Delivery Kustomer Overview Plan Invest Spend…" at bounding box center [809, 392] width 1490 height 784
click at [258, 121] on span "Plan" at bounding box center [253, 124] width 26 height 18
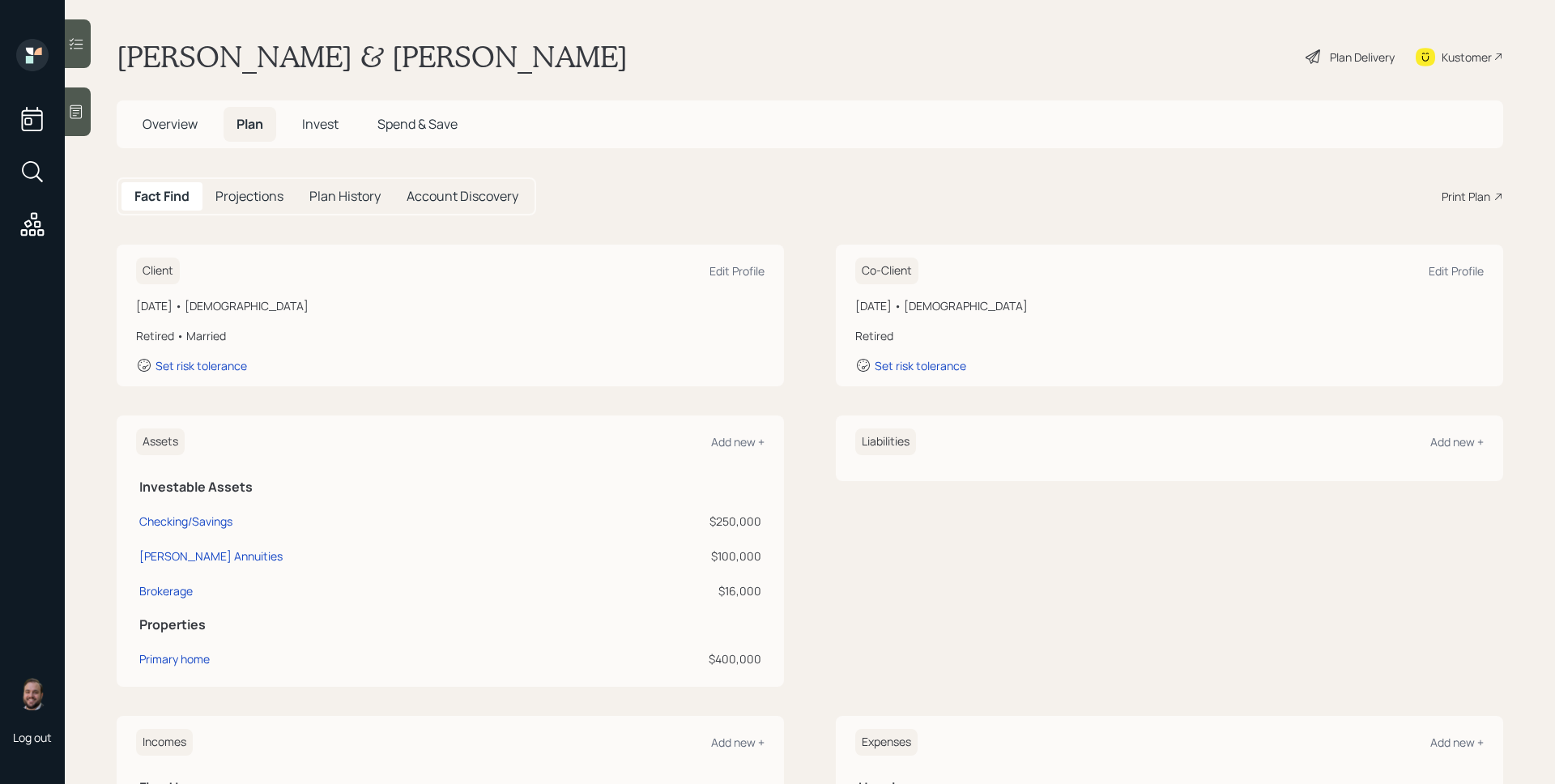
click at [1443, 203] on div "Print Plan" at bounding box center [1465, 197] width 48 height 17
